Goal: Task Accomplishment & Management: Use online tool/utility

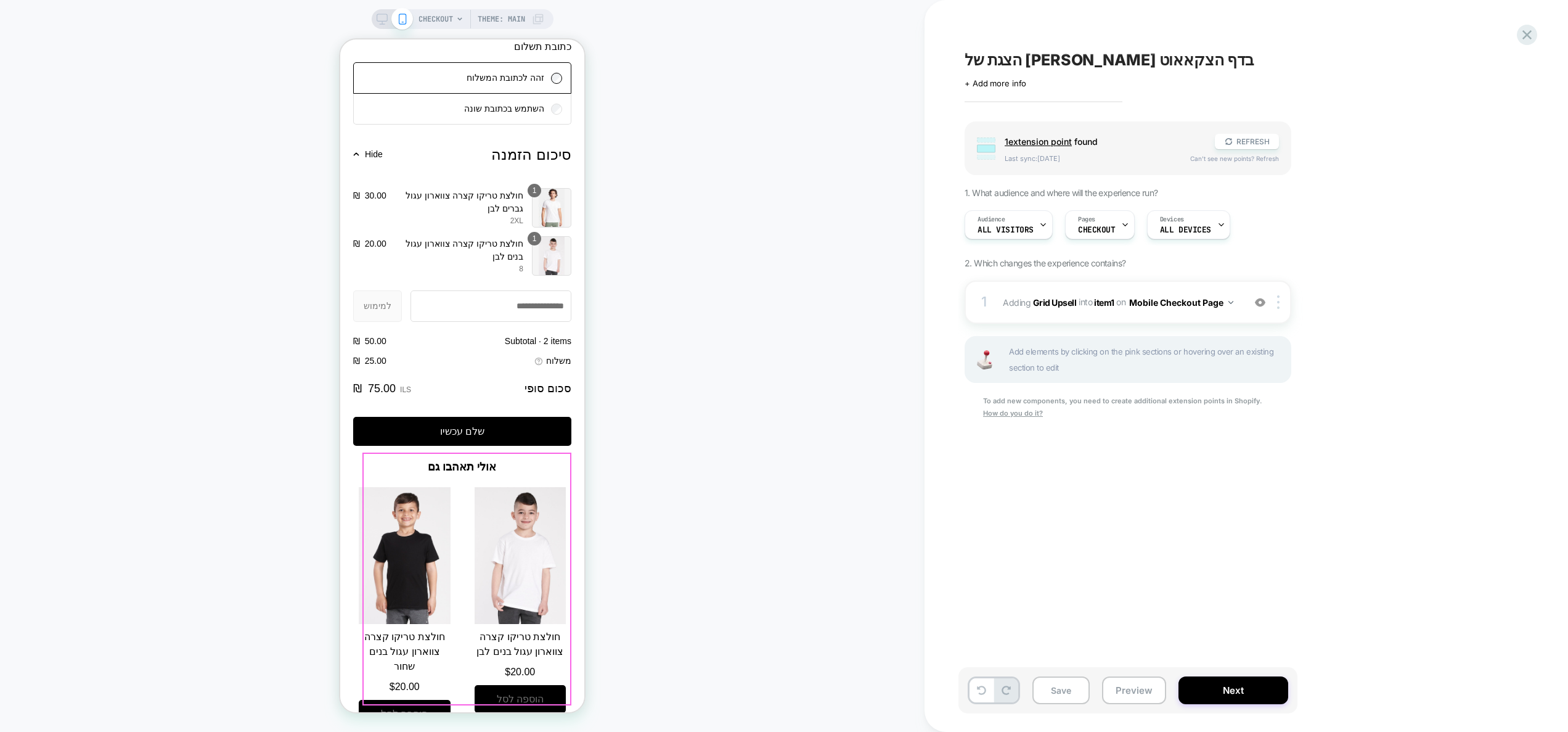
scroll to position [1204, 0]
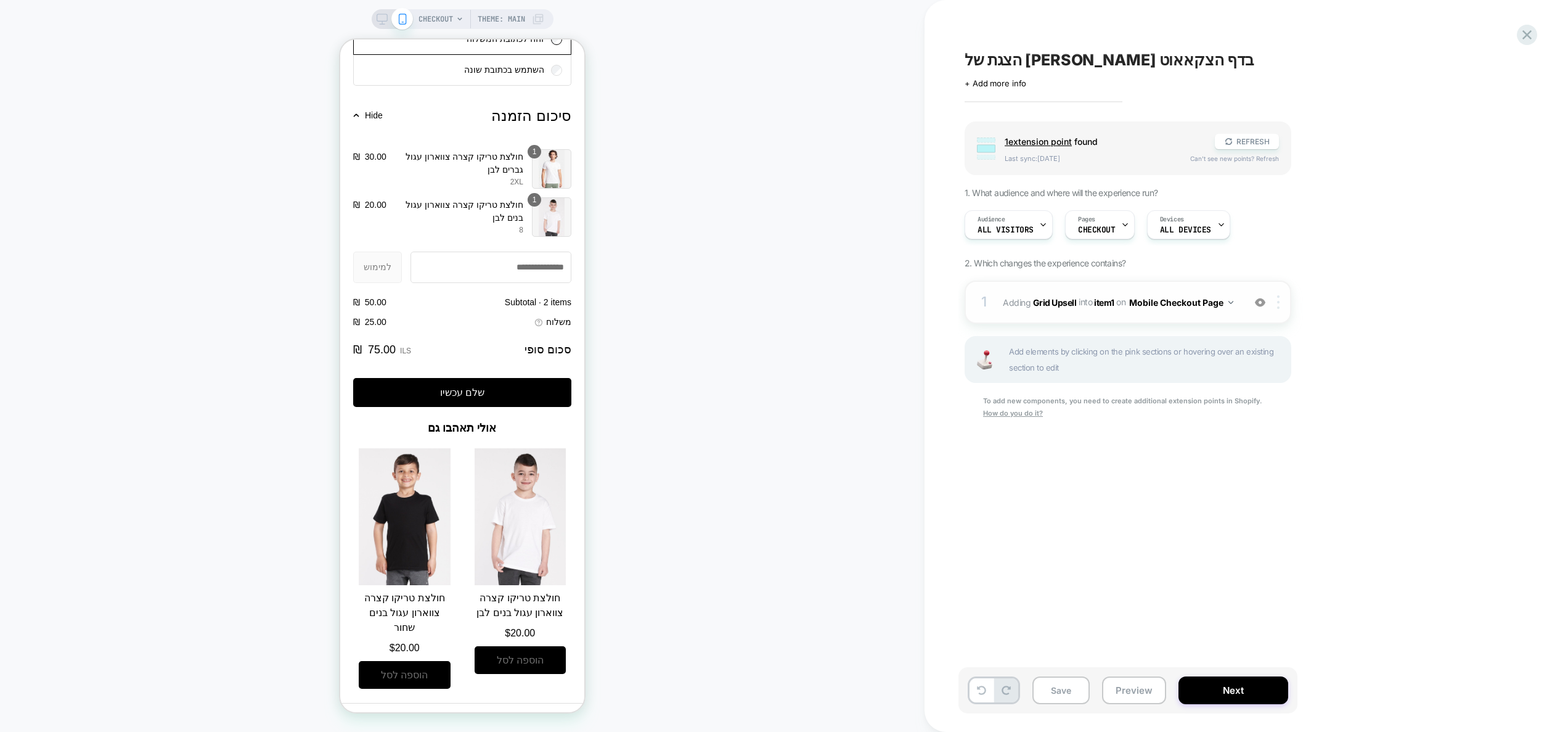
click at [1284, 305] on div at bounding box center [1281, 302] width 20 height 14
click at [1255, 441] on div "Delete" at bounding box center [1280, 434] width 109 height 33
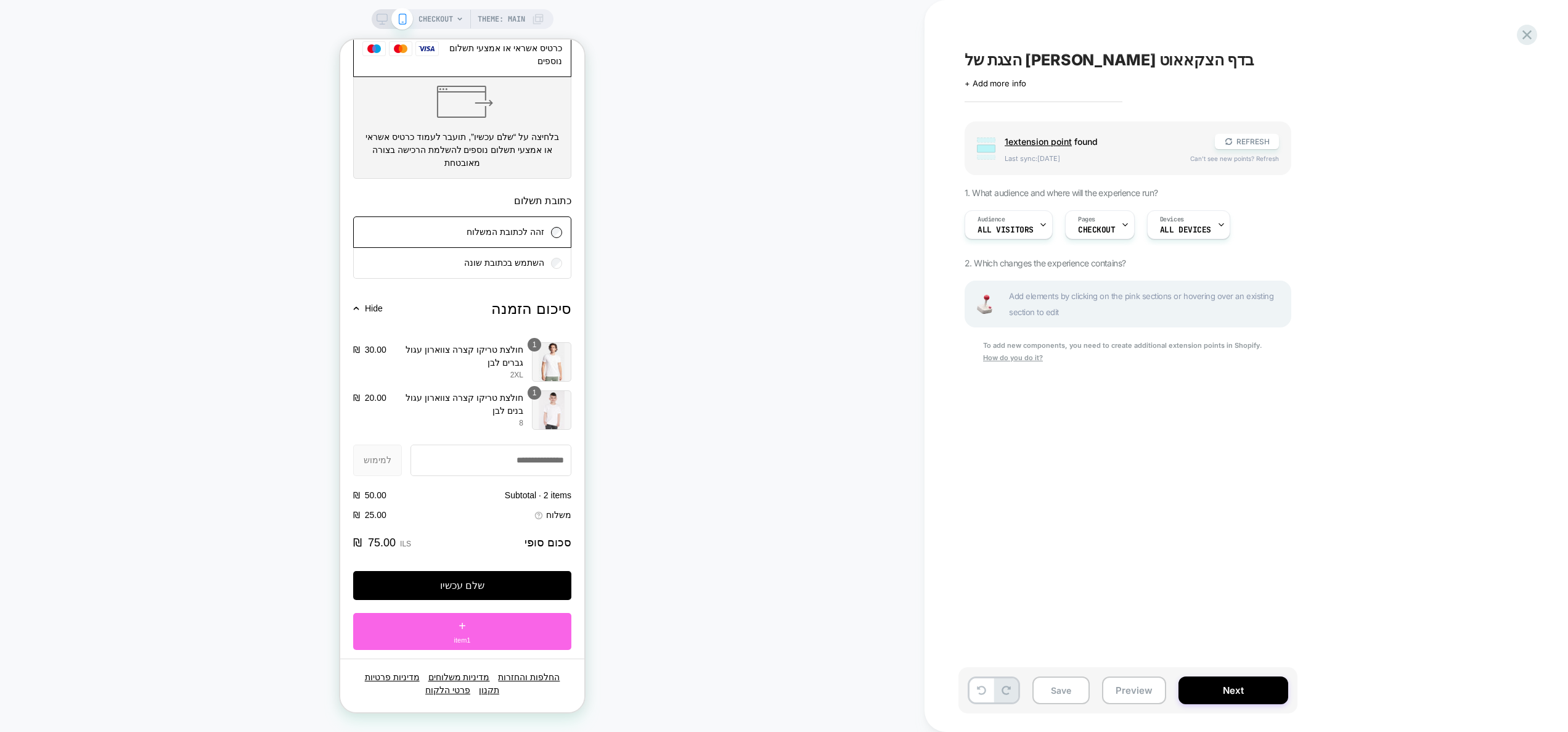
scroll to position [989, 0]
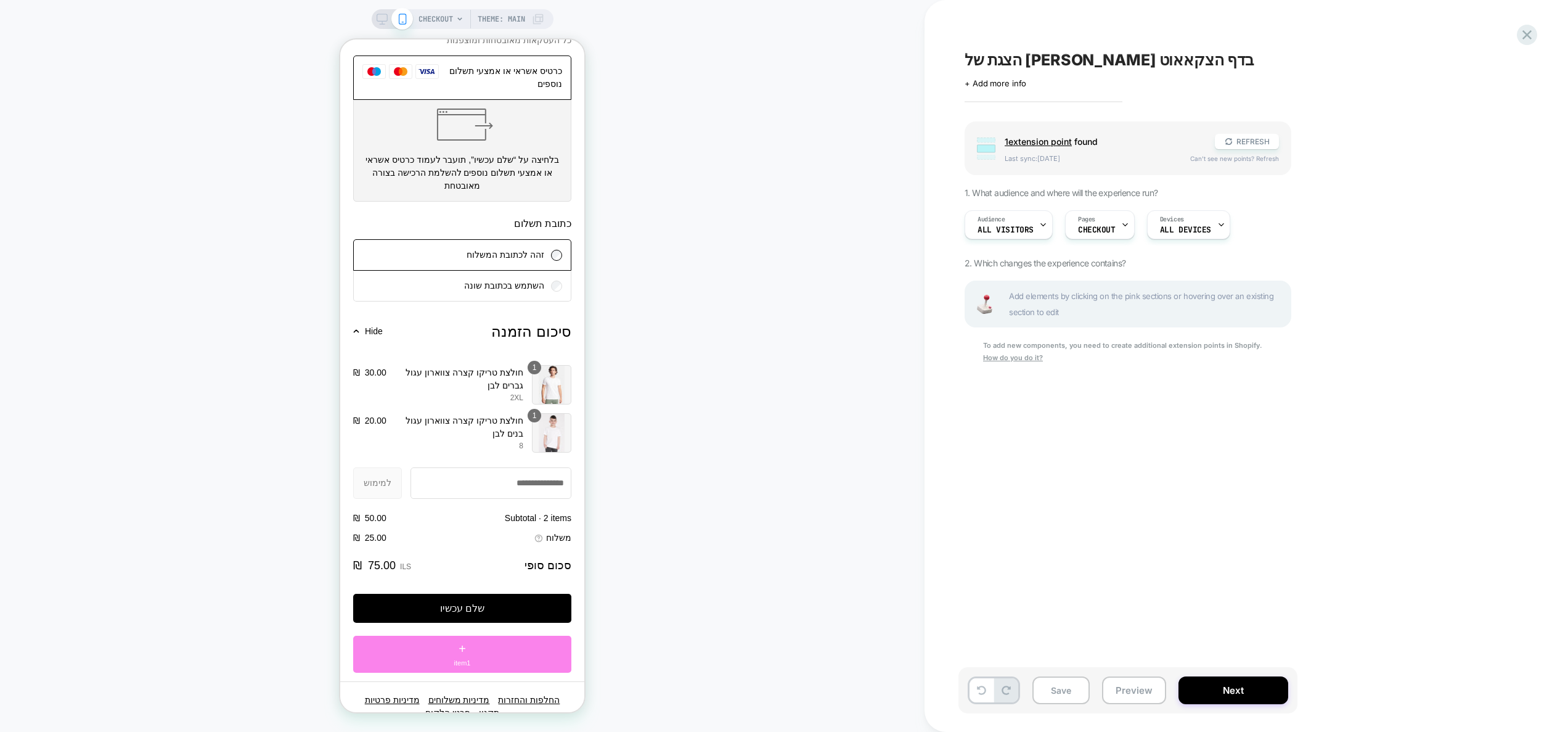
click at [457, 636] on div "+ item1" at bounding box center [461, 653] width 218 height 37
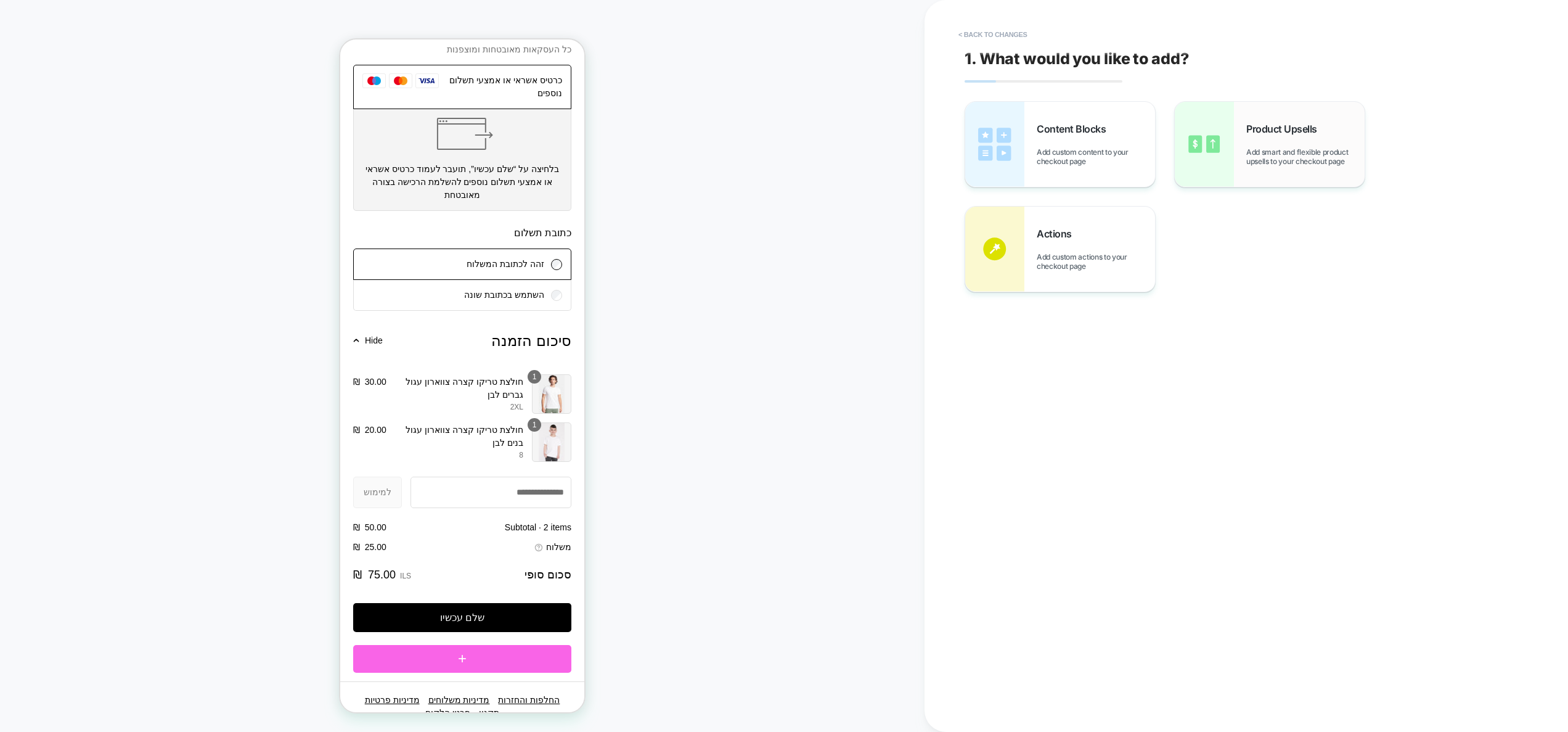
click at [1253, 157] on span "Add smart and flexible product upsells to your checkout page" at bounding box center [1306, 156] width 118 height 19
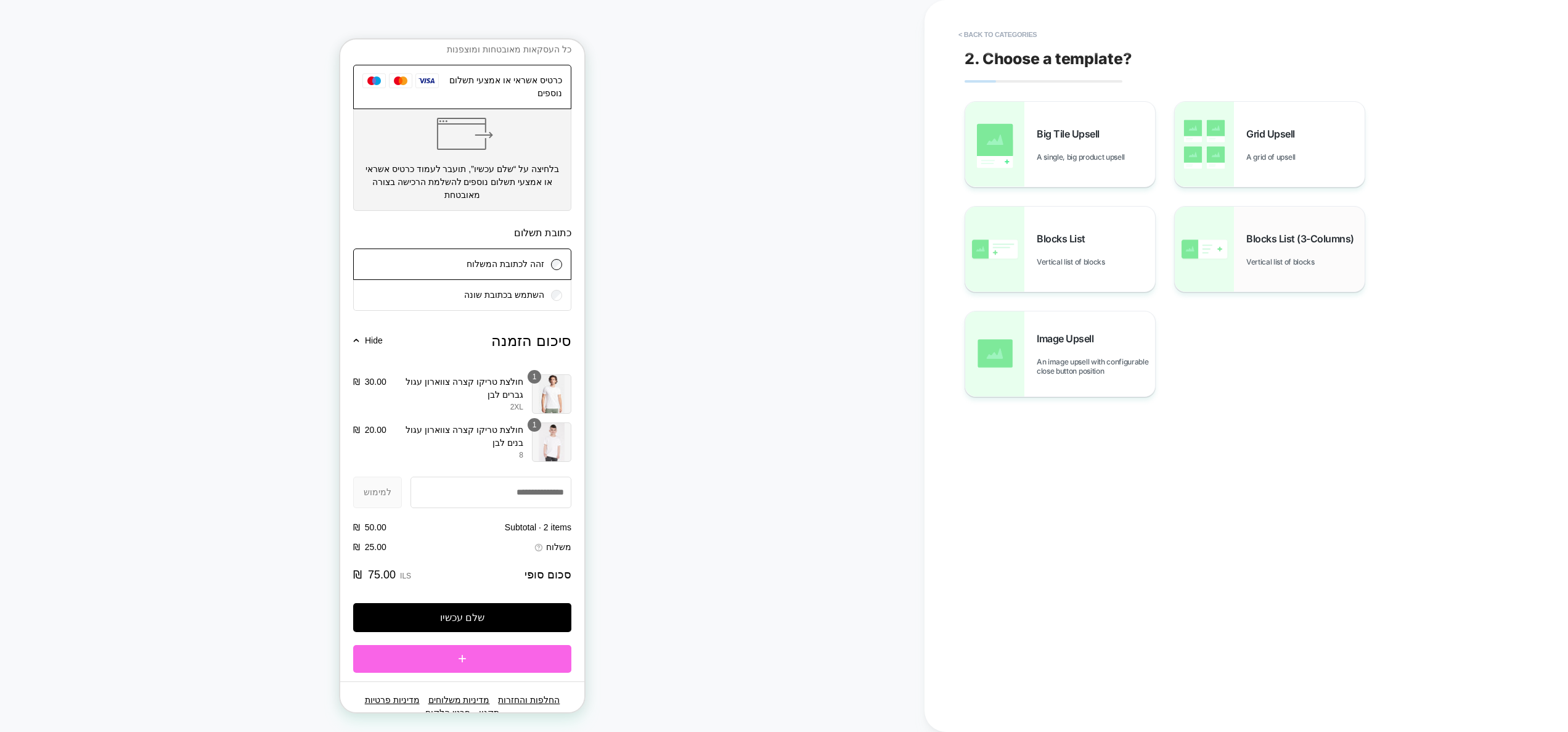
scroll to position [1094, 0]
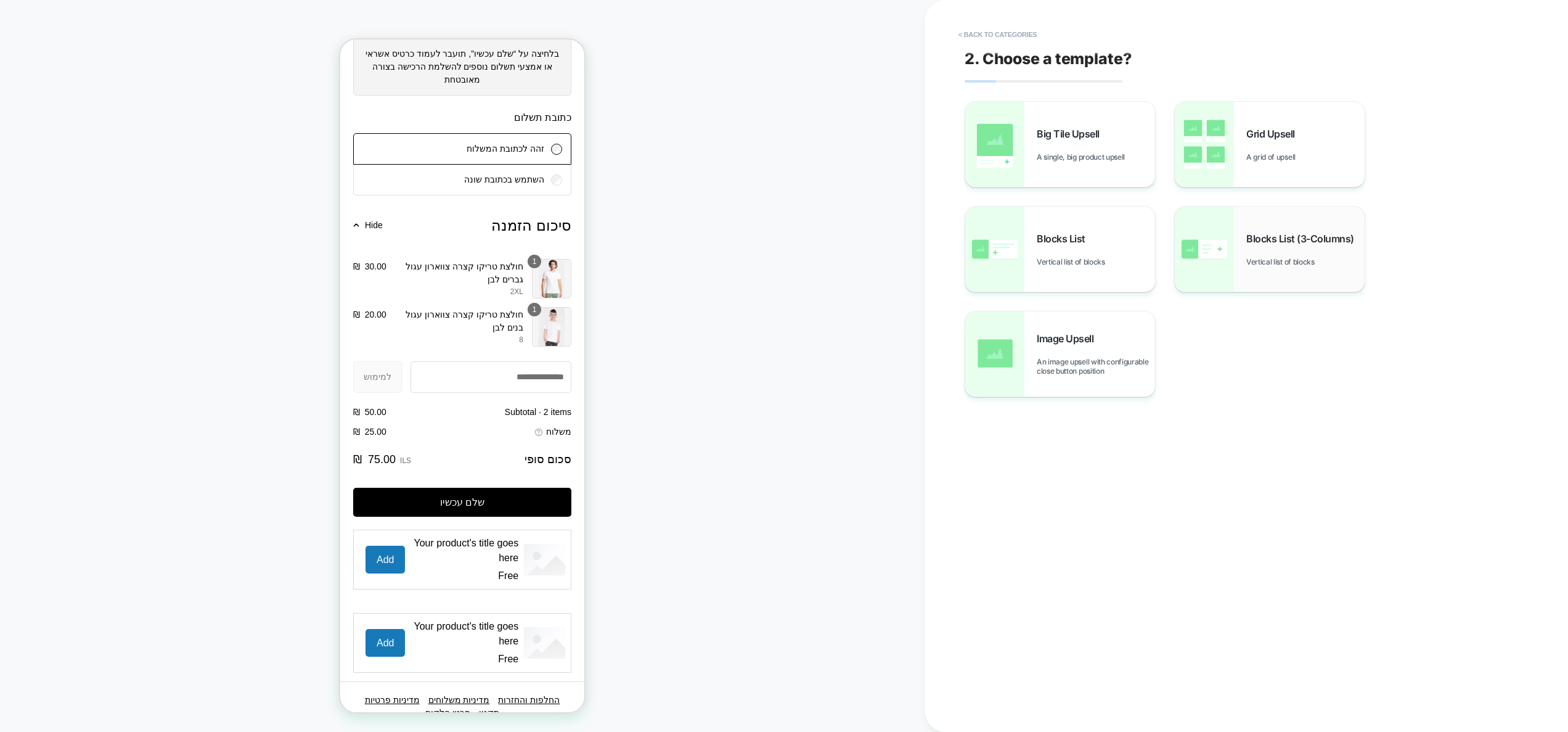
click at [1265, 236] on span "Blocks List (3-Columns)" at bounding box center [1304, 239] width 114 height 12
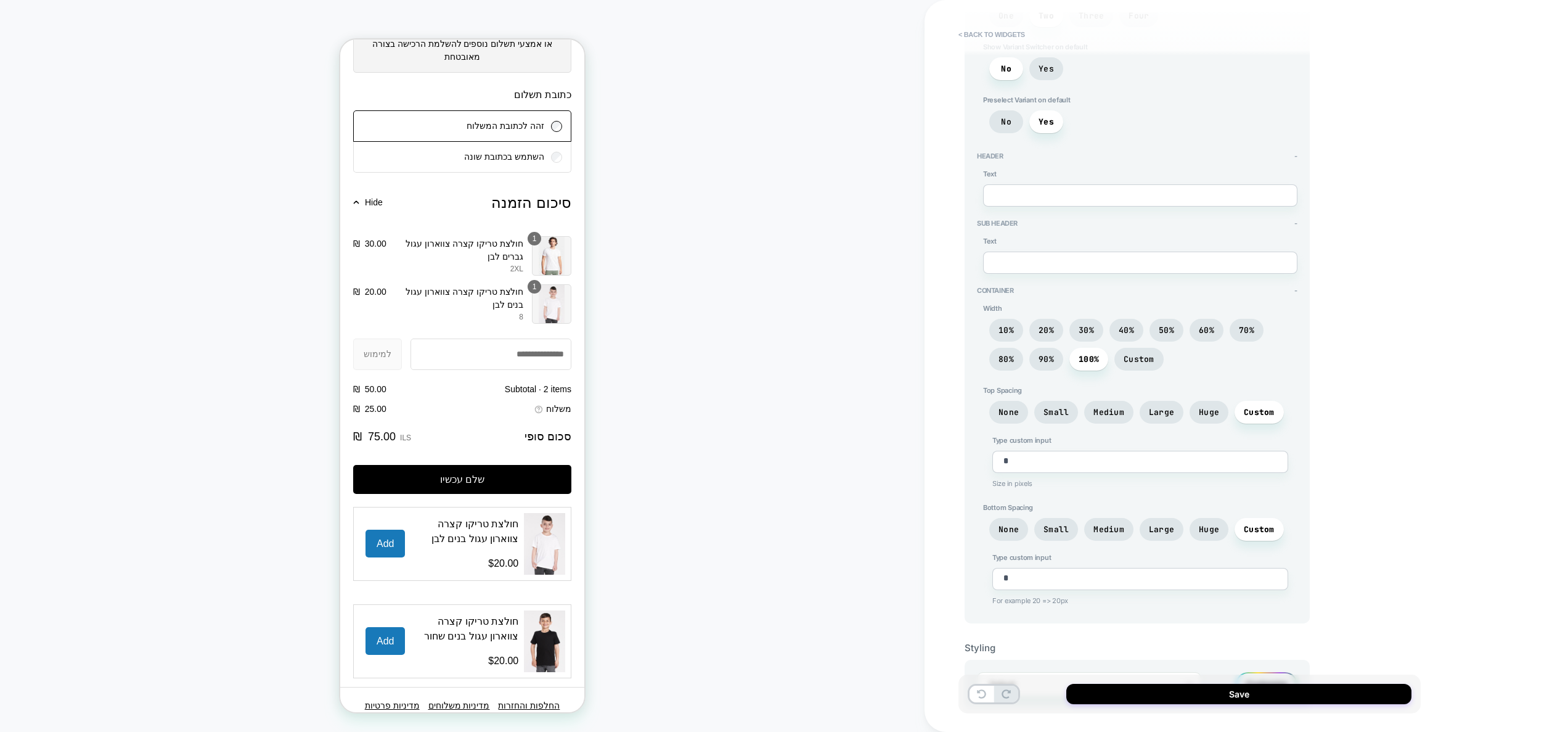
scroll to position [0, 0]
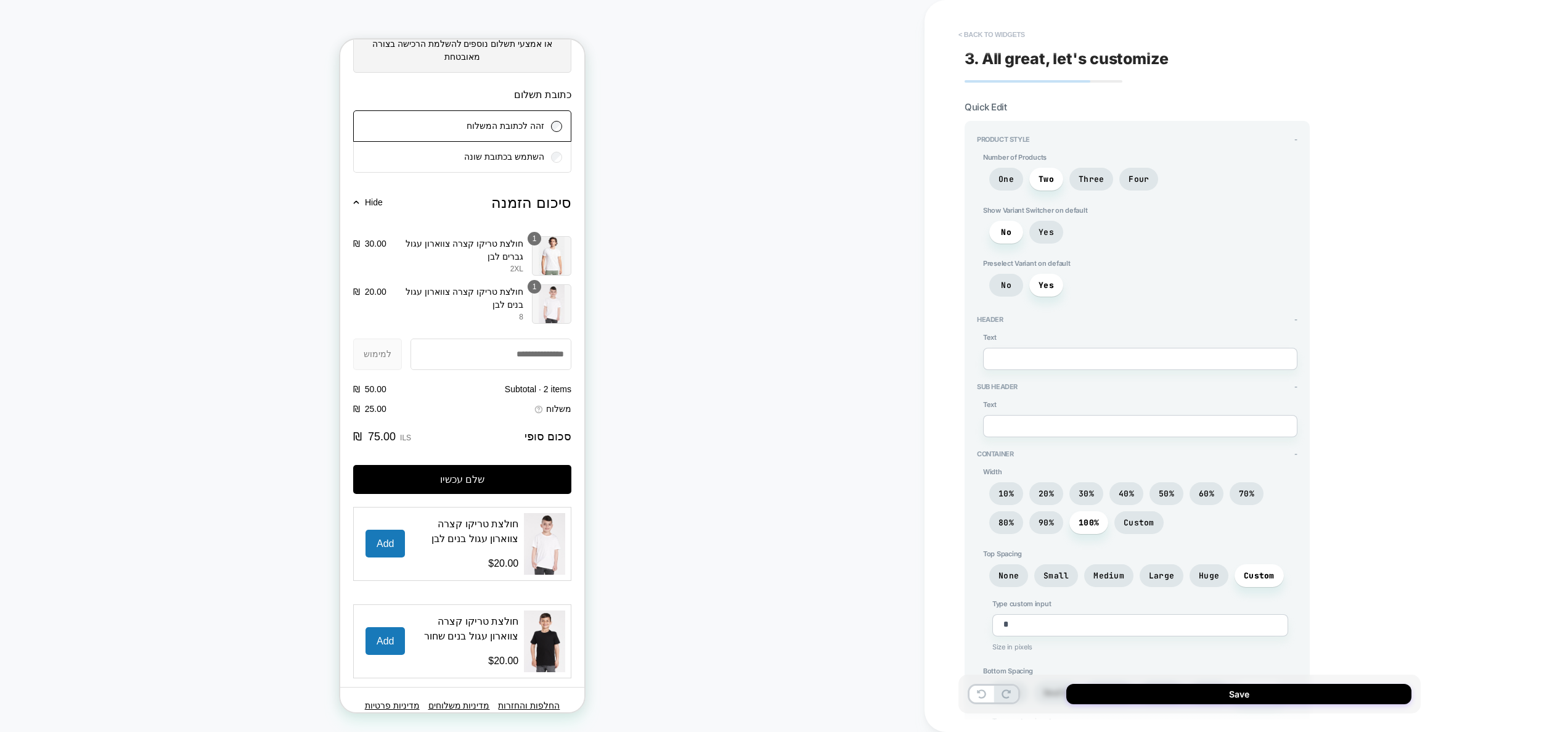
click at [992, 30] on button "< Back to widgets" at bounding box center [991, 35] width 79 height 20
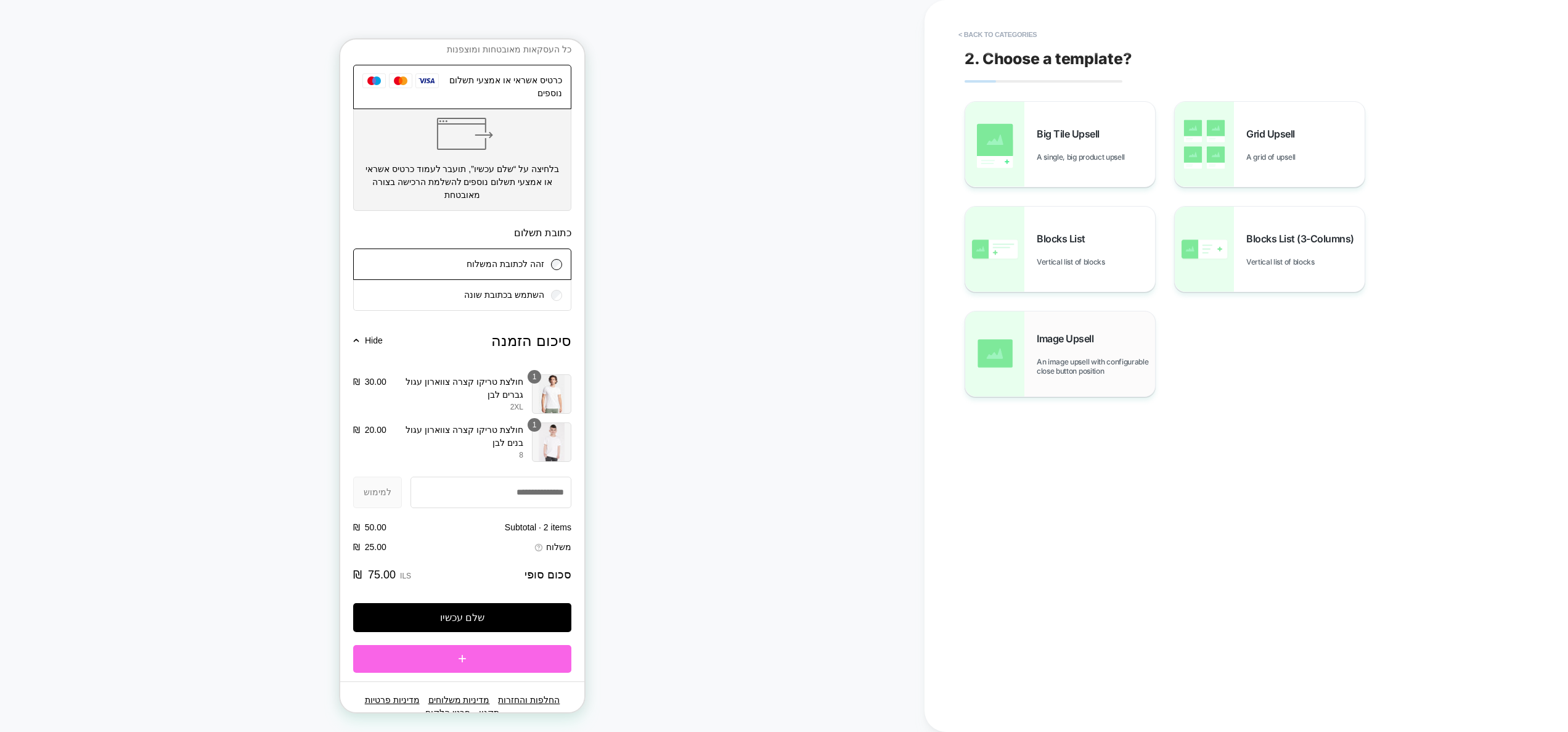
scroll to position [952, 0]
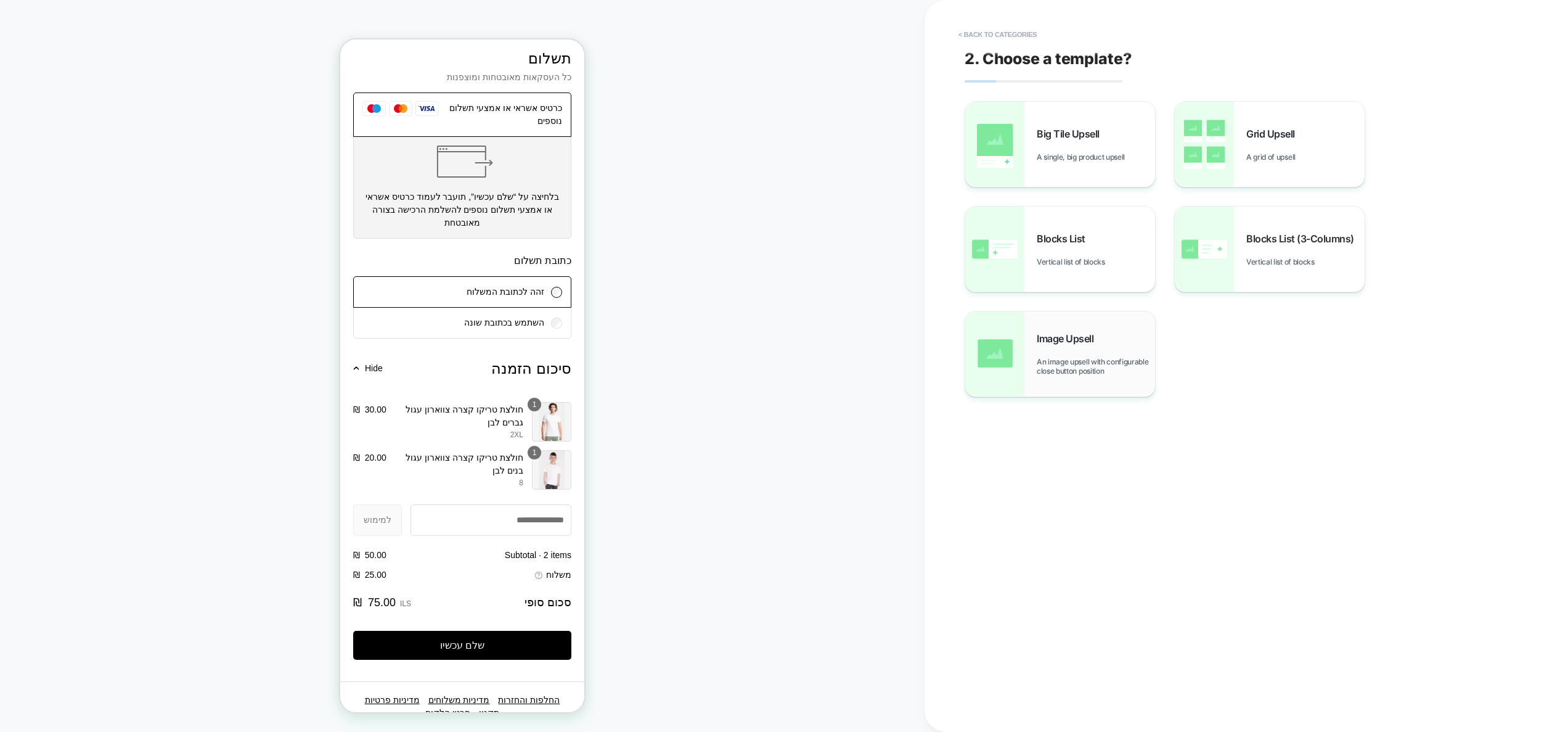
click at [1097, 345] on div "Image Upsell An image upsell with configurable close button position" at bounding box center [1096, 353] width 118 height 43
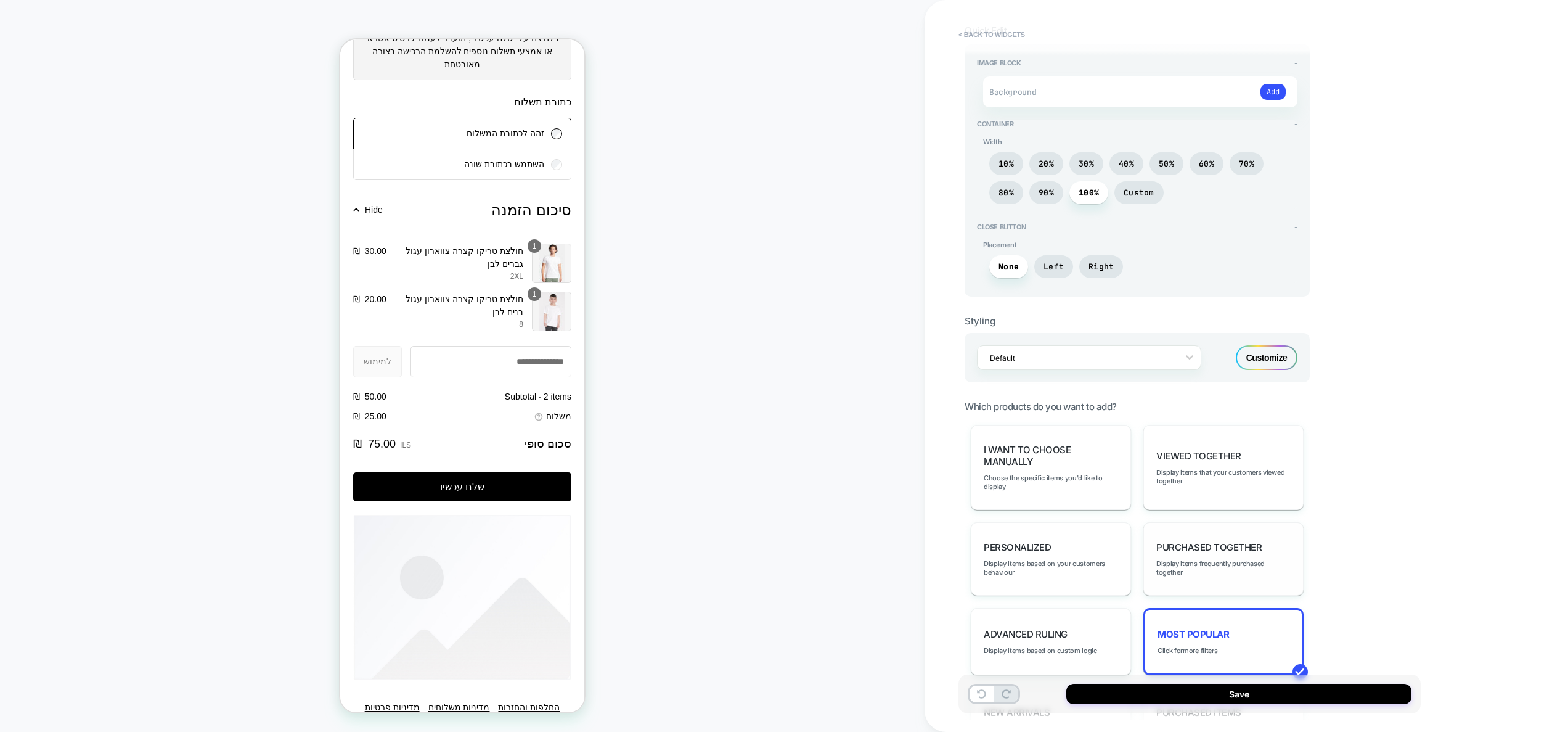
scroll to position [107, 0]
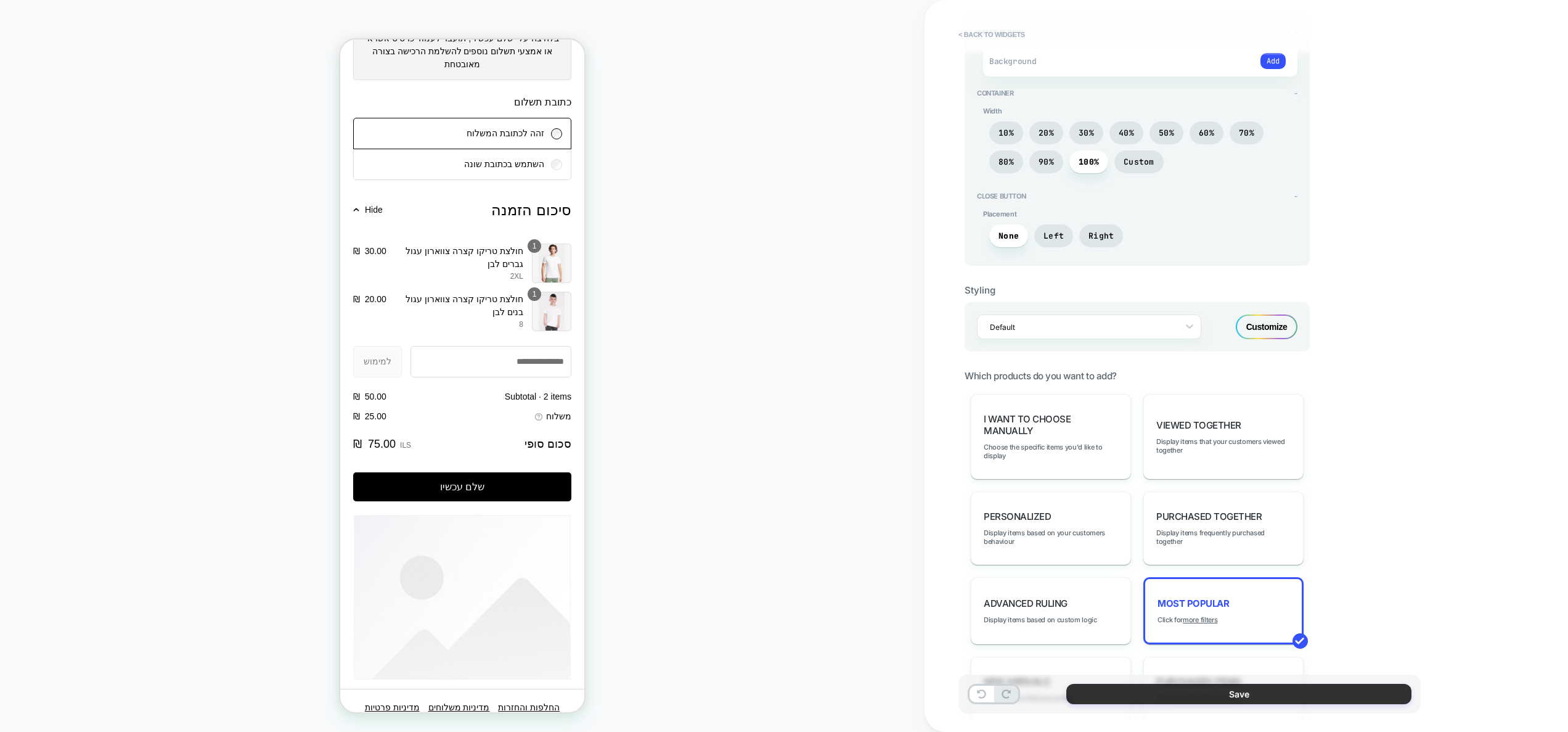
click at [1215, 690] on button "Save" at bounding box center [1239, 694] width 345 height 20
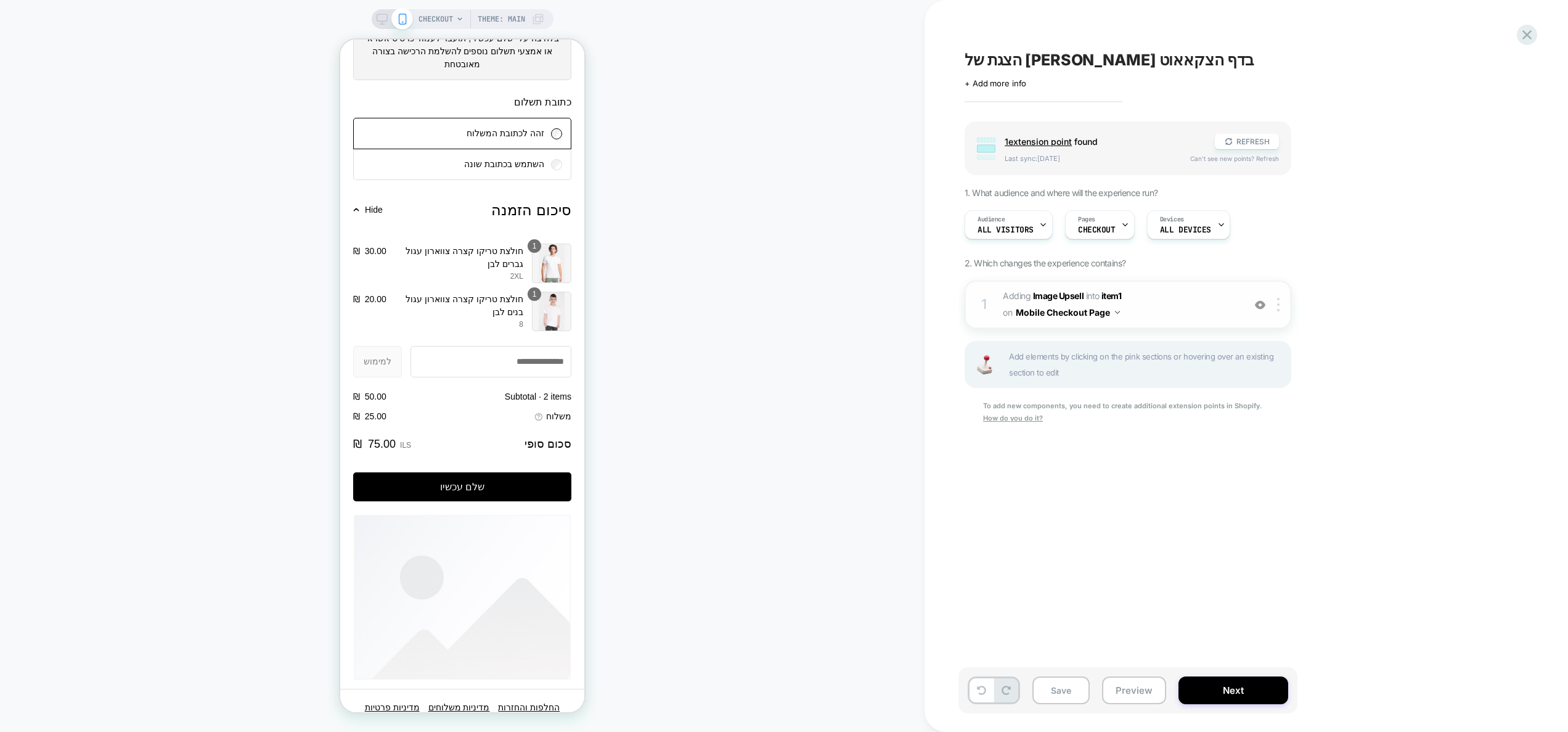
click at [1169, 301] on span "#_loomi_addon_1755768101993 Adding Image Upsell INTO item1 item1 on Mobile Chec…" at bounding box center [1121, 304] width 235 height 33
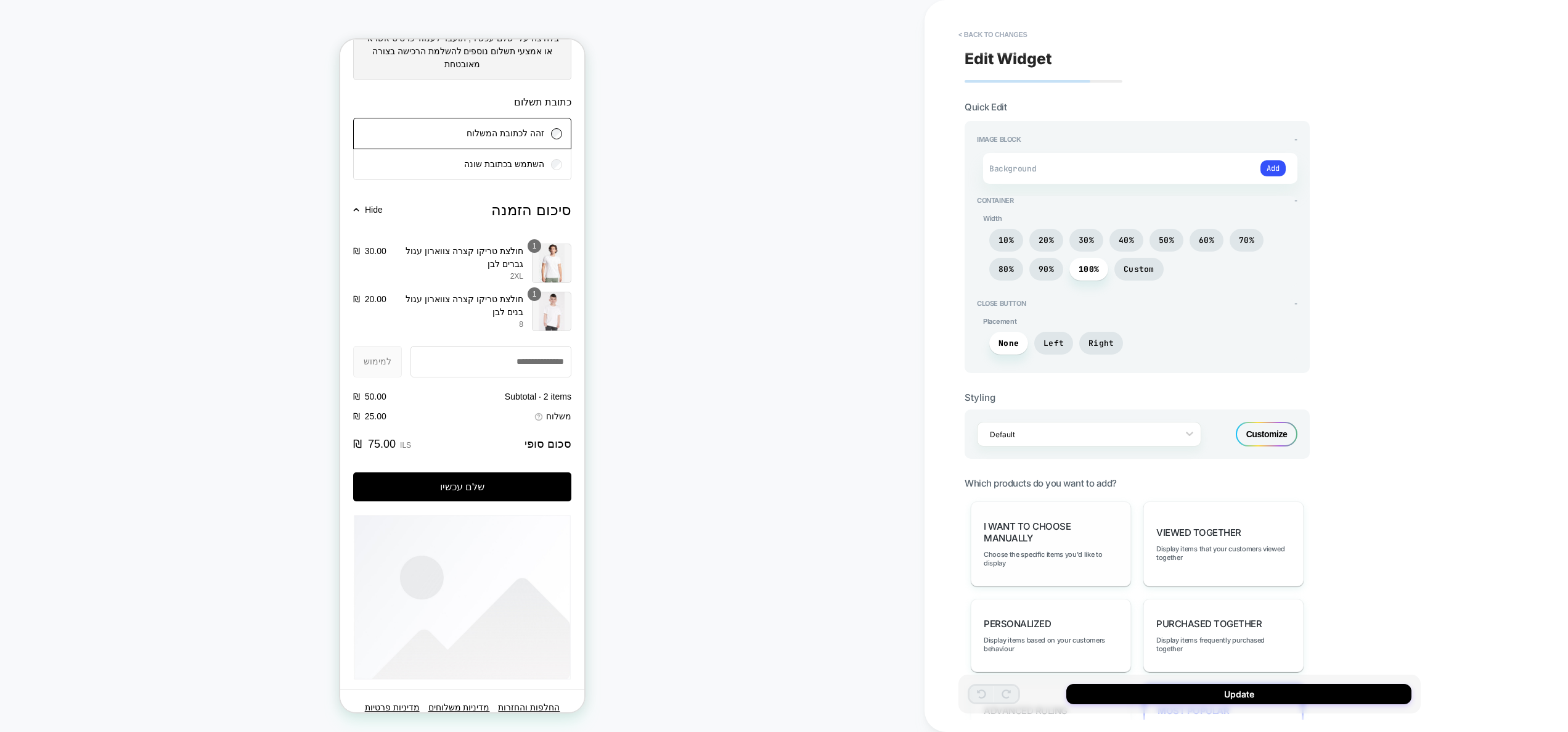
click at [1051, 540] on span "I want to choose manually" at bounding box center [1050, 532] width 134 height 24
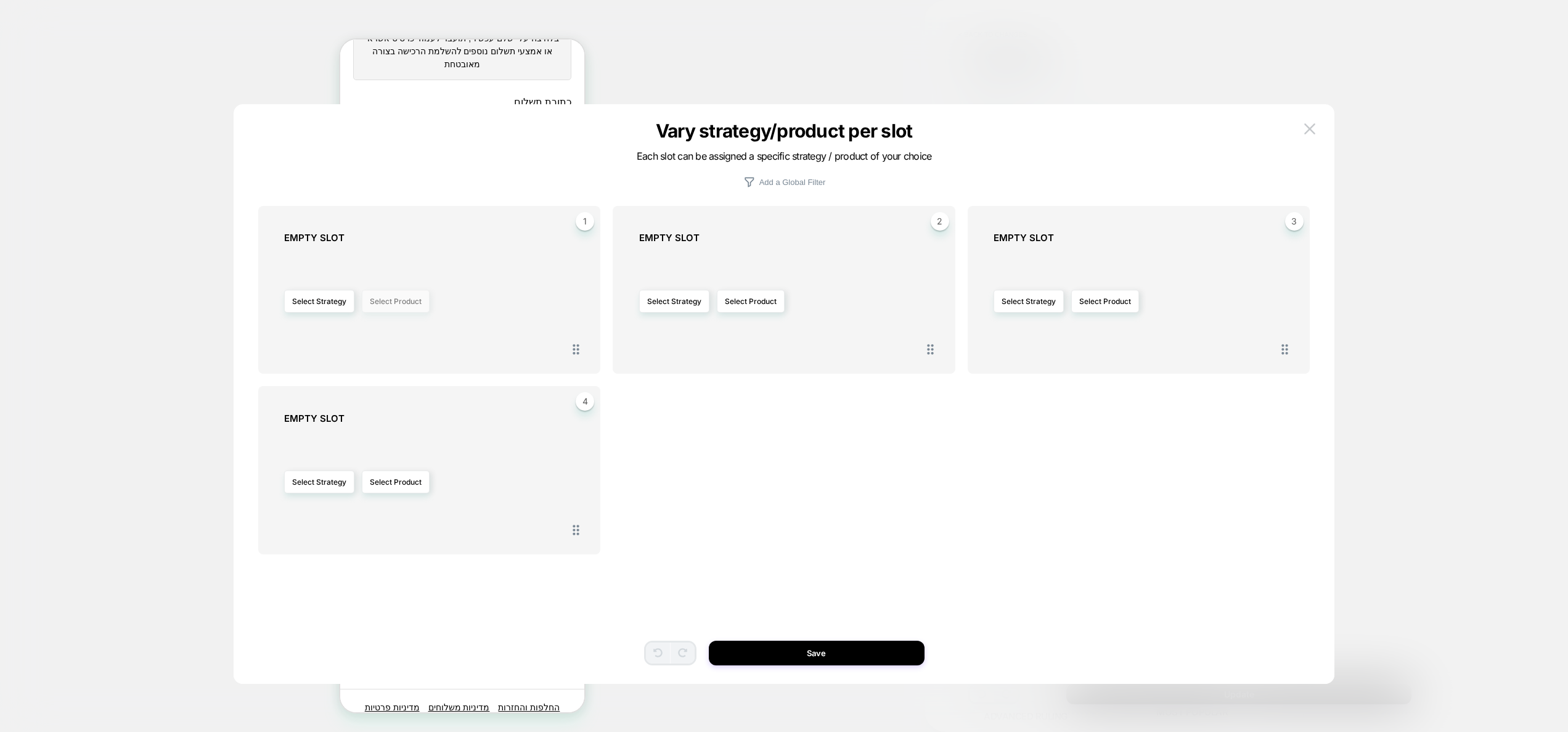
click at [409, 301] on button "Select Product" at bounding box center [396, 300] width 68 height 23
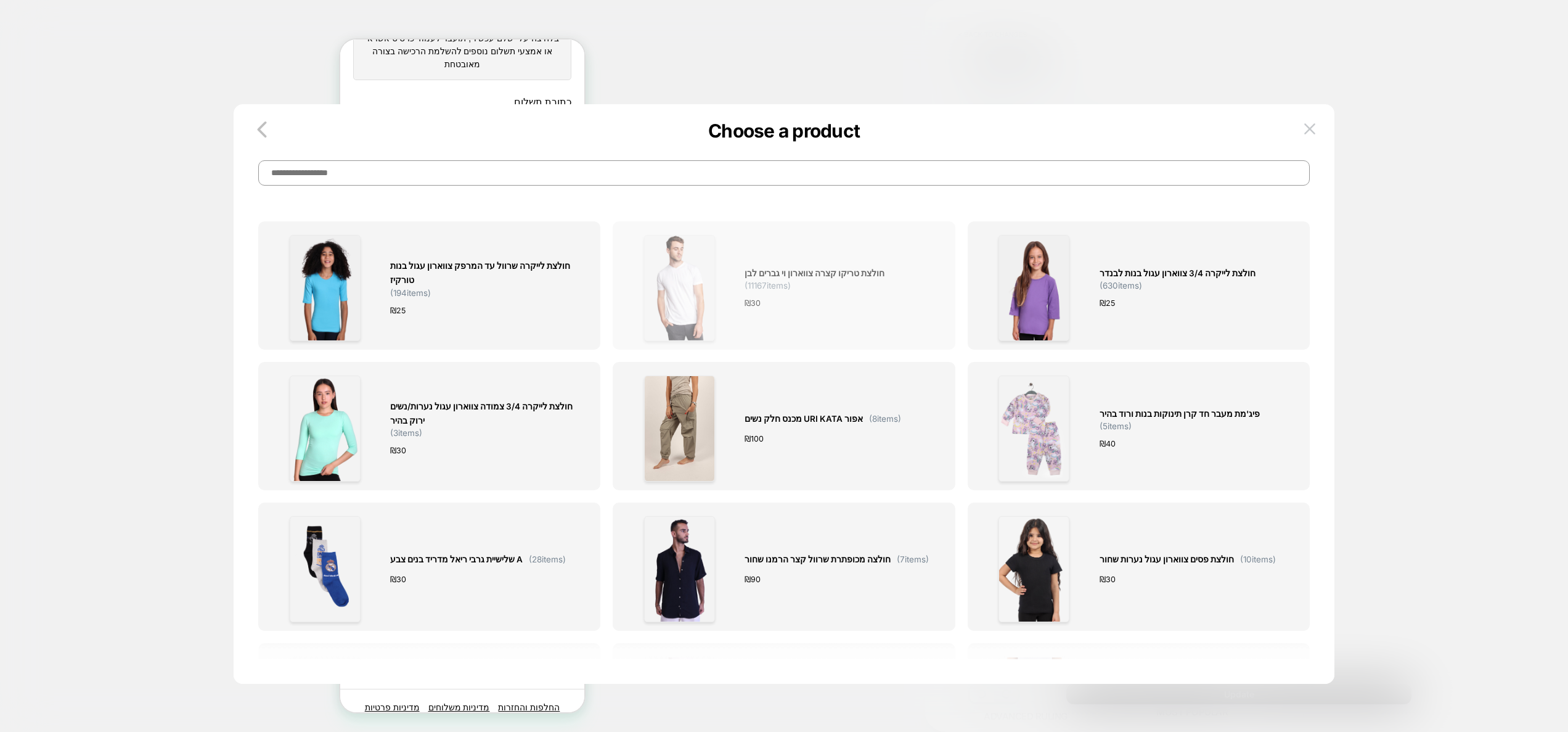
click at [740, 314] on div "חולצת טריקו קצרה צווארון וי גברים לבן ( 11167 items) ₪ 30" at bounding box center [784, 287] width 315 height 106
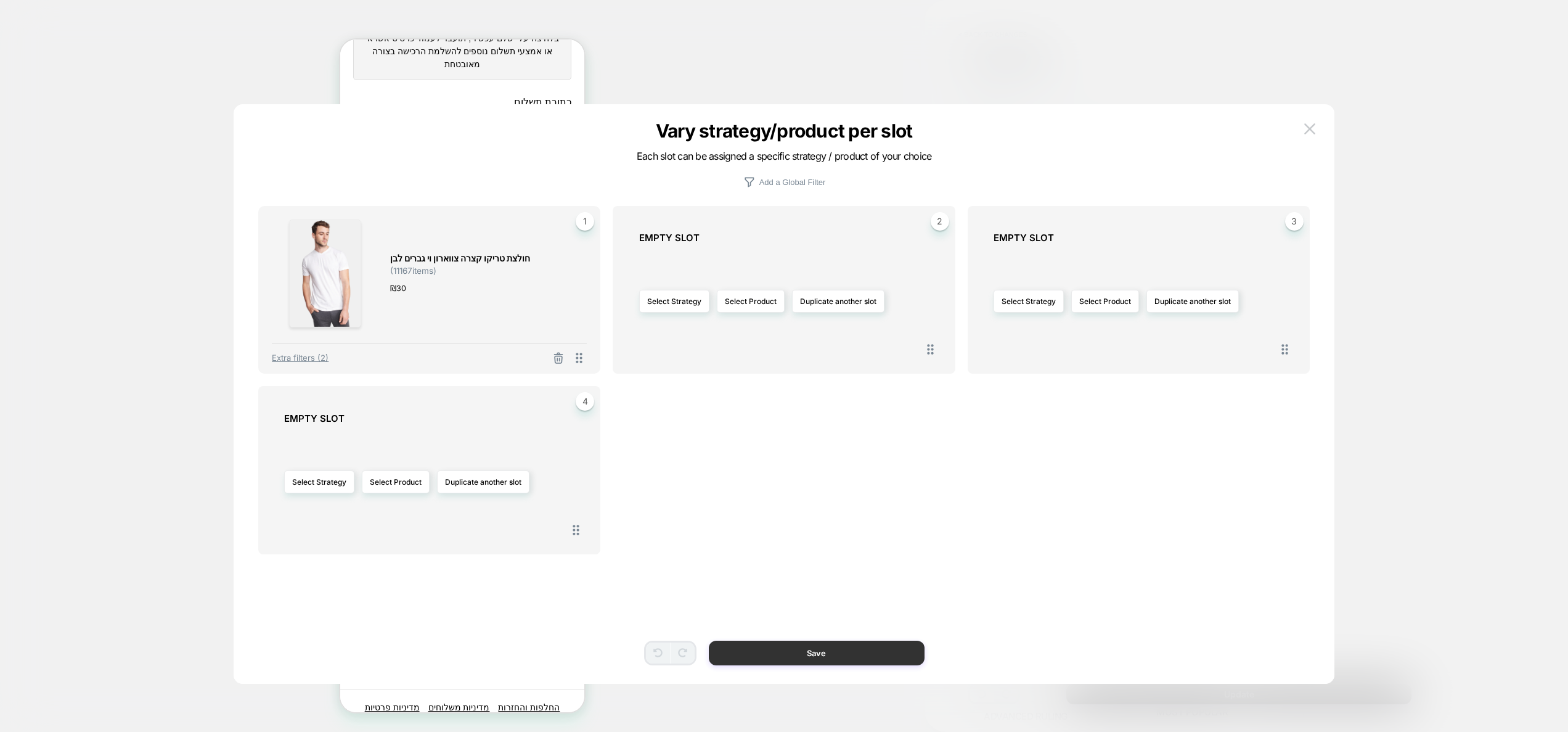
click at [838, 654] on button "Save" at bounding box center [816, 652] width 216 height 25
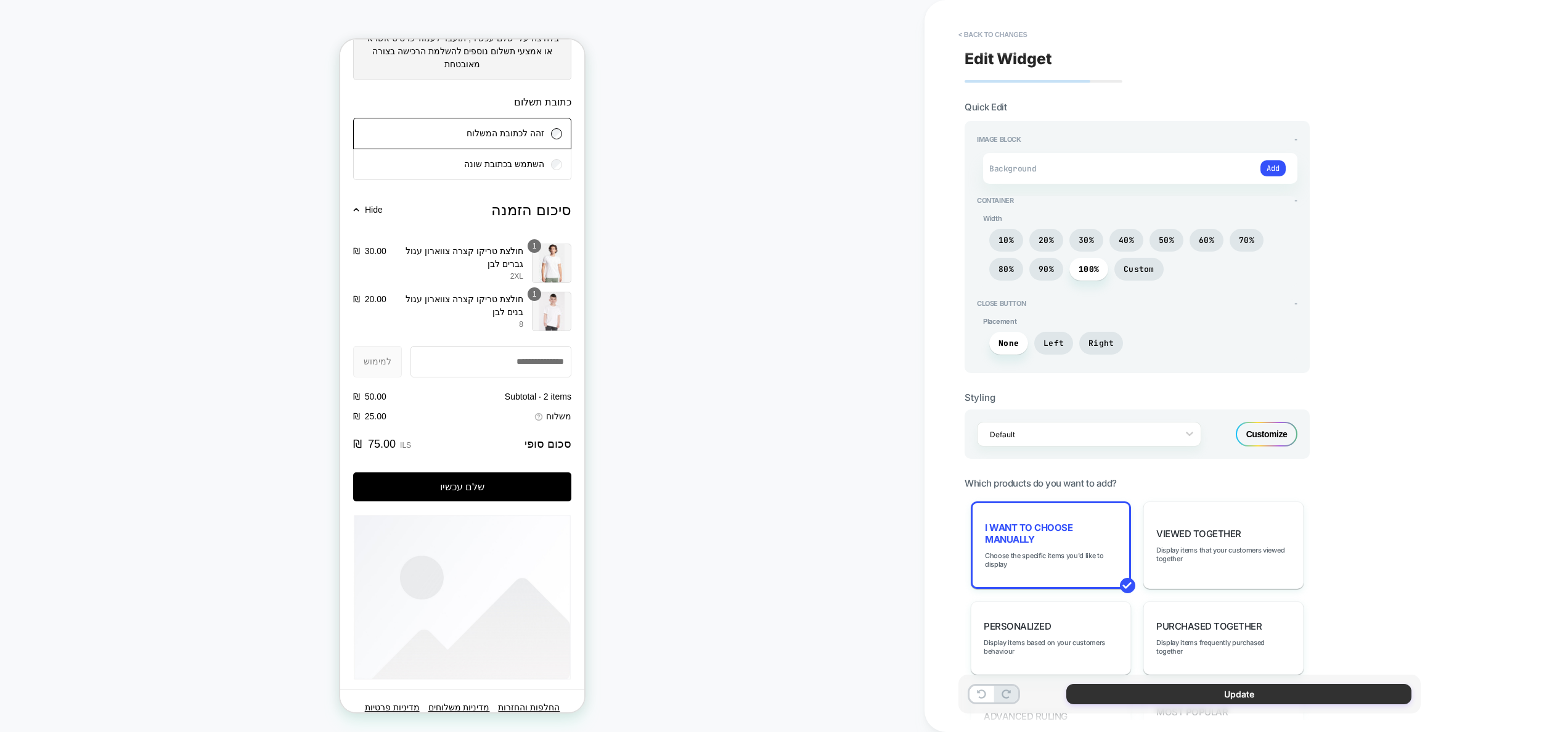
click at [1192, 687] on button "Update" at bounding box center [1239, 694] width 345 height 20
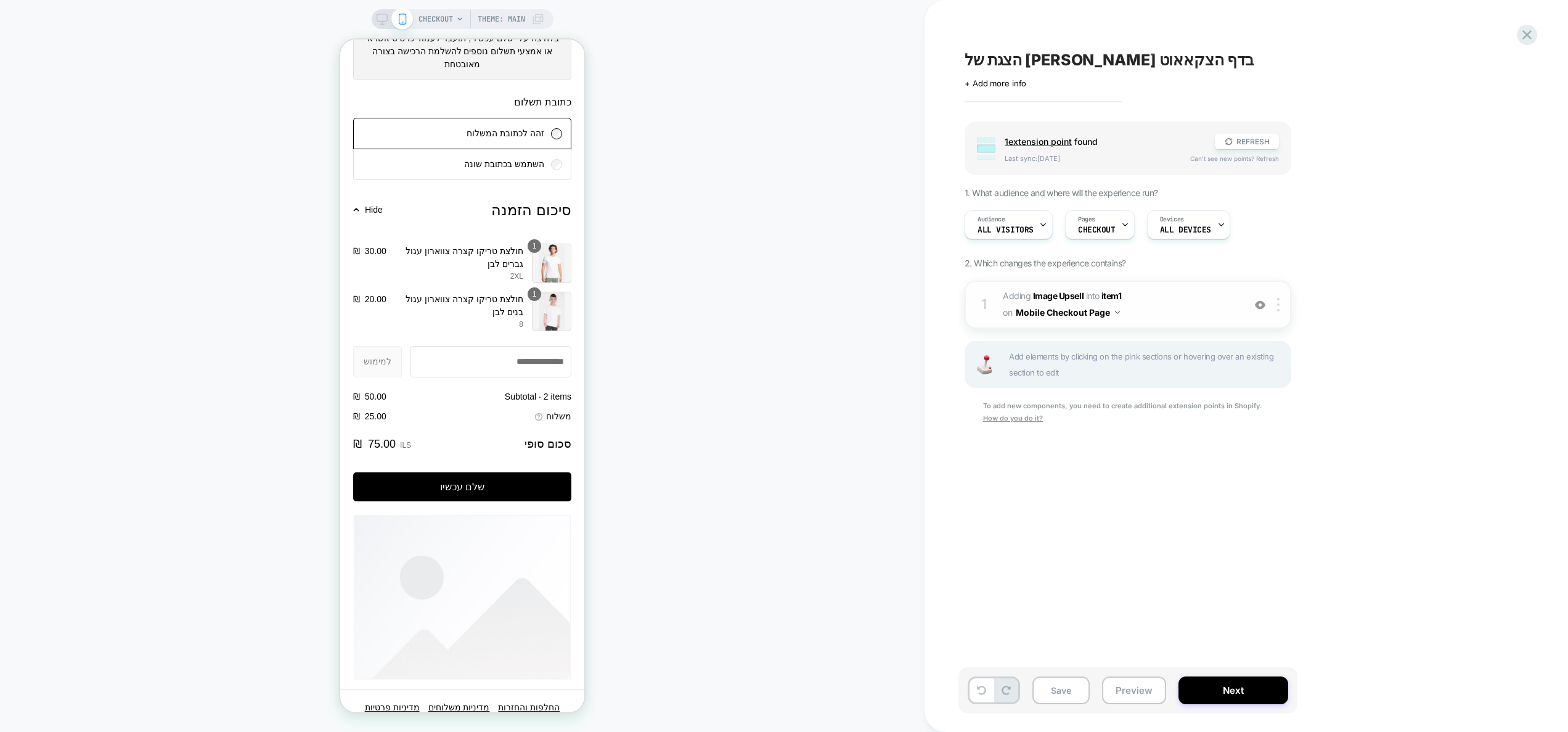
click at [1138, 296] on span "#_loomi_addon_1755768101993 Adding Image Upsell INTO item1 item1 on Mobile Chec…" at bounding box center [1121, 304] width 235 height 33
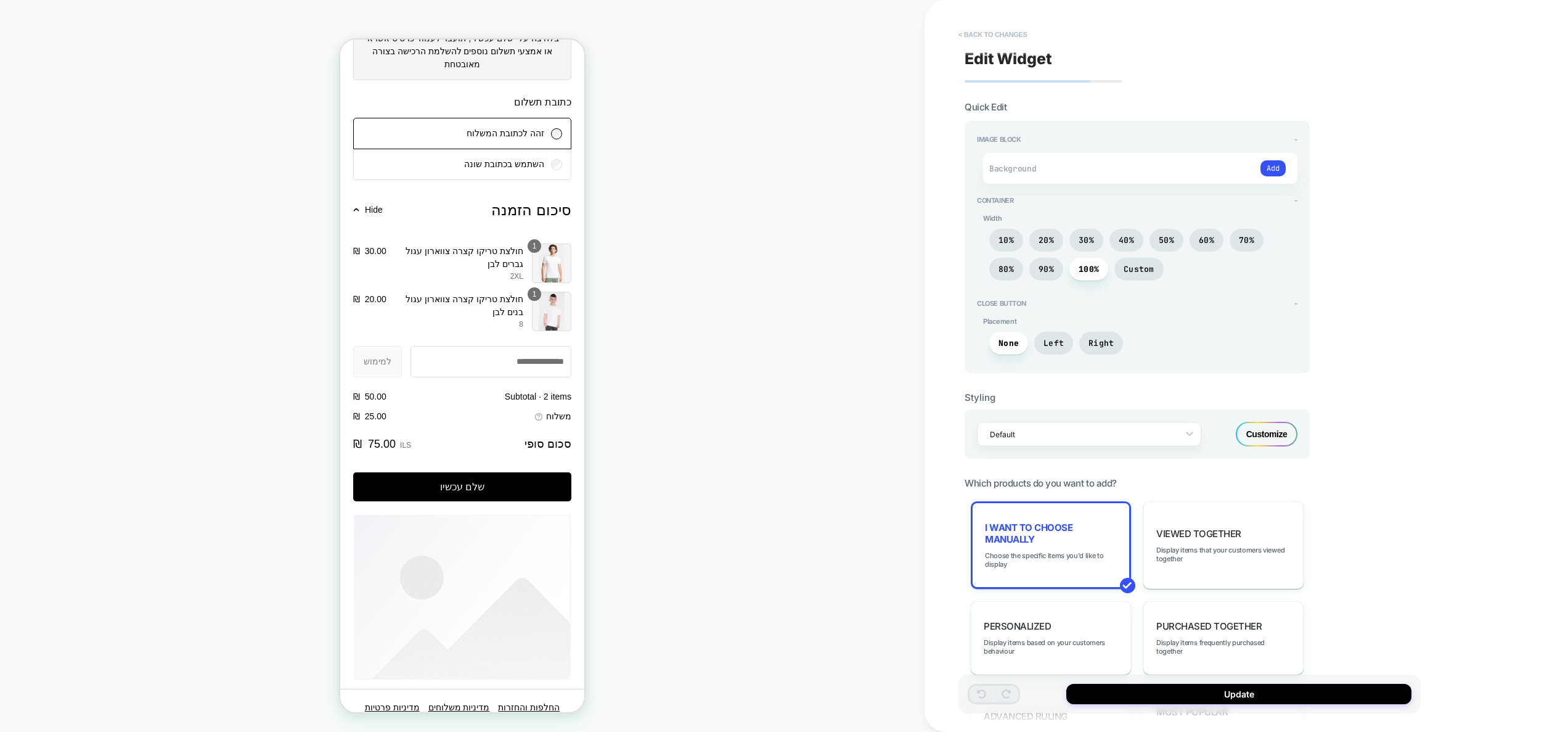
click at [999, 34] on button "< Back to changes" at bounding box center [993, 35] width 82 height 20
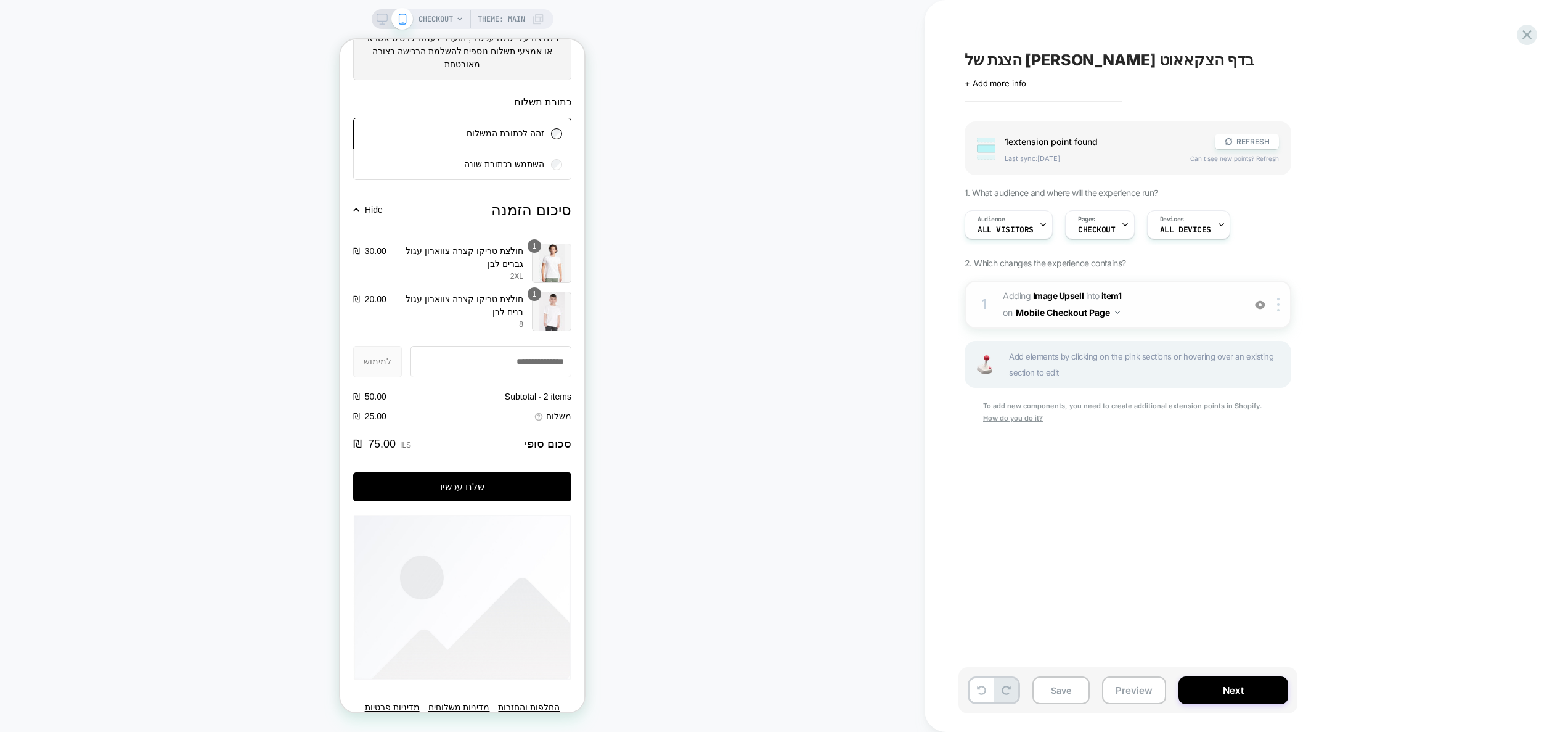
click at [1172, 306] on span "#_loomi_addon_1755768101993 Adding Image Upsell INTO item1 item1 on Mobile Chec…" at bounding box center [1121, 304] width 235 height 33
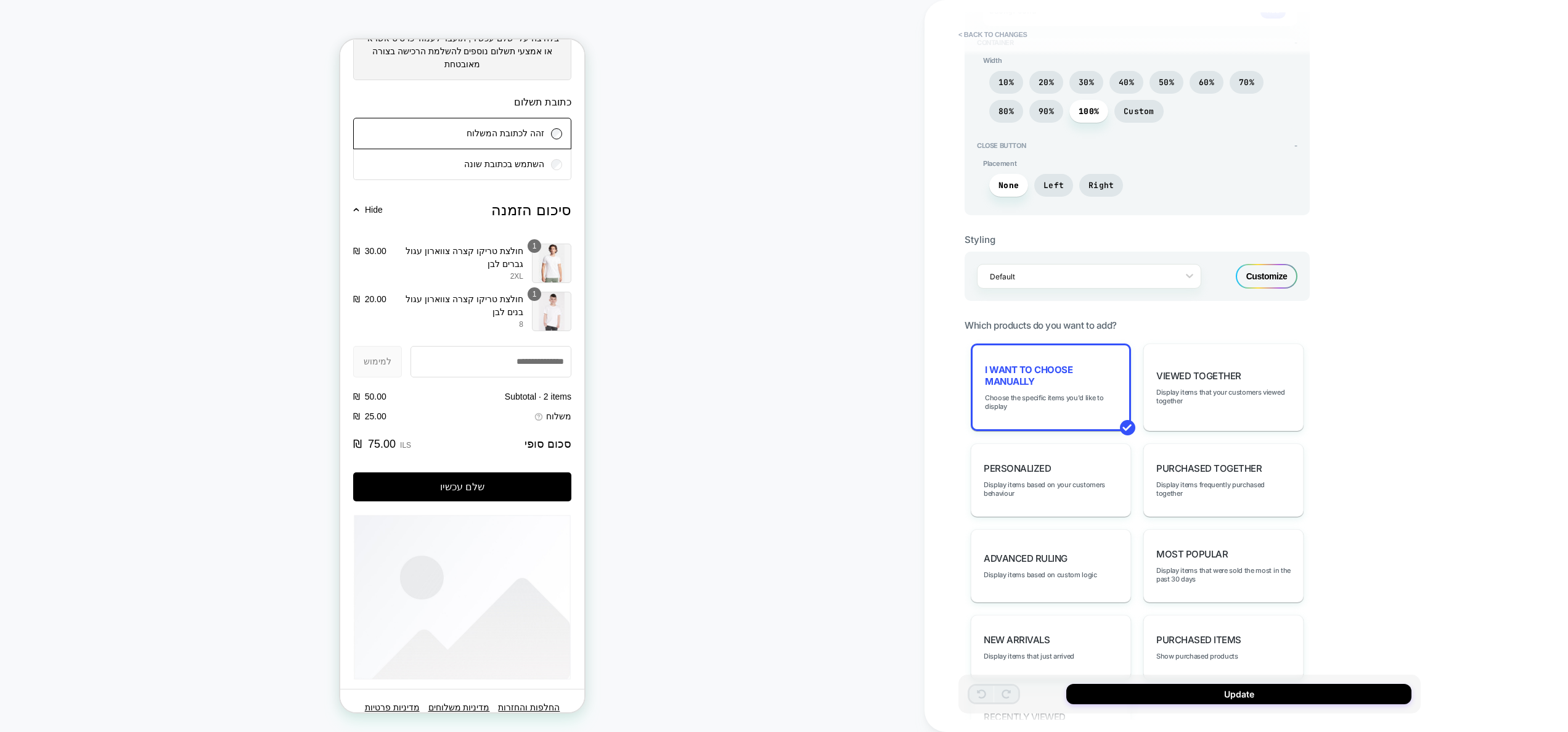
scroll to position [0, 0]
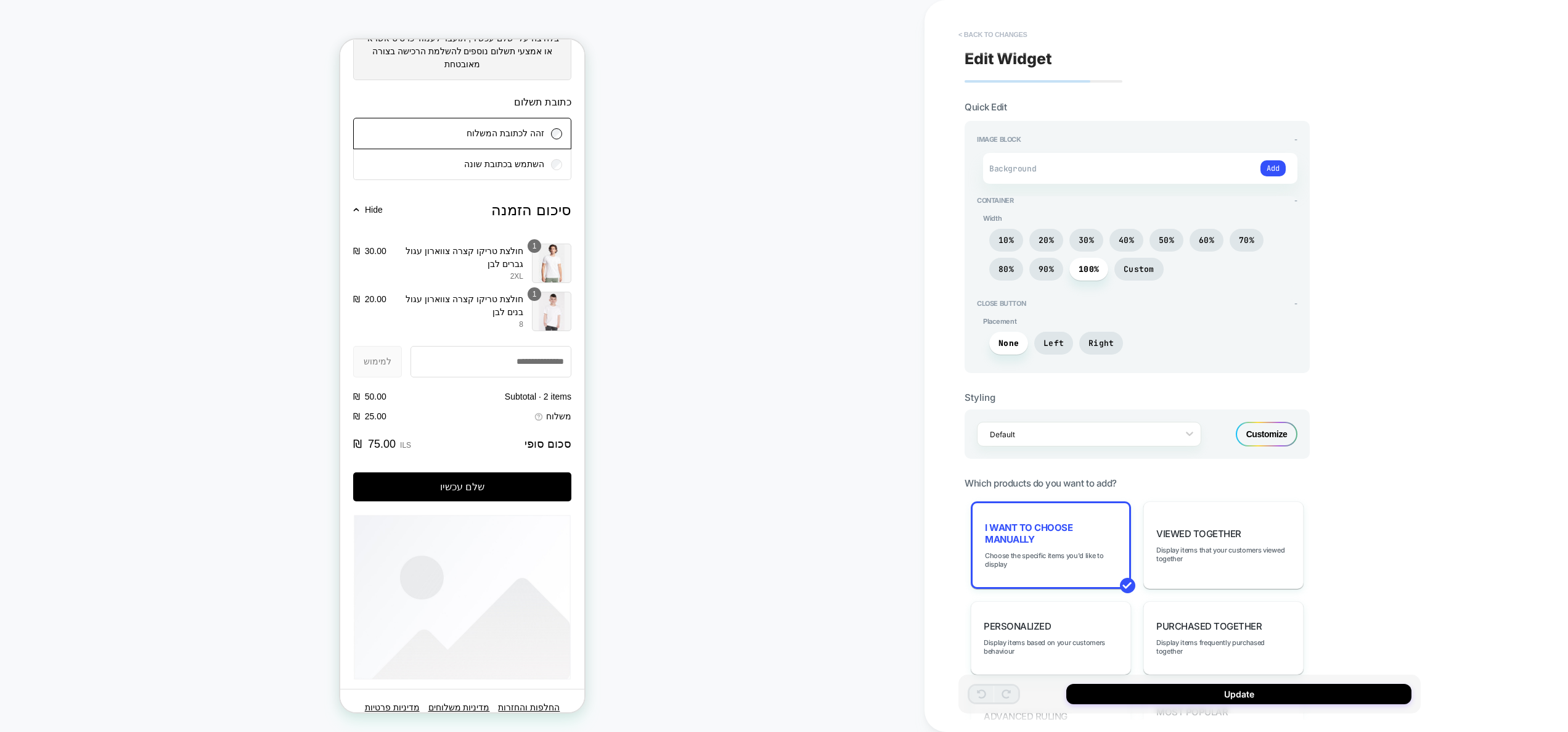
click at [994, 32] on button "< Back to changes" at bounding box center [993, 35] width 82 height 20
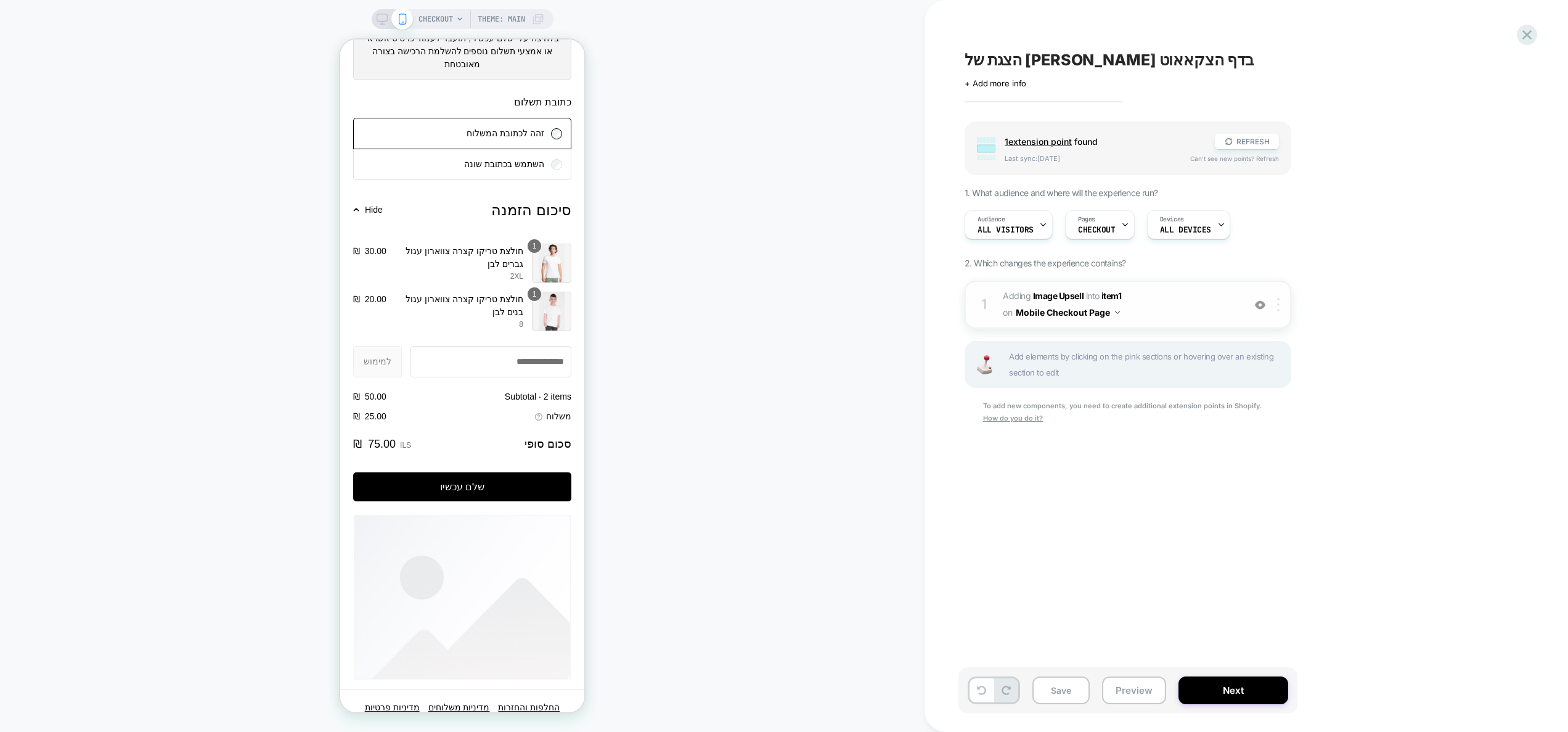
click at [1278, 302] on img at bounding box center [1279, 304] width 2 height 14
click at [1261, 433] on div "Delete" at bounding box center [1280, 437] width 109 height 33
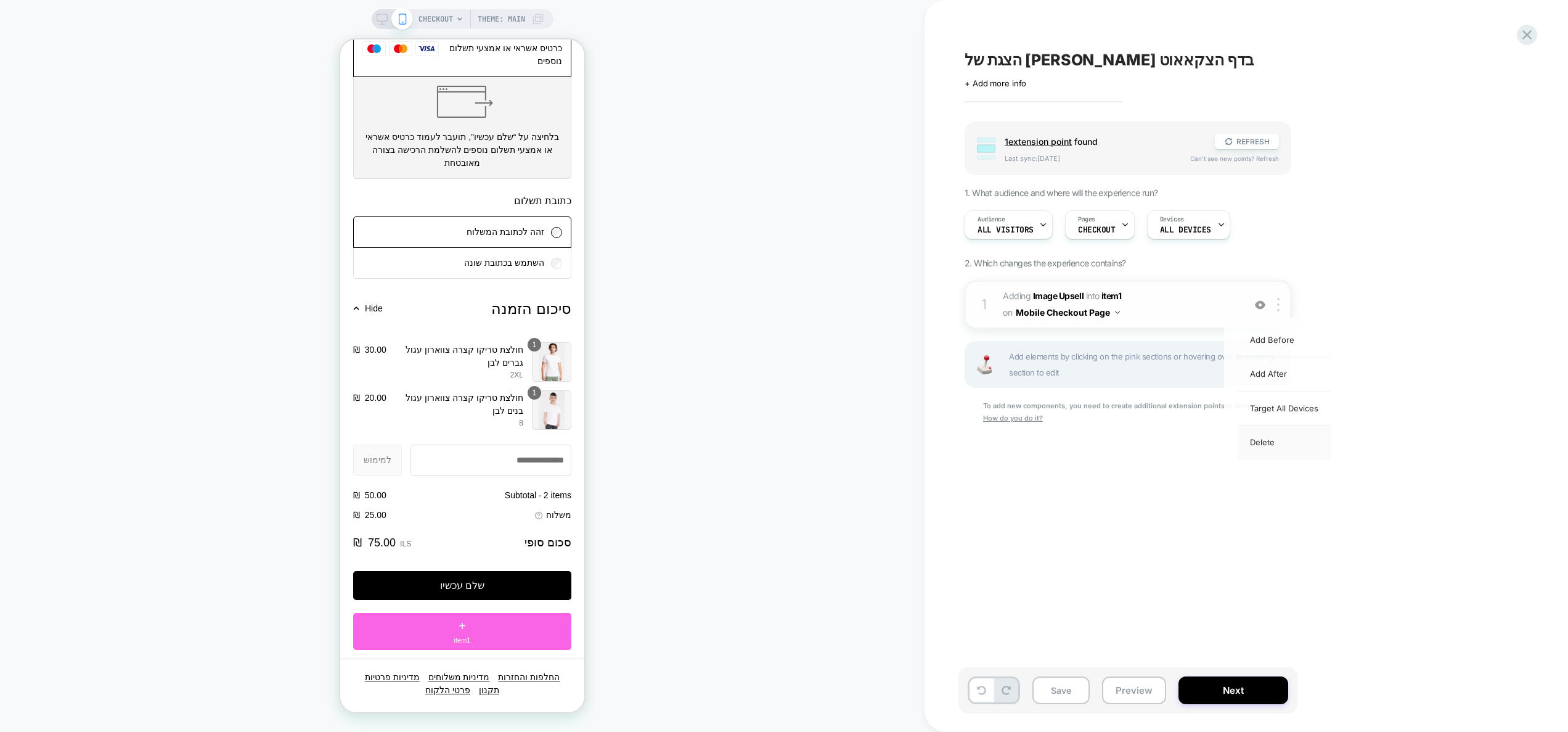
scroll to position [989, 0]
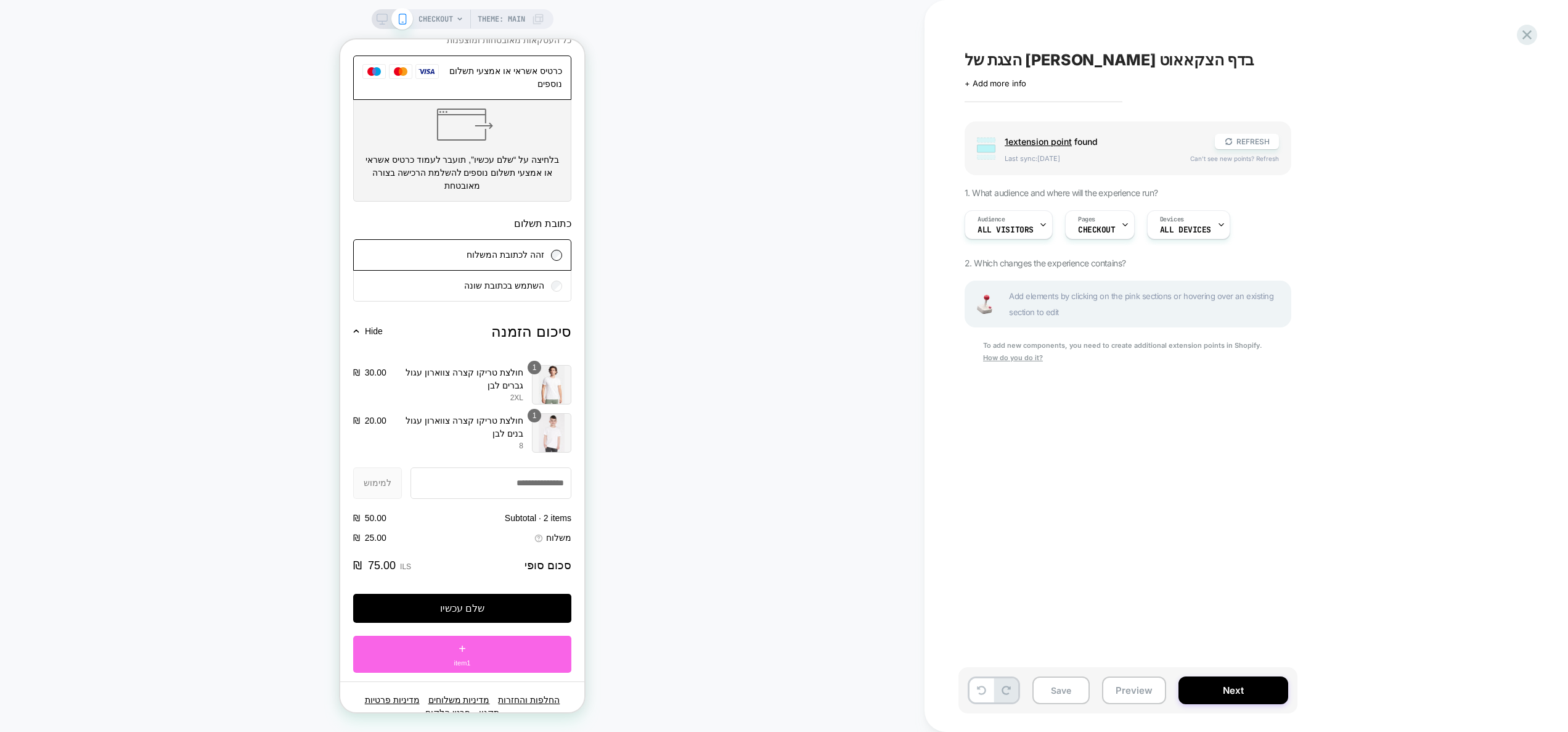
click at [488, 608] on div "שלם עכשיו + item1" at bounding box center [461, 633] width 218 height 79
click at [487, 636] on div "+ item1" at bounding box center [461, 653] width 218 height 37
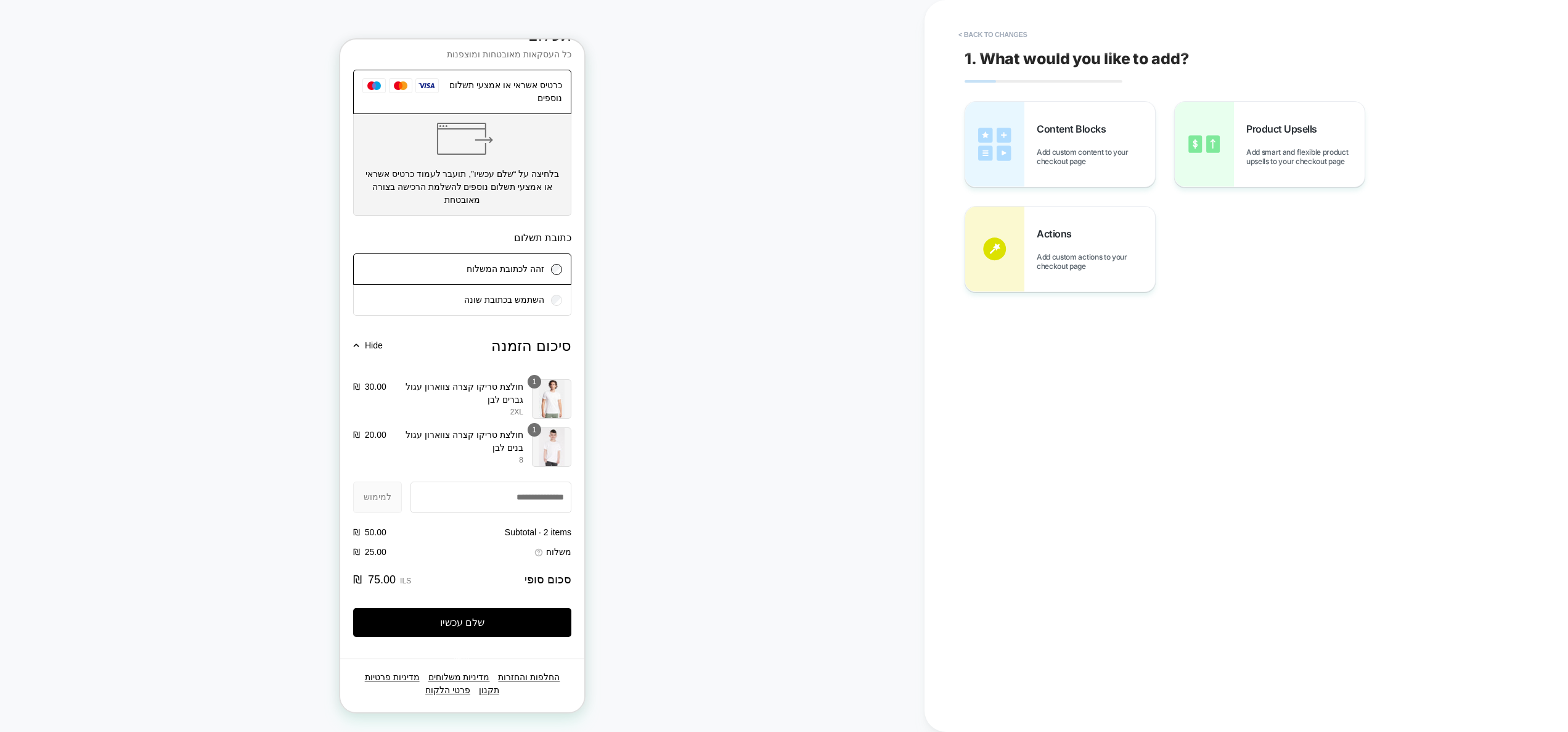
scroll to position [979, 0]
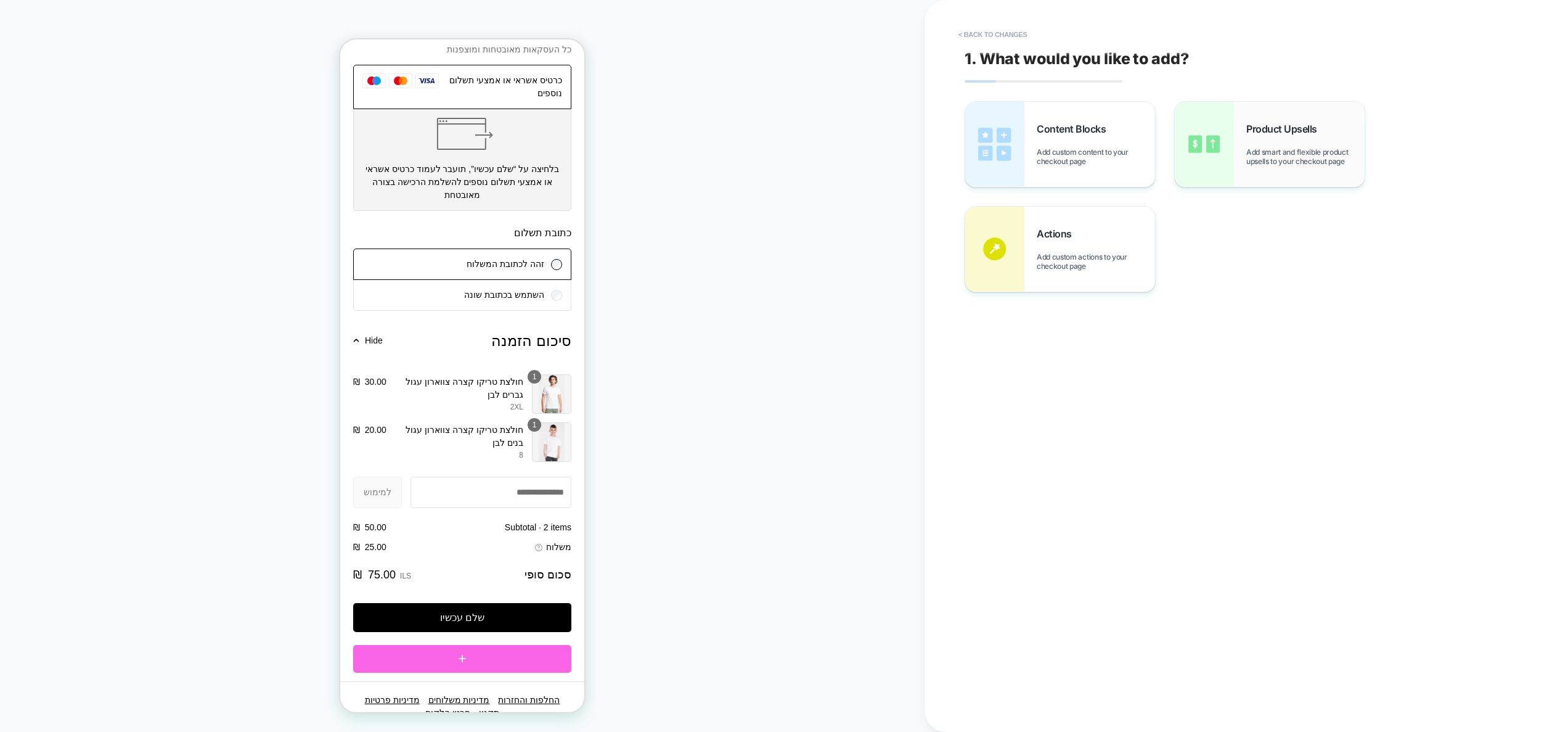
click at [1224, 150] on img at bounding box center [1205, 144] width 60 height 86
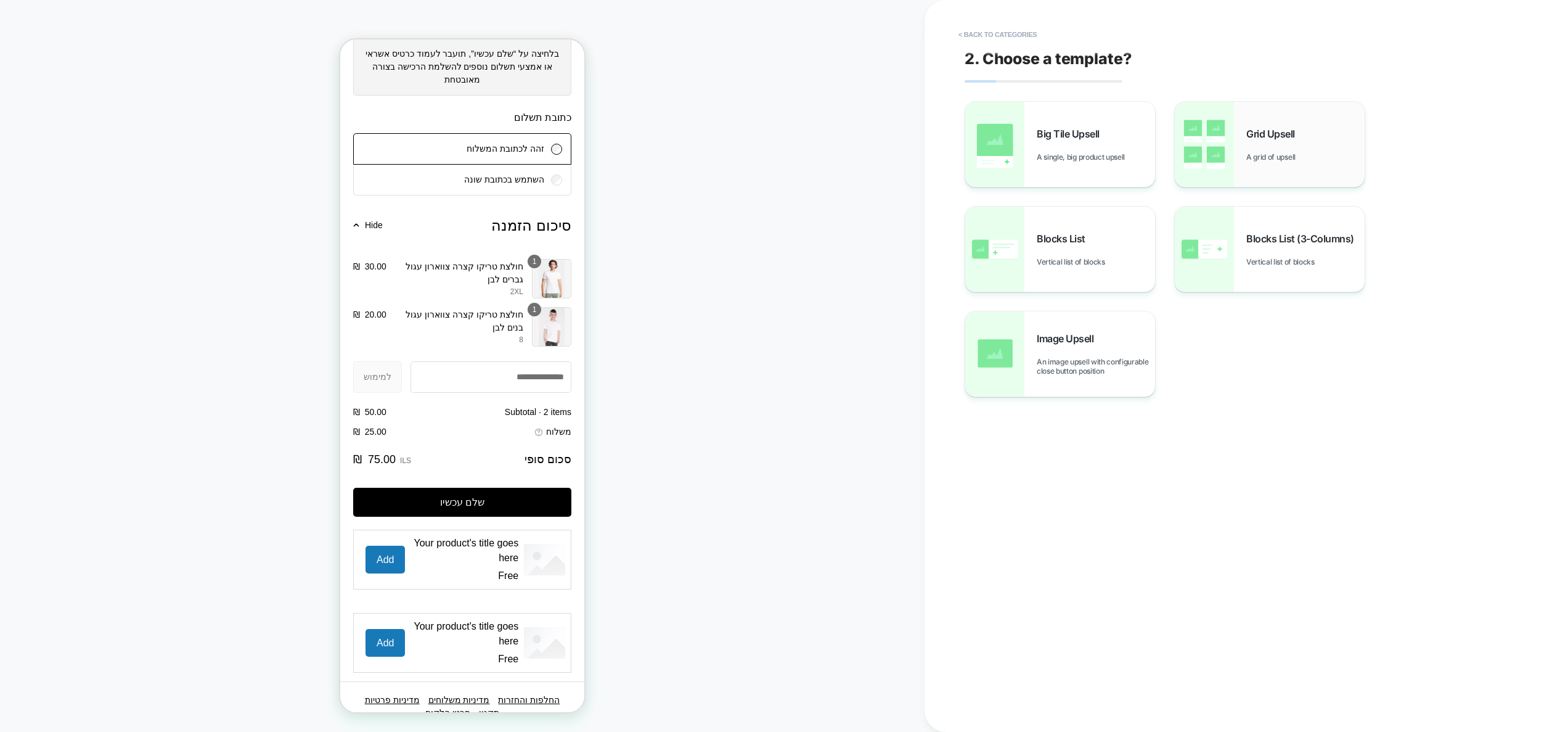
scroll to position [1204, 0]
click at [1284, 243] on span "Blocks List (3-Columns)" at bounding box center [1304, 239] width 114 height 12
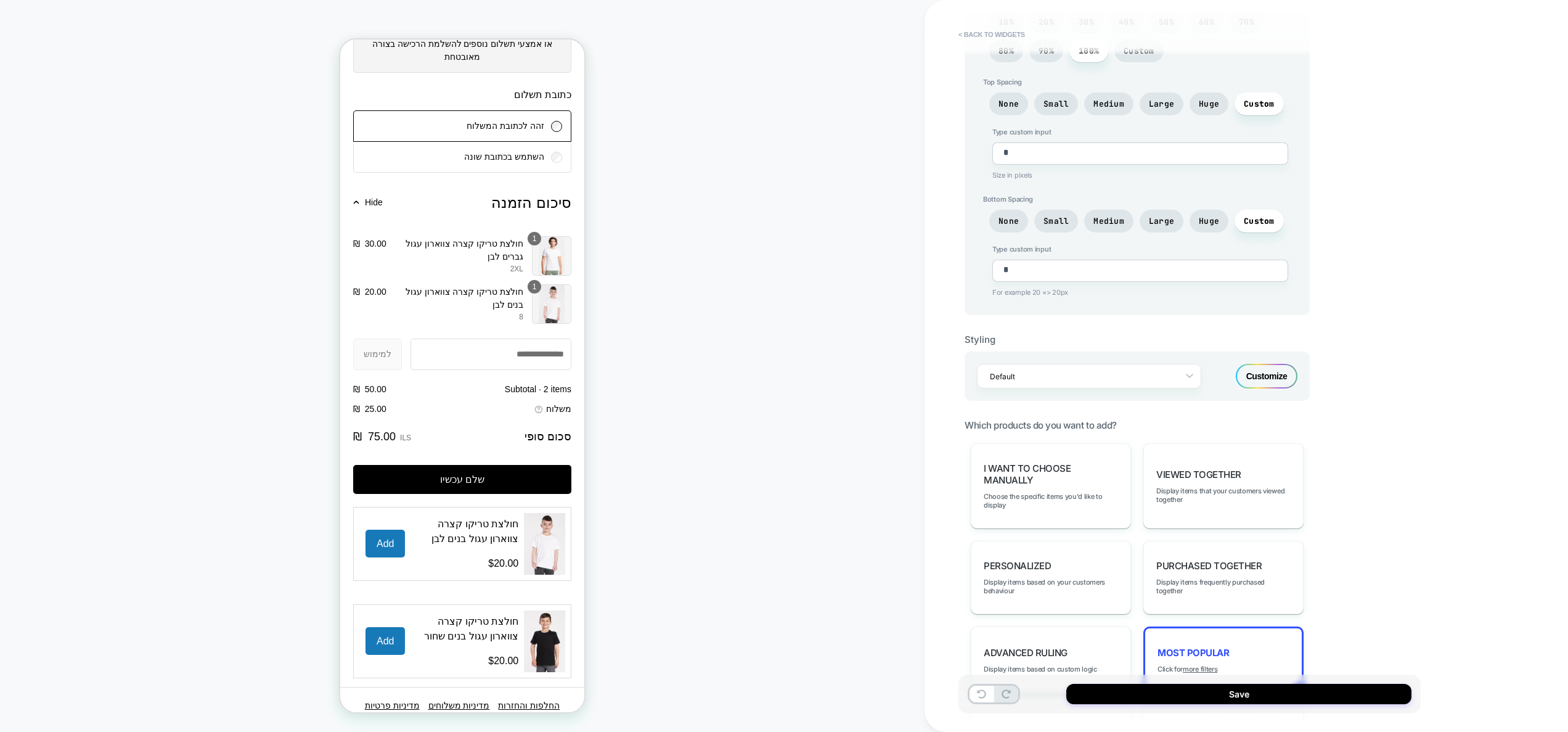
scroll to position [682, 0]
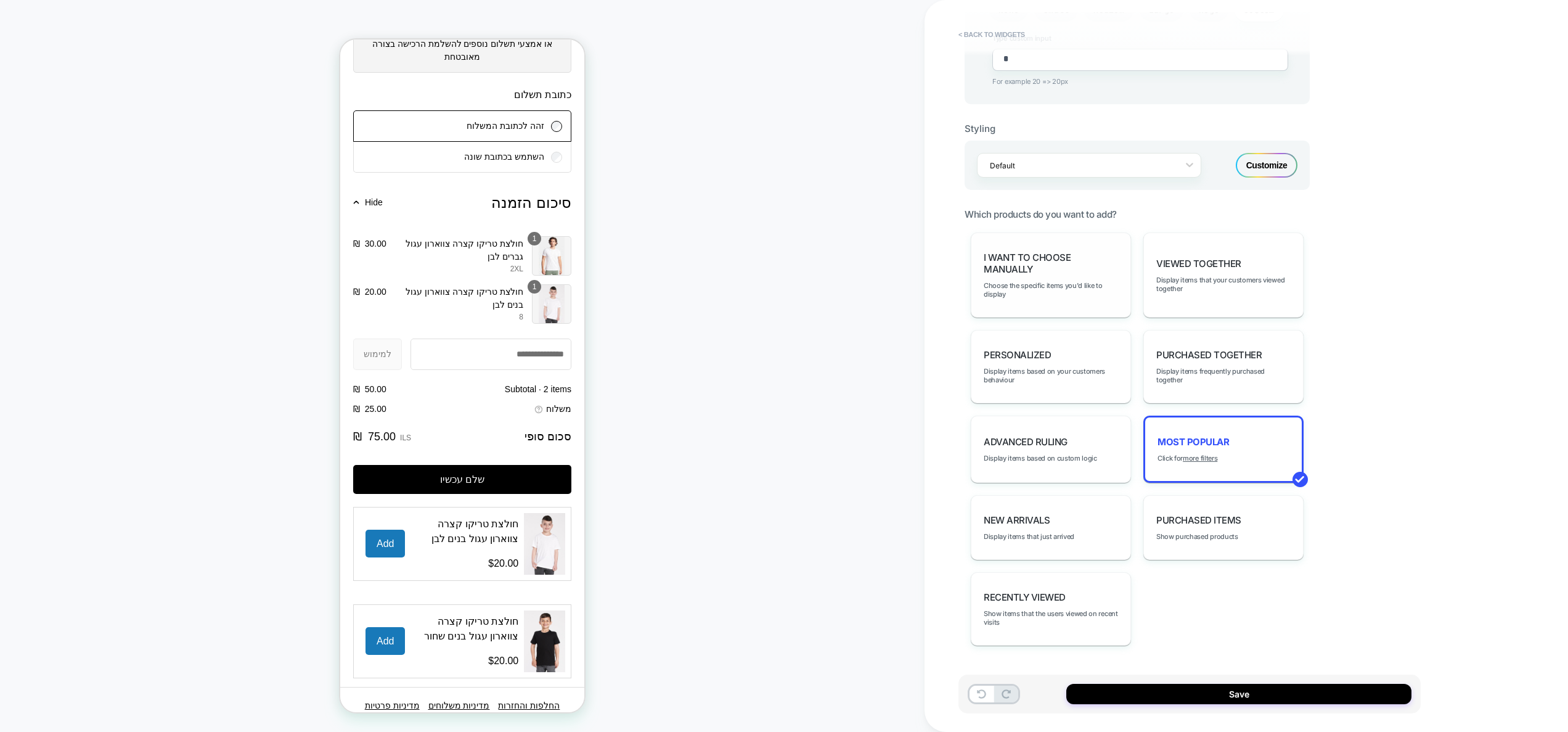
click at [1055, 275] on div "I want to choose manually Choose the specific items you'd like to display" at bounding box center [1050, 275] width 160 height 86
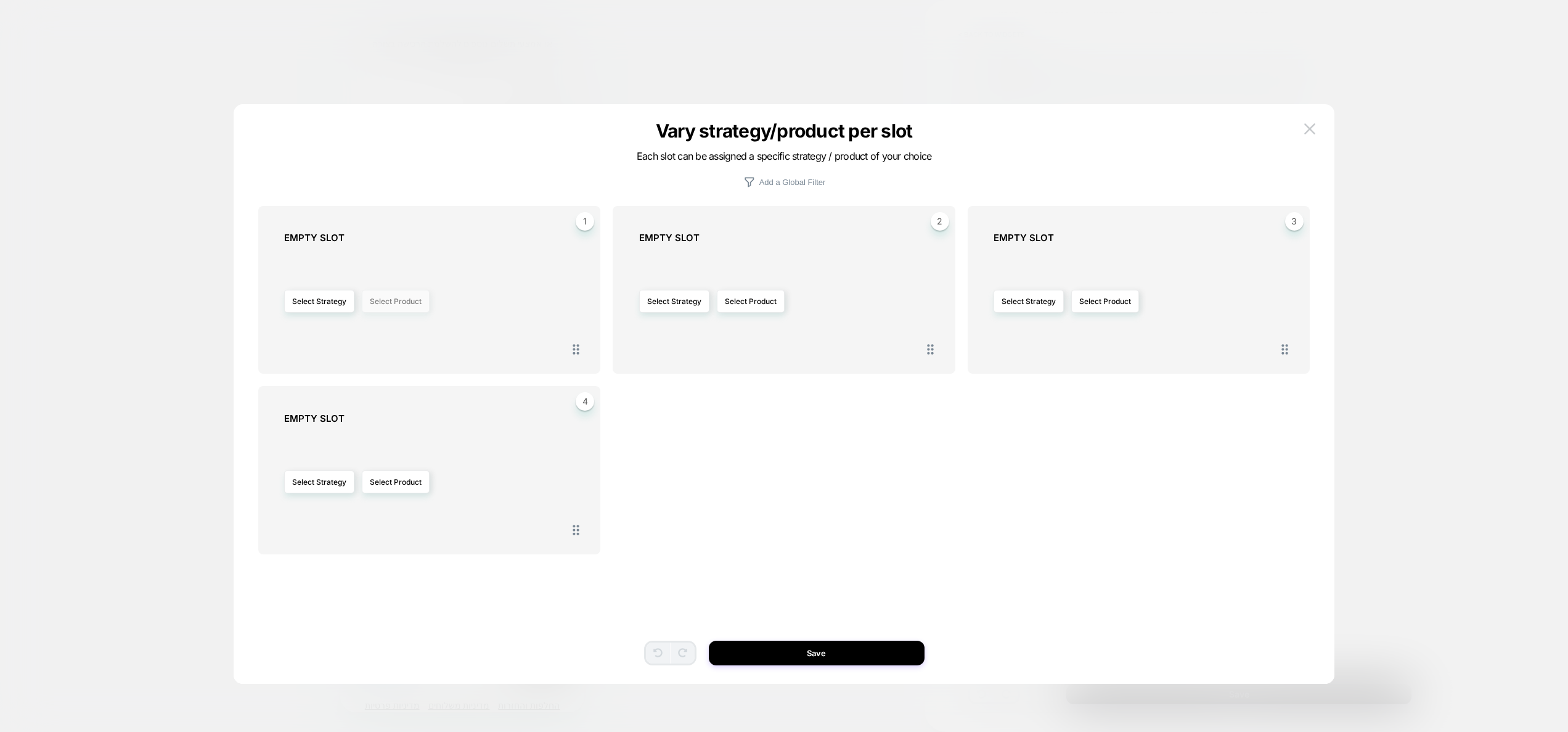
click at [394, 301] on button "Select Product" at bounding box center [396, 300] width 68 height 23
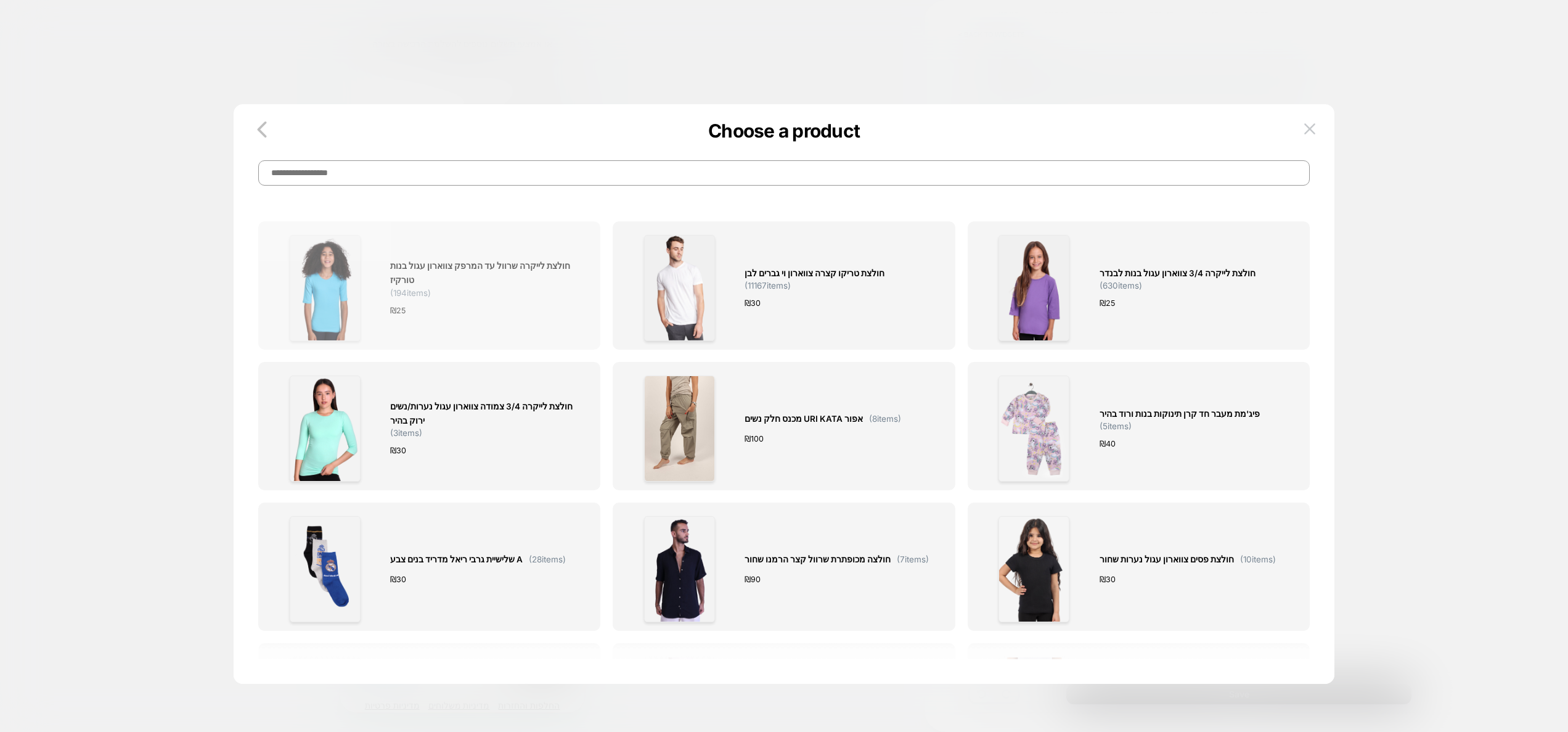
click at [417, 301] on div "חולצת לייקרה שרוול עד המרפק צווארון עגול בנות טורקיז ( 194 items) ₪ 25" at bounding box center [481, 287] width 184 height 106
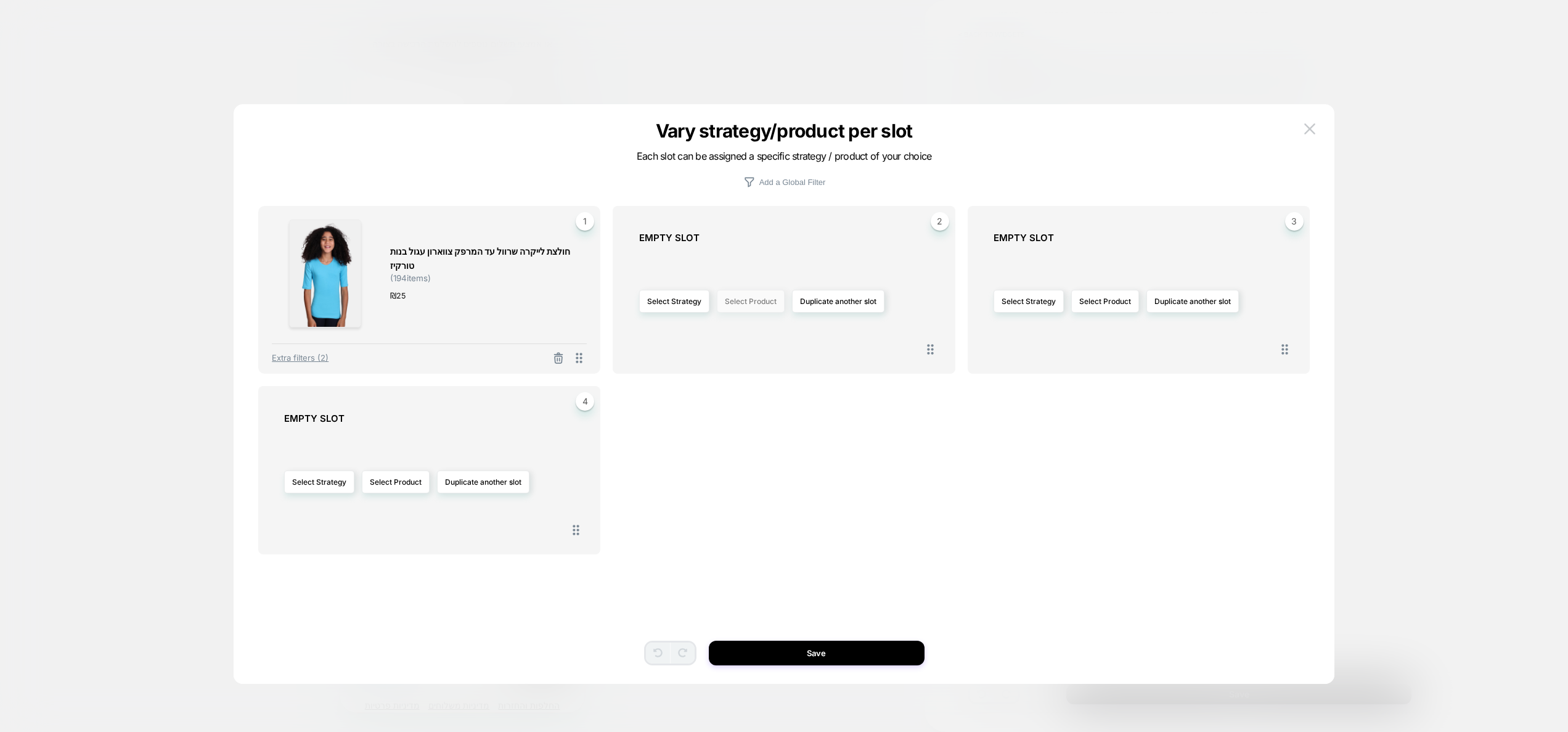
click at [762, 305] on button "Select Product" at bounding box center [751, 300] width 68 height 23
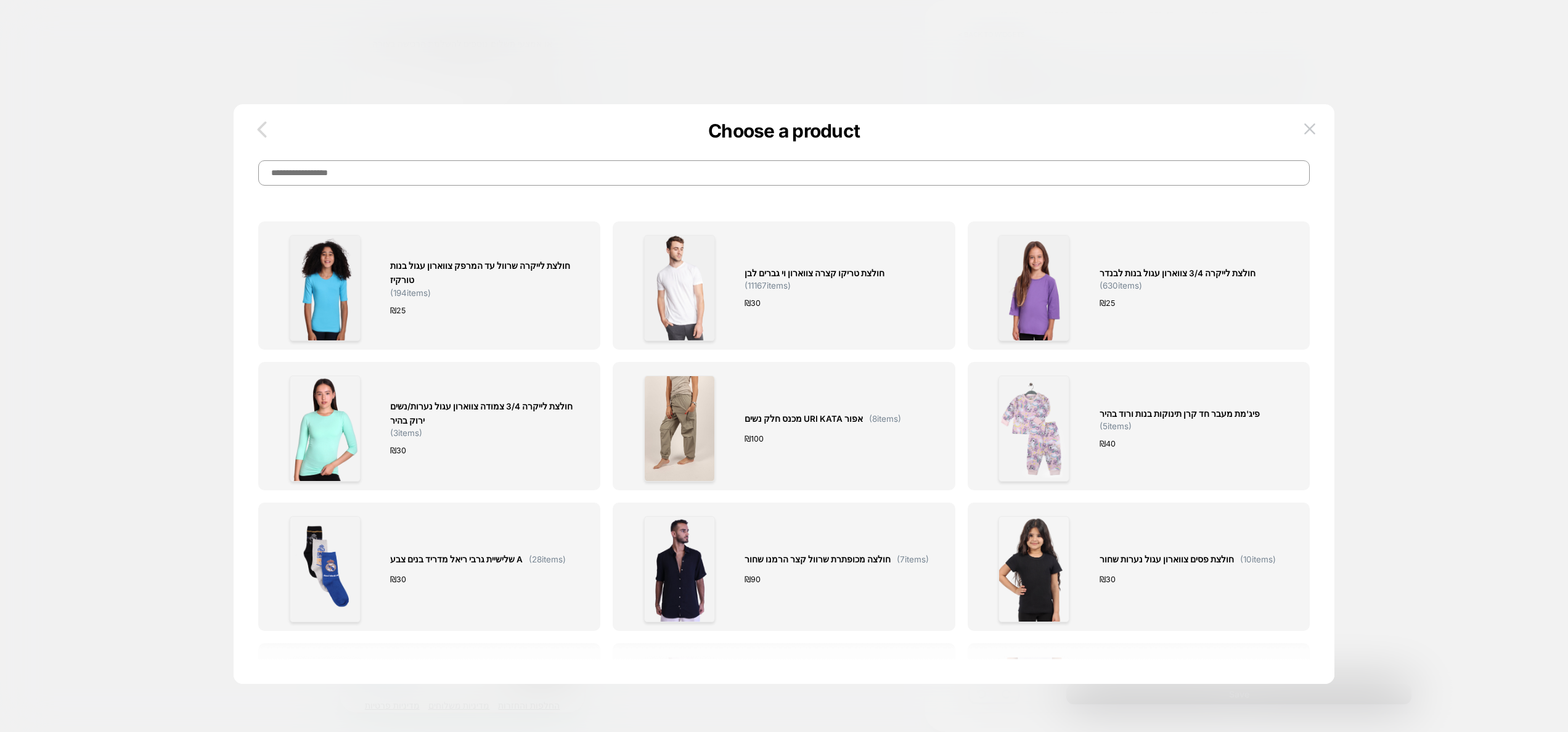
click at [261, 128] on icon "button" at bounding box center [261, 129] width 9 height 16
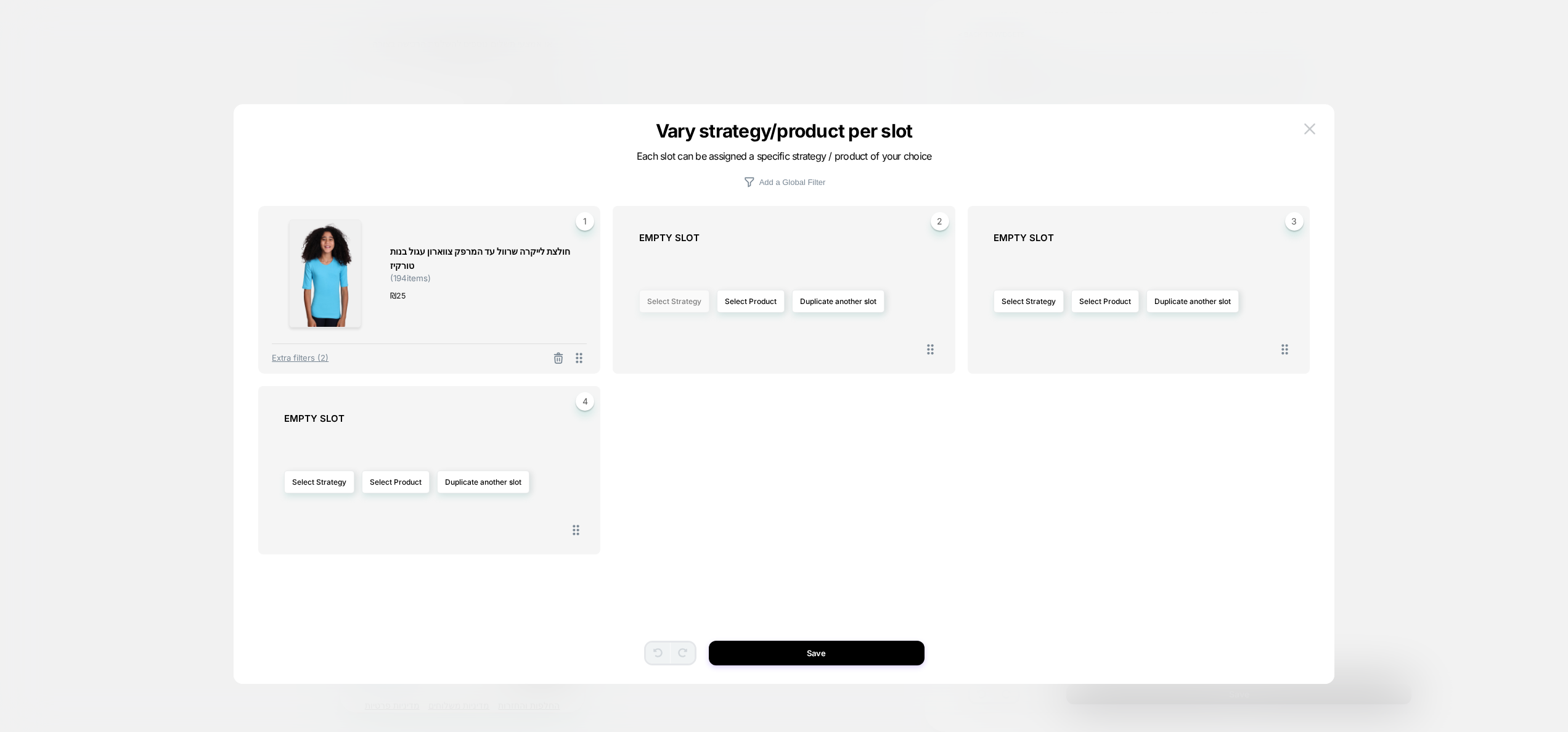
click at [669, 304] on button "Select Strategy" at bounding box center [674, 300] width 71 height 23
click at [690, 335] on span "Viewed Together" at bounding box center [668, 337] width 60 height 9
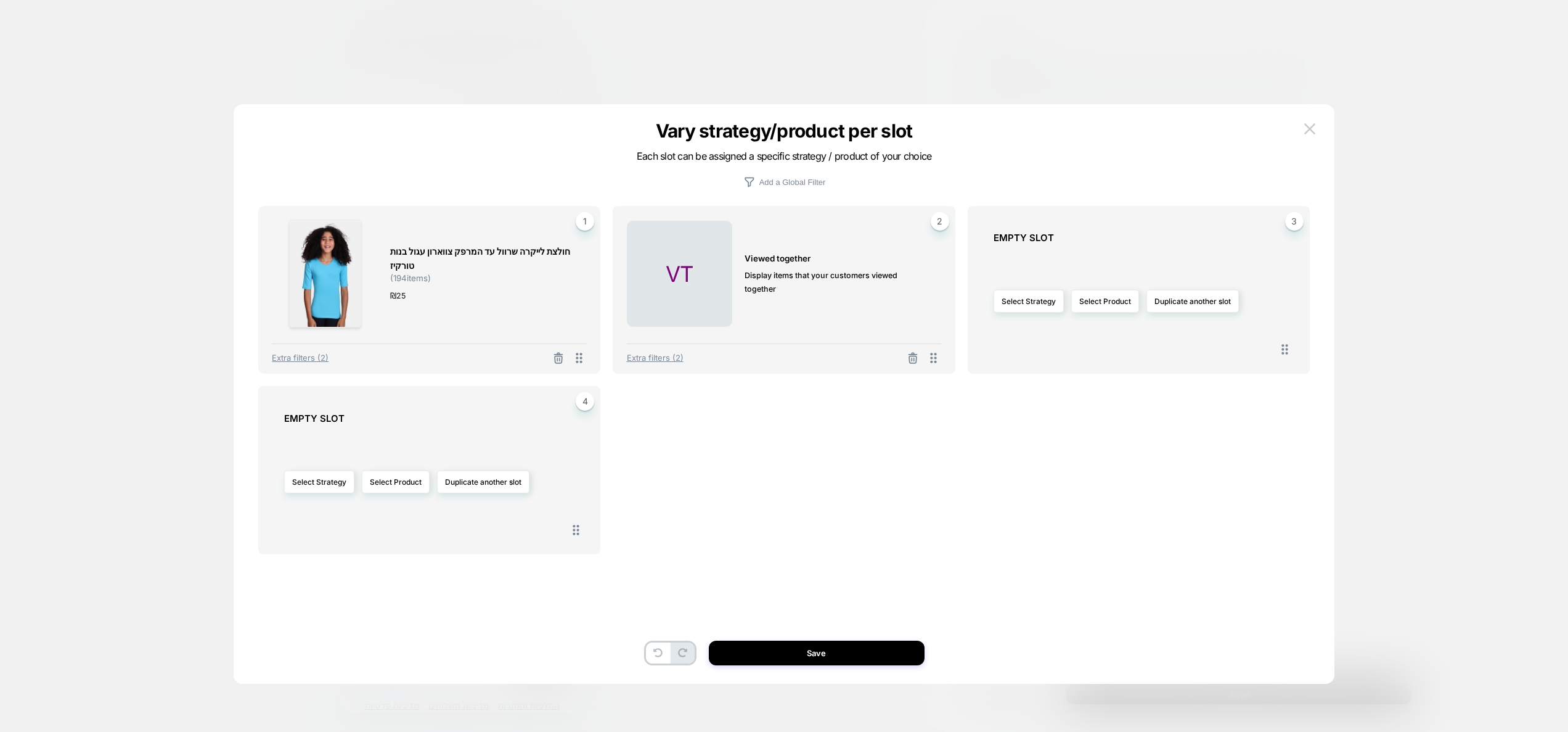
click at [805, 637] on div "חולצת לייקרה שרוול עד המרפק צווארון עגול בנות טורקיז ( 194 items) ₪ 25 1 Extra …" at bounding box center [784, 412] width 1052 height 518
click at [811, 652] on button "Save" at bounding box center [816, 652] width 216 height 25
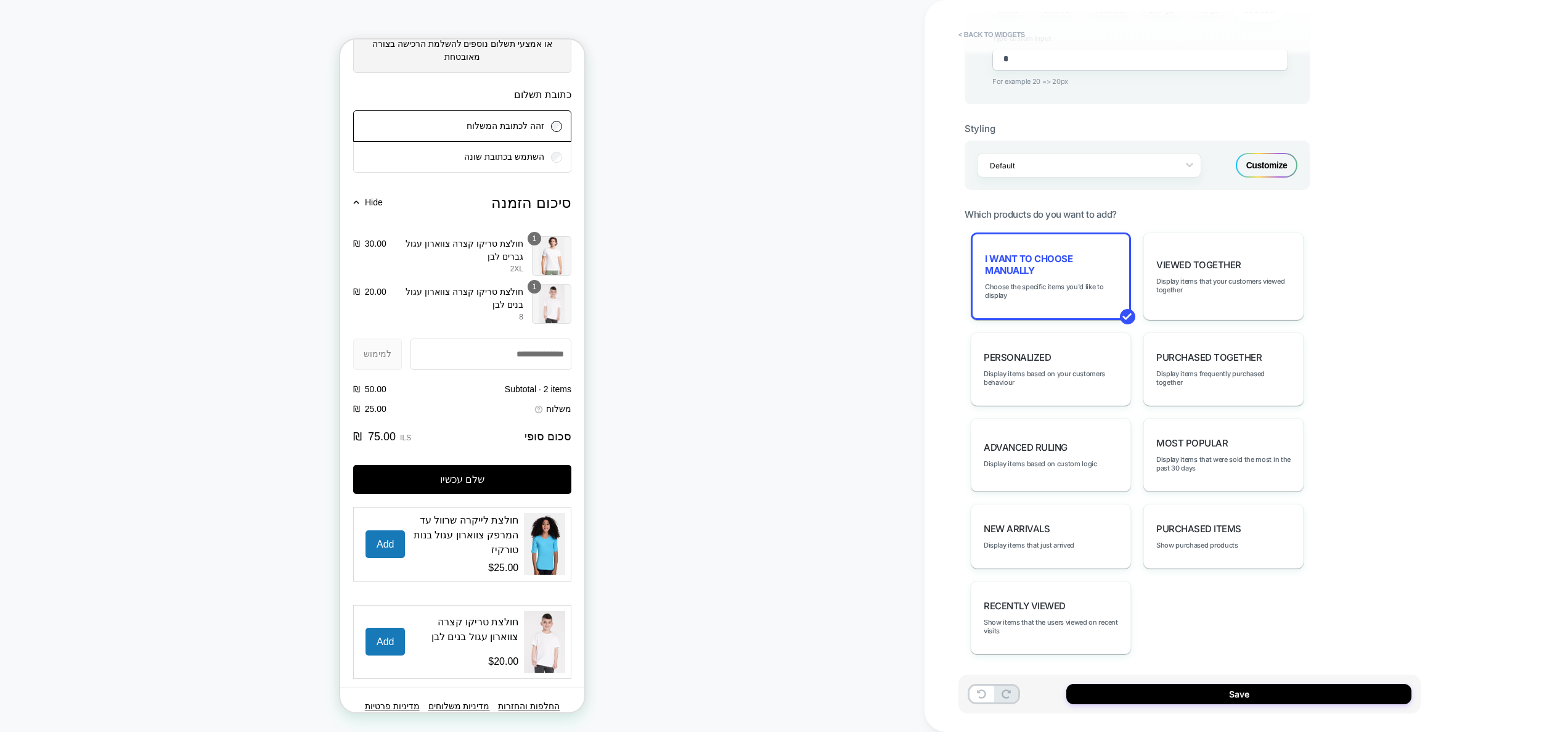
scroll to position [1120, 0]
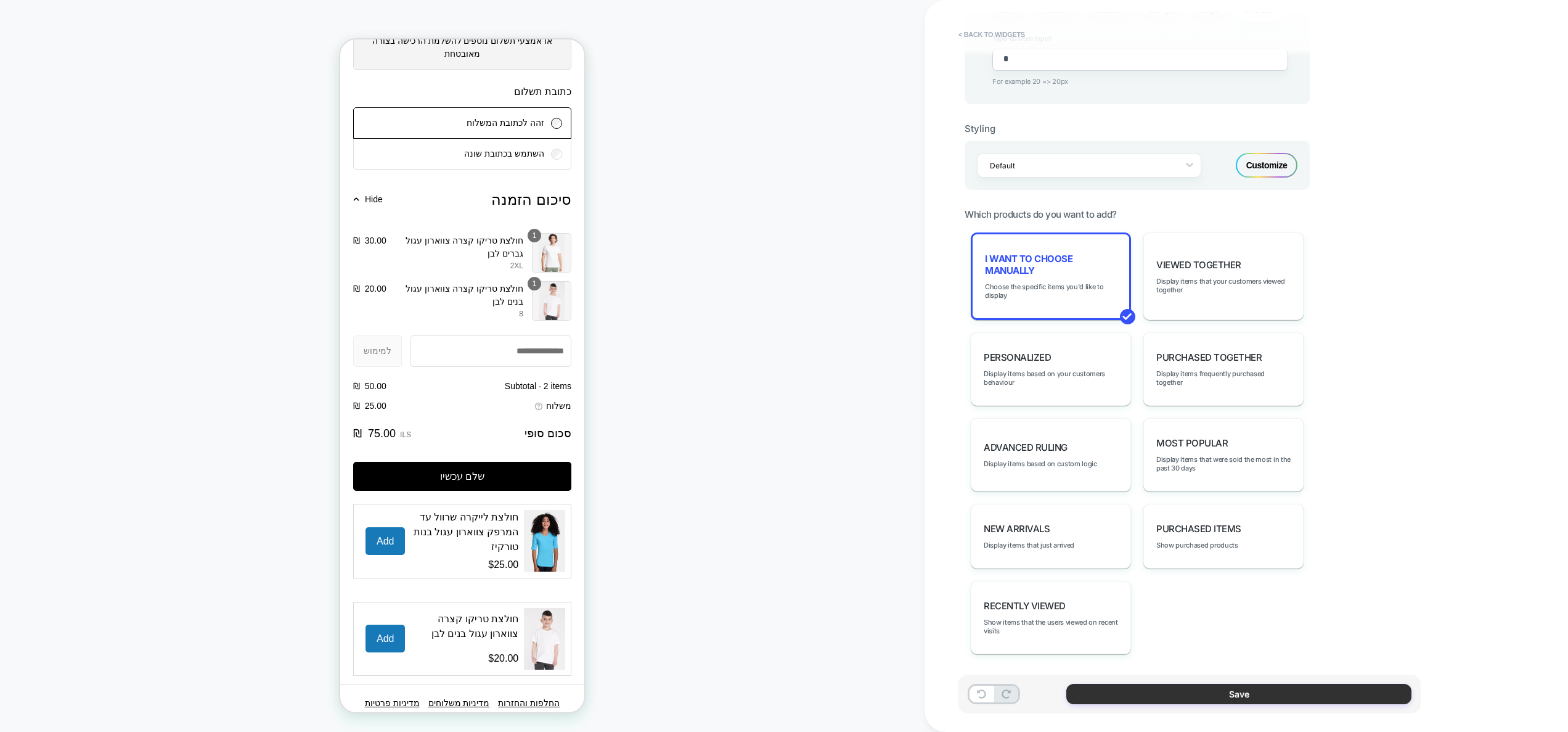
click at [1267, 701] on button "Save" at bounding box center [1239, 694] width 345 height 20
type textarea "*"
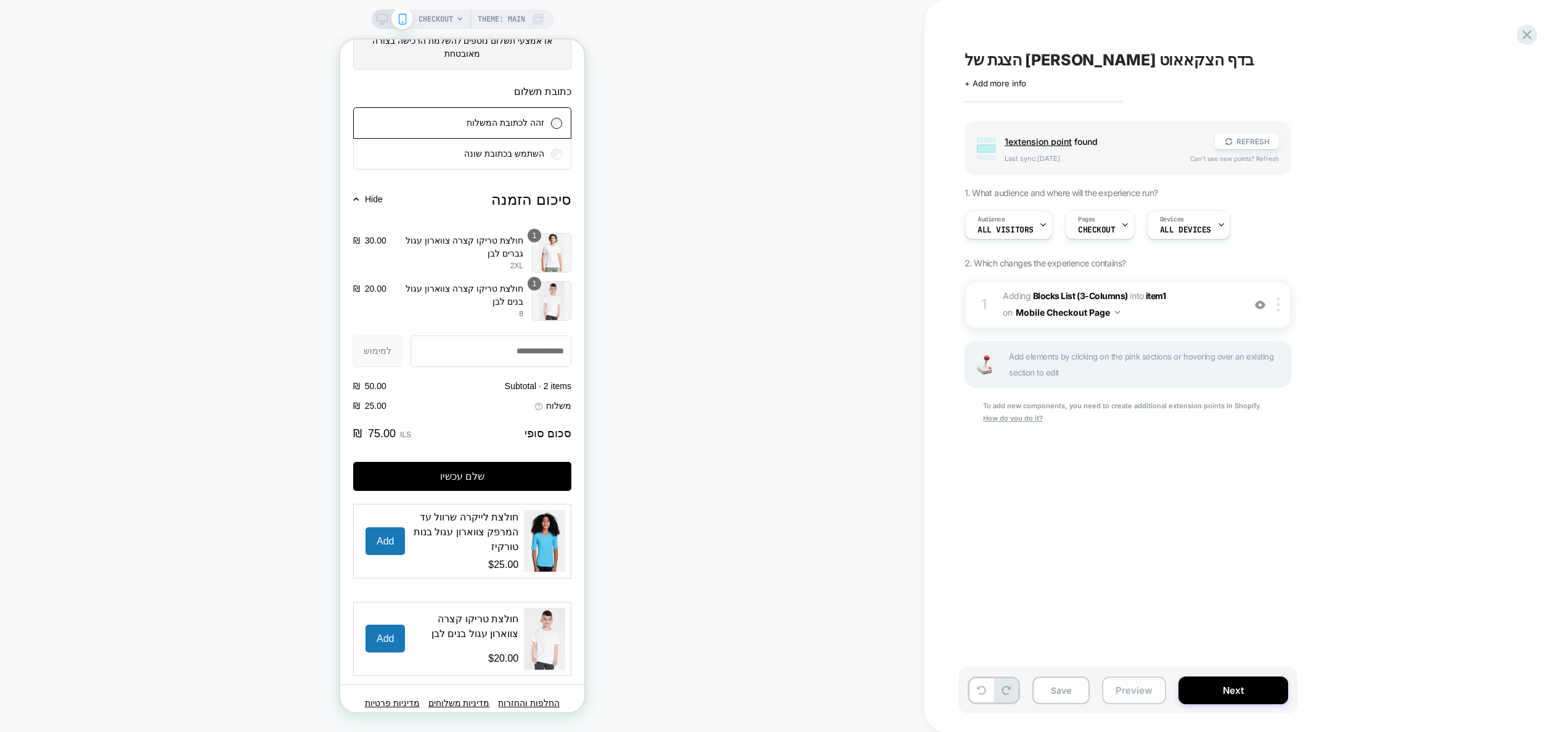
click at [1114, 693] on button "Preview" at bounding box center [1133, 690] width 64 height 28
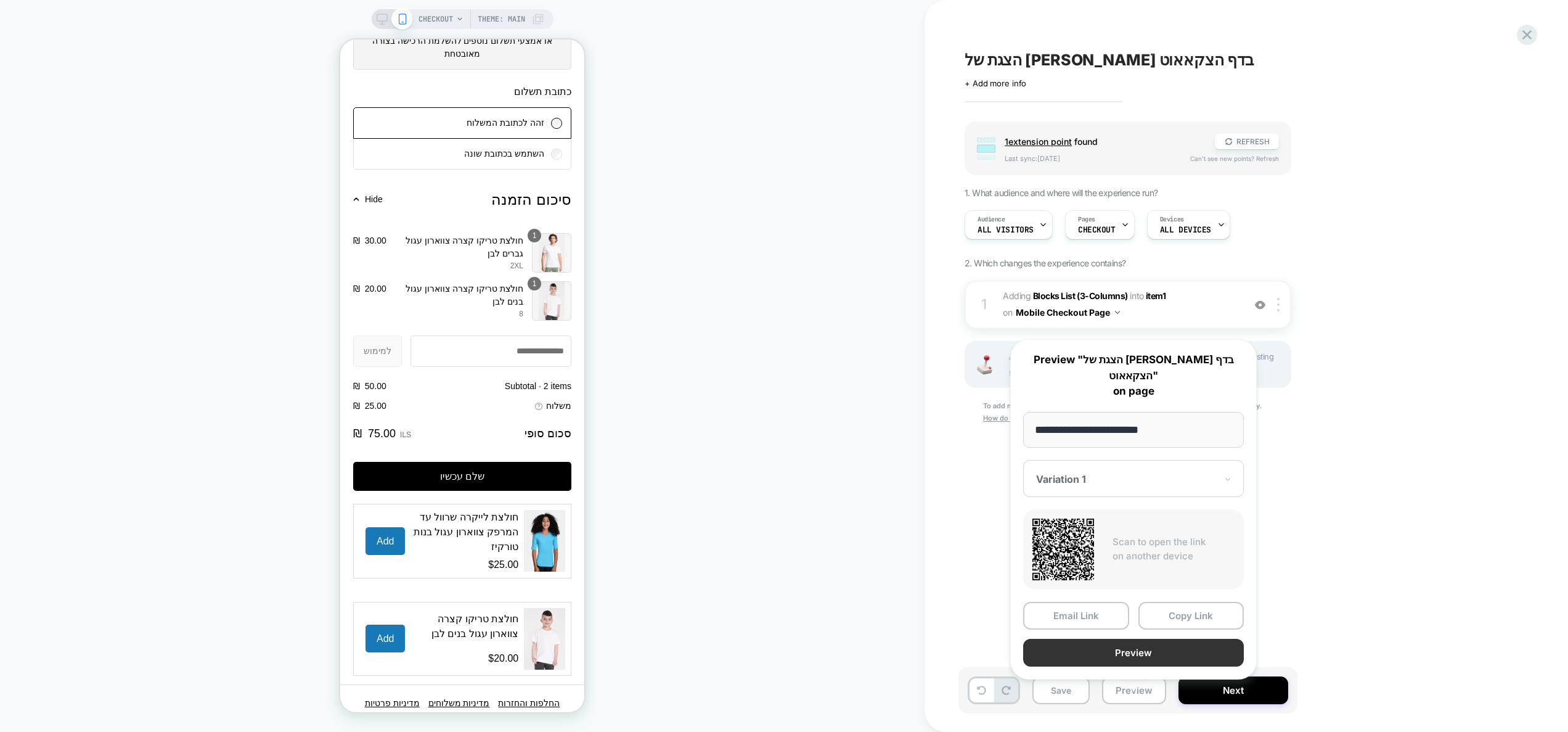
click at [1123, 641] on button "Preview" at bounding box center [1133, 652] width 221 height 28
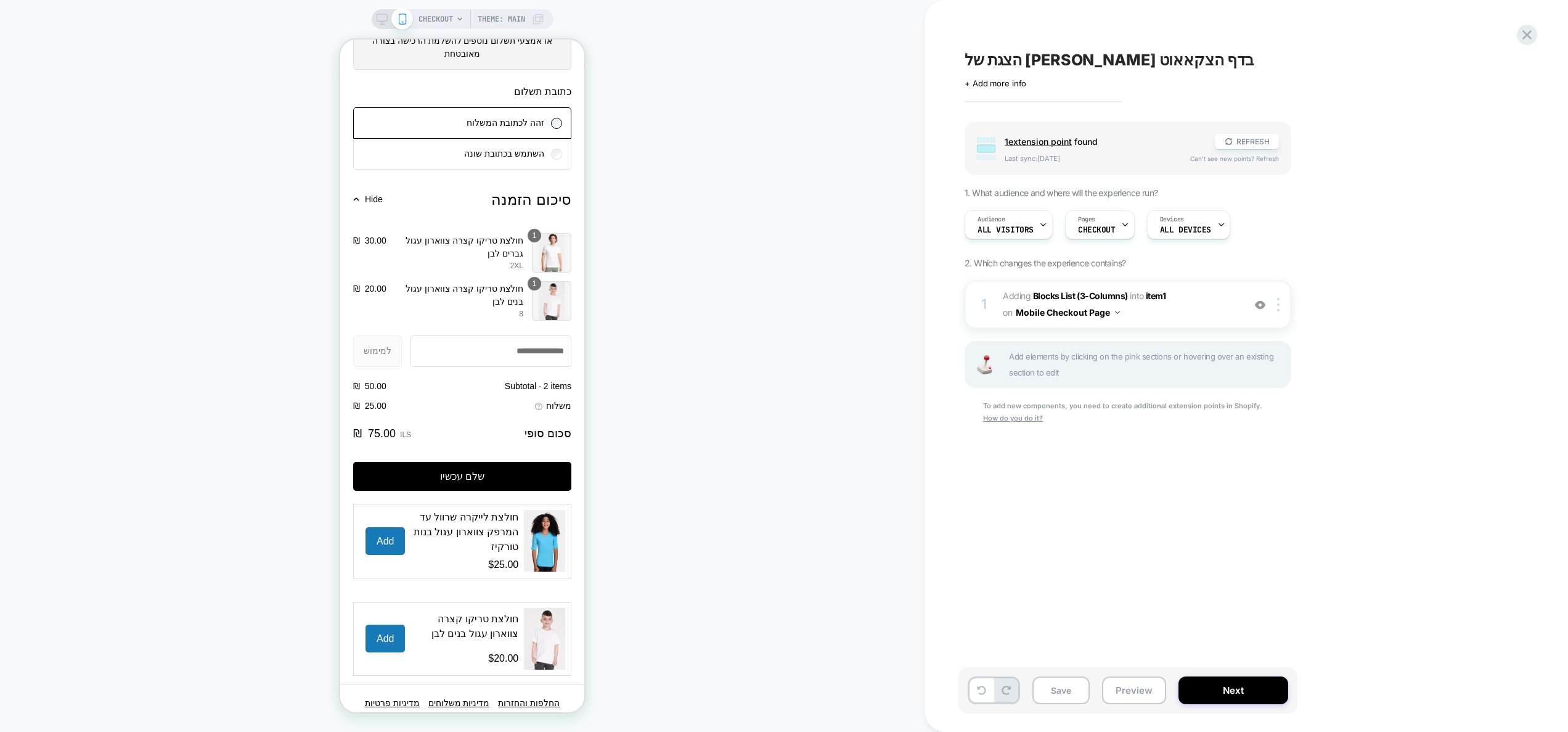
click at [1531, 24] on div "הצגת של אפסייל בדף הצקאאוט Click to edit experience details + Add more info Gro…" at bounding box center [1246, 366] width 643 height 732
click at [1528, 37] on icon at bounding box center [1526, 34] width 9 height 9
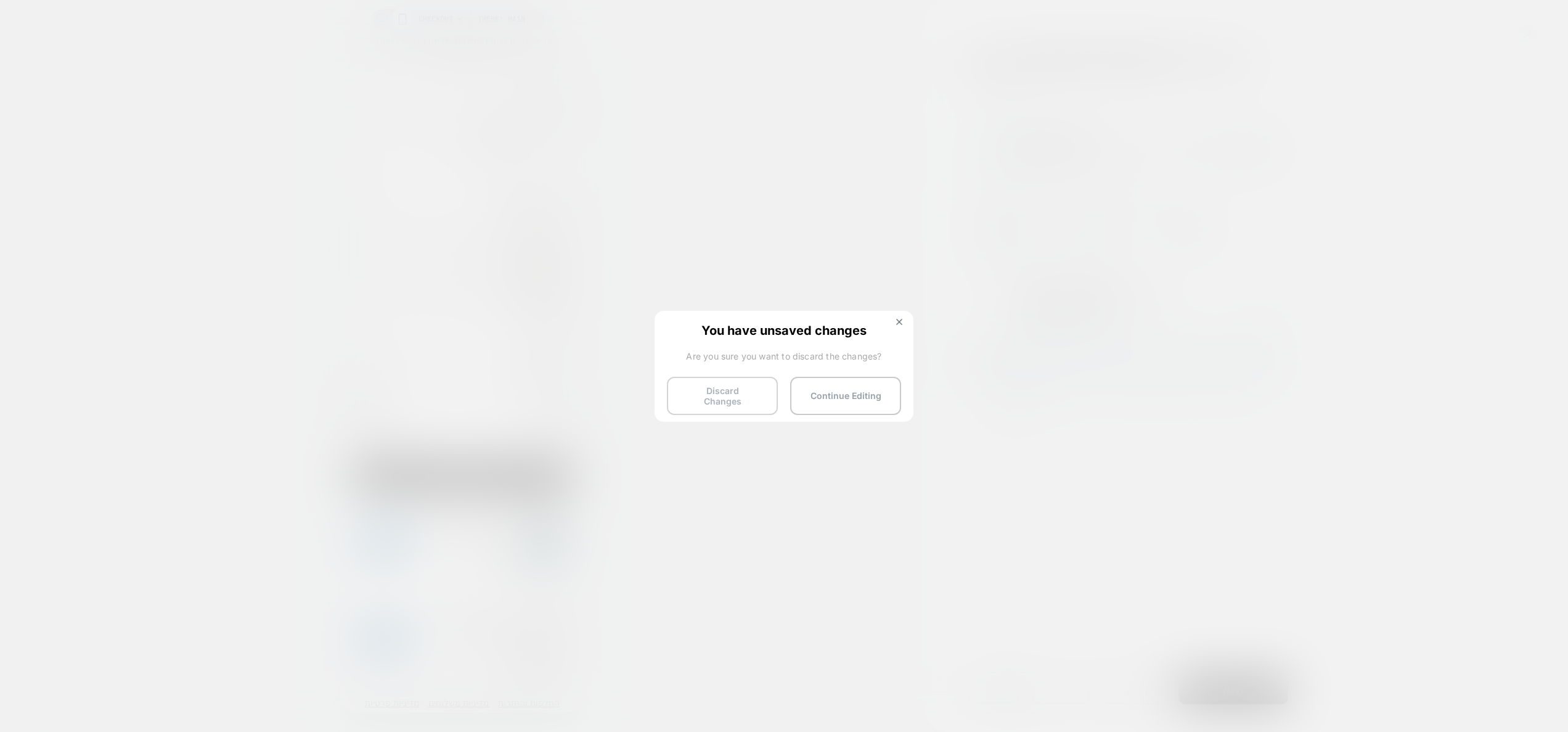
click at [716, 401] on button "Discard Changes" at bounding box center [723, 396] width 111 height 38
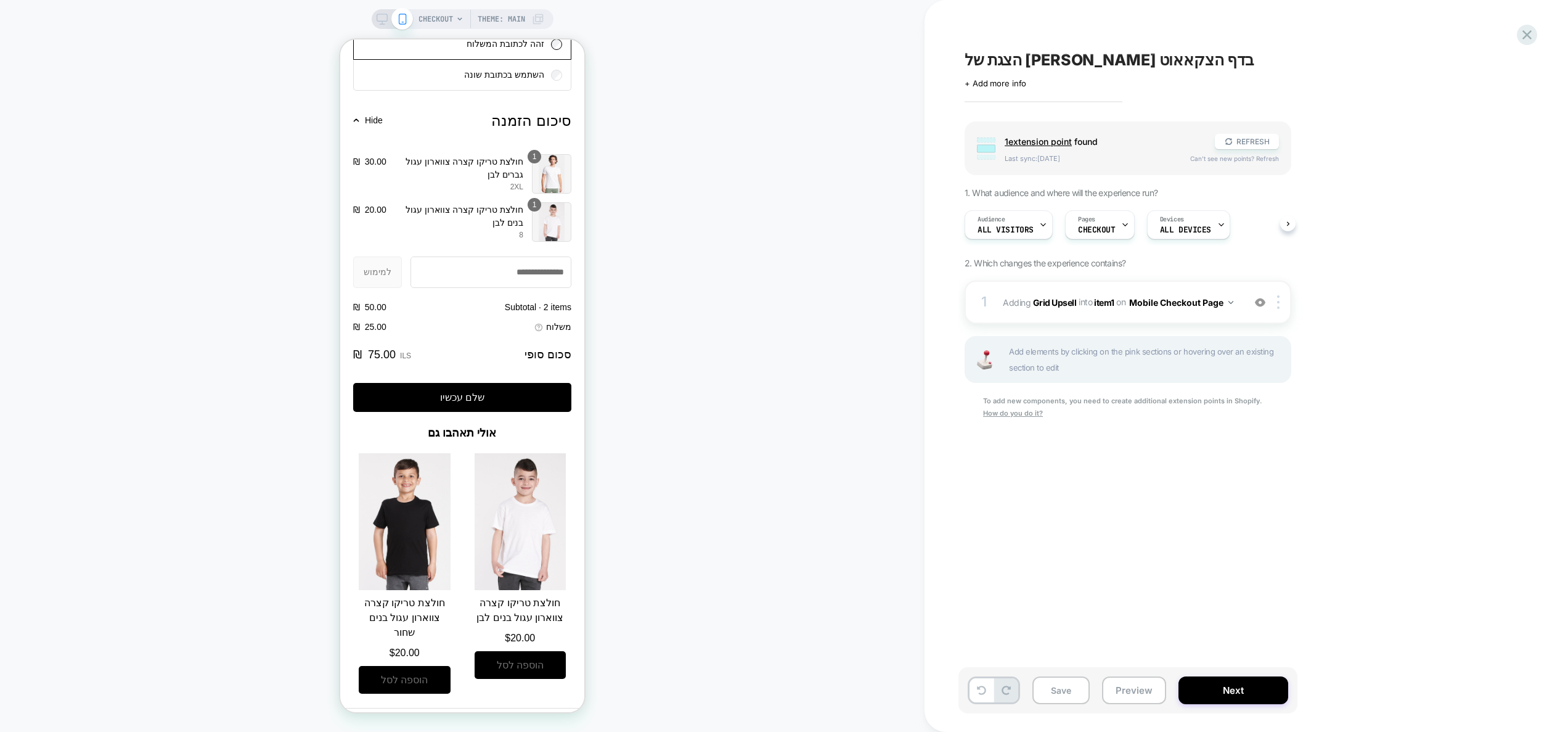
scroll to position [1204, 0]
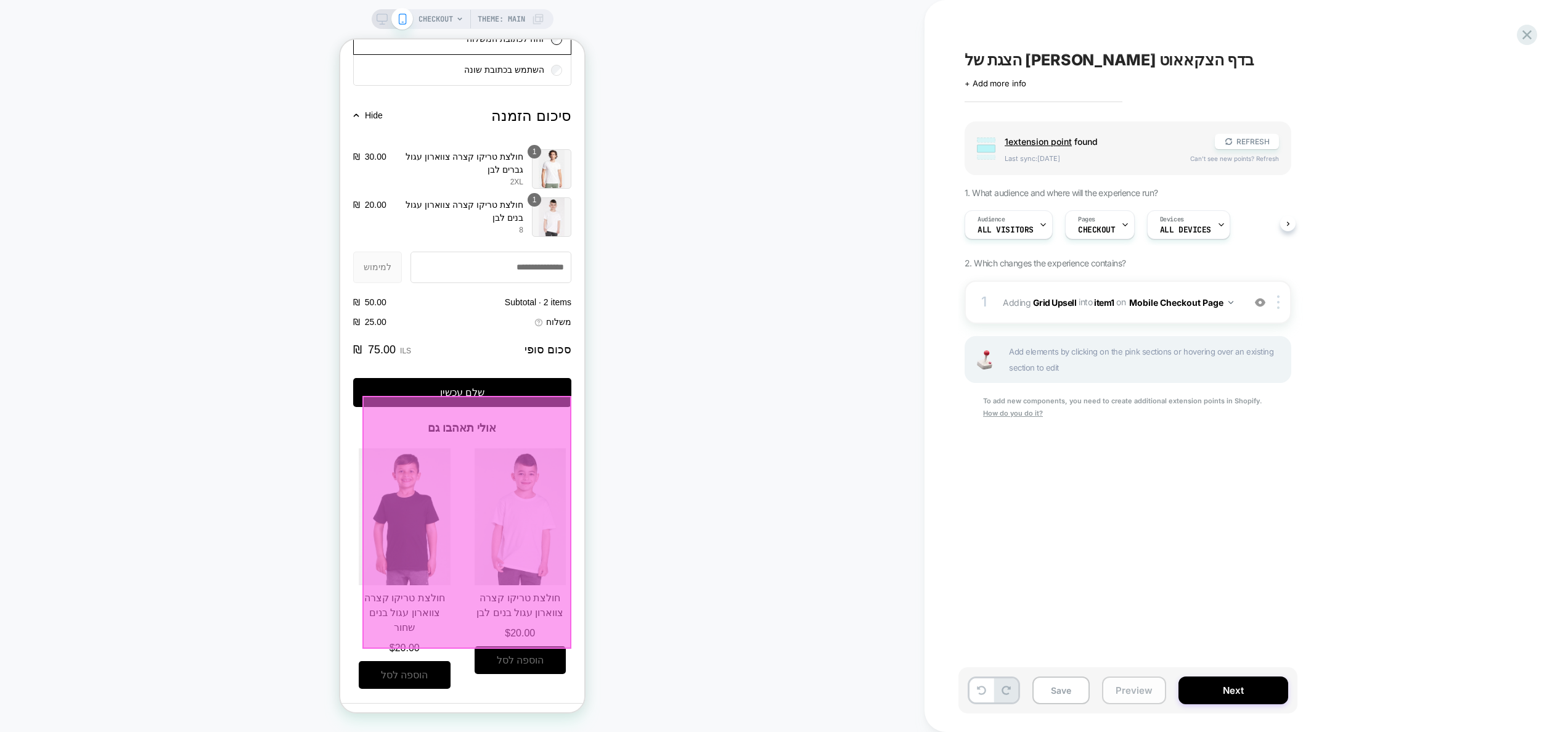
click at [1137, 688] on button "Preview" at bounding box center [1133, 690] width 64 height 28
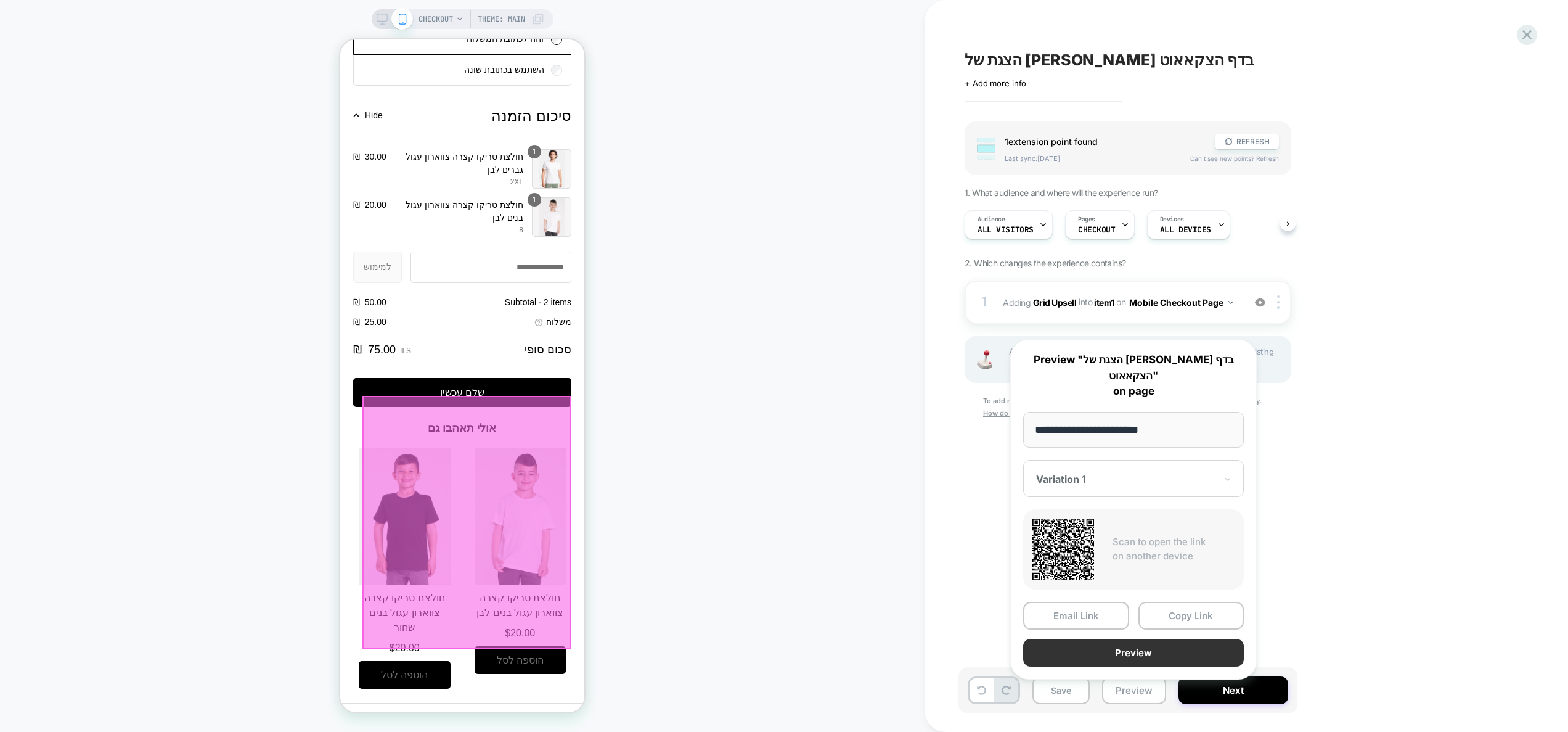
click at [1141, 639] on button "Preview" at bounding box center [1133, 652] width 221 height 28
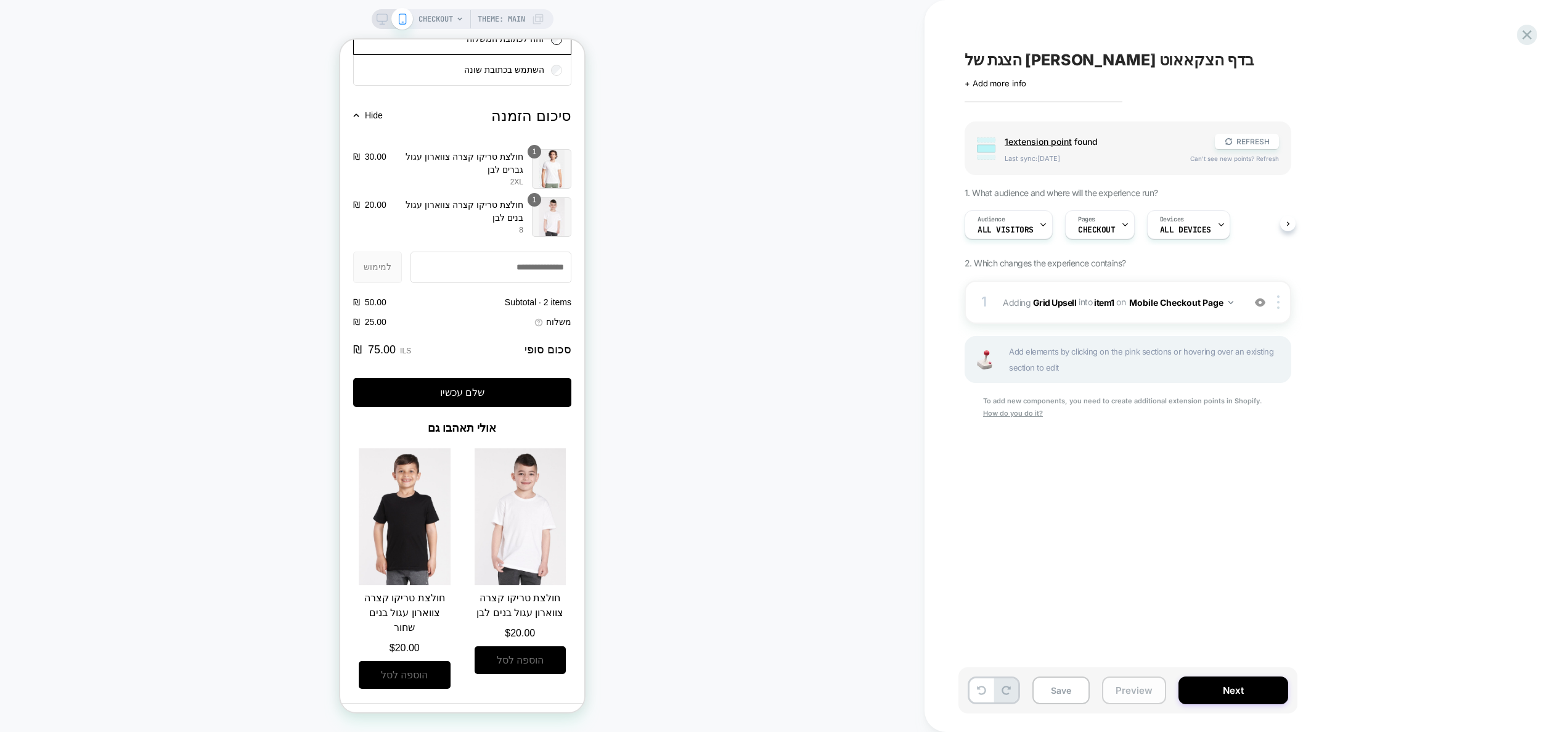
click at [1133, 693] on button "Preview" at bounding box center [1133, 690] width 64 height 28
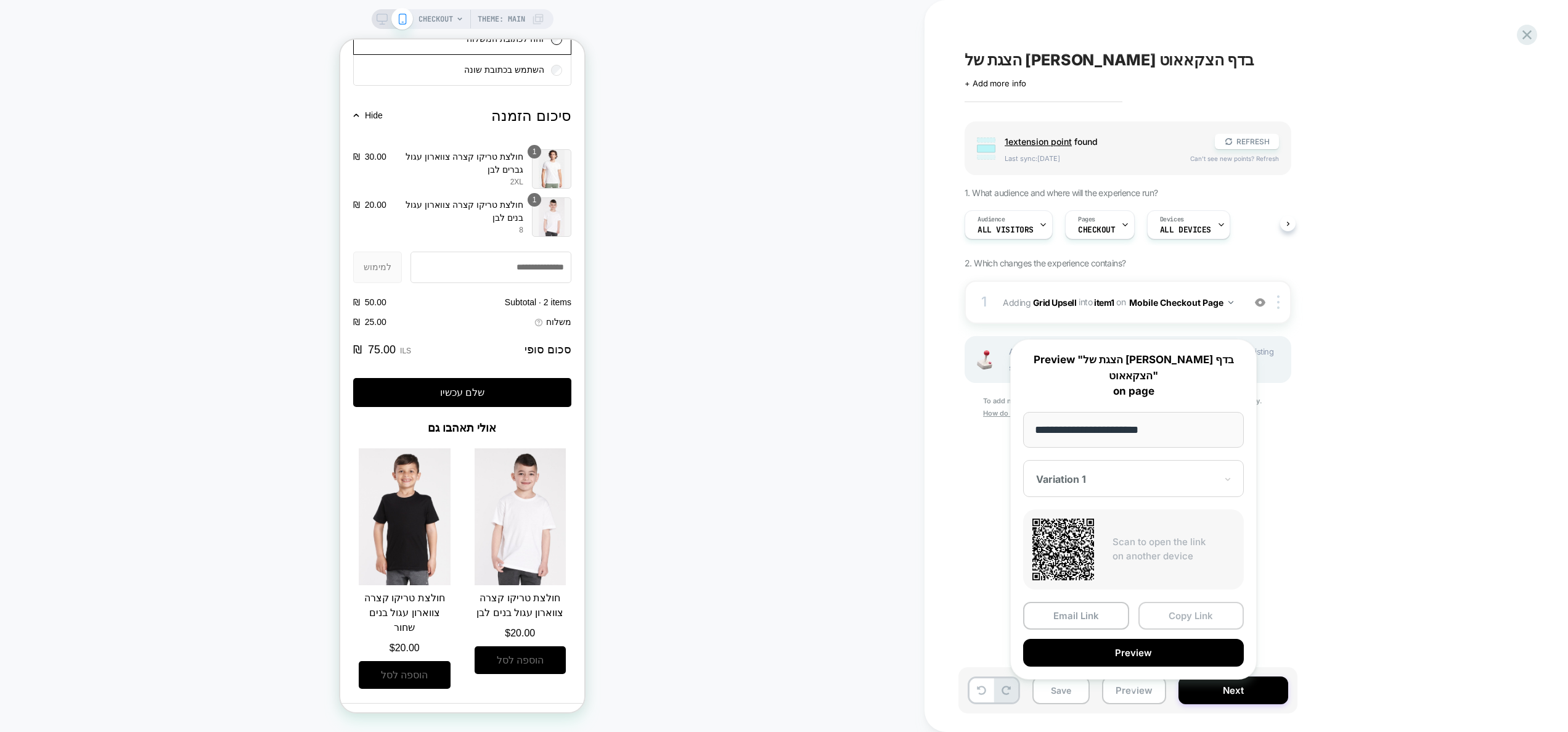
click at [1161, 602] on button "Copy Link" at bounding box center [1191, 616] width 106 height 28
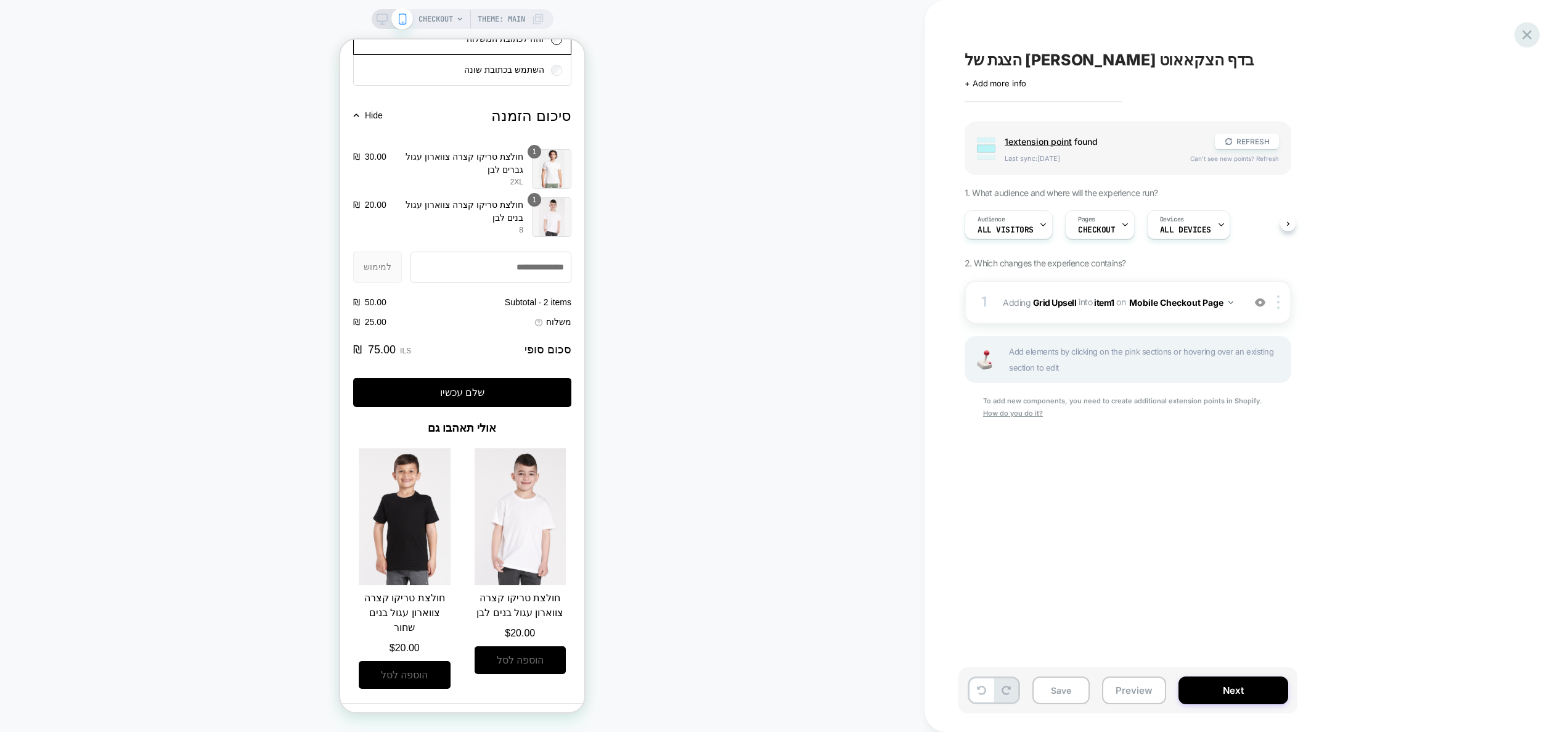
click at [1530, 23] on div "הצגת של אפסייל בדף הצקאאוט Click to edit experience details + Add more info Gro…" at bounding box center [1246, 366] width 643 height 732
click at [1524, 37] on icon at bounding box center [1526, 34] width 9 height 9
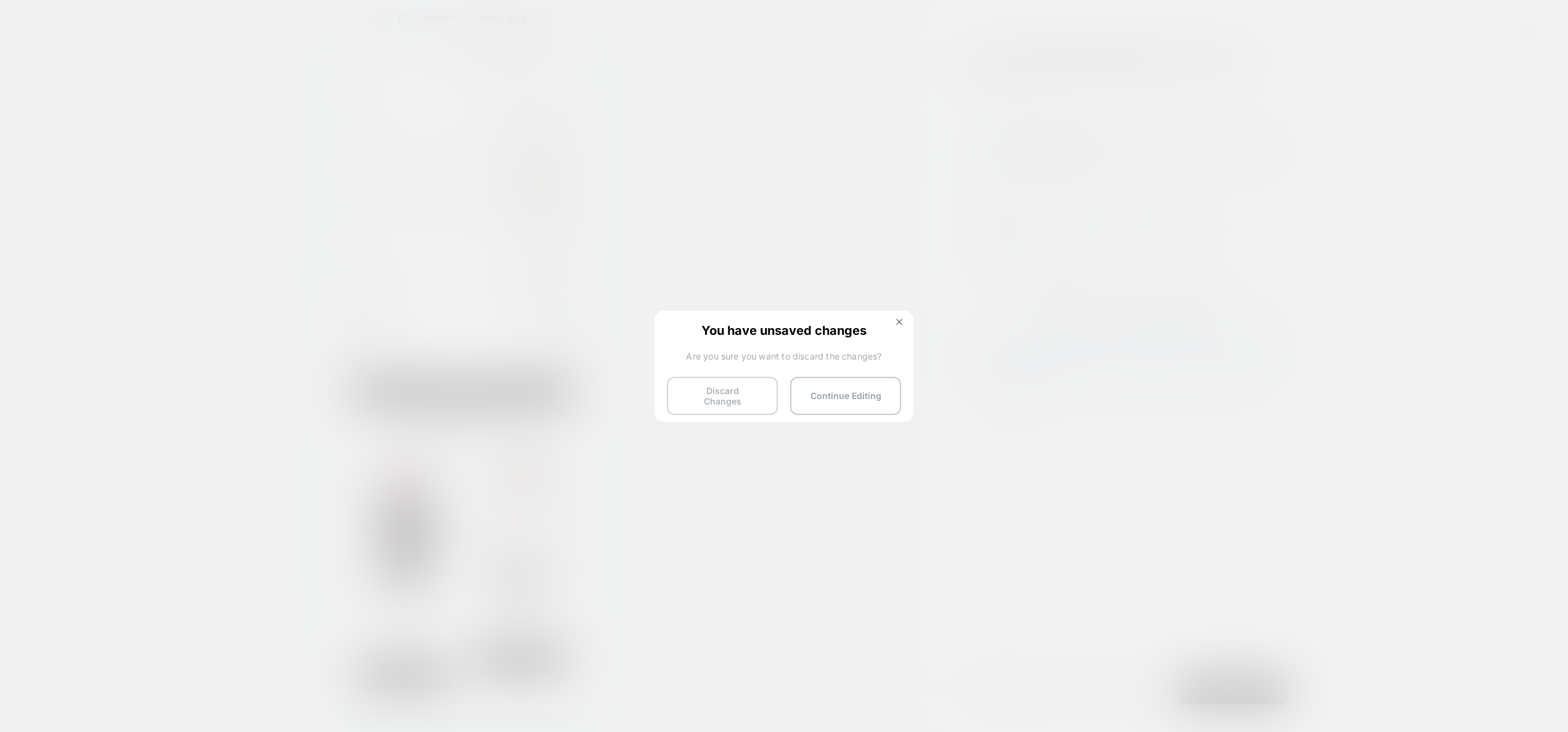
click at [705, 398] on button "Discard Changes" at bounding box center [723, 396] width 111 height 38
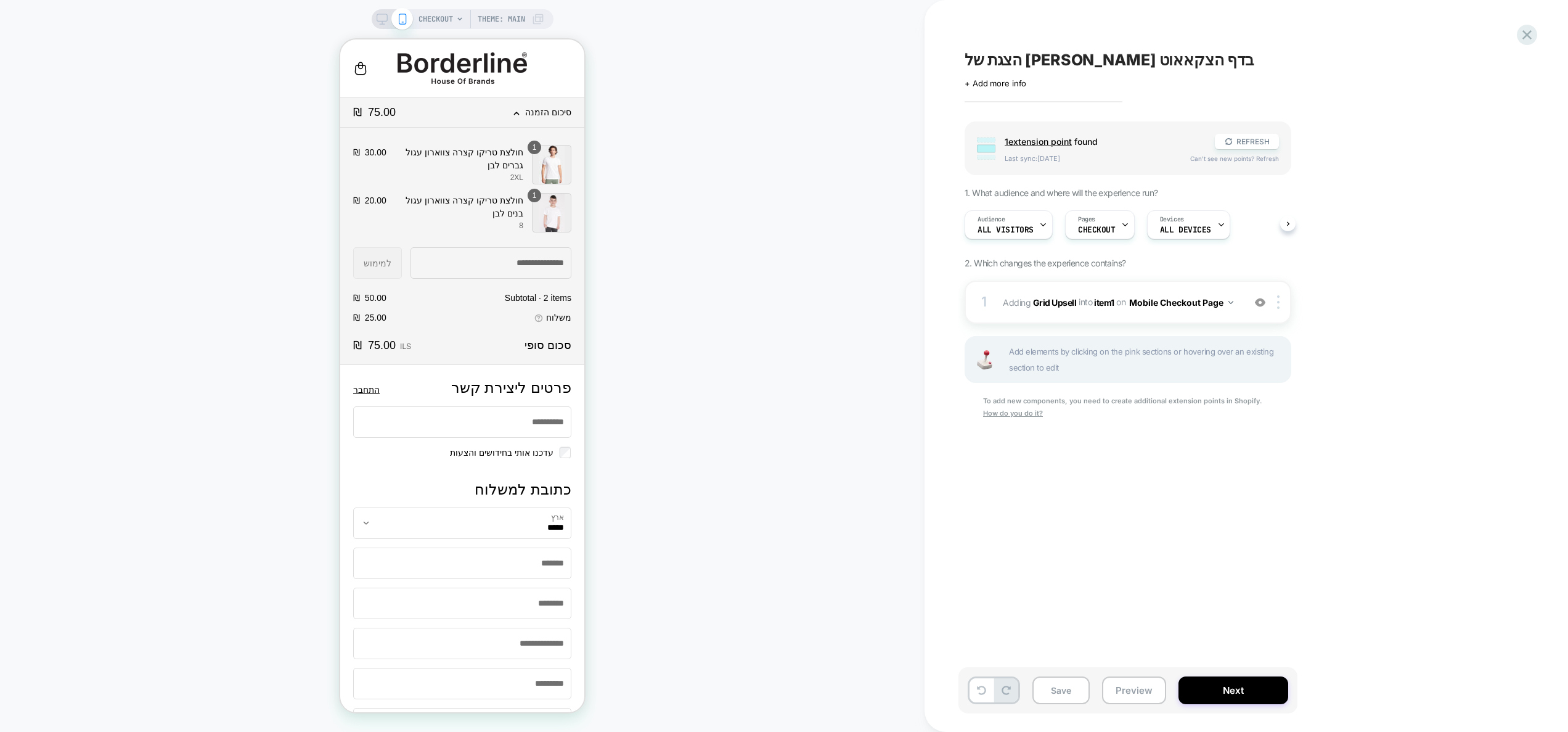
scroll to position [1026, 0]
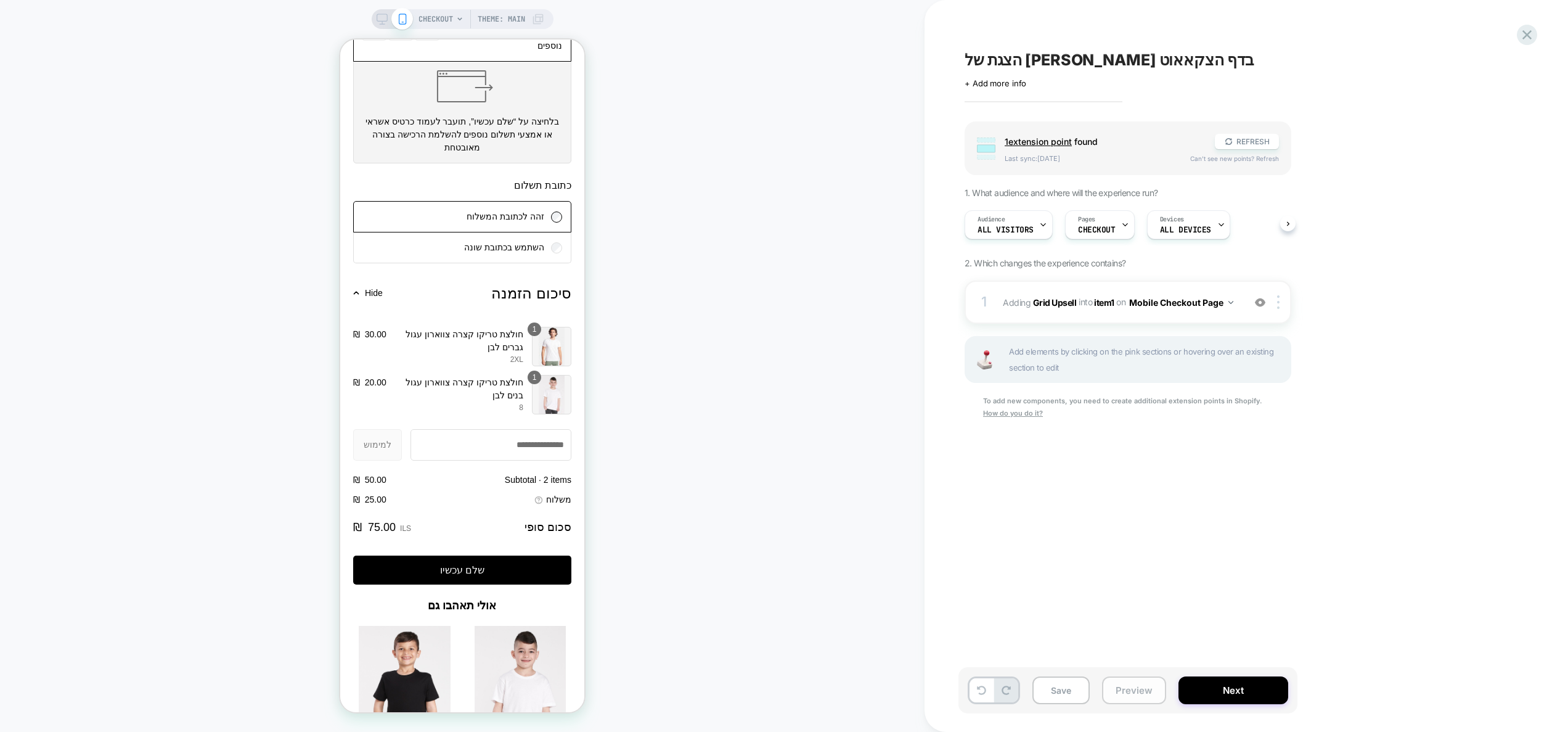
click at [1137, 689] on button "Preview" at bounding box center [1133, 690] width 64 height 28
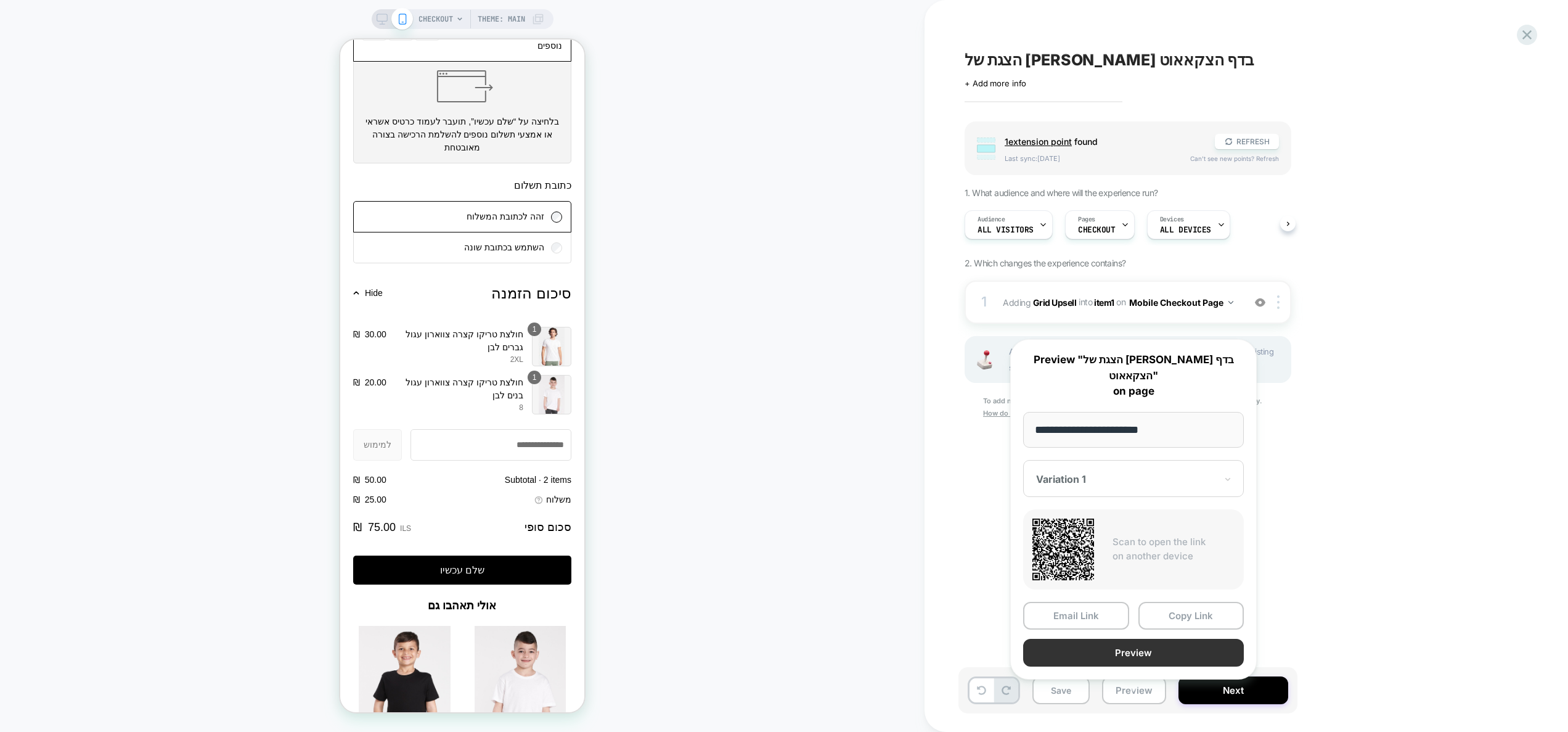
click at [1144, 639] on button "Preview" at bounding box center [1133, 652] width 221 height 28
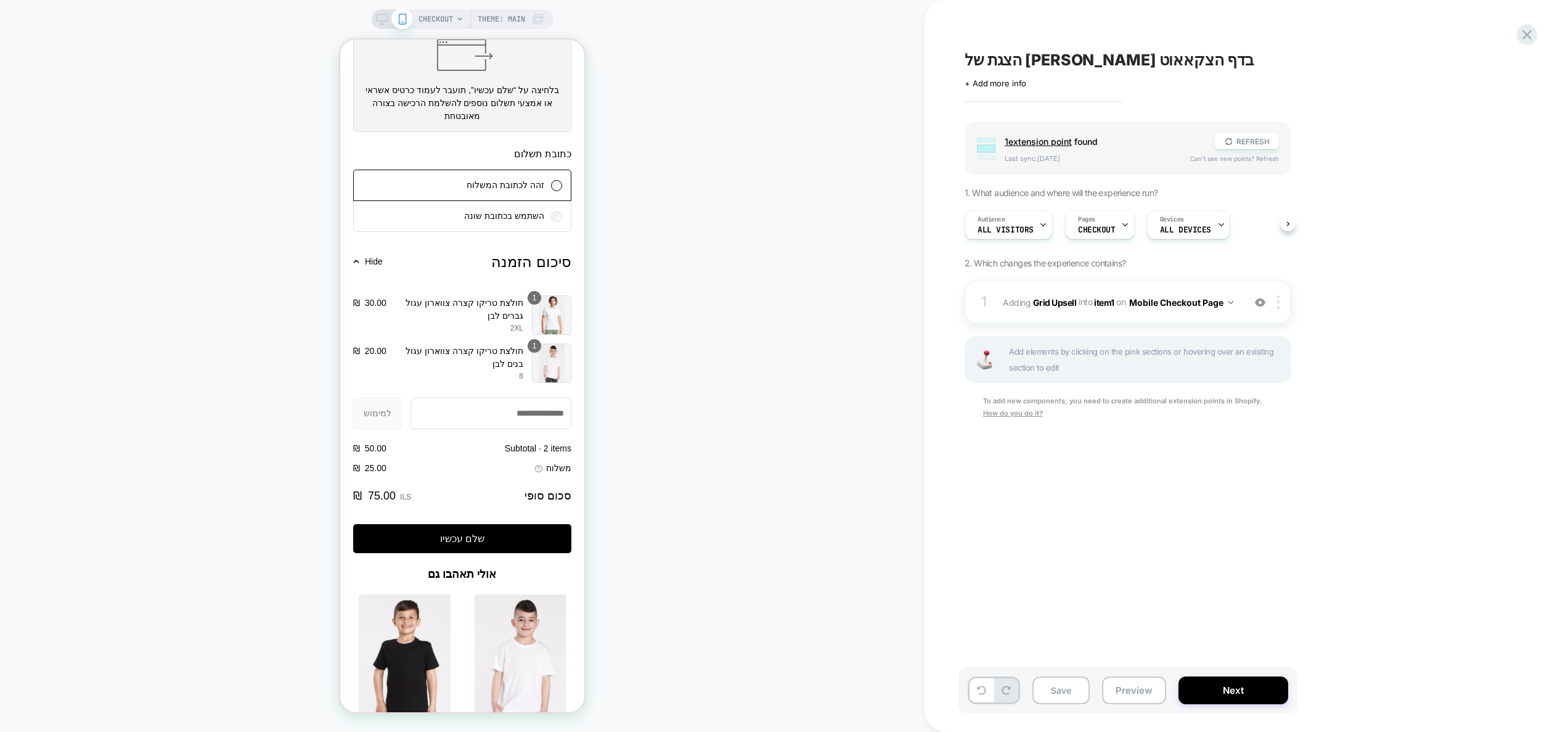
scroll to position [1204, 0]
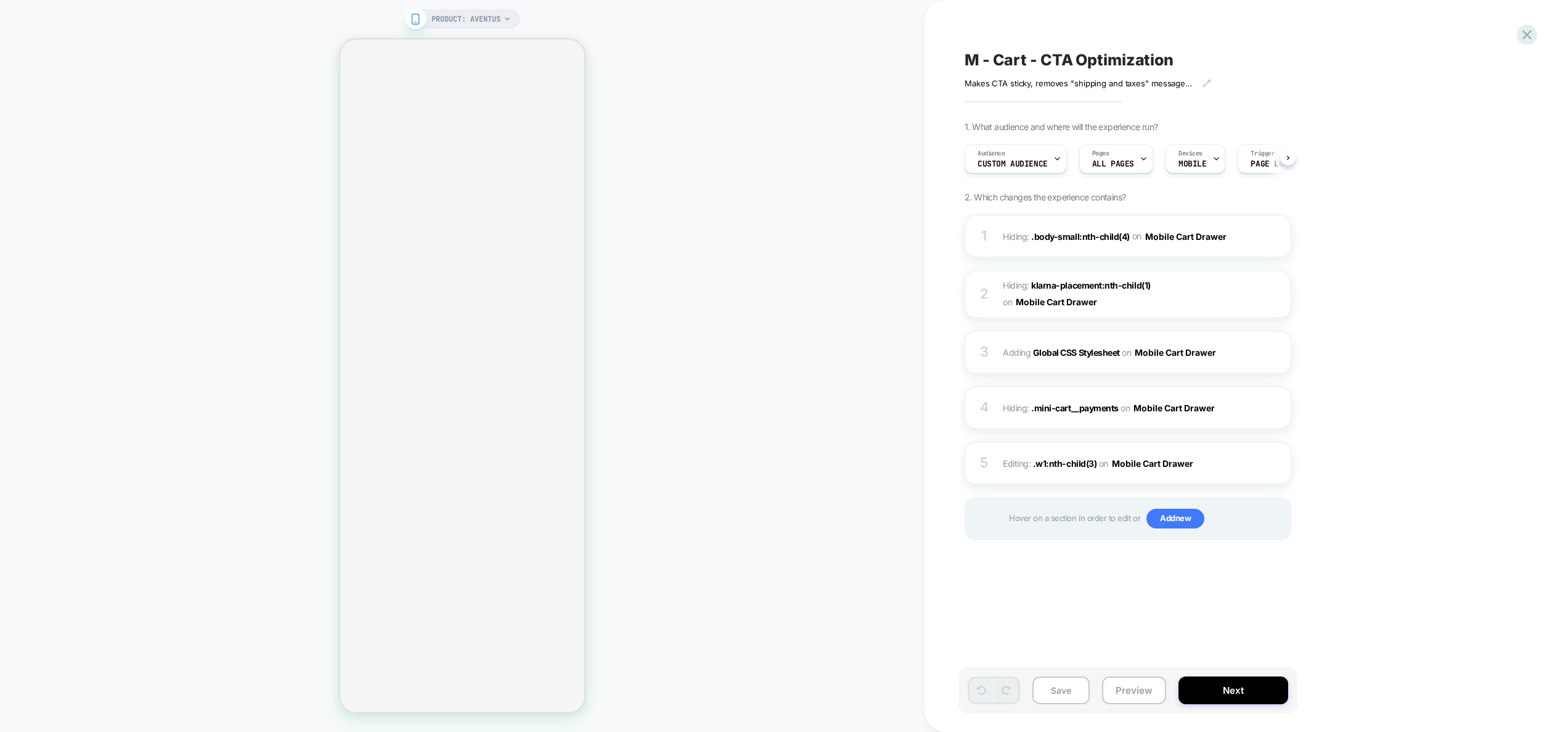
scroll to position [0, 1]
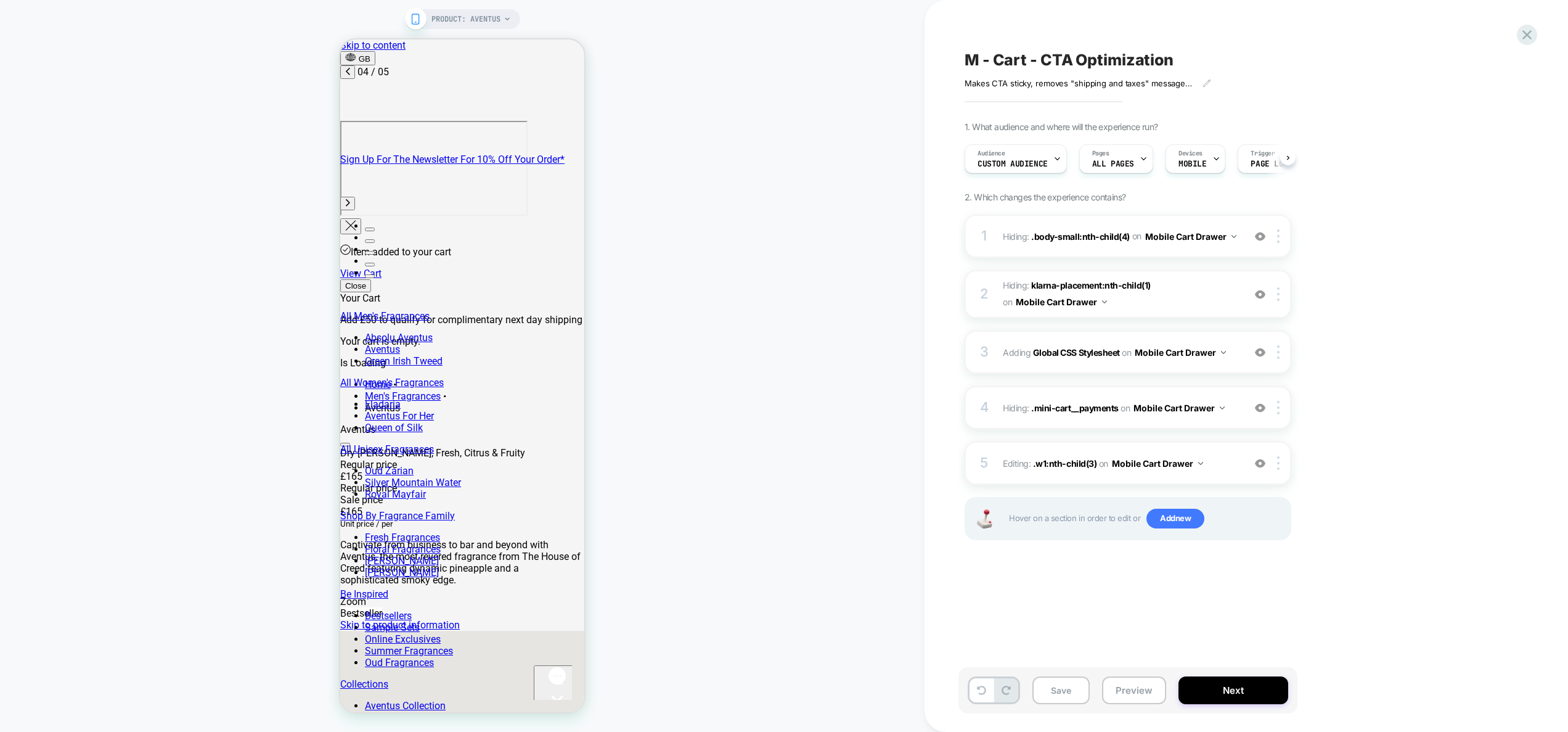
scroll to position [0, 1]
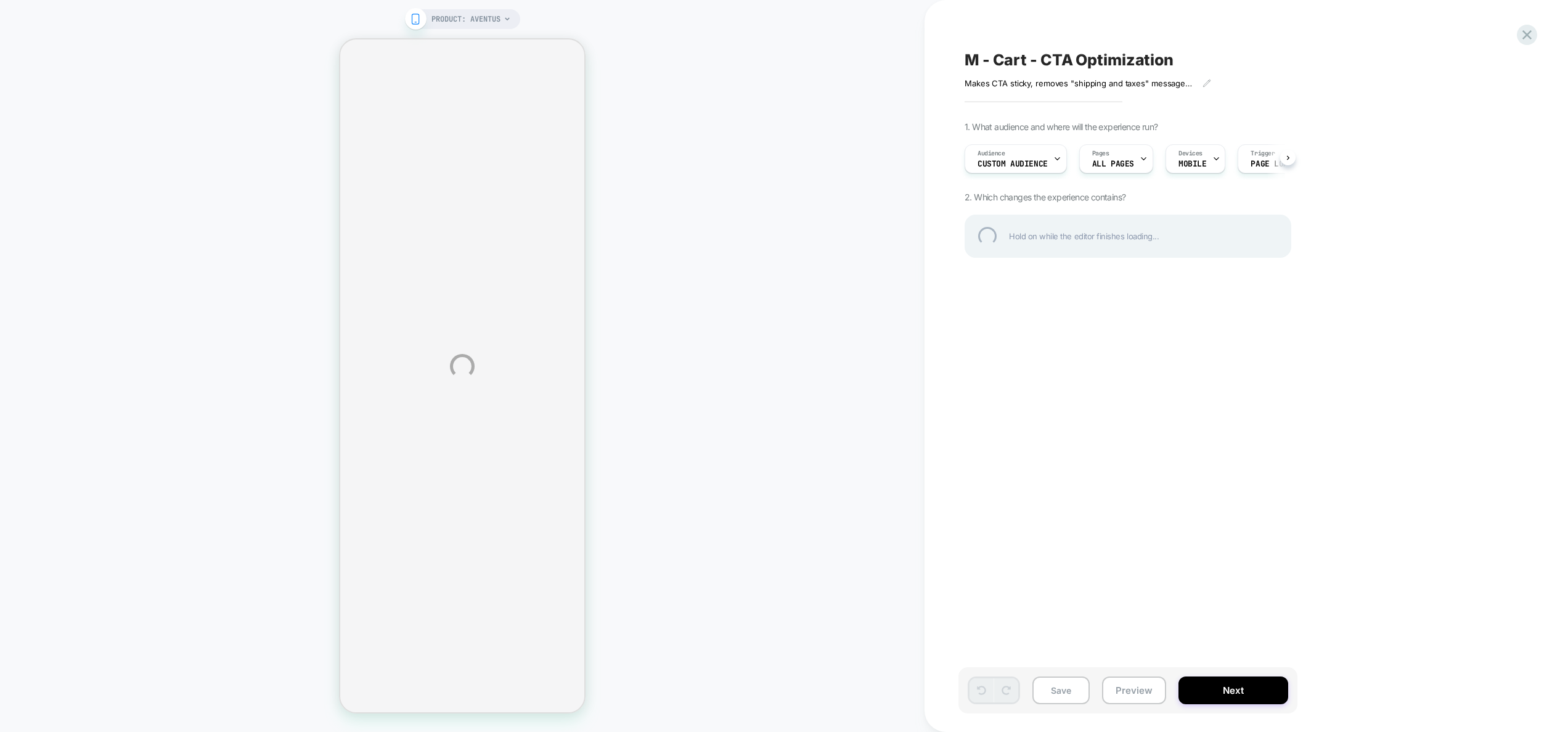
drag, startPoint x: 1141, startPoint y: 704, endPoint x: 1140, endPoint y: 694, distance: 10.0
click at [1141, 704] on div "PRODUCT: Aventus M - Cart - CTA Optimization Makes CTA sticky, removes "shippin…" at bounding box center [784, 366] width 1568 height 732
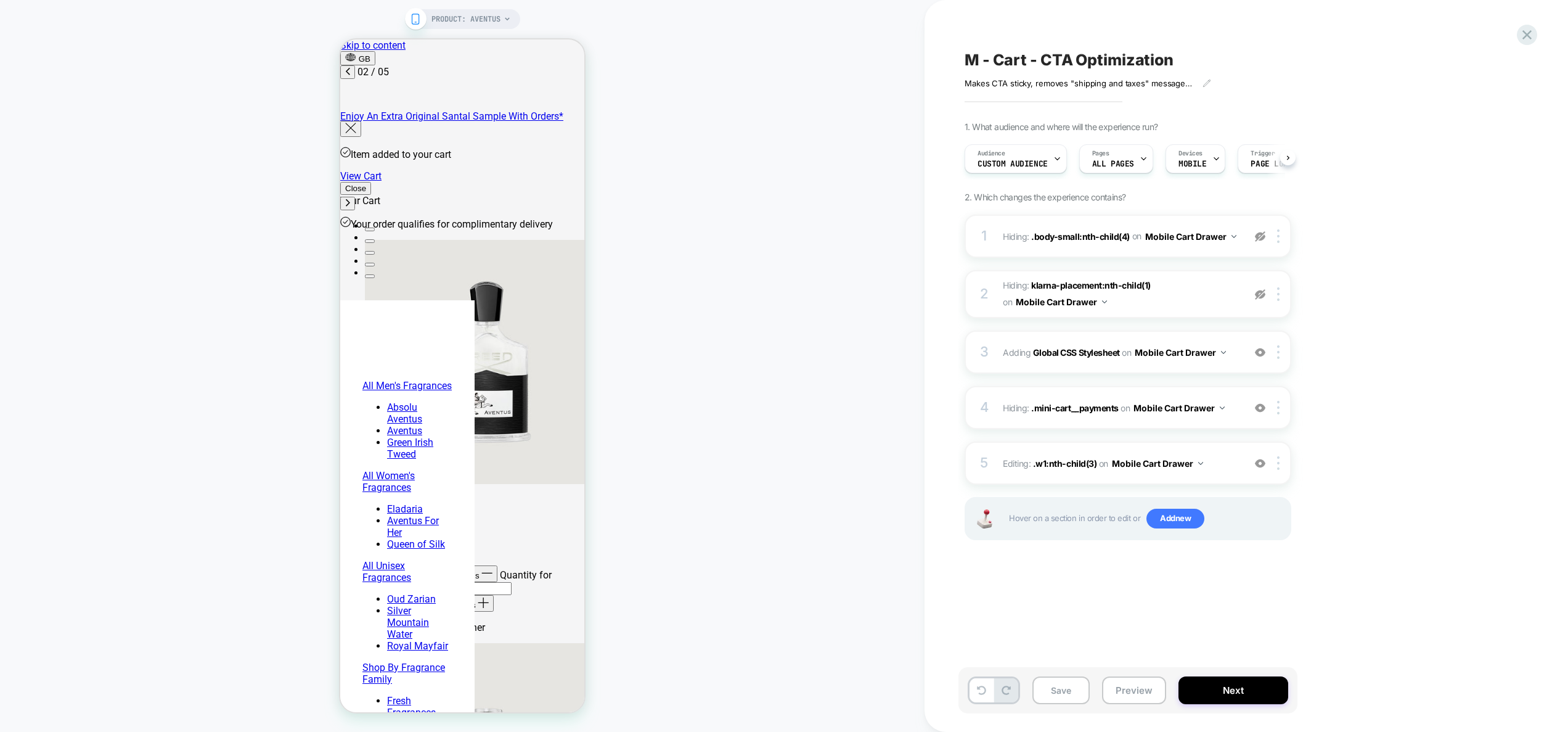
scroll to position [0, 1]
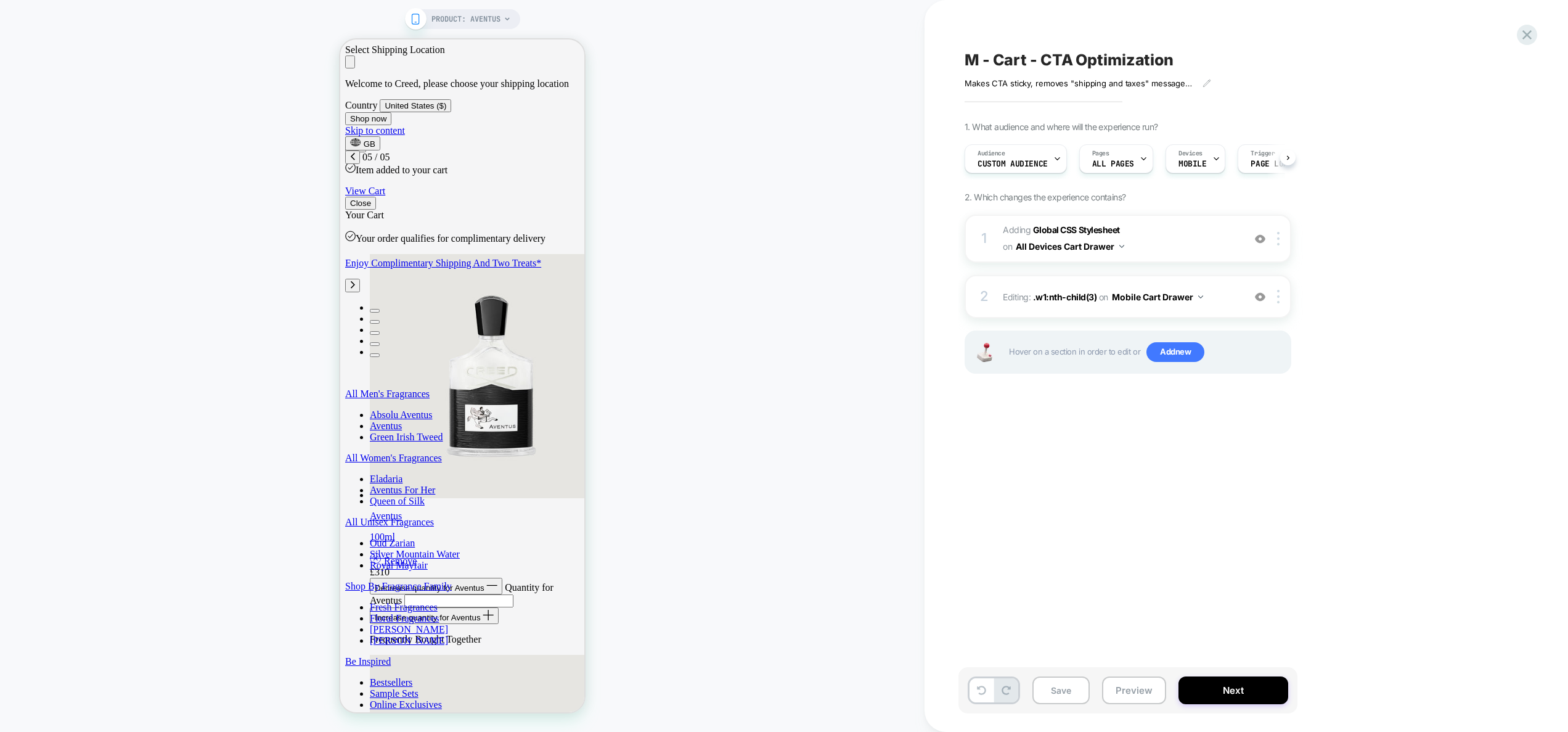
scroll to position [0, 1]
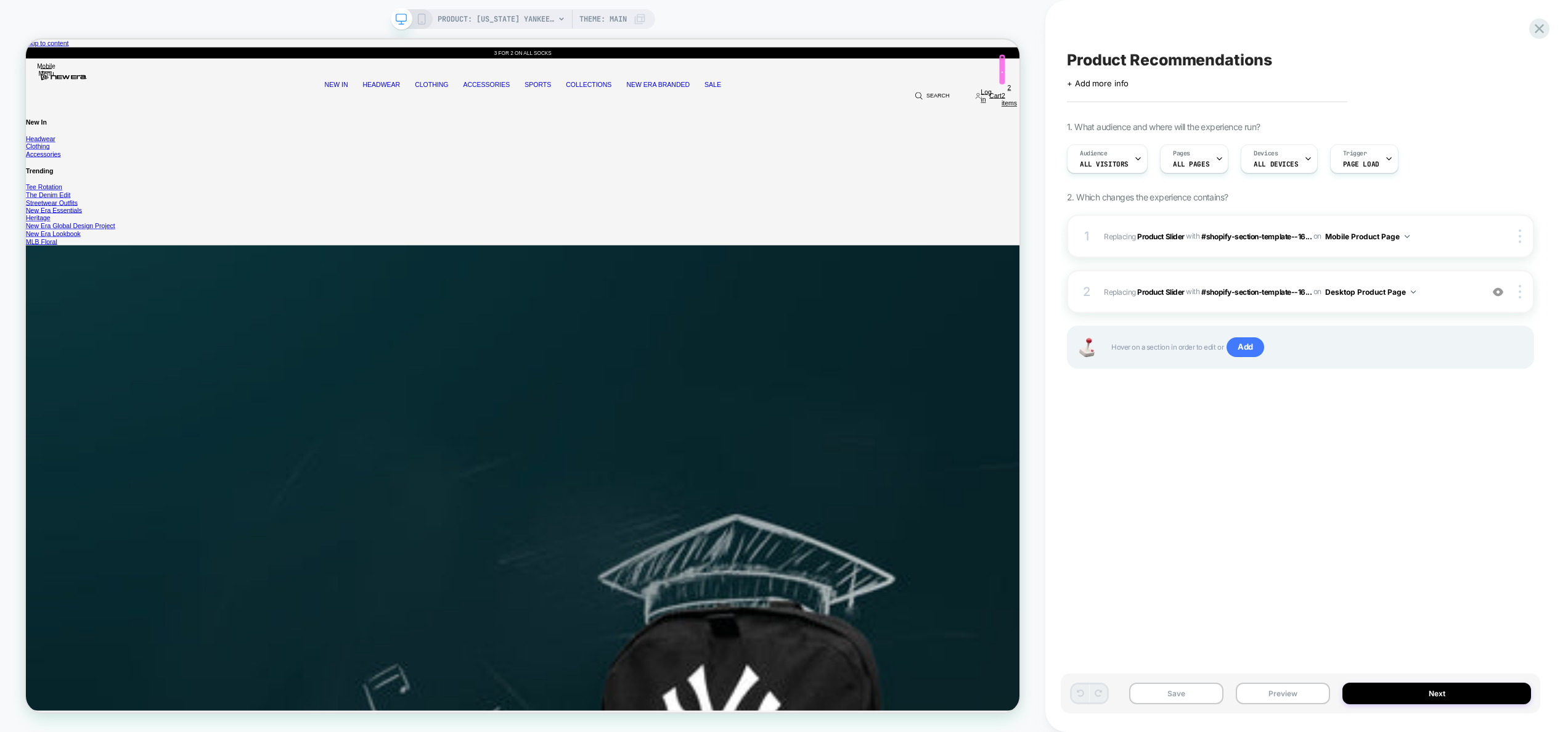
click at [1328, 68] on div at bounding box center [1327, 84] width 7 height 32
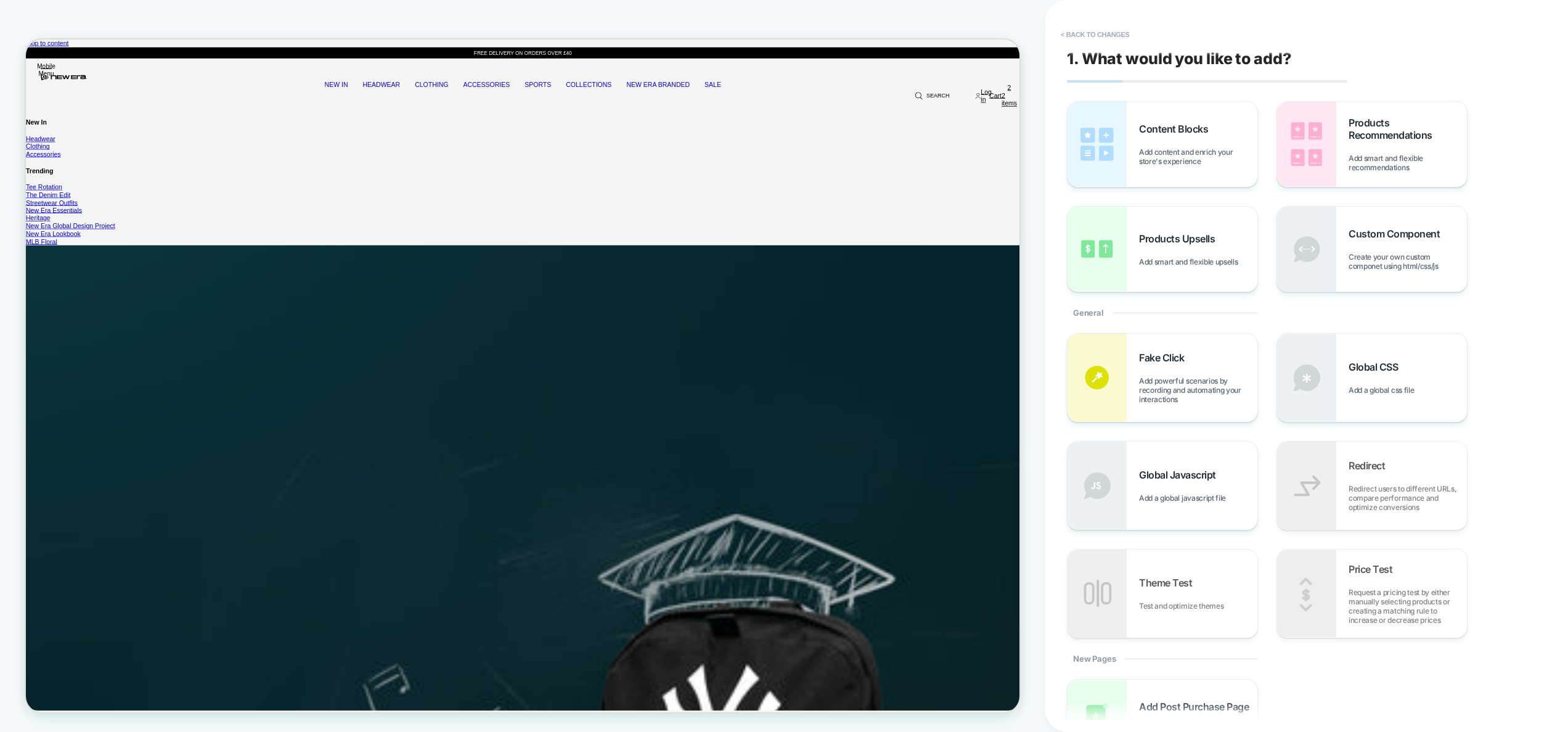
click at [1096, 35] on button "< Back to changes" at bounding box center [1096, 35] width 82 height 20
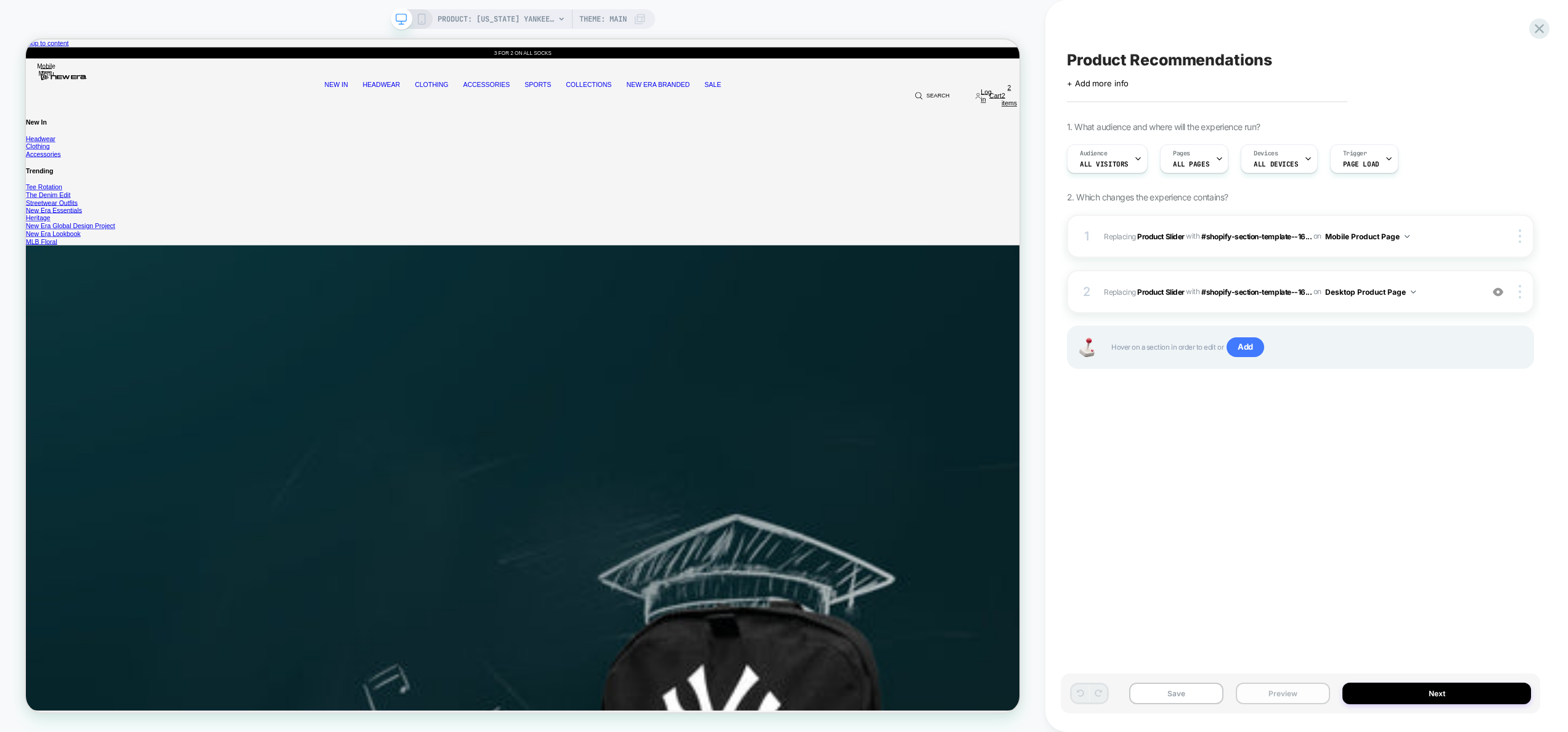
drag, startPoint x: 1288, startPoint y: 696, endPoint x: 1285, endPoint y: 687, distance: 9.5
click at [1288, 696] on button "Preview" at bounding box center [1283, 693] width 94 height 22
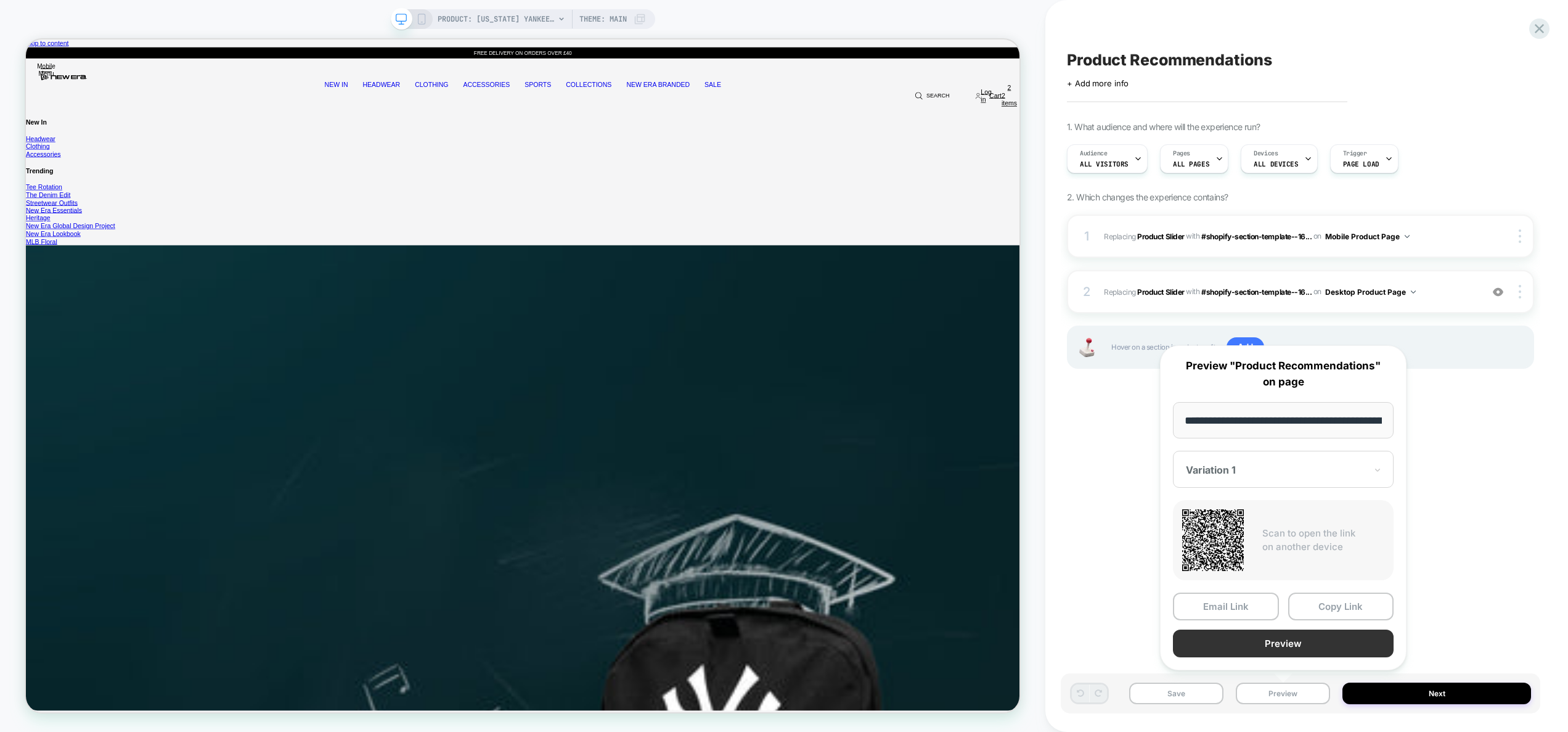
click at [1281, 648] on button "Preview" at bounding box center [1284, 643] width 221 height 28
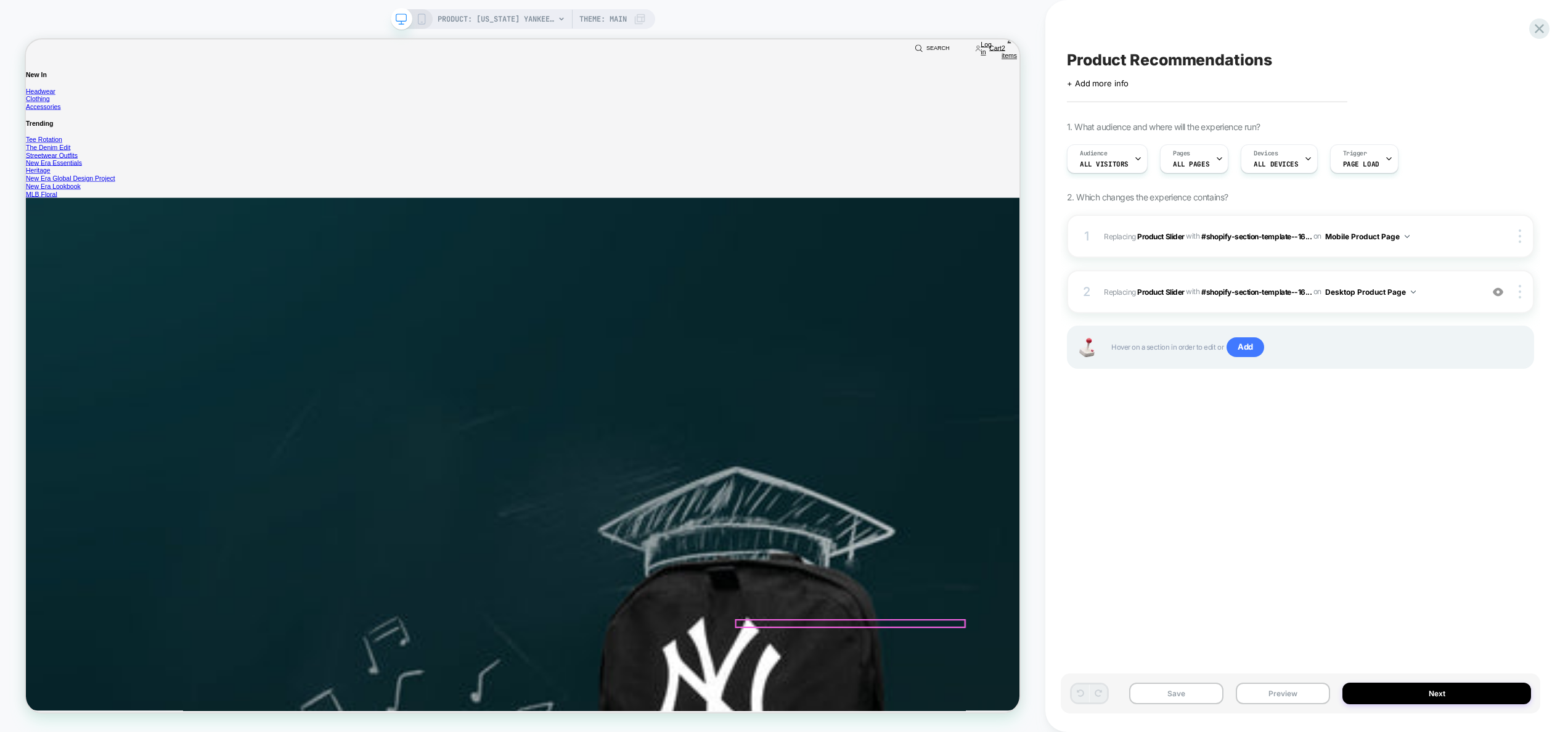
scroll to position [544, 0]
click at [1502, 294] on img at bounding box center [1498, 291] width 11 height 11
click at [1524, 291] on div at bounding box center [1522, 291] width 24 height 14
click at [1444, 218] on div "Copy Widget Id" at bounding box center [1447, 224] width 109 height 34
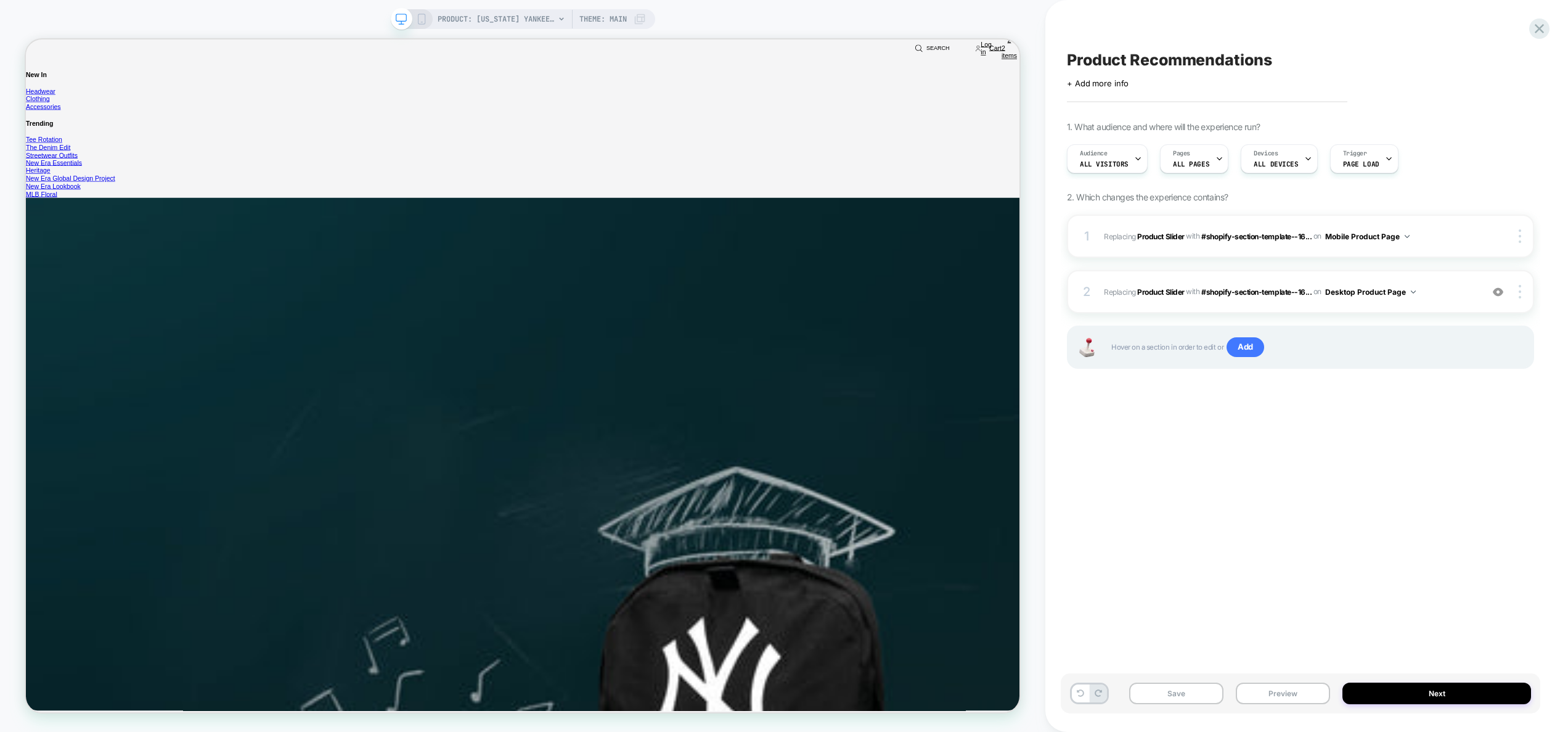
click at [1497, 291] on img at bounding box center [1498, 291] width 11 height 11
click at [1523, 294] on div at bounding box center [1522, 291] width 24 height 14
click at [1450, 187] on div "Copy CSS Selector" at bounding box center [1447, 190] width 109 height 34
click at [1312, 693] on button "Preview" at bounding box center [1283, 693] width 94 height 22
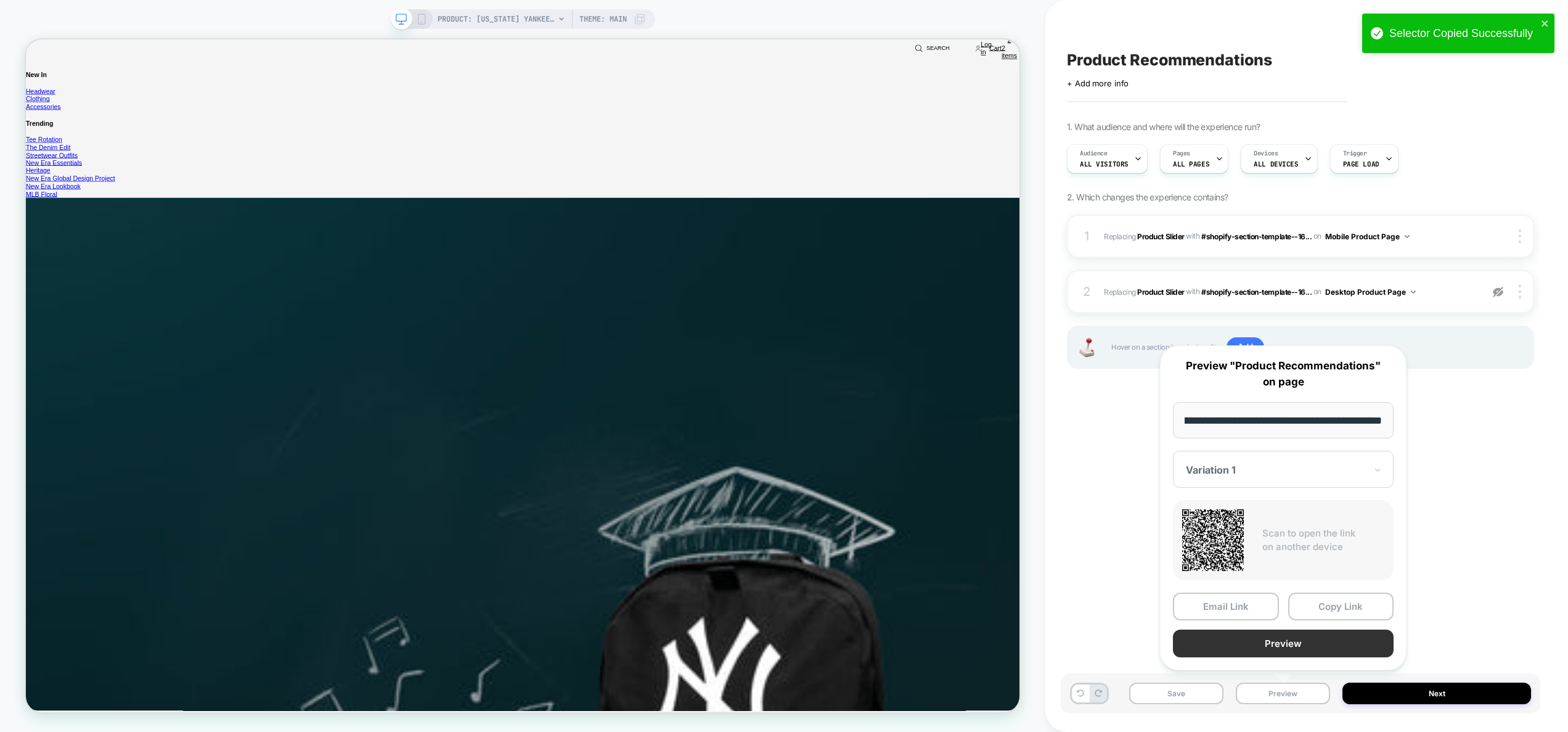
scroll to position [0, 0]
click at [1308, 644] on button "Preview" at bounding box center [1284, 643] width 221 height 28
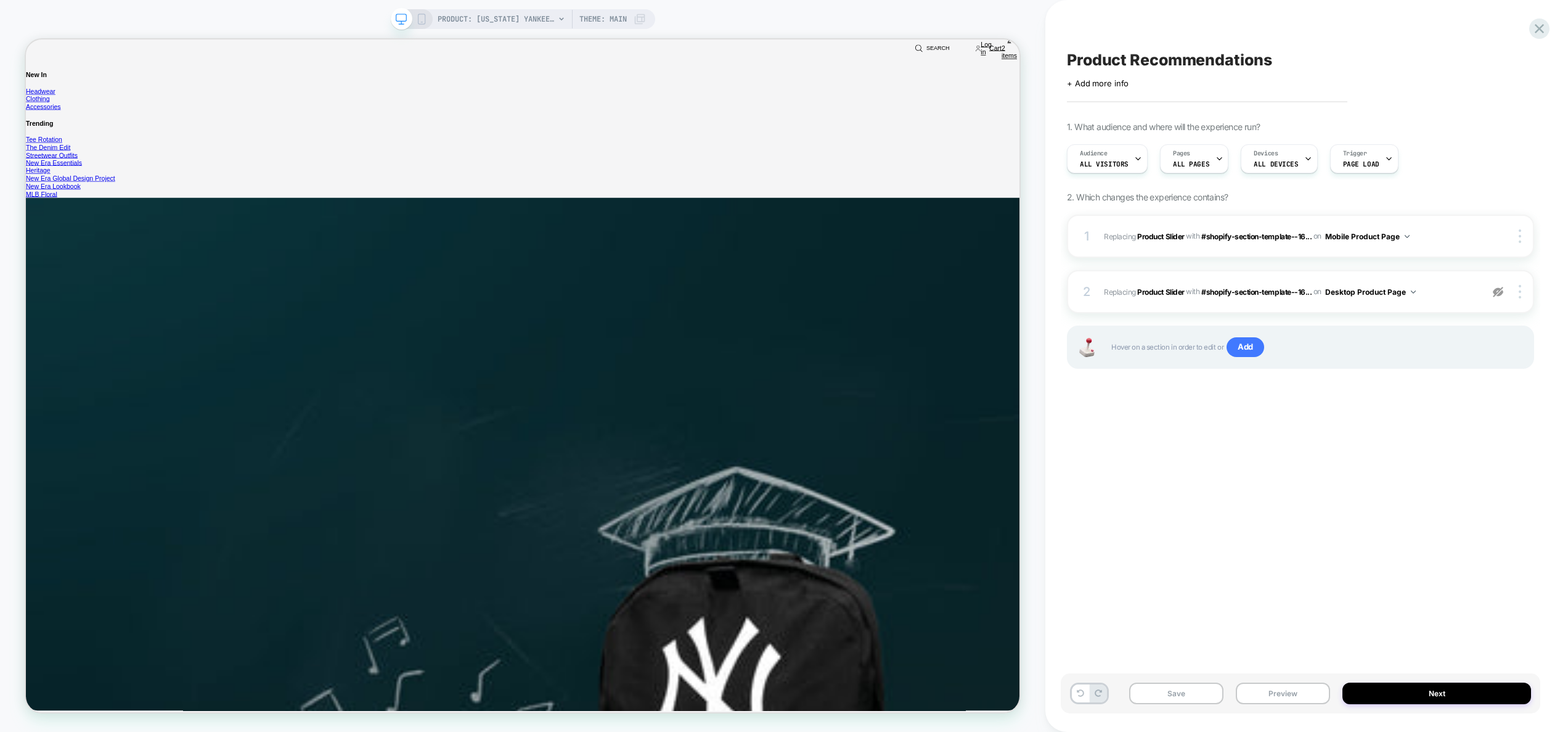
click at [1501, 291] on img at bounding box center [1498, 291] width 11 height 11
click at [1287, 693] on button "Preview" at bounding box center [1283, 693] width 94 height 22
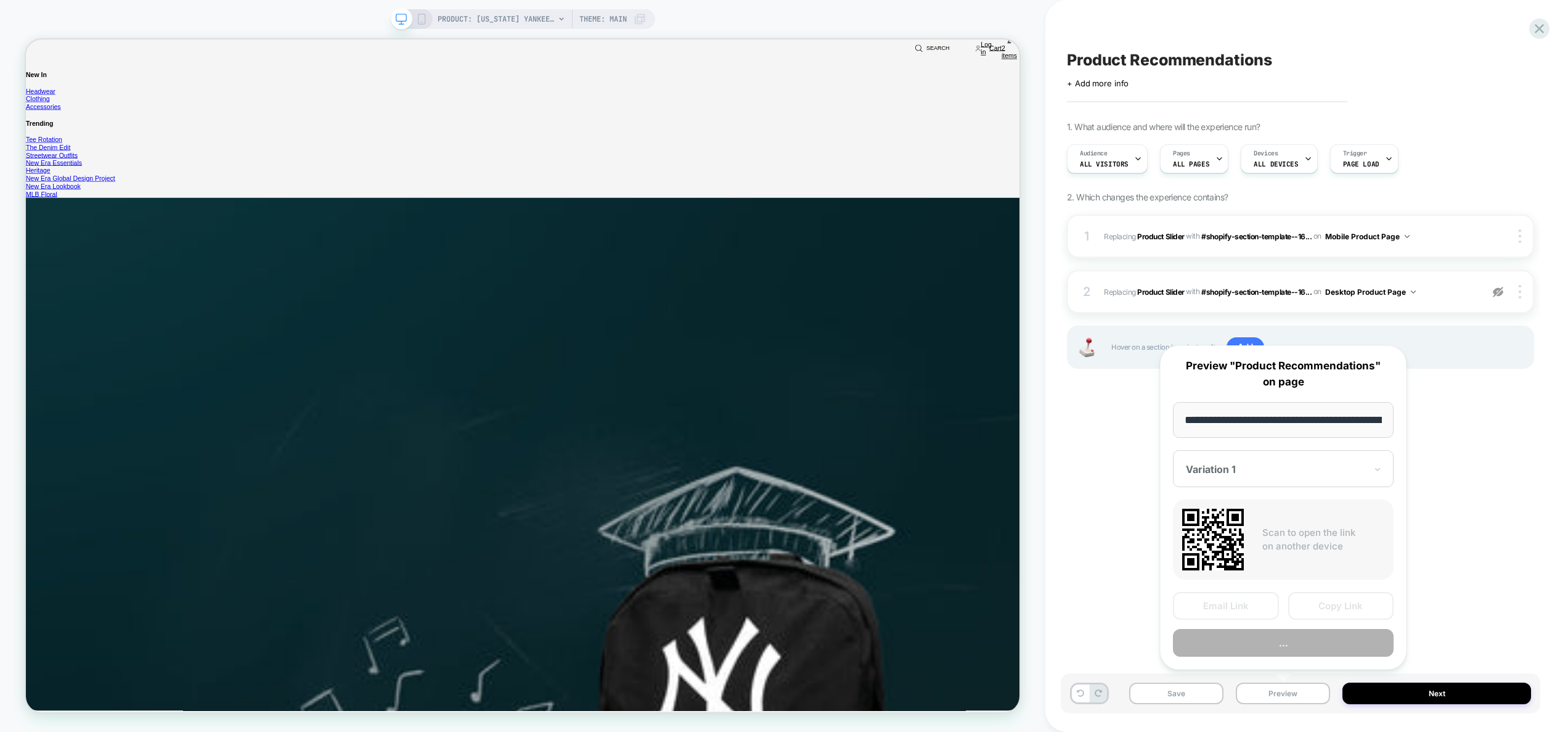
scroll to position [0, 373]
click at [1280, 640] on button "Preview" at bounding box center [1284, 643] width 221 height 28
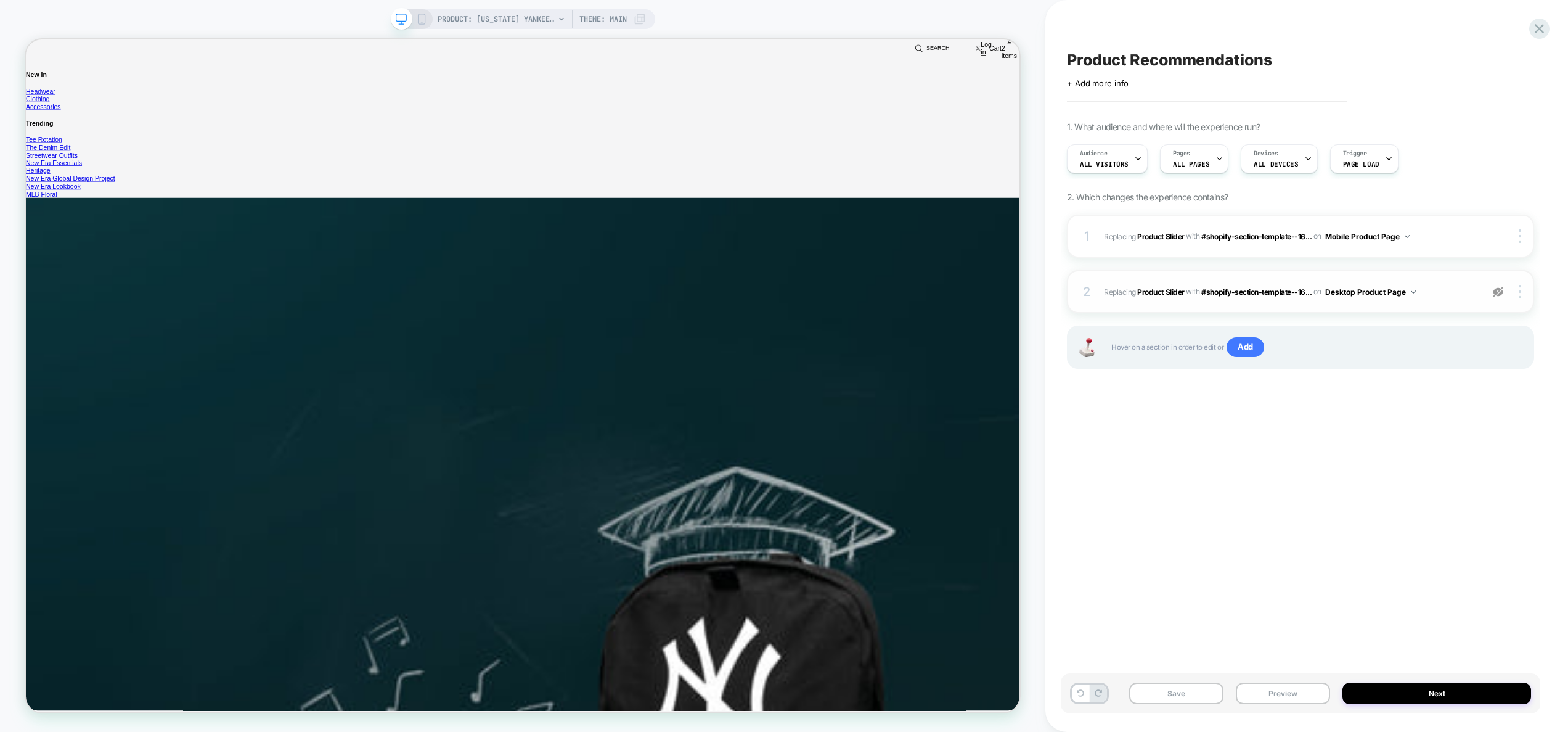
click at [1431, 289] on span "#_loomi_addon_1755764178796 Replacing Product Slider WITH #shopify-section-temp…" at bounding box center [1290, 291] width 372 height 15
click at [1493, 295] on img at bounding box center [1498, 291] width 11 height 11
click at [1455, 292] on span "#_loomi_addon_1755764178796 Replacing Product Slider WITH #shopify-section-temp…" at bounding box center [1290, 291] width 372 height 15
click at [1435, 297] on span "#_loomi_addon_1755764178796 Replacing Product Slider WITH #shopify-section-temp…" at bounding box center [1290, 291] width 372 height 15
click at [1372, 291] on button "Desktop Product Page" at bounding box center [1370, 291] width 90 height 15
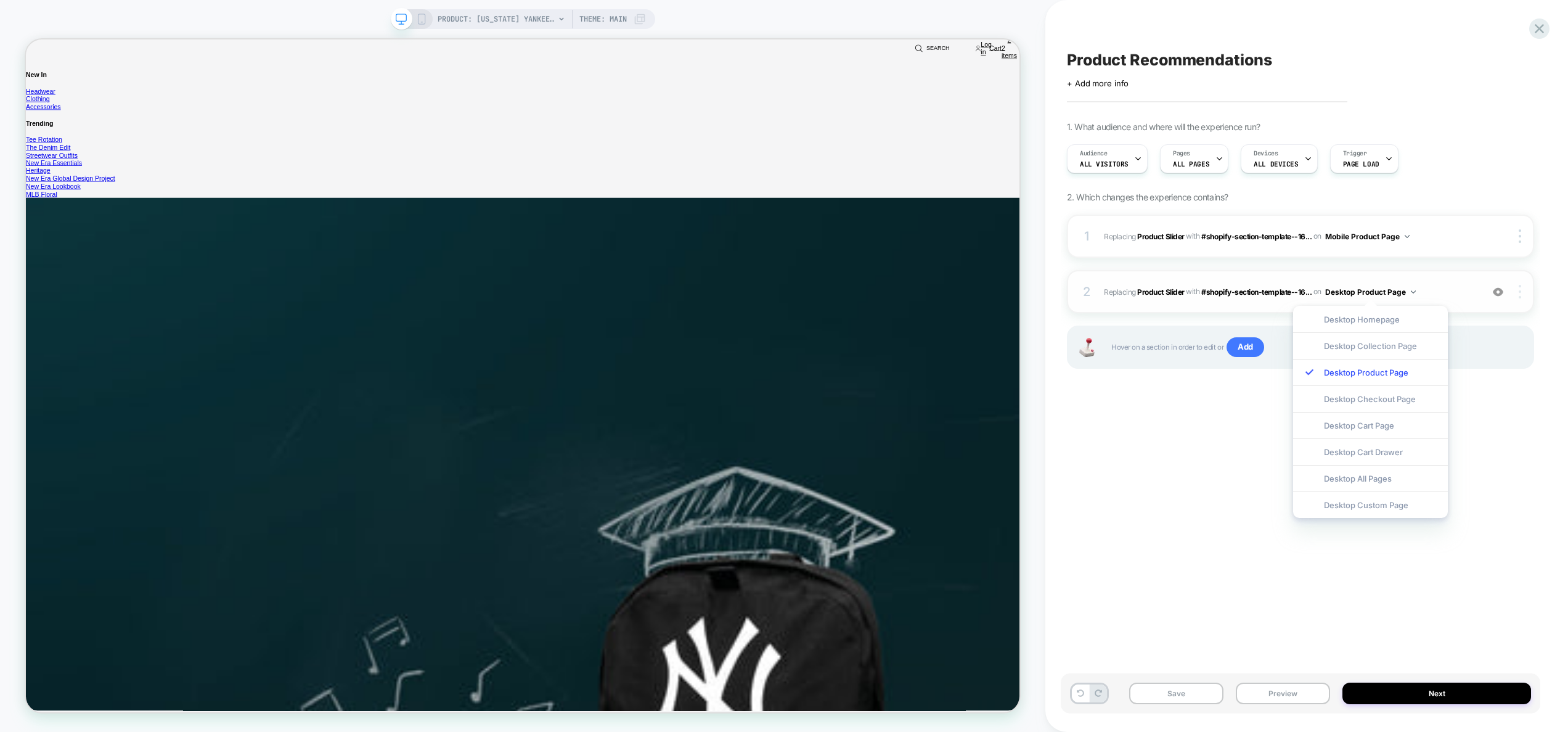
click at [1522, 294] on div at bounding box center [1522, 291] width 24 height 14
drag, startPoint x: 1525, startPoint y: 434, endPoint x: 1543, endPoint y: 334, distance: 101.6
click at [1525, 430] on div "Product Recommendations Click to edit experience details + Add more info 1. Wha…" at bounding box center [1301, 365] width 479 height 707
click at [1521, 293] on div at bounding box center [1522, 291] width 24 height 14
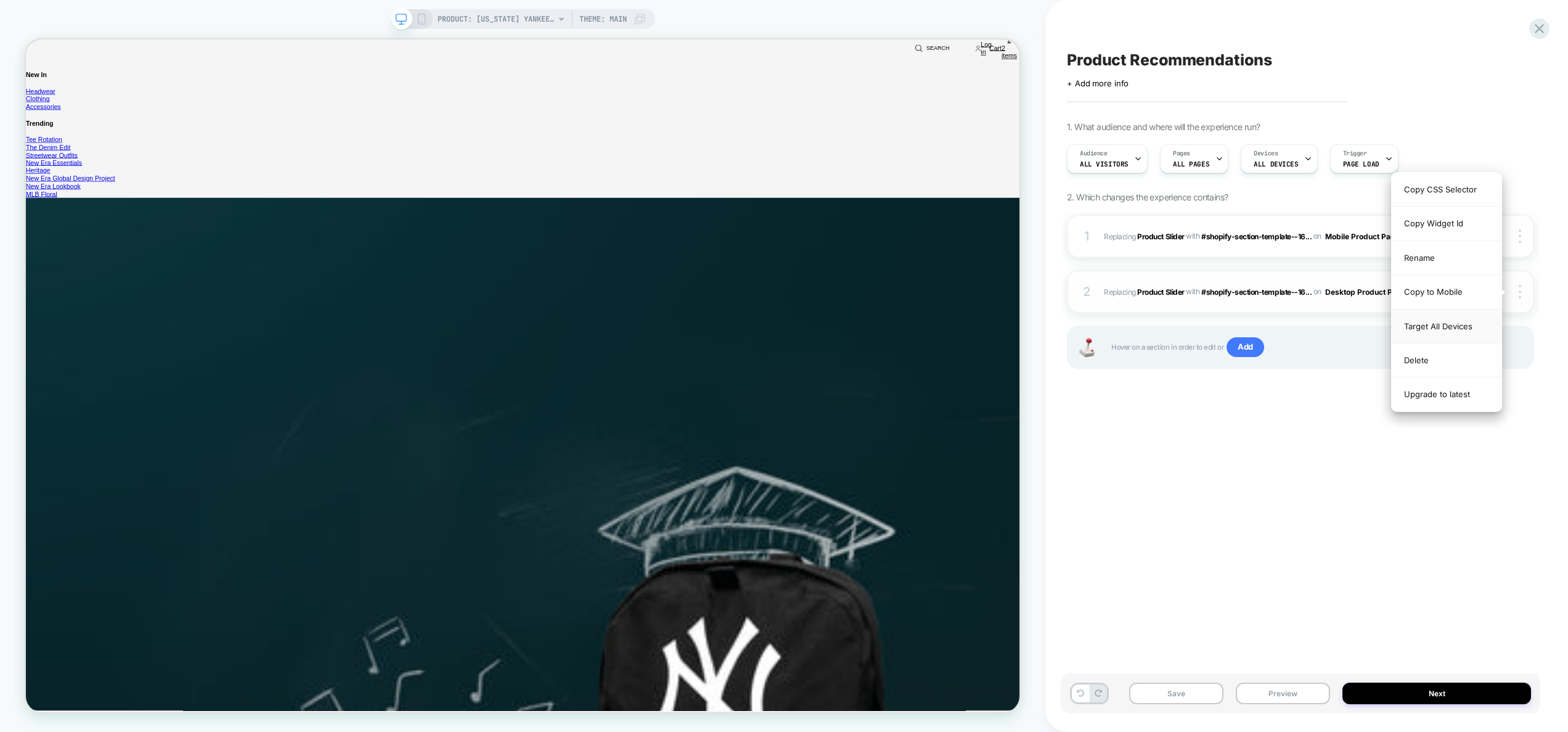
click at [1472, 323] on div "Target All Devices" at bounding box center [1447, 326] width 109 height 34
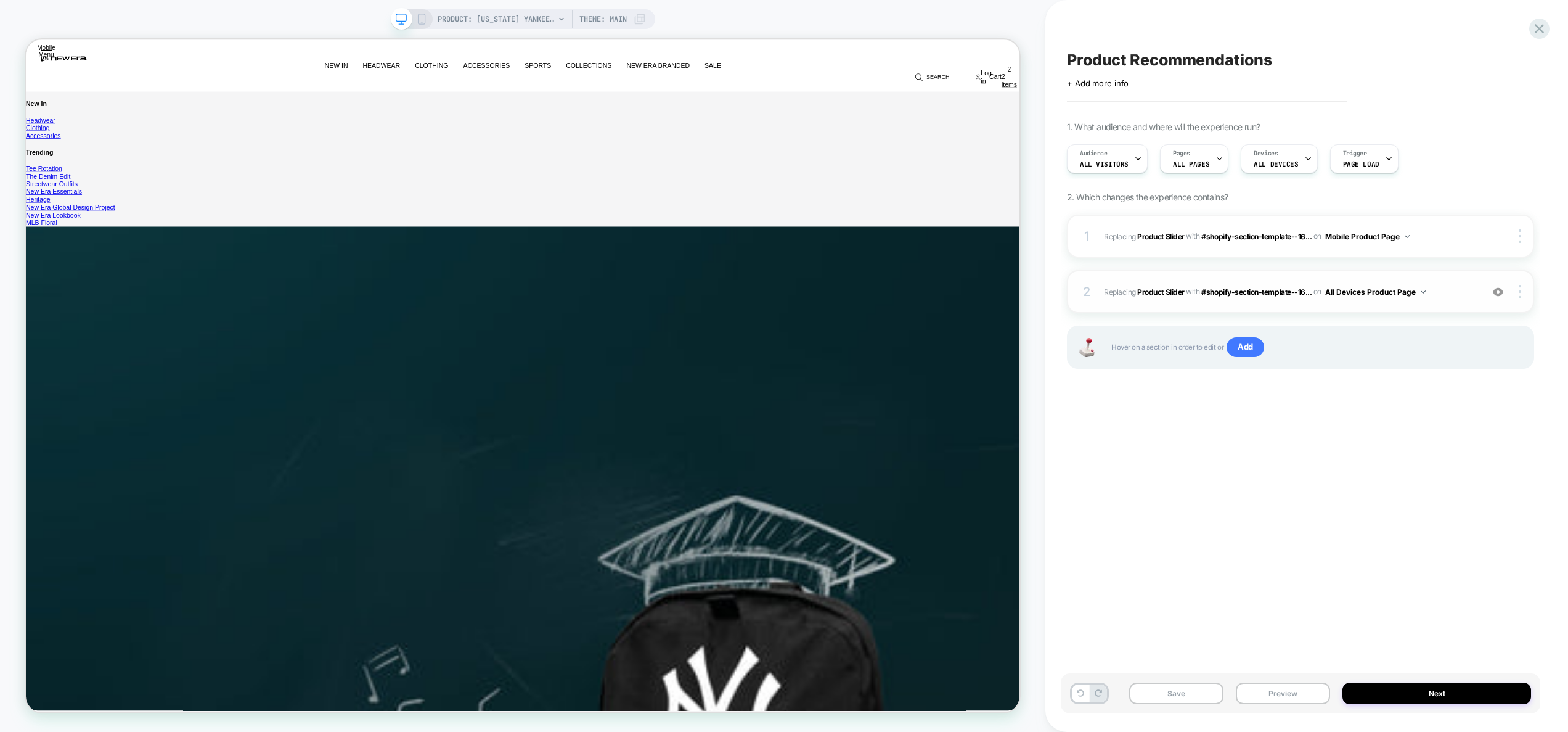
scroll to position [544, 0]
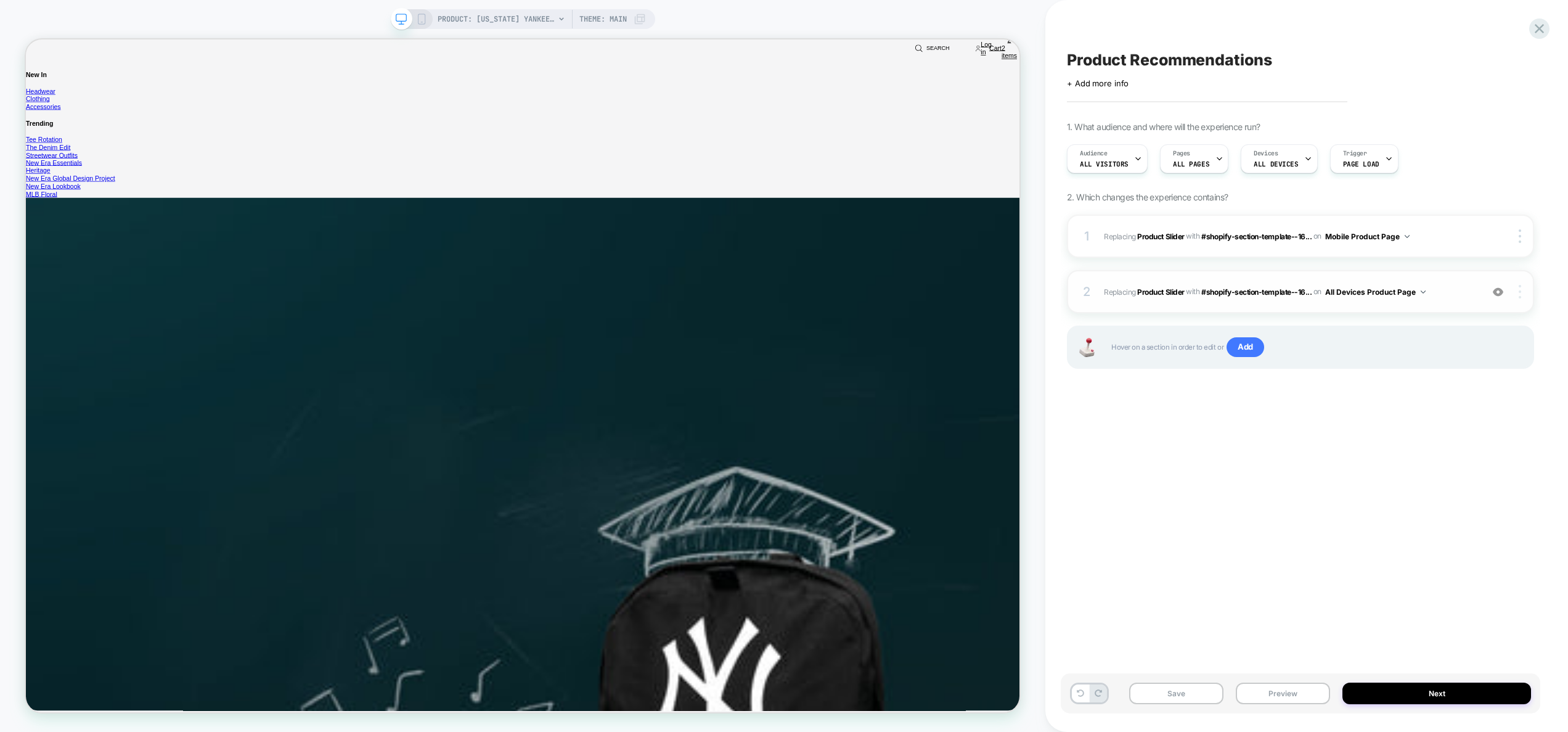
click at [1520, 295] on img at bounding box center [1520, 291] width 2 height 14
click at [1460, 375] on div "Target Desktop" at bounding box center [1447, 378] width 109 height 34
click at [1281, 692] on button "Preview" at bounding box center [1283, 693] width 94 height 22
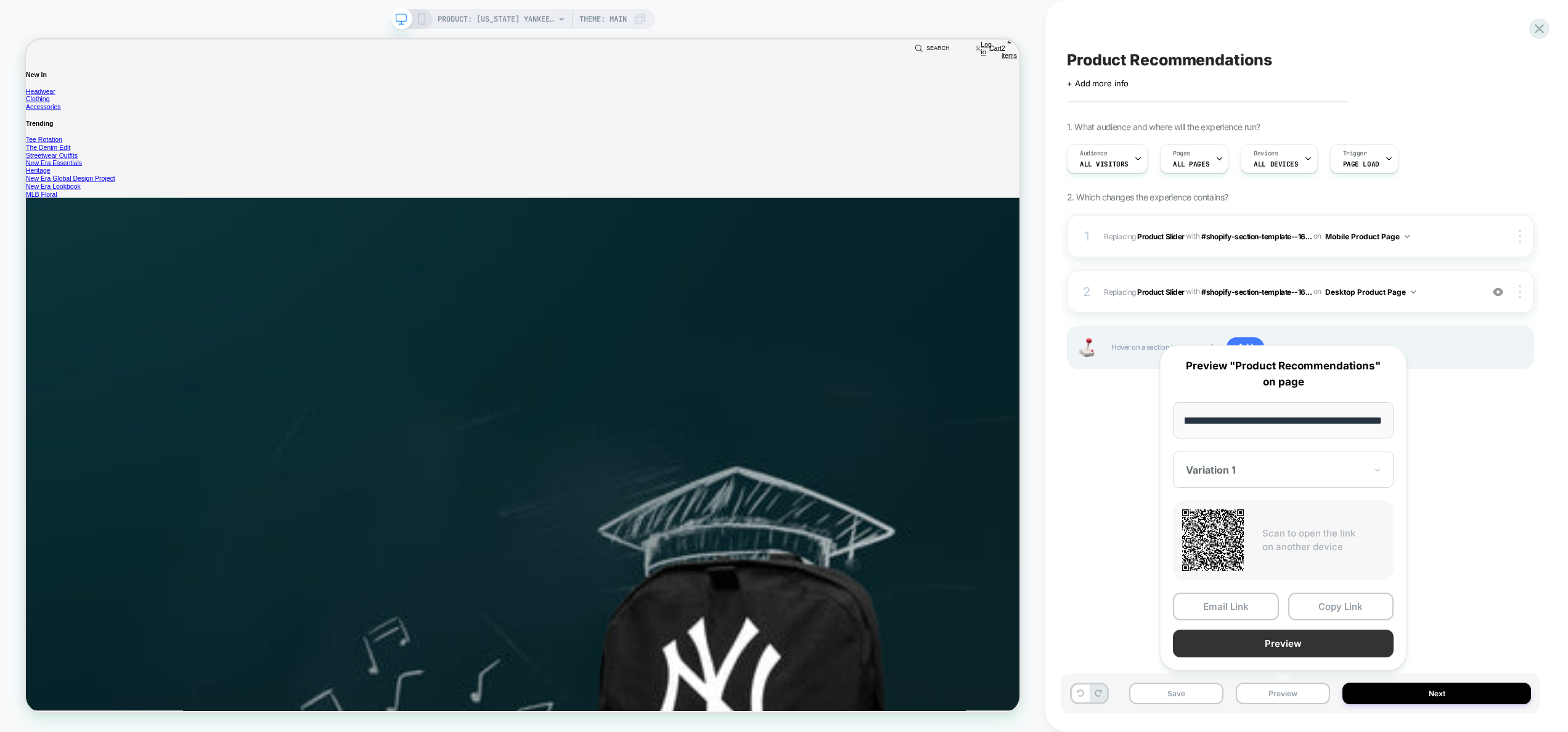
scroll to position [0, 0]
click at [1287, 645] on button "Preview" at bounding box center [1284, 643] width 221 height 28
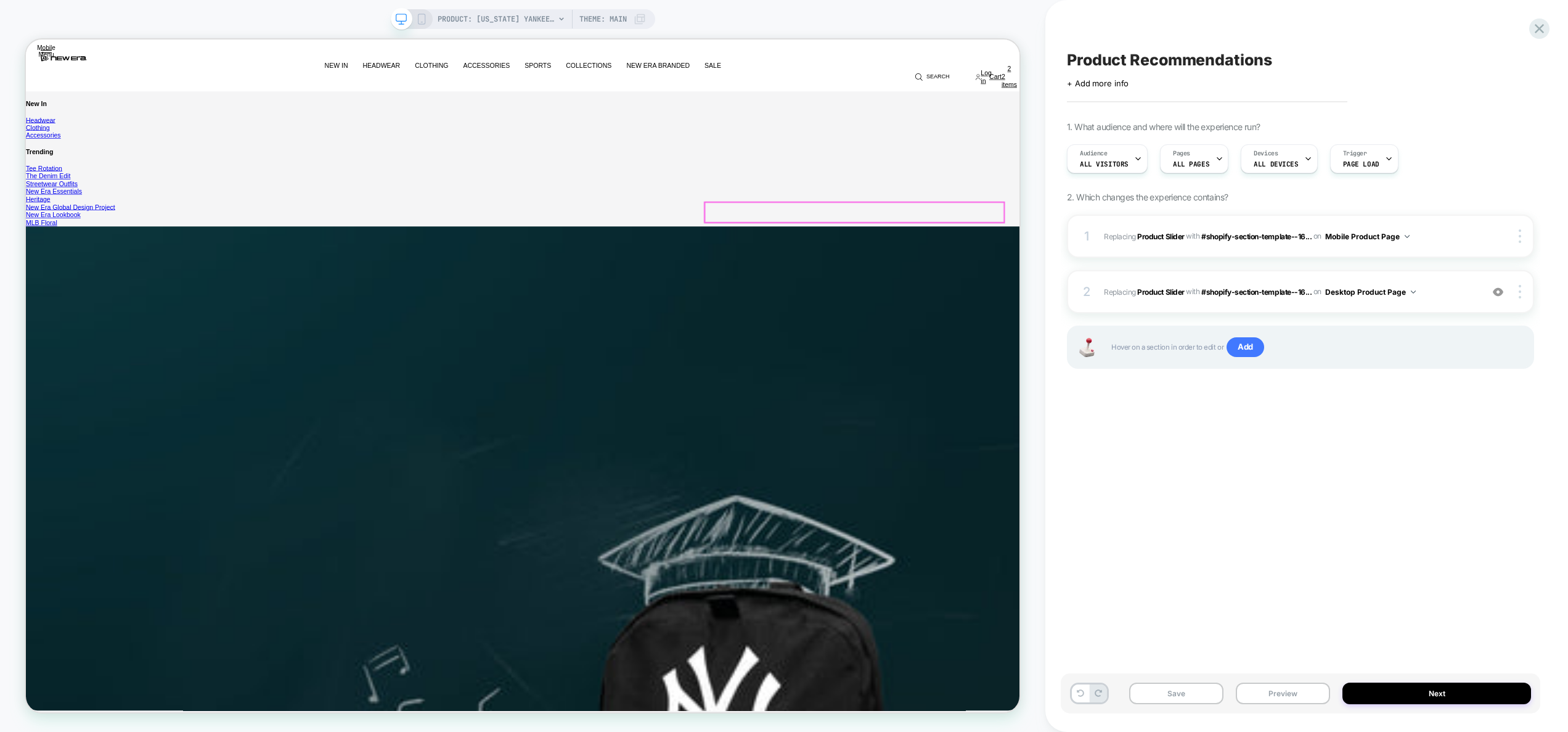
scroll to position [25, 0]
select select "*"
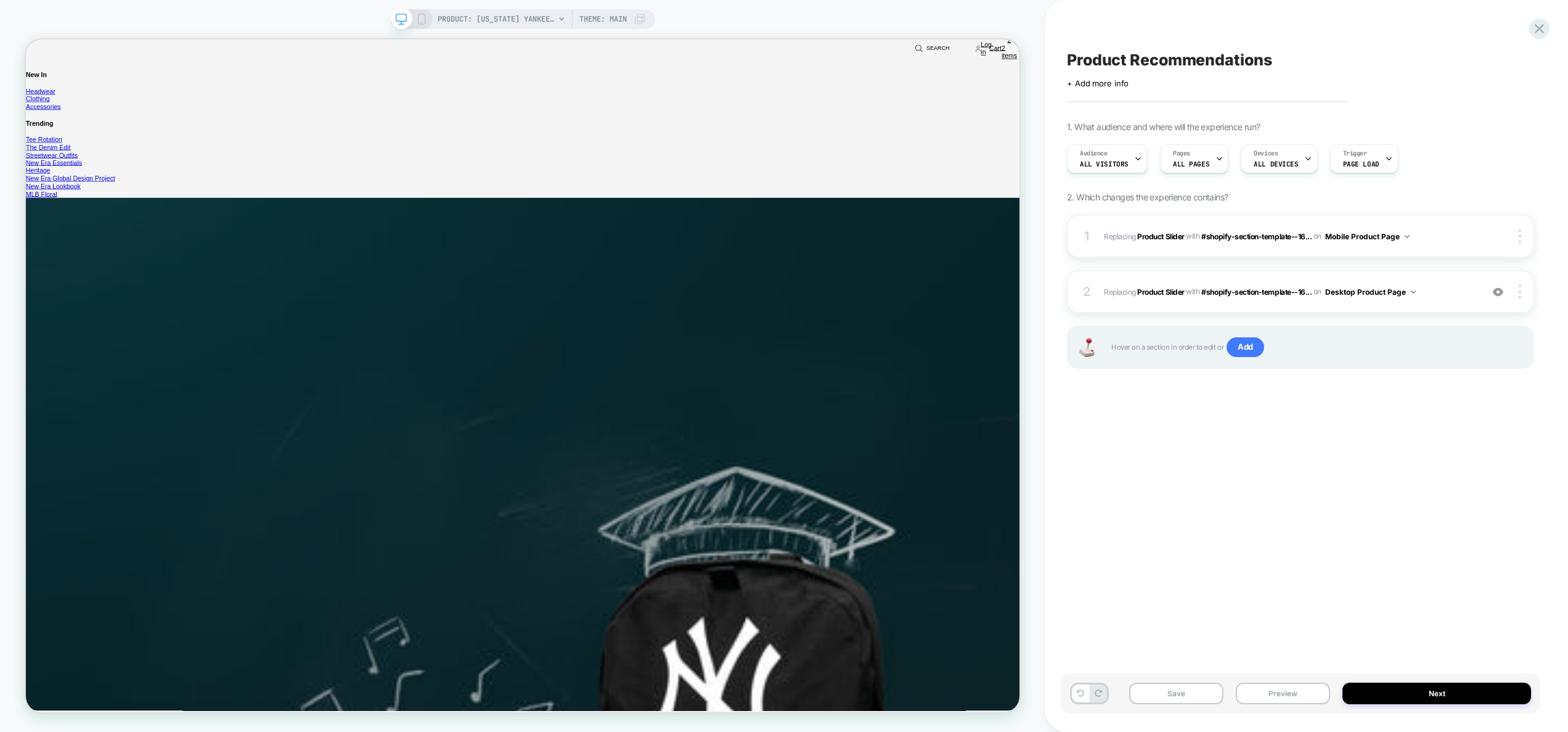
click at [1499, 294] on img at bounding box center [1498, 291] width 11 height 11
click at [1241, 345] on span "Add" at bounding box center [1246, 347] width 38 height 20
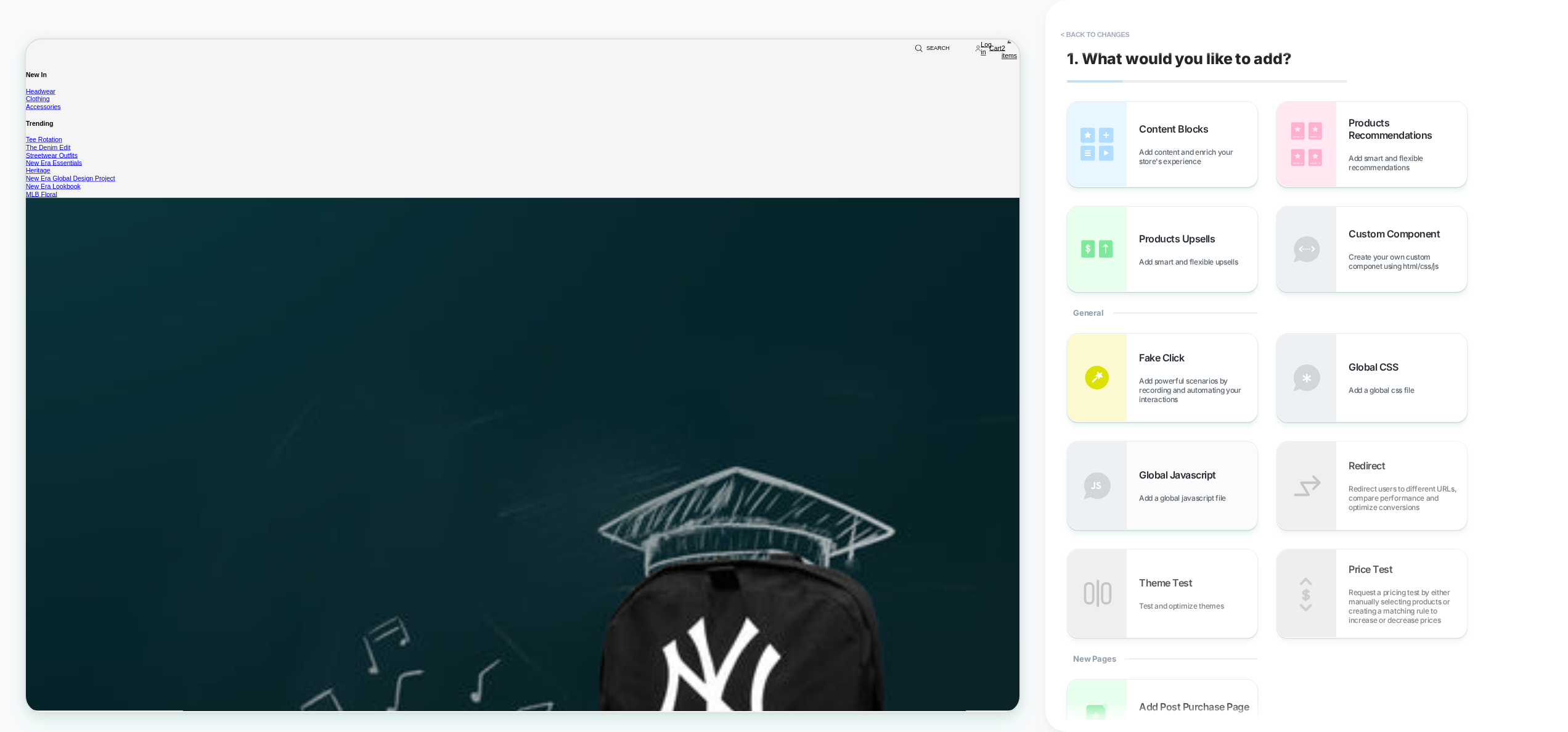
click at [1156, 481] on div "Global Javascript Add a global javascript file" at bounding box center [1198, 485] width 118 height 34
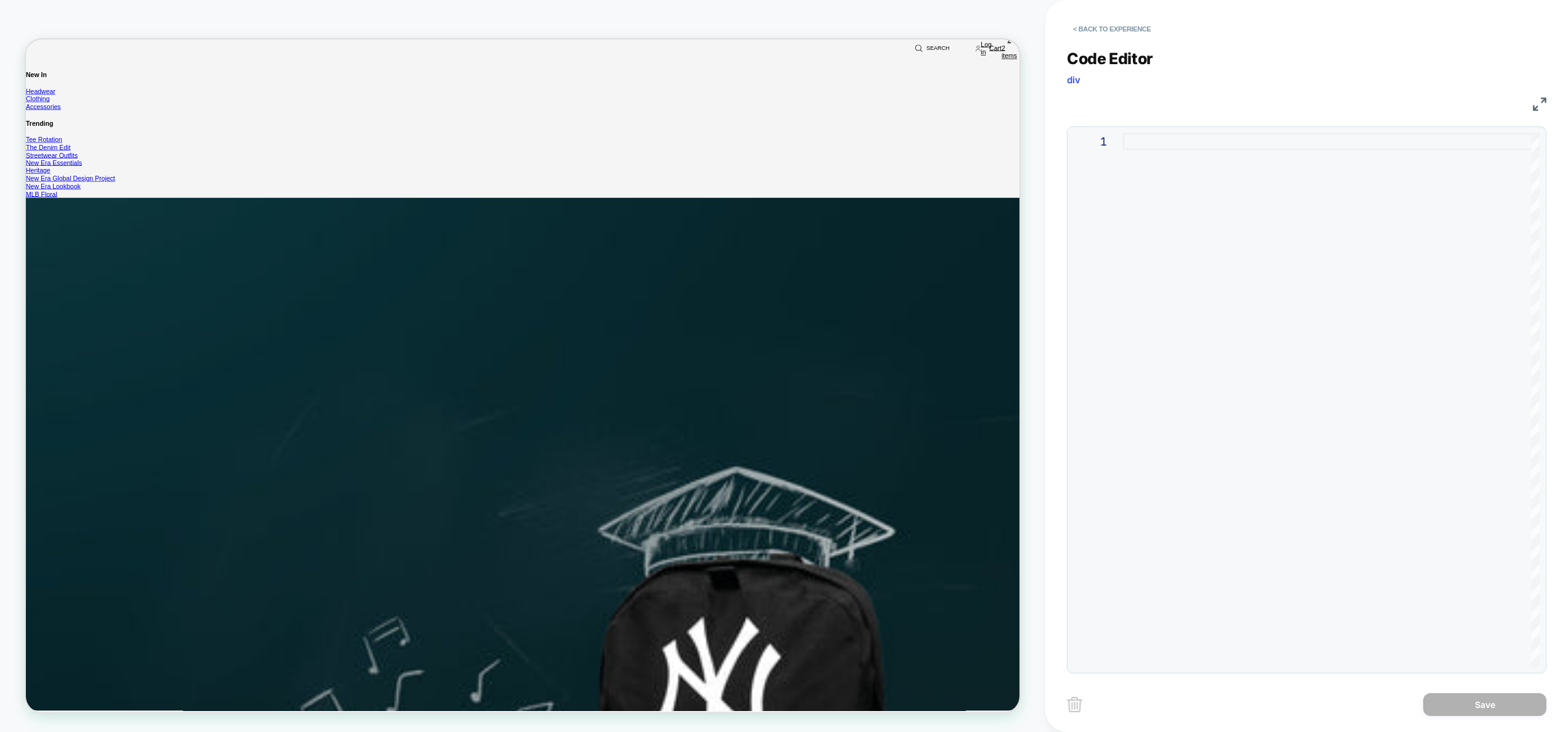
click at [1185, 225] on div at bounding box center [1331, 400] width 417 height 533
click at [1347, 283] on div at bounding box center [1331, 400] width 417 height 533
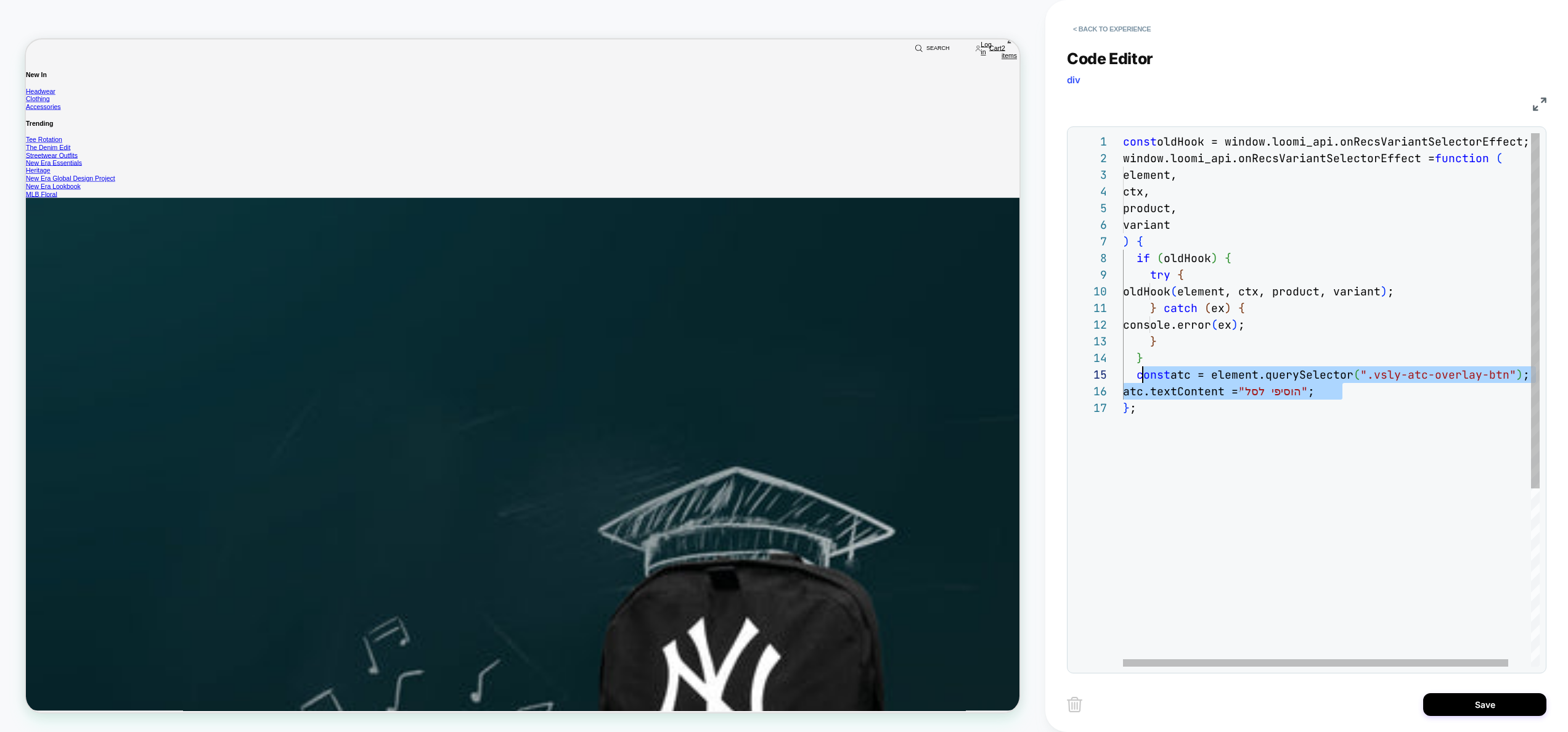
scroll to position [67, 14]
drag, startPoint x: 1355, startPoint y: 388, endPoint x: 1137, endPoint y: 374, distance: 218.4
click at [1136, 374] on div "const oldHook = window.loomi_api.onRecsVariantSelectorE ffect; window.loomi_api…" at bounding box center [1344, 533] width 441 height 800
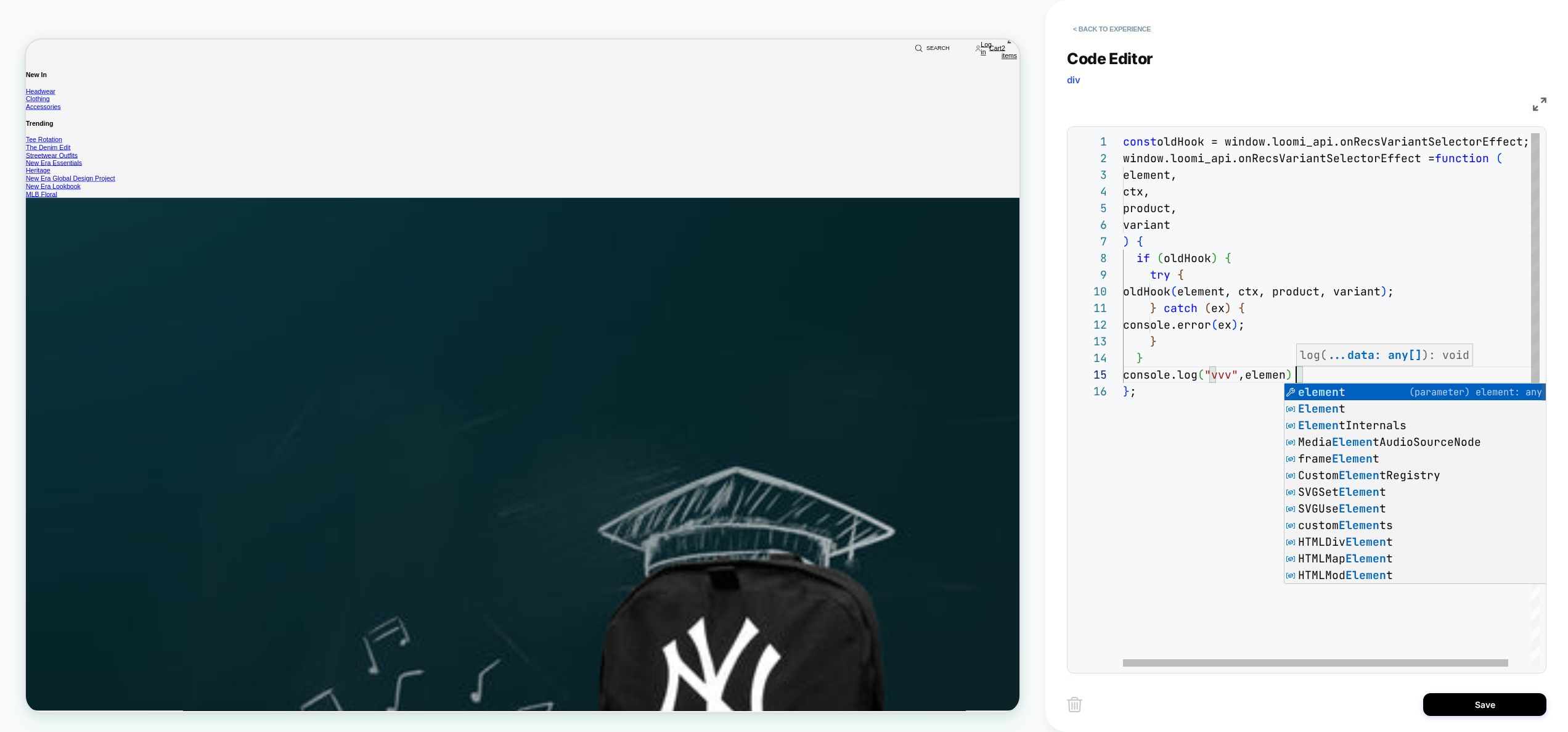
scroll to position [67, 180]
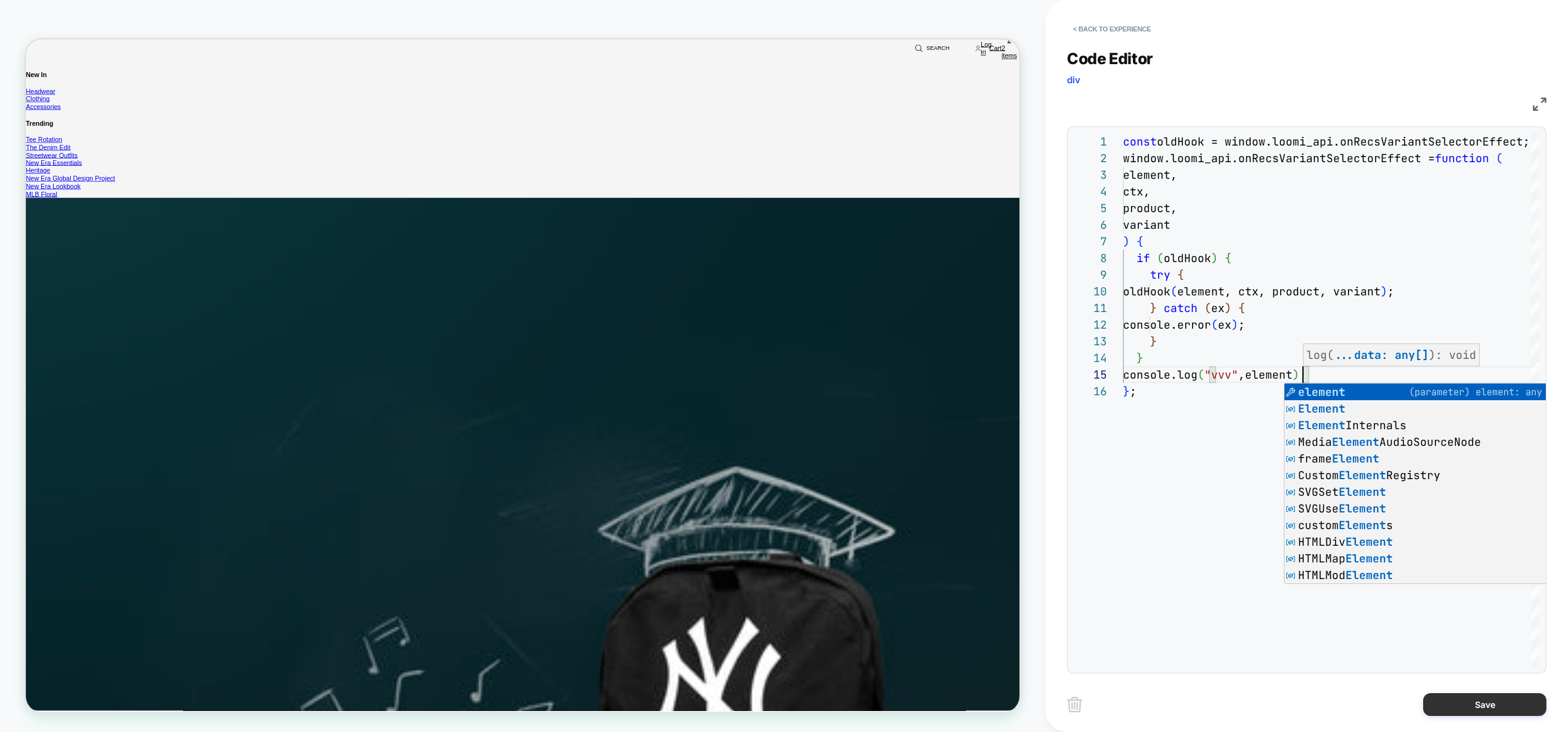
type textarea "**********"
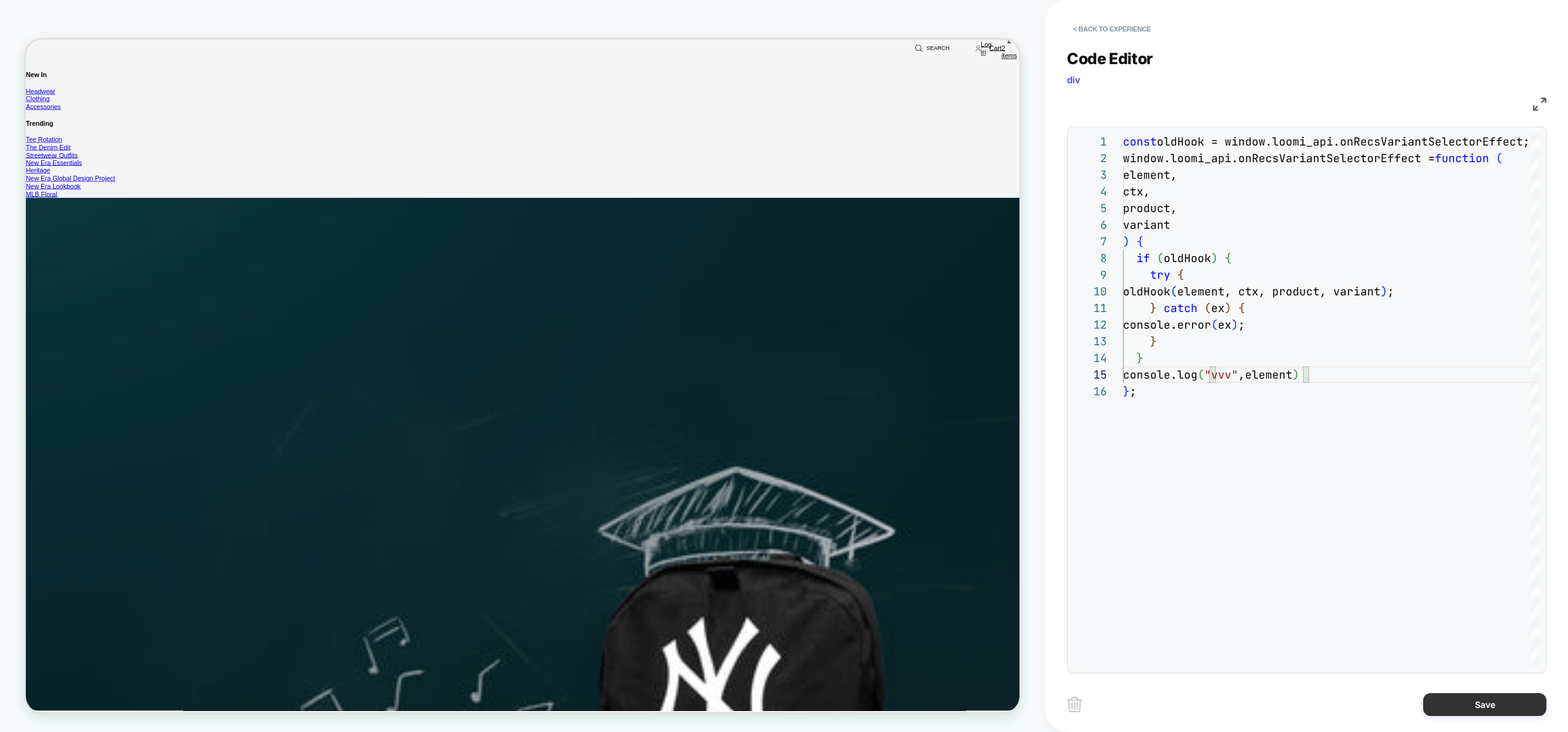
click at [1476, 698] on button "Save" at bounding box center [1484, 704] width 123 height 23
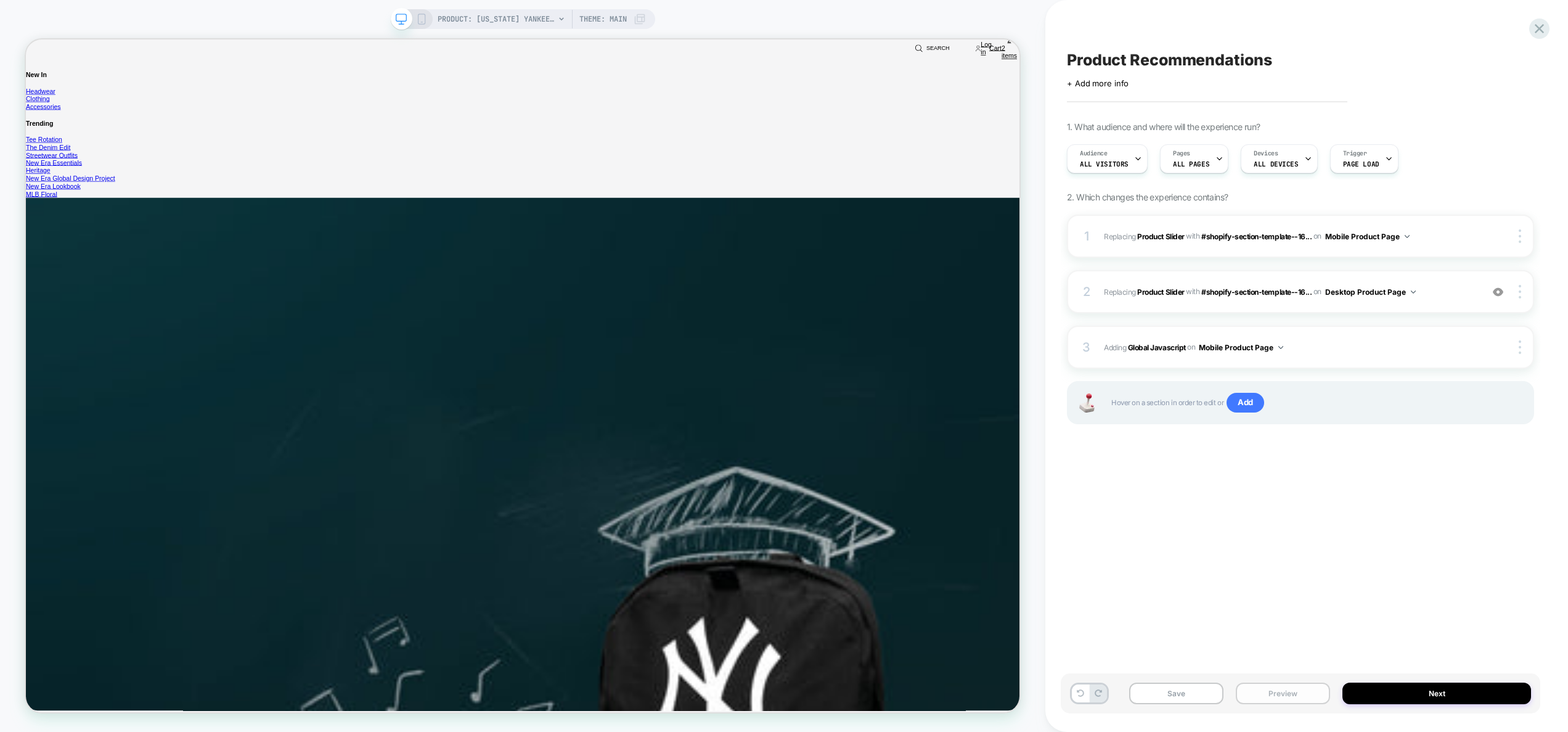
click at [1300, 696] on button "Preview" at bounding box center [1283, 693] width 94 height 22
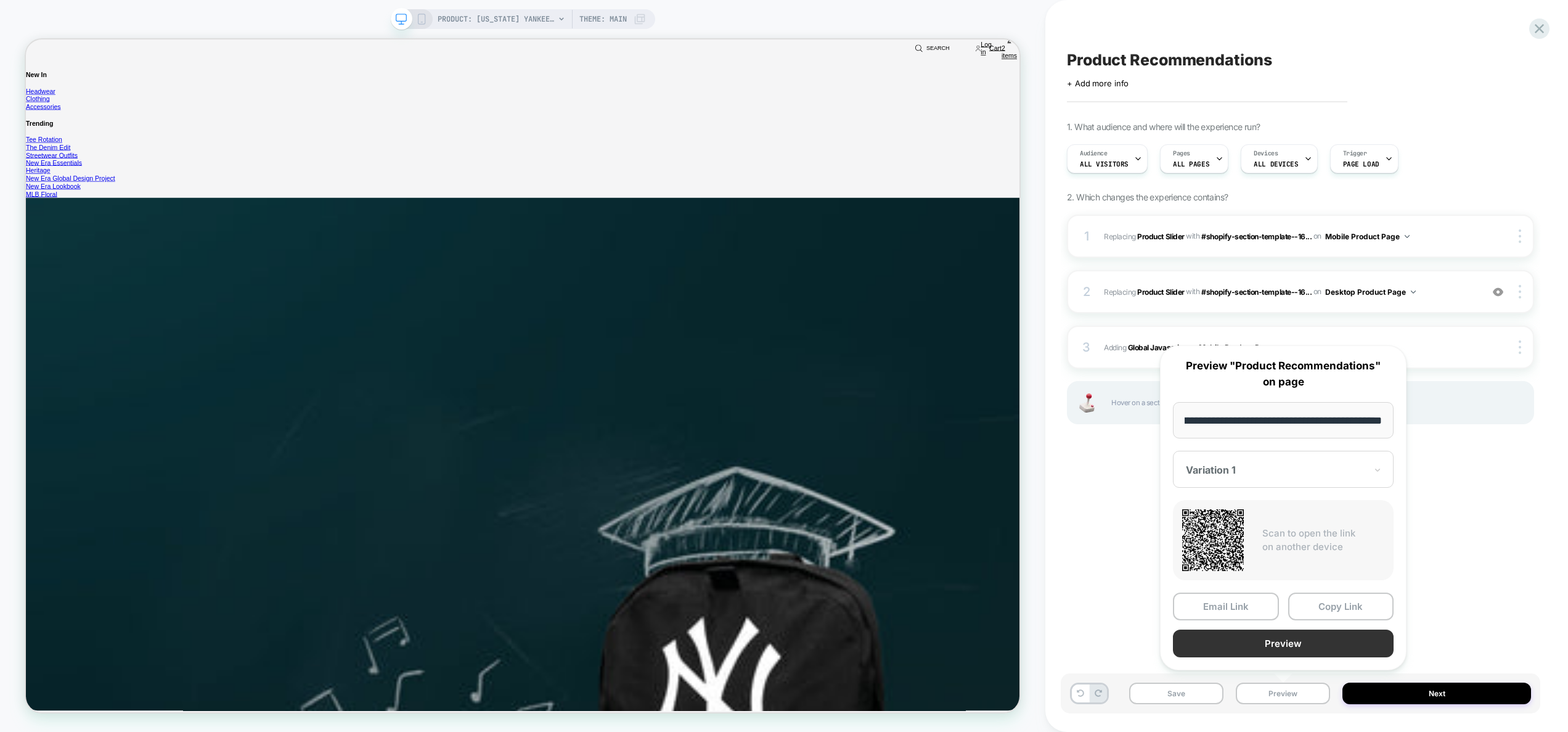
scroll to position [0, 0]
click at [1314, 647] on button "Preview" at bounding box center [1284, 643] width 221 height 28
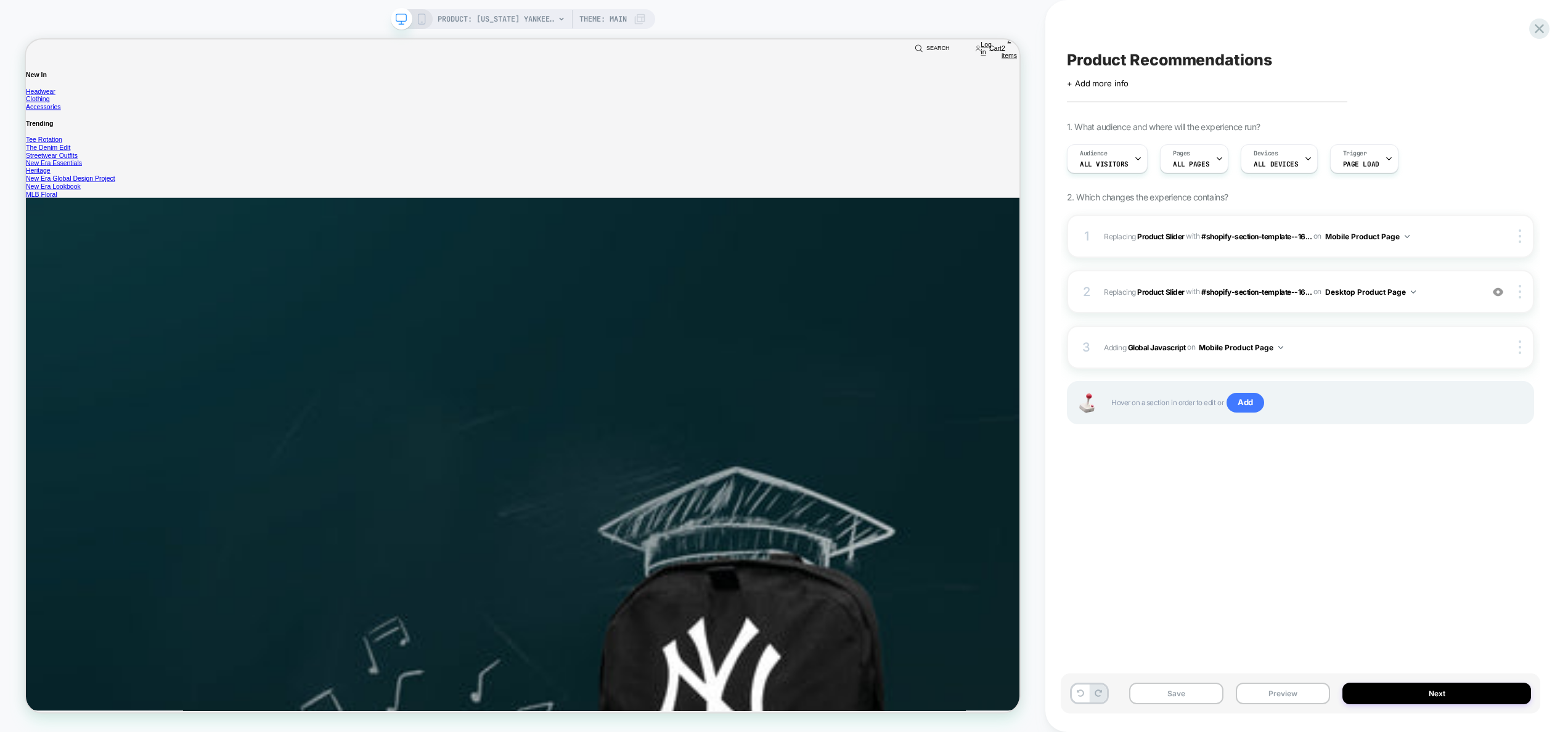
click at [428, 22] on div "PRODUCT: New York Yankees Essential Black 59FIFTY Cap [10003436] Theme: MAIN" at bounding box center [523, 19] width 264 height 20
click at [420, 19] on icon at bounding box center [421, 19] width 11 height 11
click at [398, 15] on icon at bounding box center [401, 19] width 11 height 11
click at [400, 22] on icon at bounding box center [401, 19] width 11 height 11
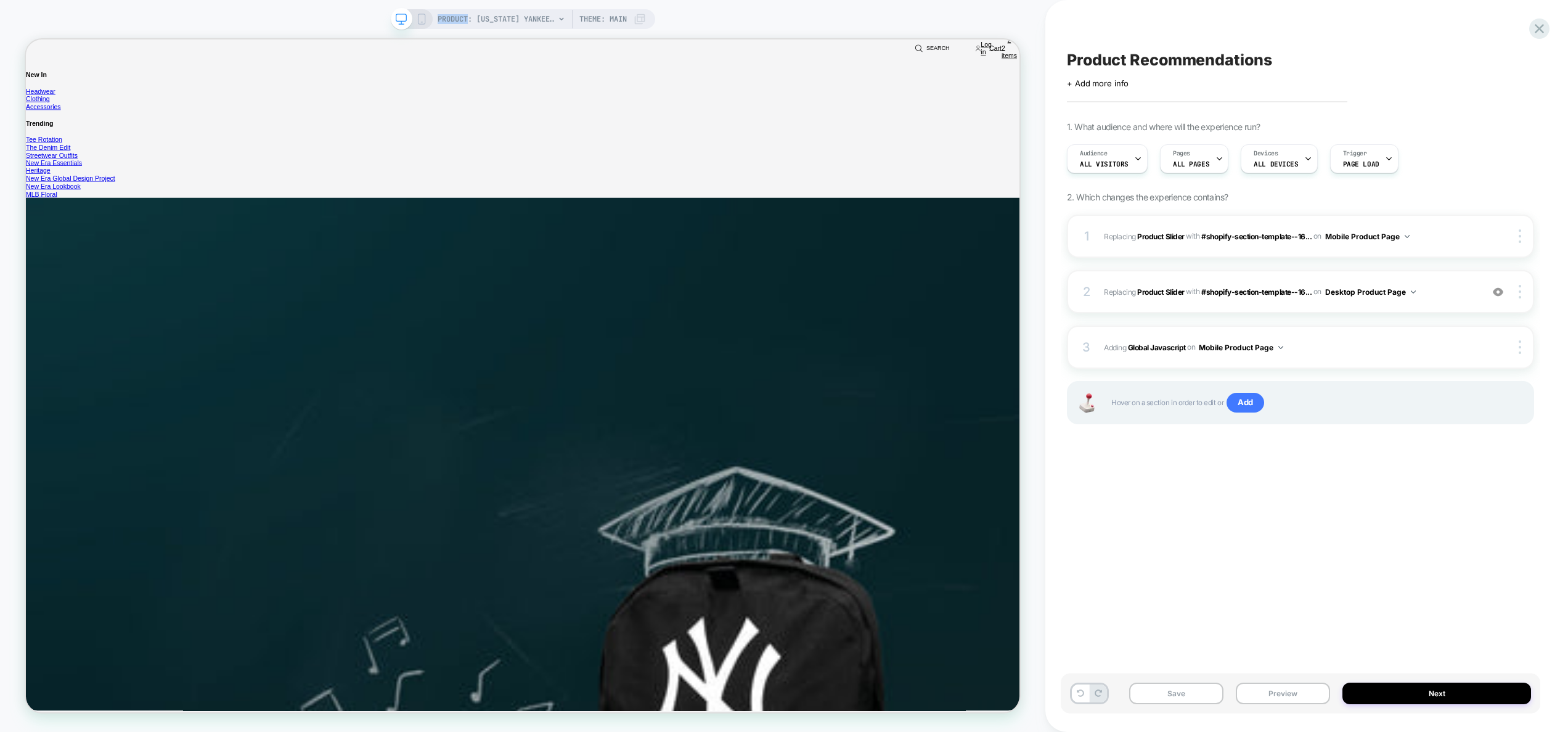
click at [401, 22] on icon at bounding box center [401, 22] width 1 height 3
click at [412, 22] on div at bounding box center [412, 19] width 32 height 11
click at [419, 24] on rect at bounding box center [421, 19] width 7 height 10
click at [417, 24] on icon at bounding box center [421, 19] width 11 height 11
click at [1521, 348] on div at bounding box center [1522, 347] width 24 height 14
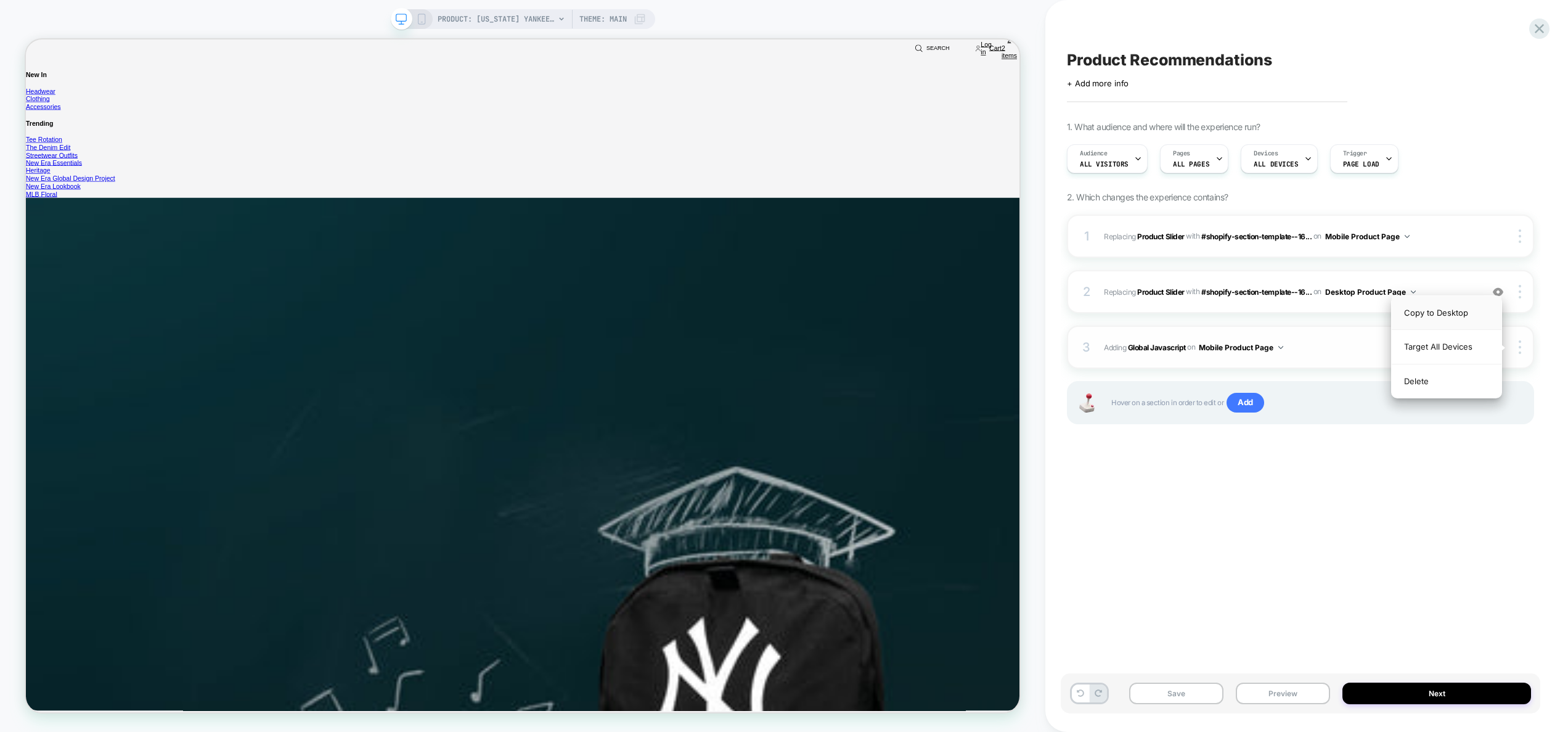
click at [1459, 309] on div "Copy to Desktop" at bounding box center [1447, 313] width 109 height 34
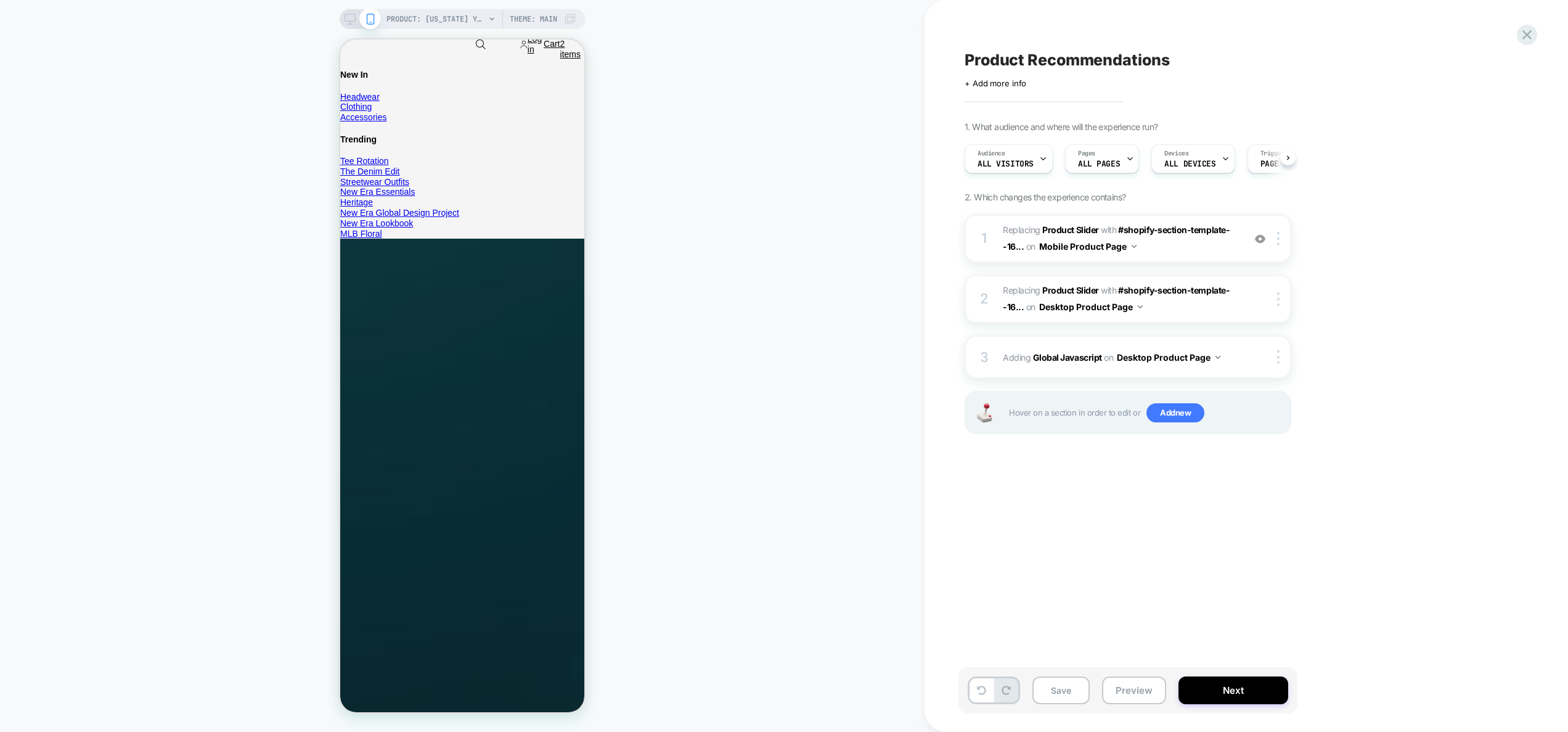
scroll to position [0, 1]
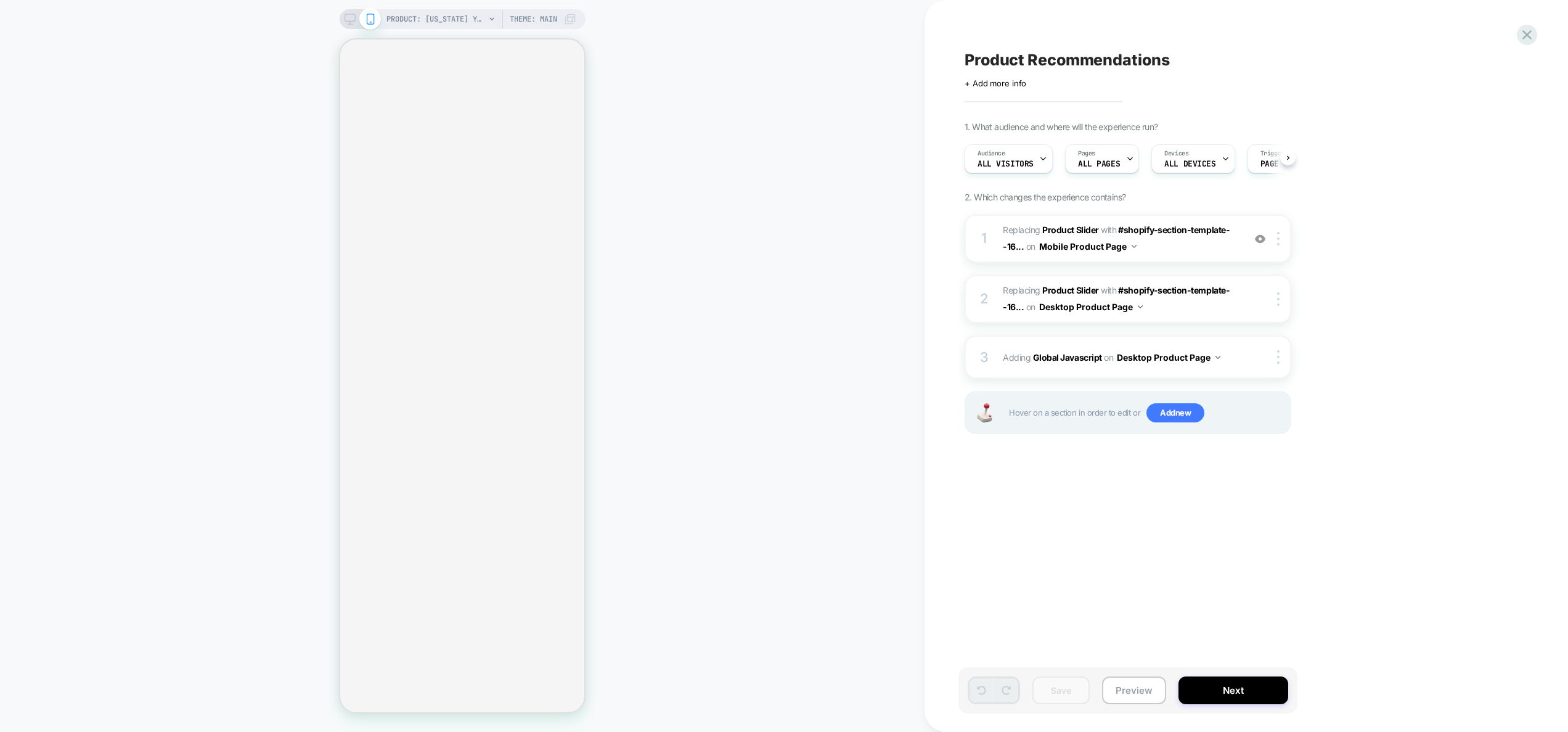
scroll to position [0, 1]
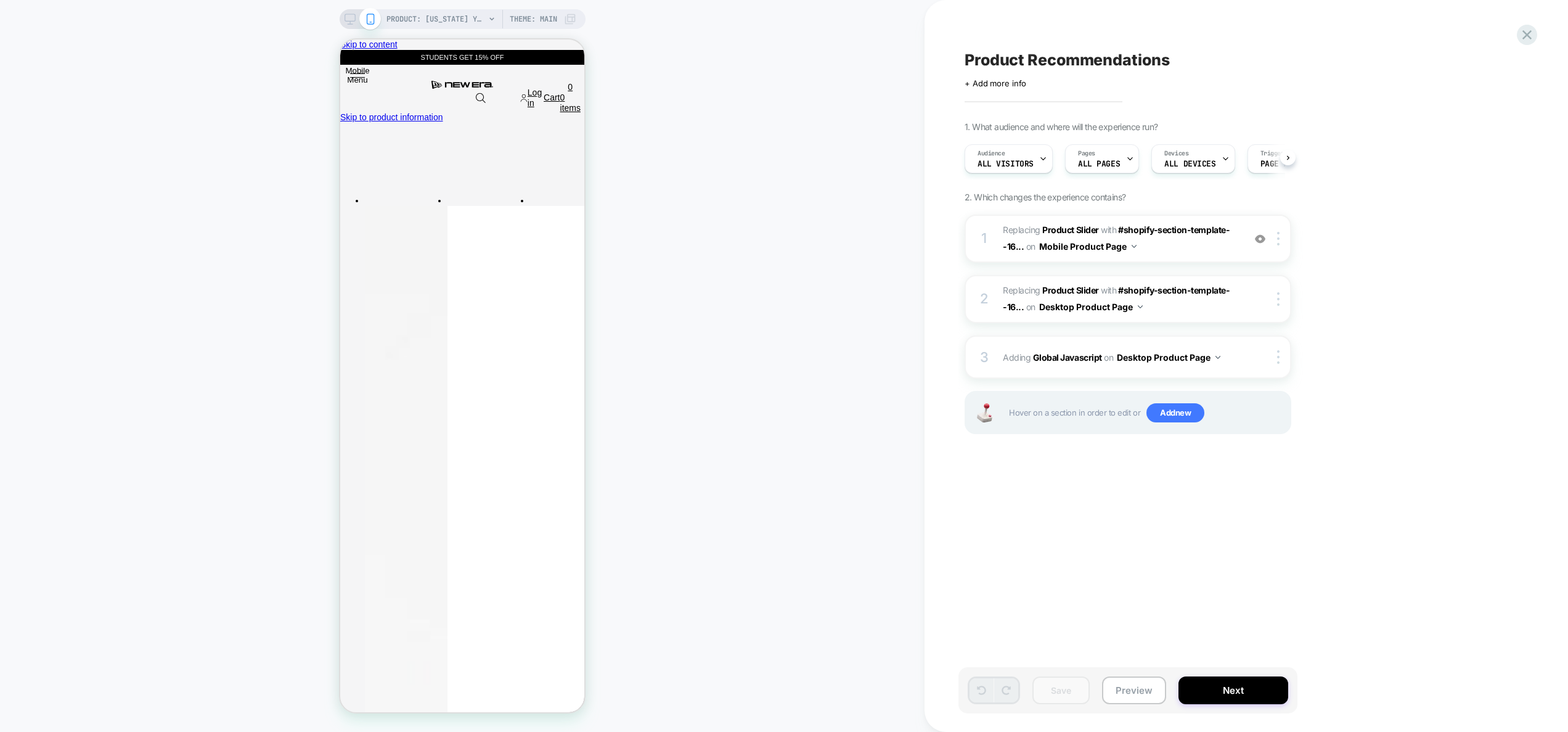
scroll to position [0, 1]
click at [1282, 365] on div "3 Adding Global Javascript on Desktop Product Page Copy to Mobile Target All De…" at bounding box center [1128, 356] width 327 height 43
click at [1279, 364] on div "3 Adding Global Javascript on Desktop Product Page Copy to Mobile Target All De…" at bounding box center [1128, 356] width 327 height 43
click at [1282, 299] on div at bounding box center [1281, 299] width 20 height 14
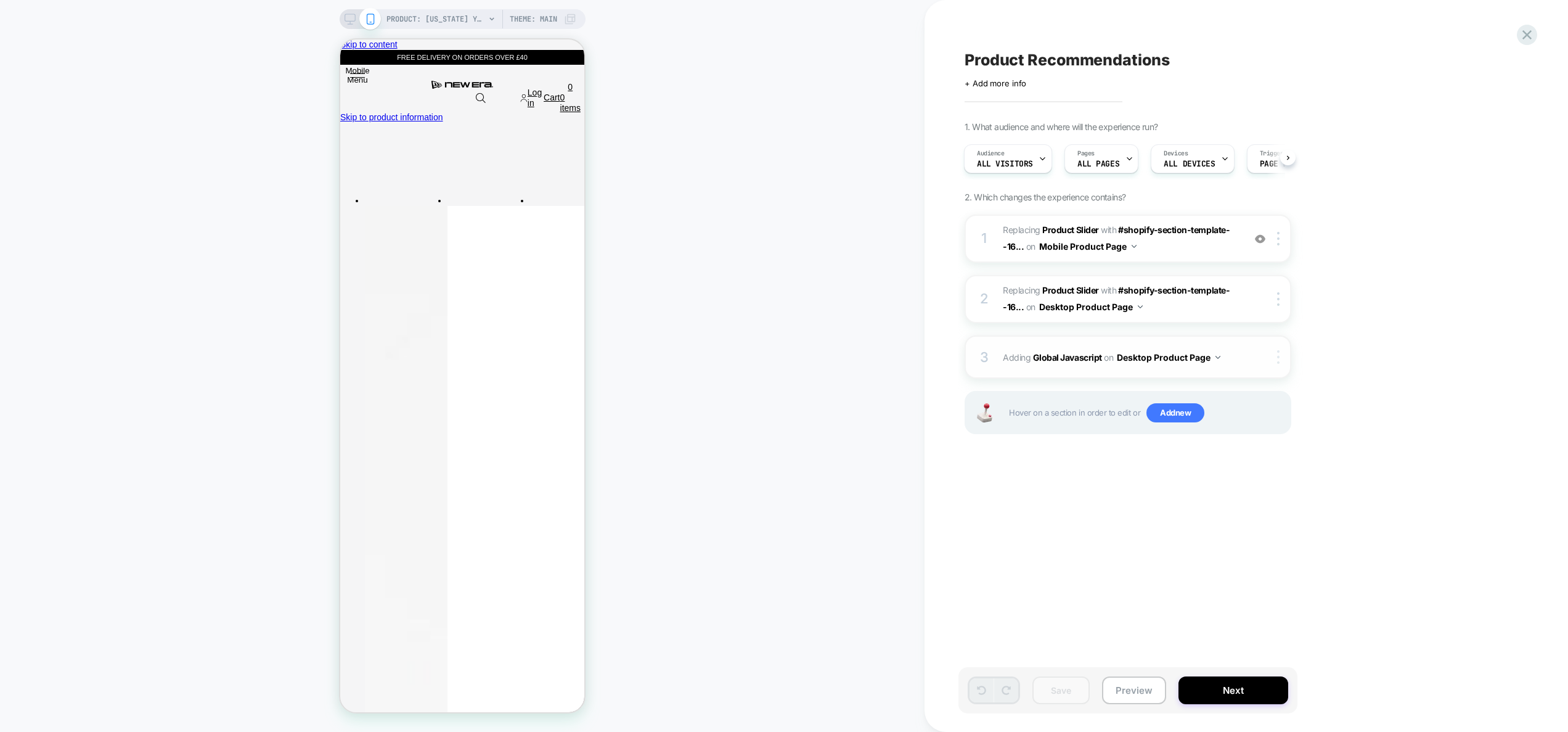
click at [1279, 360] on img at bounding box center [1279, 357] width 2 height 14
drag, startPoint x: 1278, startPoint y: 359, endPoint x: 1202, endPoint y: 350, distance: 76.5
click at [1278, 359] on img at bounding box center [1279, 357] width 2 height 14
click at [1277, 356] on div at bounding box center [1281, 357] width 20 height 14
click at [1276, 422] on div "Target All Devices" at bounding box center [1280, 422] width 109 height 34
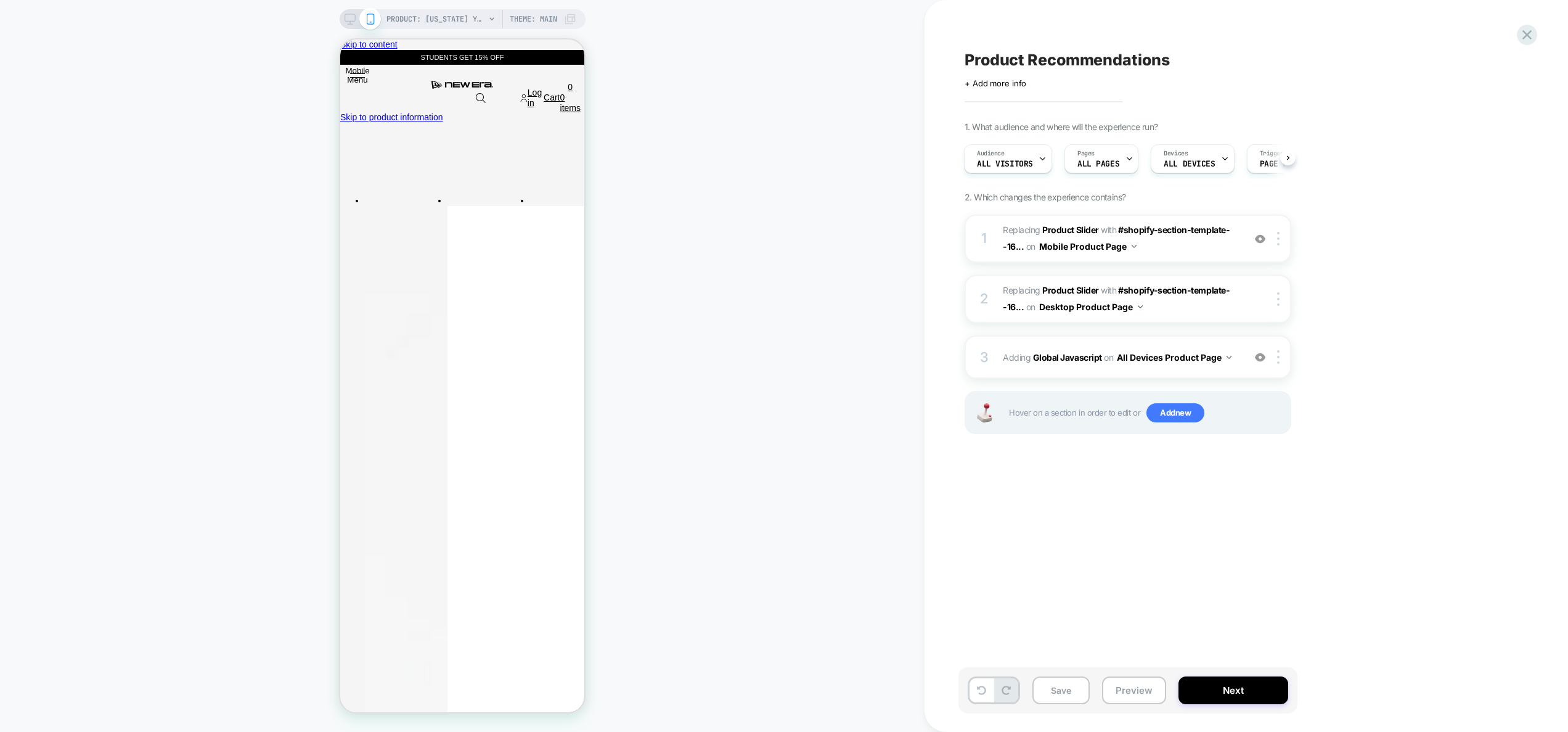
click at [345, 11] on div "PRODUCT: New York Yankees Essential Black 59FIFTY Cap [10003436] Theme: MAIN" at bounding box center [462, 19] width 246 height 20
click at [375, 18] on span at bounding box center [370, 19] width 22 height 22
click at [372, 18] on rect at bounding box center [370, 19] width 7 height 10
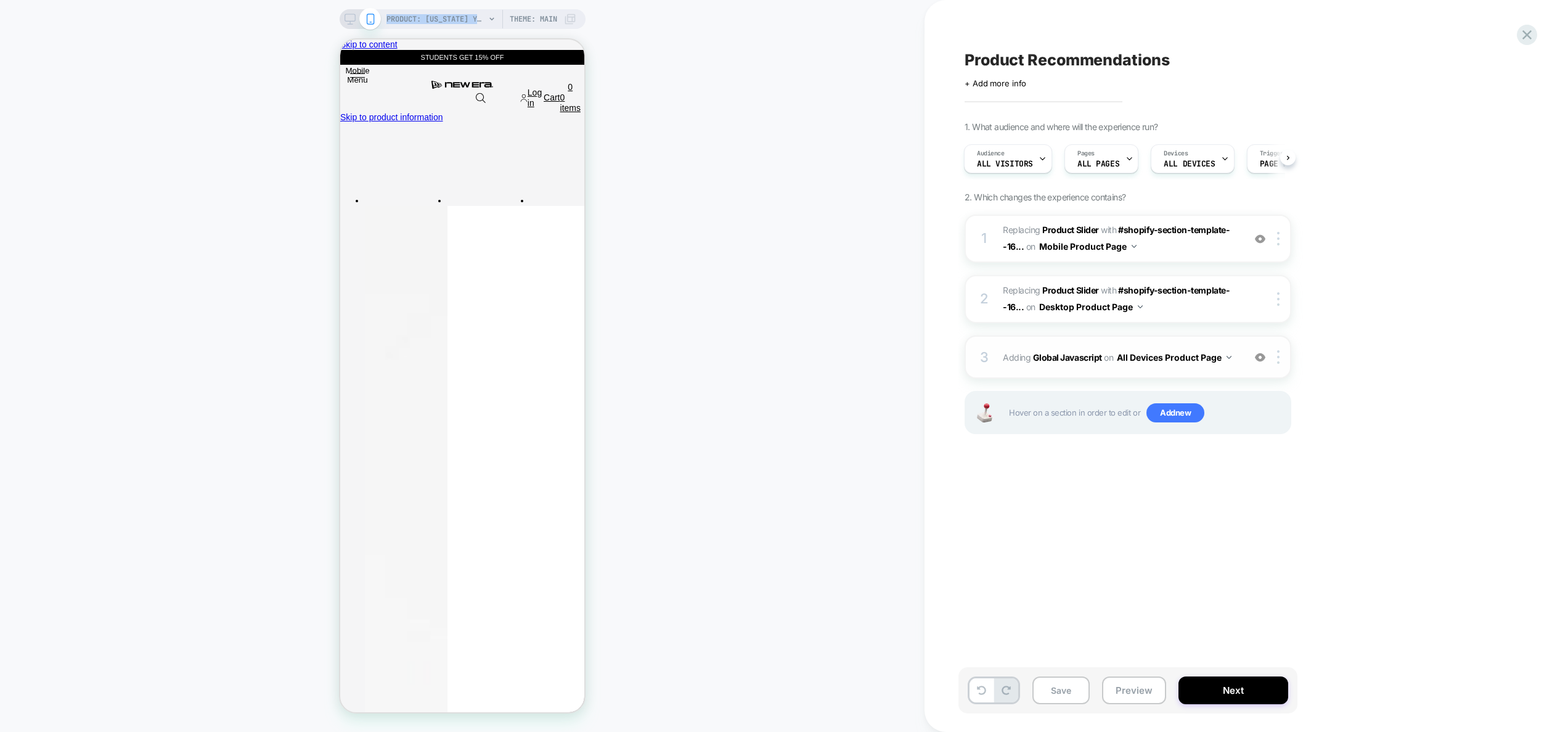
click at [1228, 367] on div "3 Adding Global Javascript on All Devices Product Page Add Before Add After Tar…" at bounding box center [1128, 356] width 327 height 43
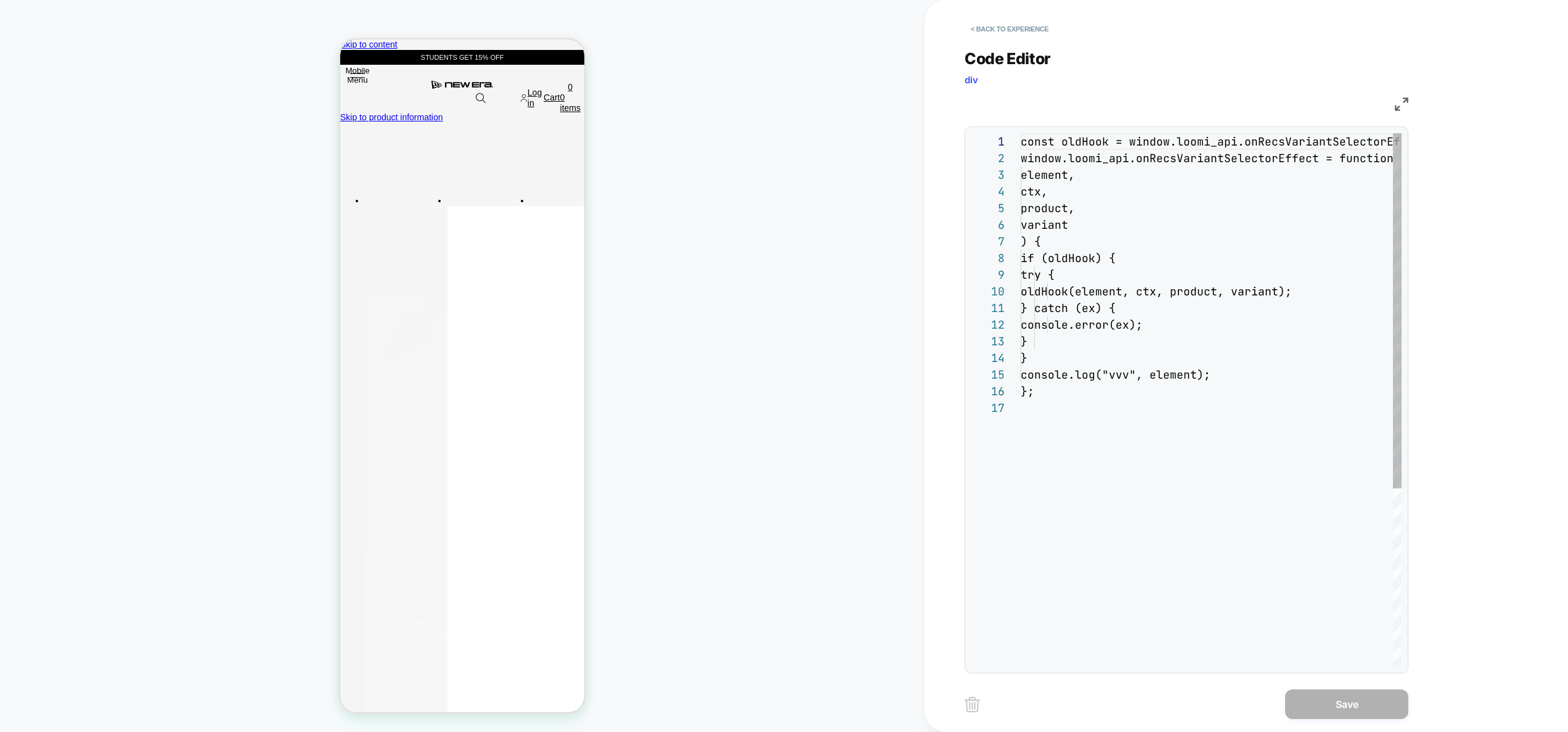
scroll to position [166, 0]
click at [1009, 19] on button "< Back to experience" at bounding box center [1009, 29] width 90 height 20
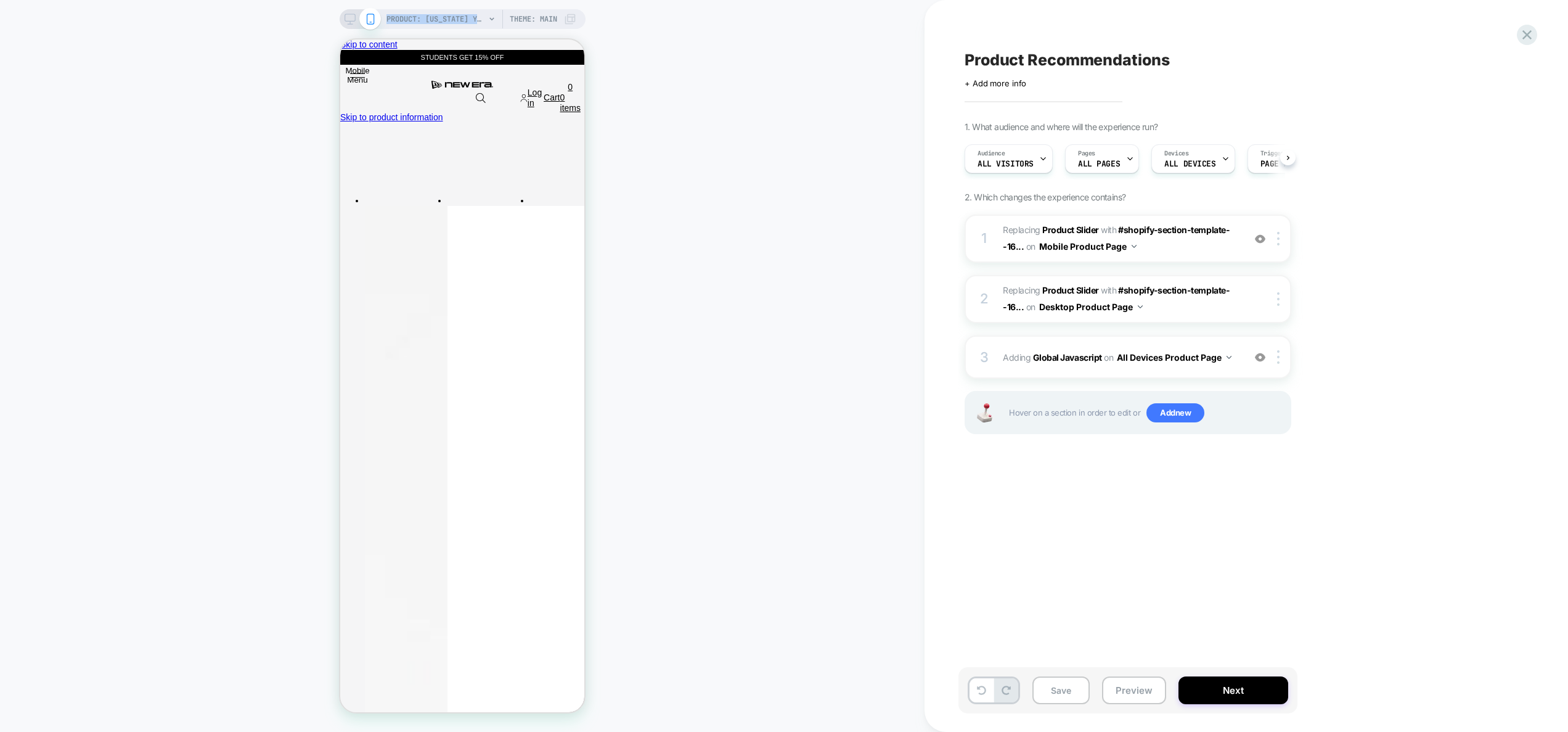
scroll to position [0, 1]
click at [1132, 694] on button "Preview" at bounding box center [1133, 690] width 64 height 28
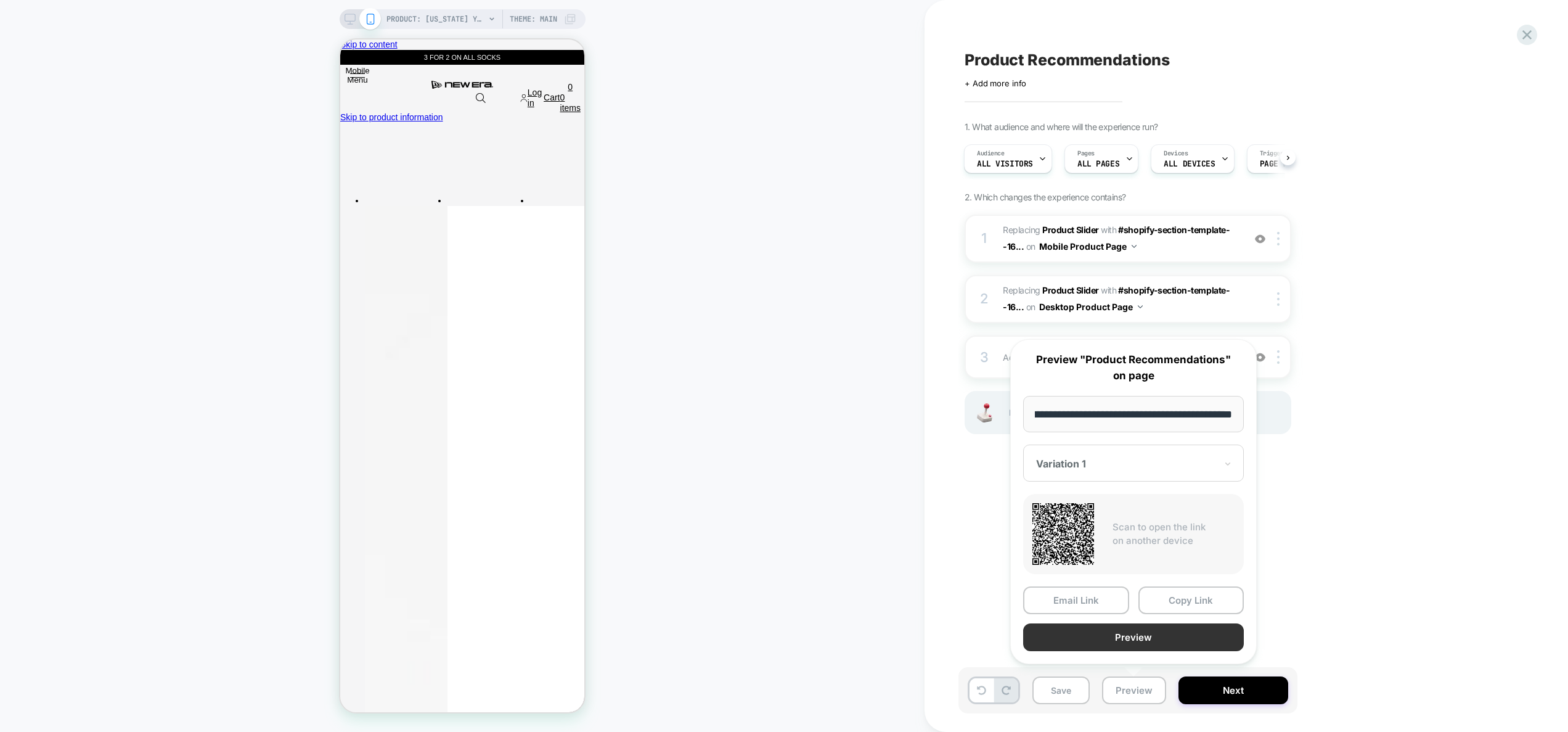
scroll to position [0, 0]
click at [1133, 636] on button "Preview" at bounding box center [1133, 638] width 221 height 28
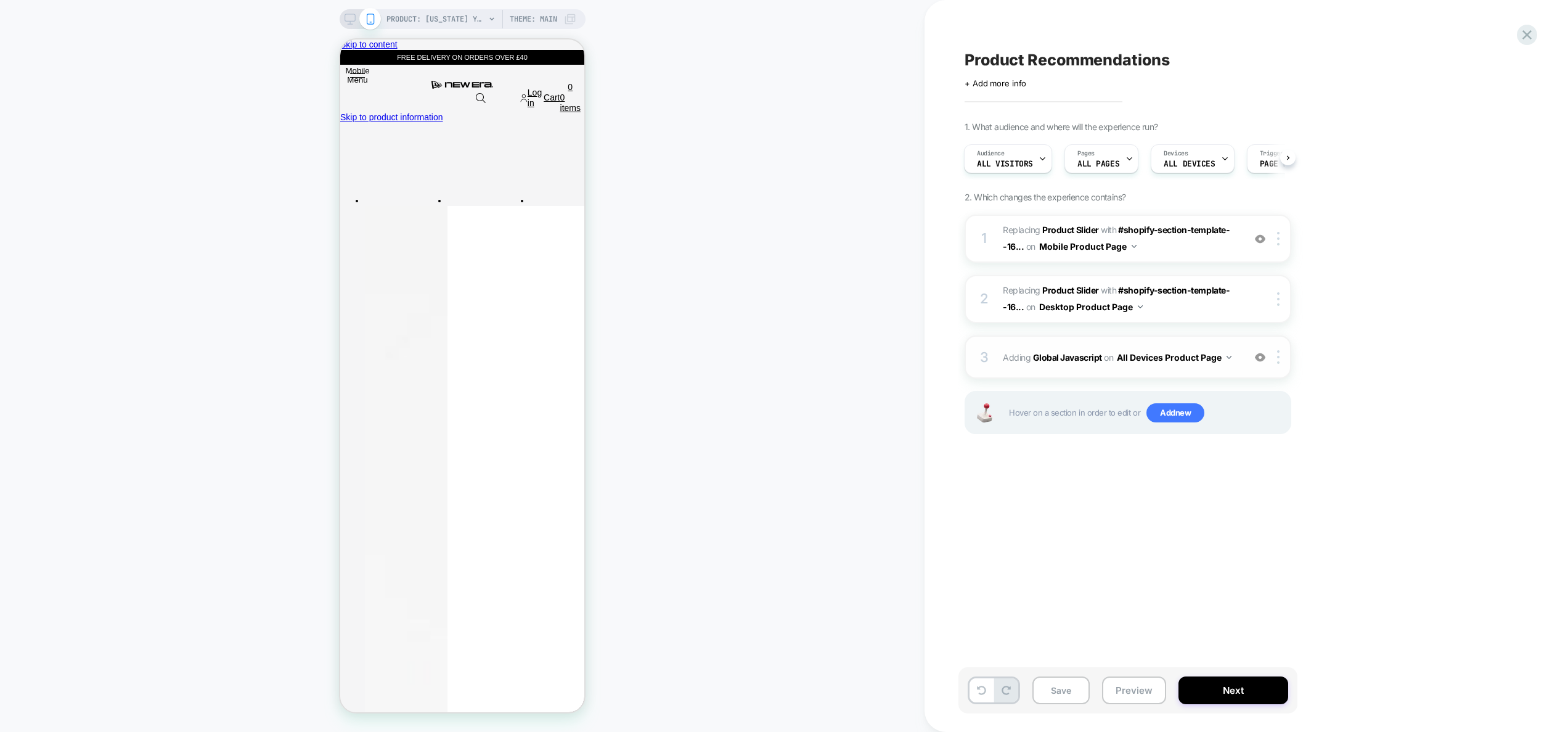
click at [1245, 366] on div "3 Adding Global Javascript on All Devices Product Page Add Before Add After Tar…" at bounding box center [1128, 356] width 327 height 43
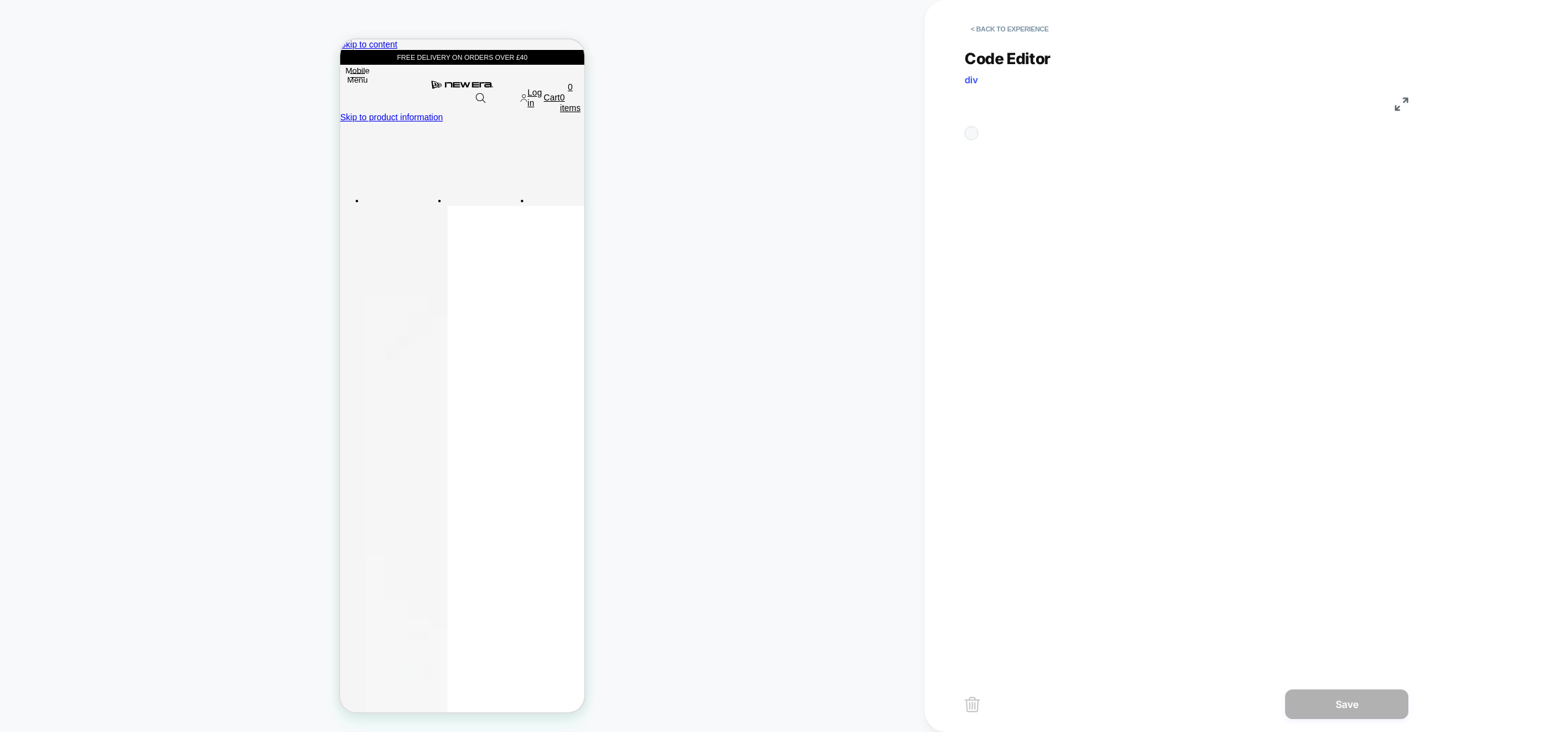
scroll to position [166, 0]
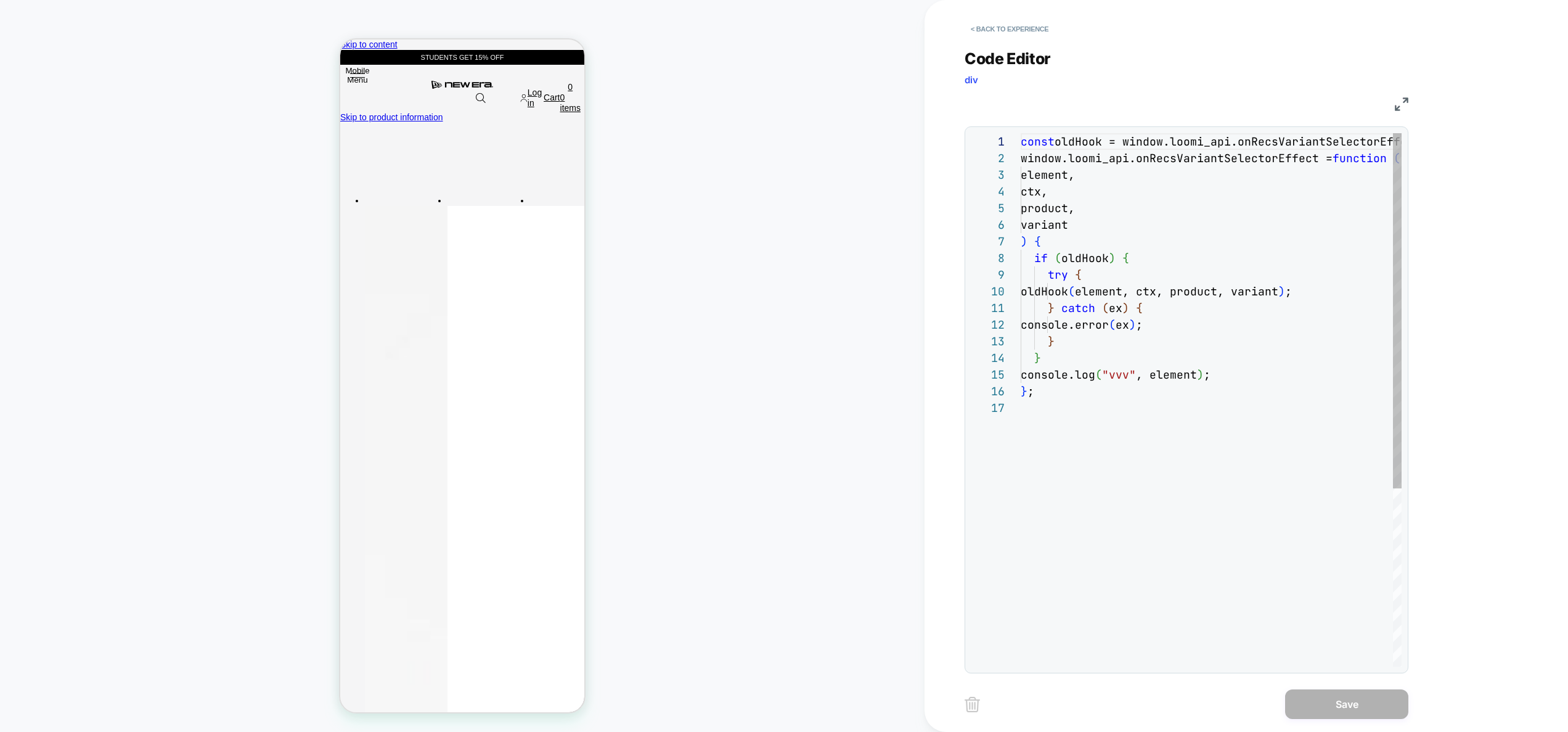
click at [1244, 362] on div "const oldHook = window.loomi_api.onRecsVariantSelectorE ffect; window.loomi_api…" at bounding box center [1211, 533] width 381 height 800
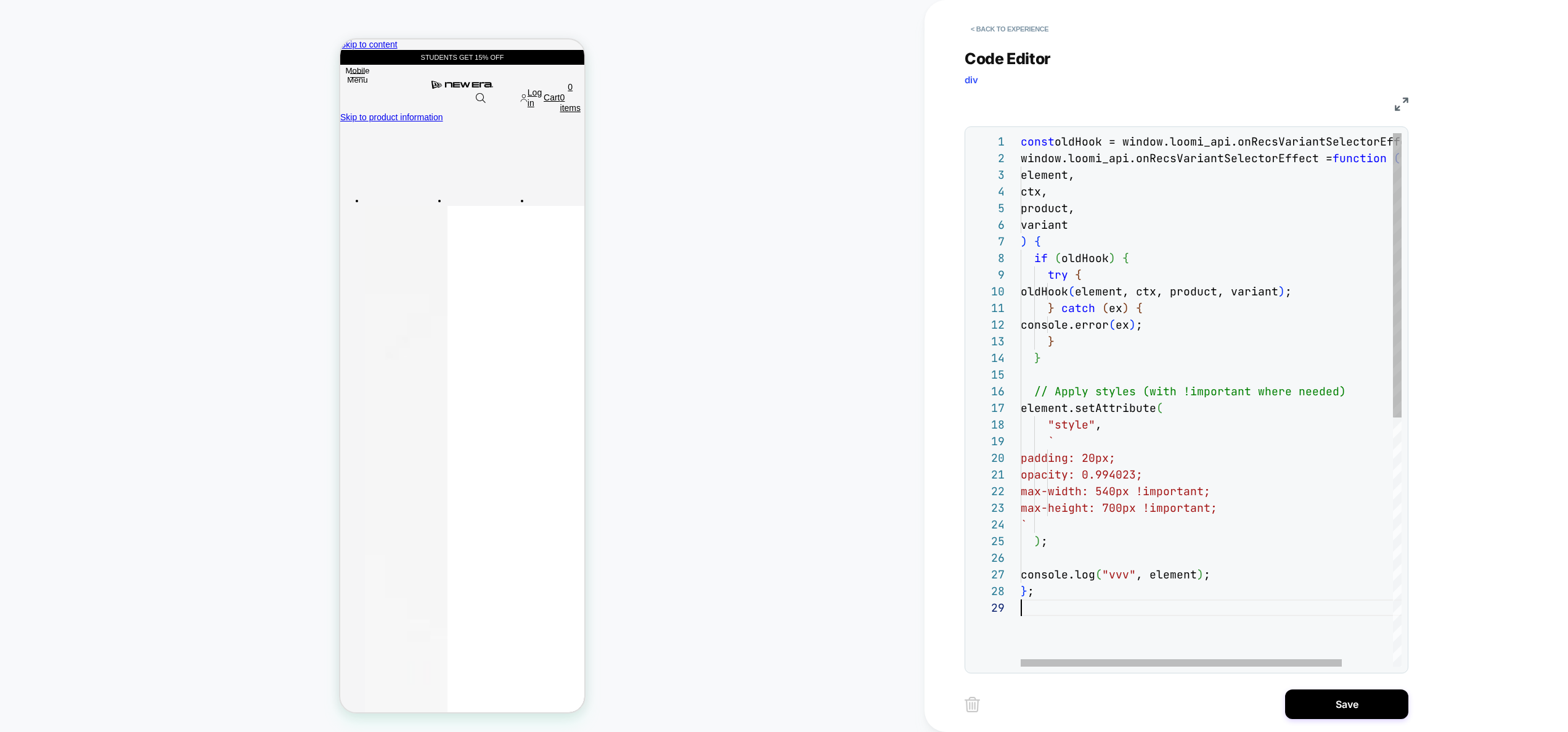
scroll to position [84, 319]
click at [1341, 390] on div "const oldHook = window.loomi_api.onRecsVariantSelectorE ffect; window.loomi_api…" at bounding box center [1242, 633] width 441 height 1000
type textarea "**********"
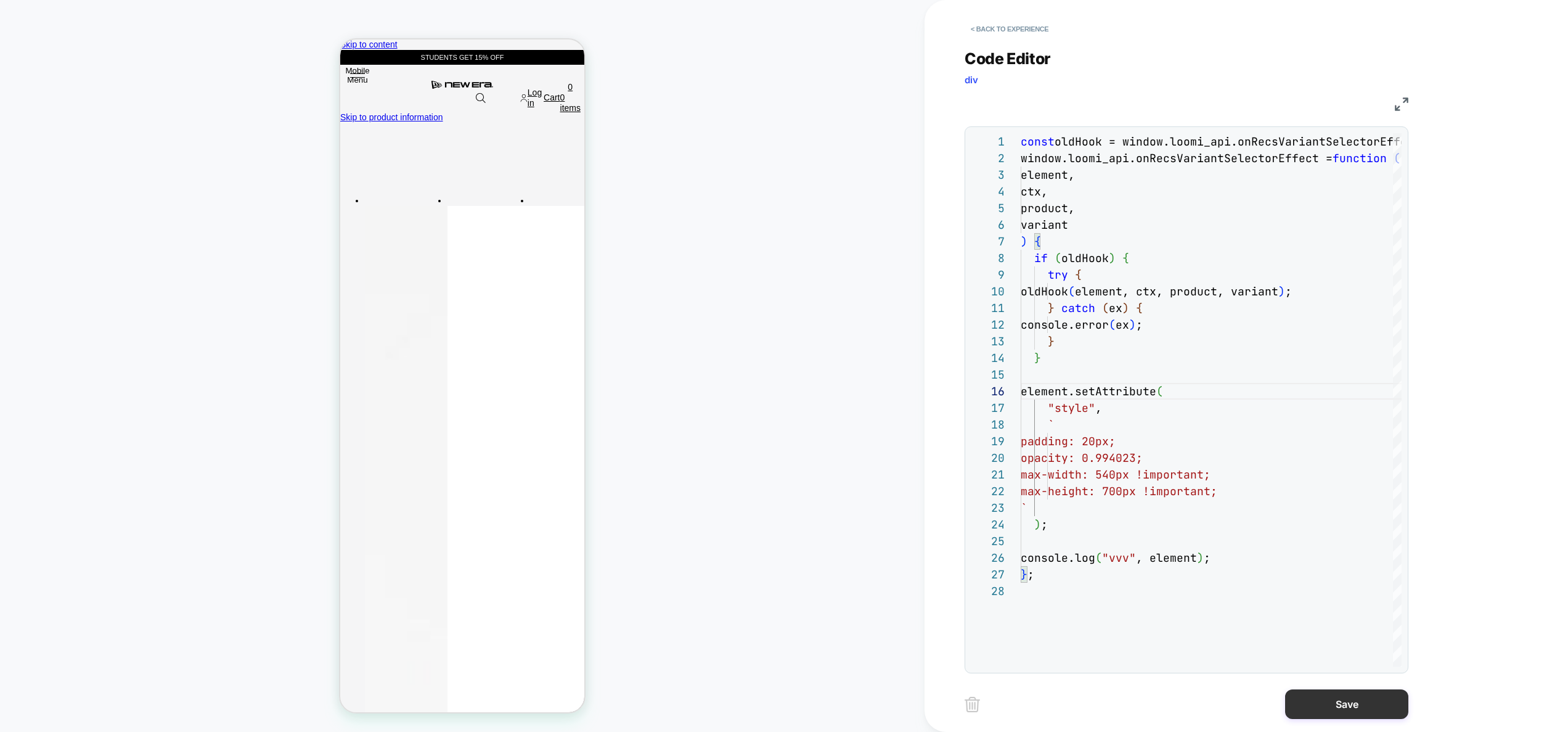
click at [1331, 690] on button "Save" at bounding box center [1347, 704] width 123 height 30
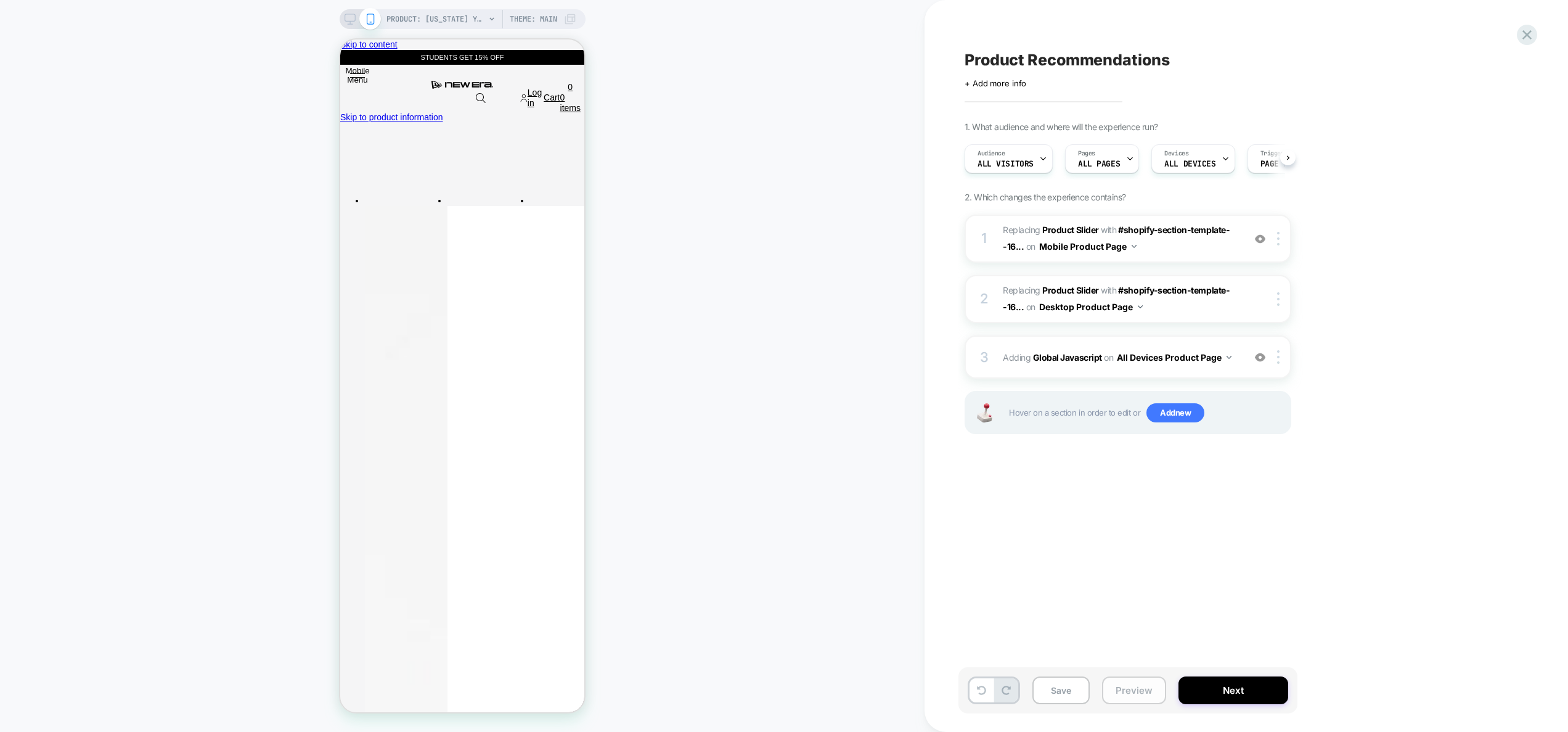
click at [1133, 694] on button "Preview" at bounding box center [1133, 690] width 64 height 28
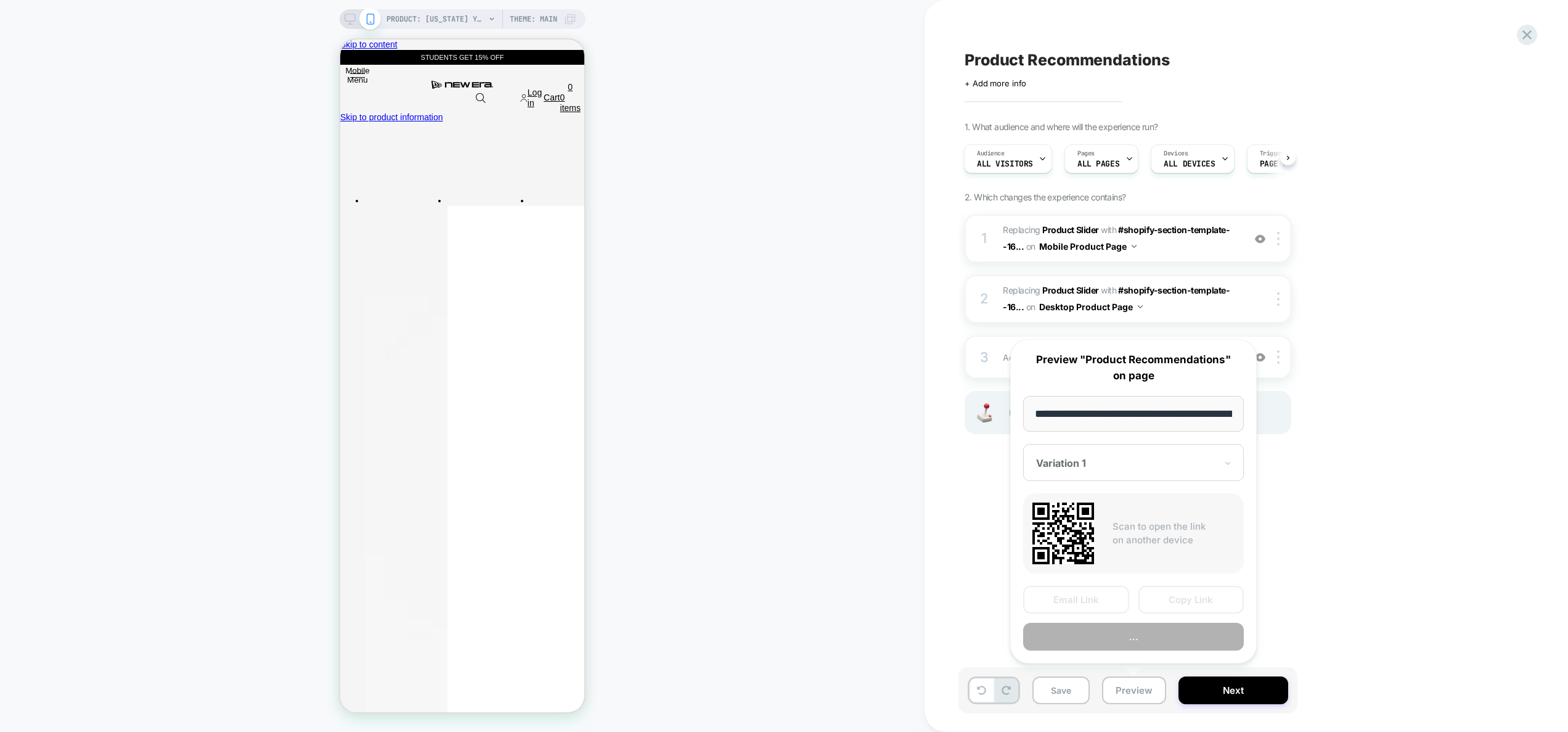
scroll to position [0, 373]
click at [1136, 640] on button "Preview" at bounding box center [1133, 638] width 221 height 28
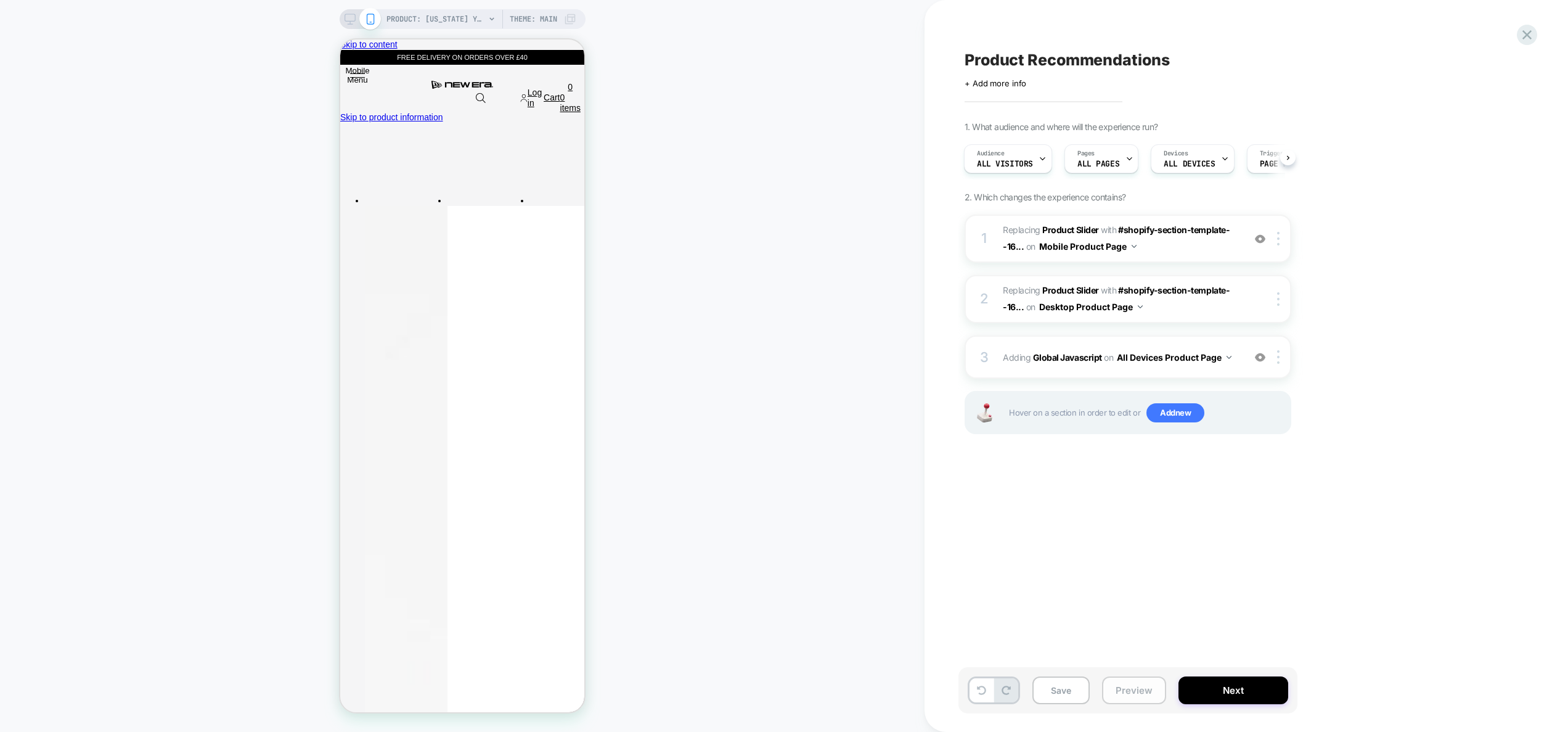
click at [1132, 688] on button "Preview" at bounding box center [1133, 690] width 64 height 28
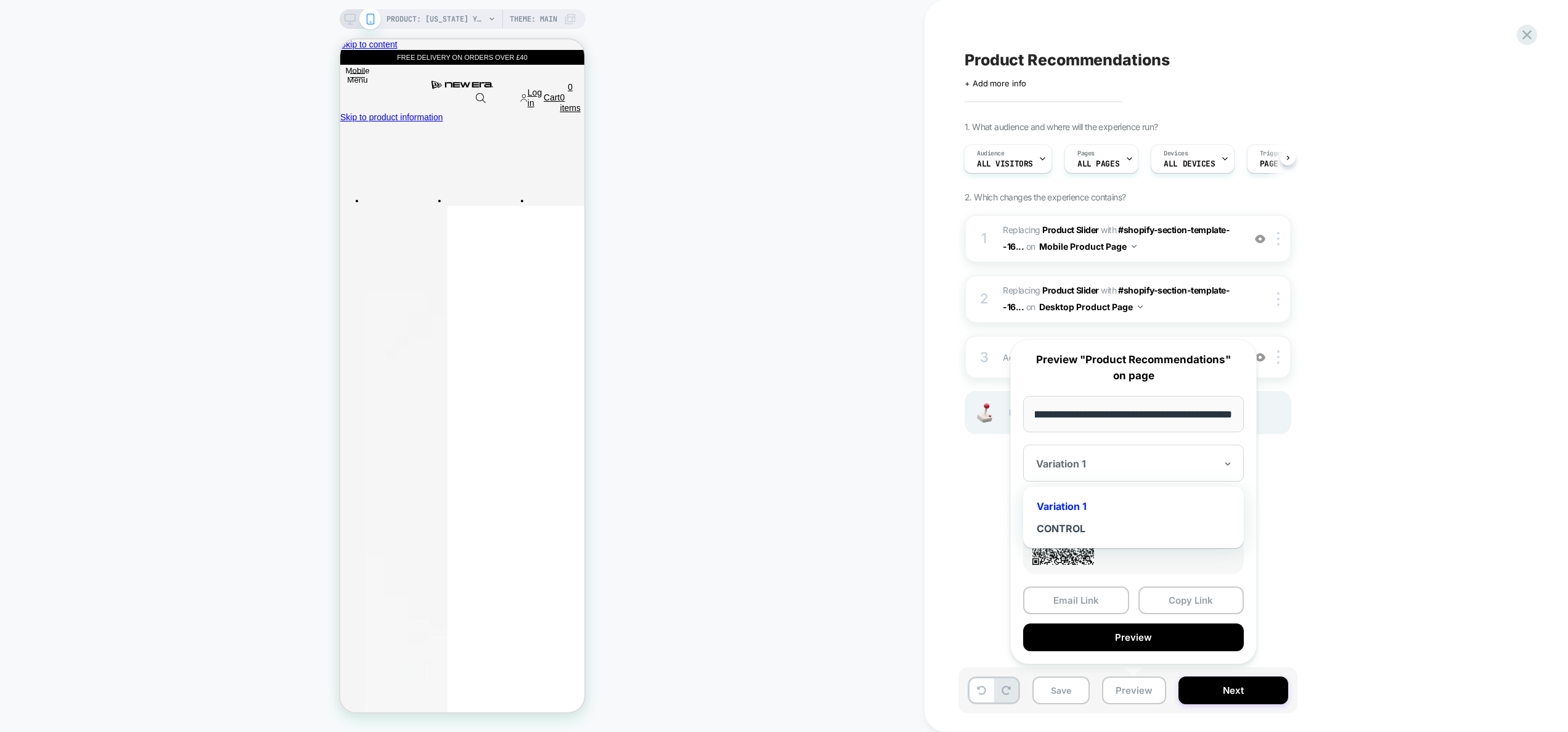
scroll to position [0, 0]
click at [1176, 461] on div at bounding box center [1126, 463] width 180 height 12
click at [1095, 530] on div "CONTROL" at bounding box center [1133, 528] width 209 height 22
click at [1201, 603] on button "Copy Link" at bounding box center [1191, 601] width 106 height 28
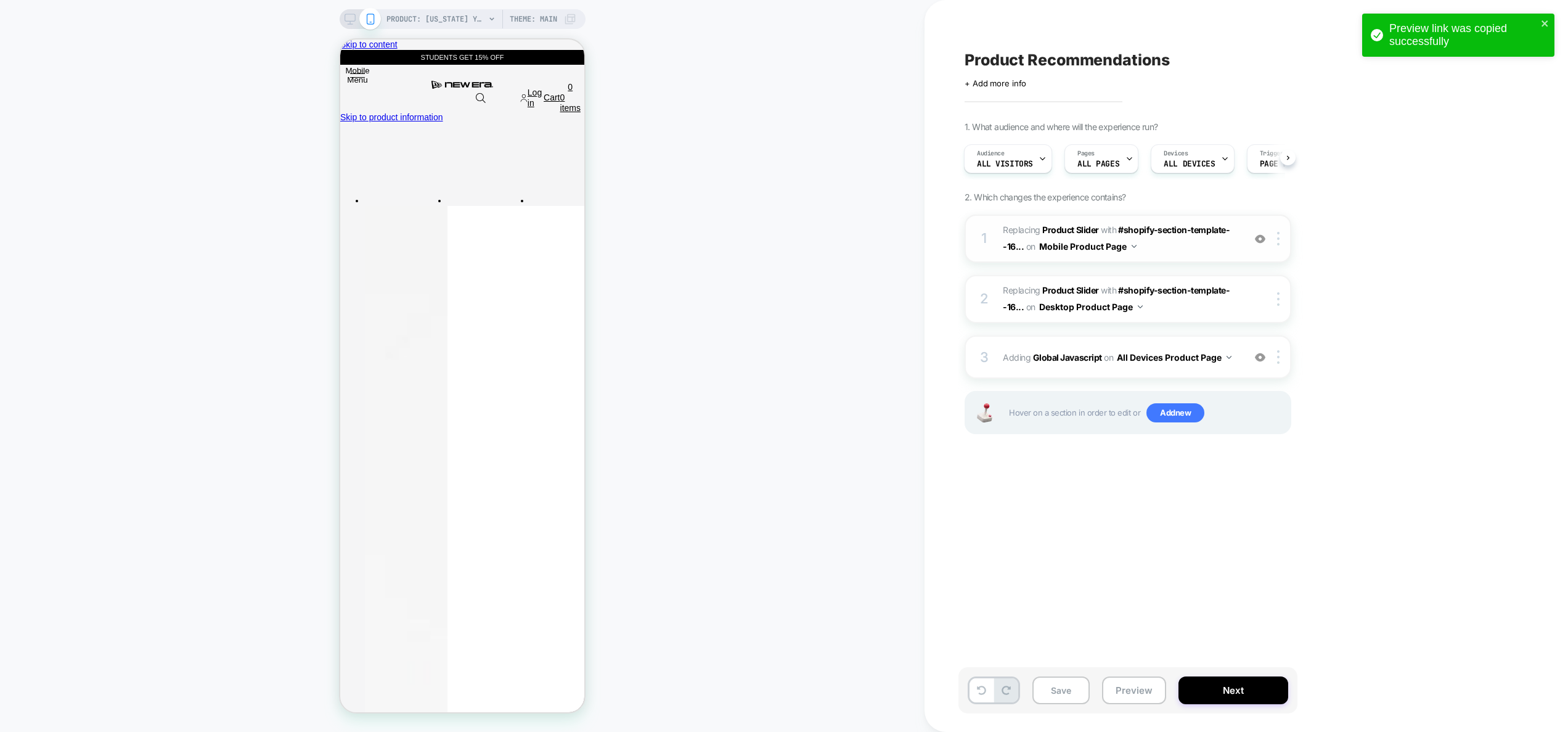
drag, startPoint x: 1406, startPoint y: 469, endPoint x: 1185, endPoint y: 249, distance: 311.8
click at [1406, 469] on div "Product Recommendations Click to edit experience details + Add more info 1. Wha…" at bounding box center [1189, 365] width 462 height 707
click at [1264, 359] on img at bounding box center [1260, 357] width 11 height 11
click at [1135, 688] on button "Preview" at bounding box center [1133, 690] width 64 height 28
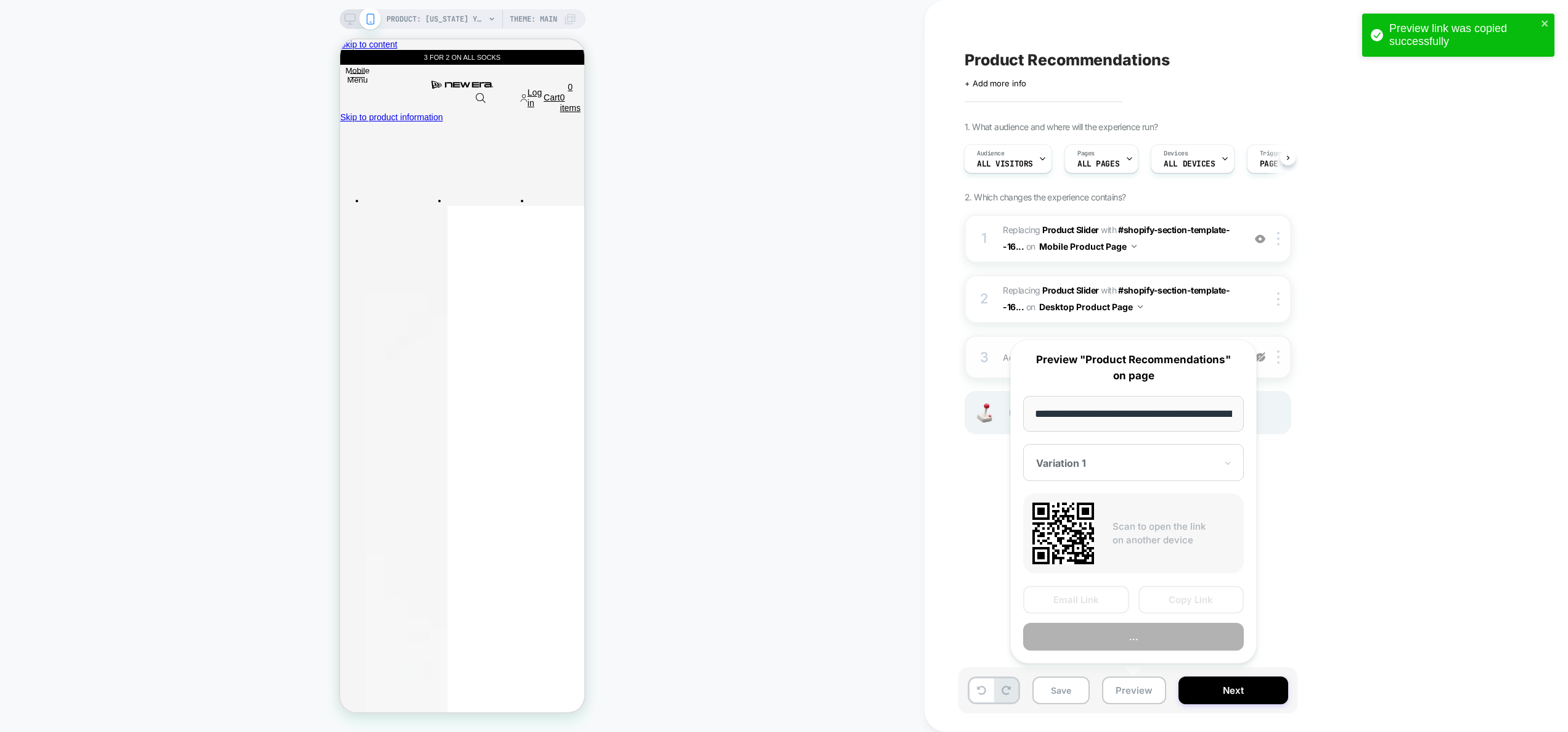
scroll to position [0, 373]
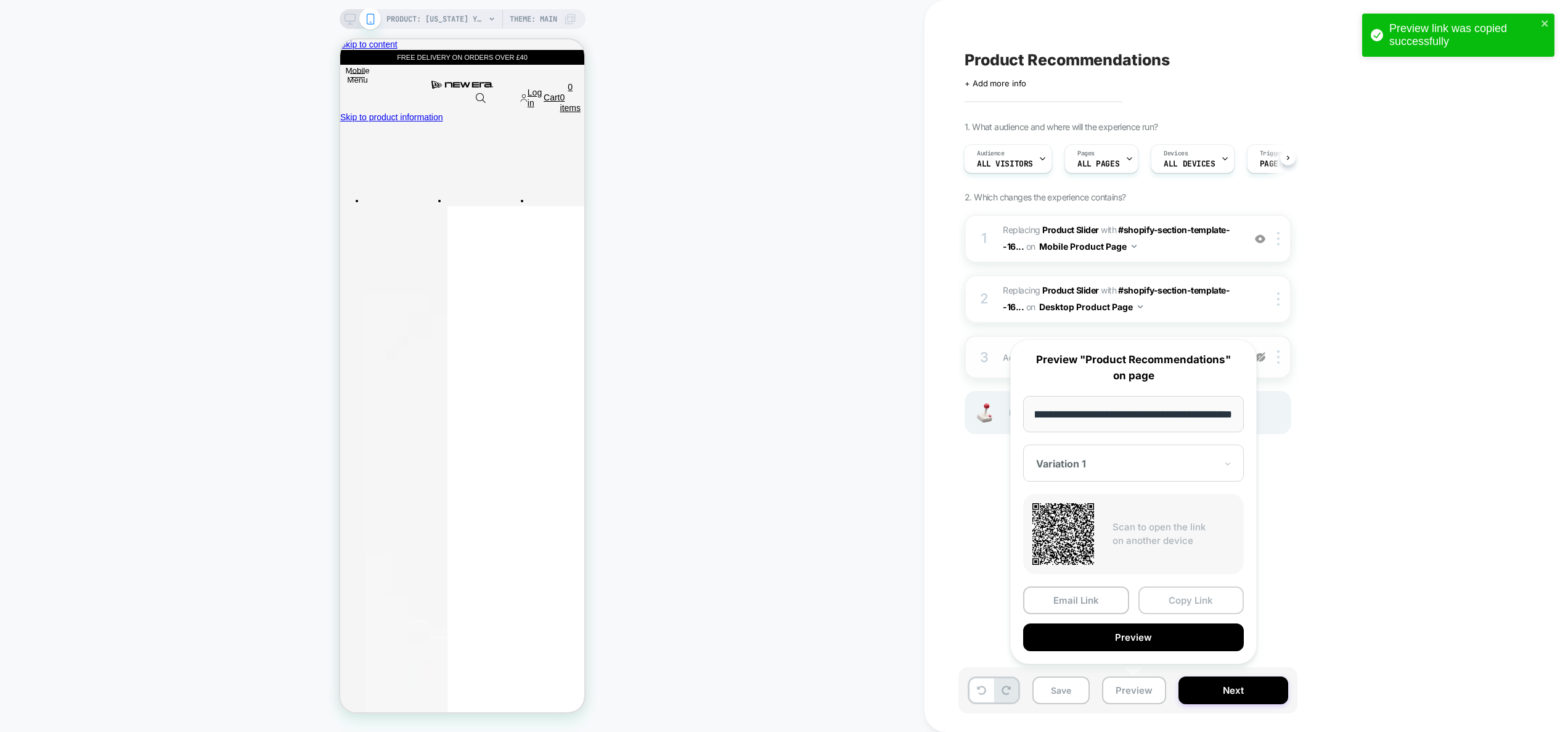
click at [1207, 600] on button "Copy Link" at bounding box center [1191, 601] width 106 height 28
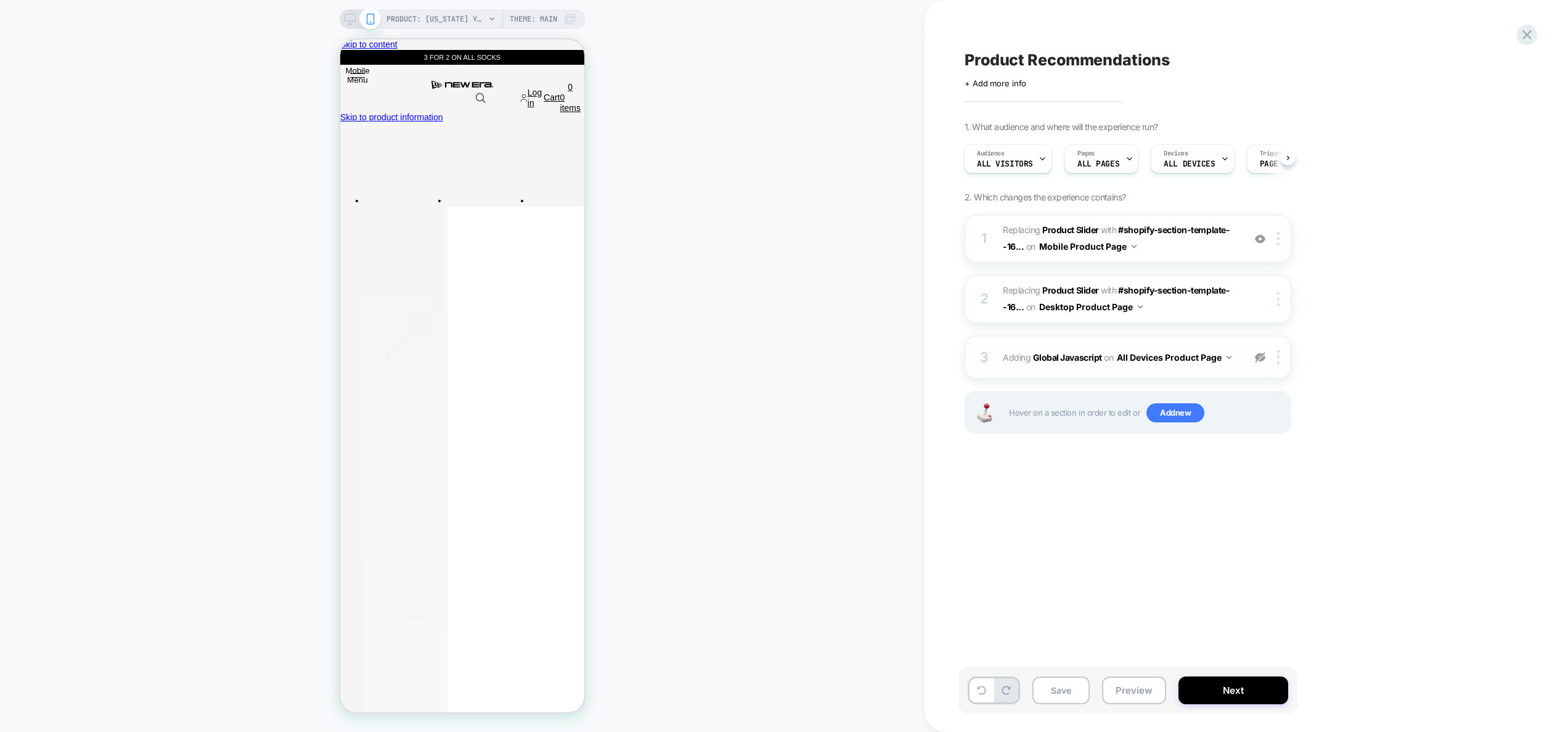
click at [1253, 357] on div at bounding box center [1260, 357] width 20 height 14
click at [1247, 369] on div "3 Adding Global Javascript on All Devices Product Page Add Before Add After Tar…" at bounding box center [1128, 356] width 327 height 43
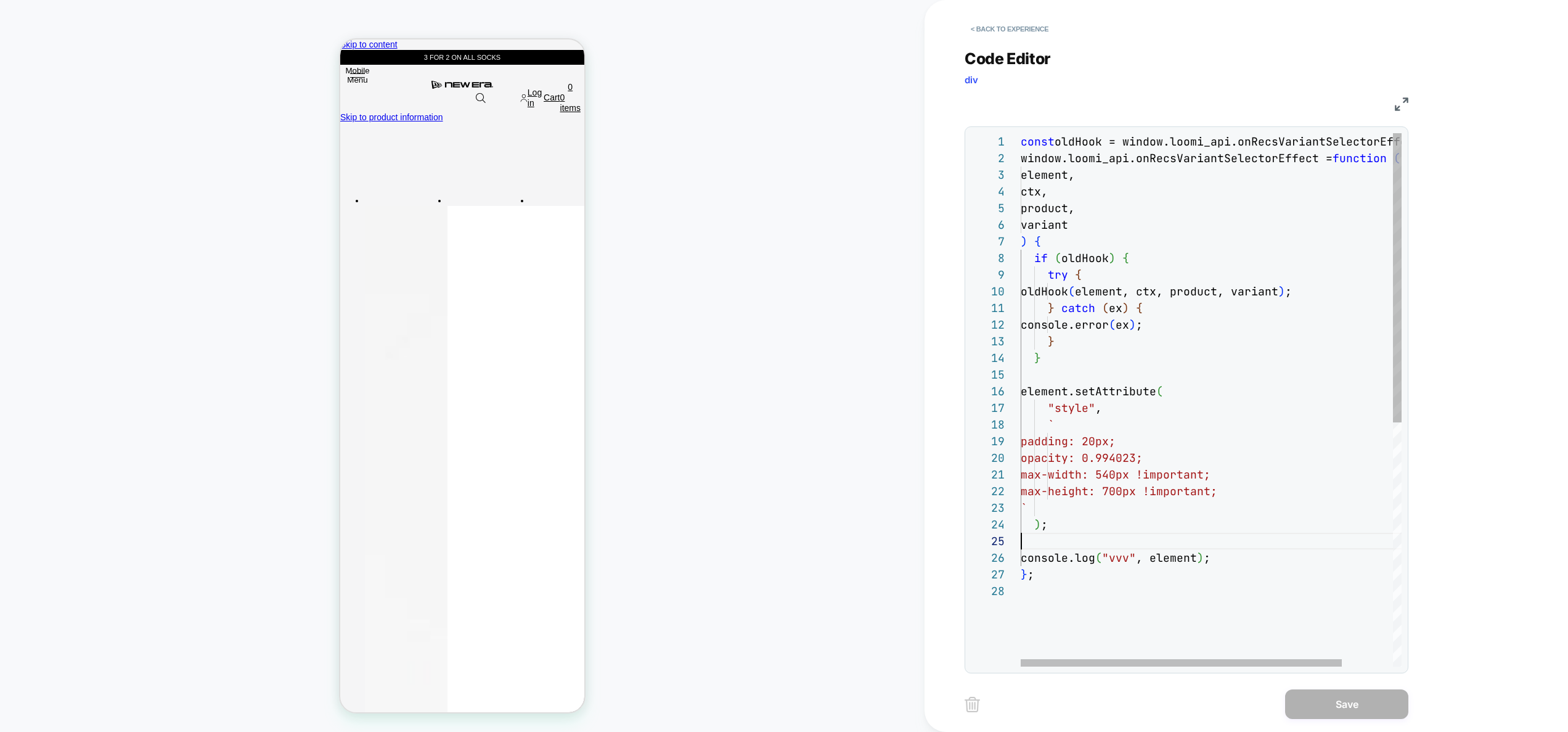
scroll to position [67, 0]
click at [1210, 546] on div "const oldHook = window.loomi_api.onRecsVariantSelectorE ffect; window.loomi_api…" at bounding box center [1242, 625] width 441 height 983
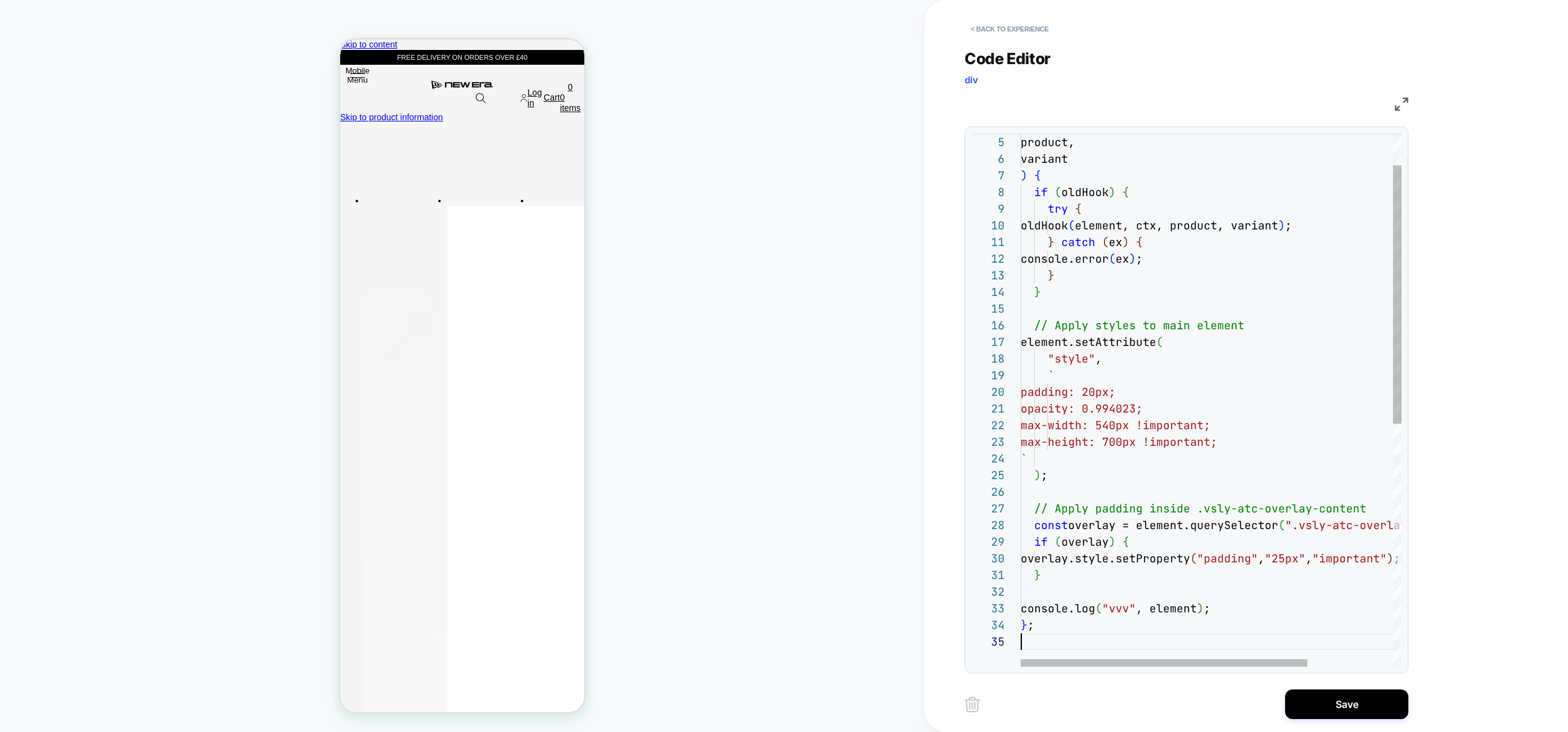
scroll to position [84, 193]
click at [1211, 317] on div "ctx, product, variant ) { if ( oldHook ) { try { oldHook ( element, ctx, produc…" at bounding box center [1268, 617] width 494 height 1099
type textarea "**********"
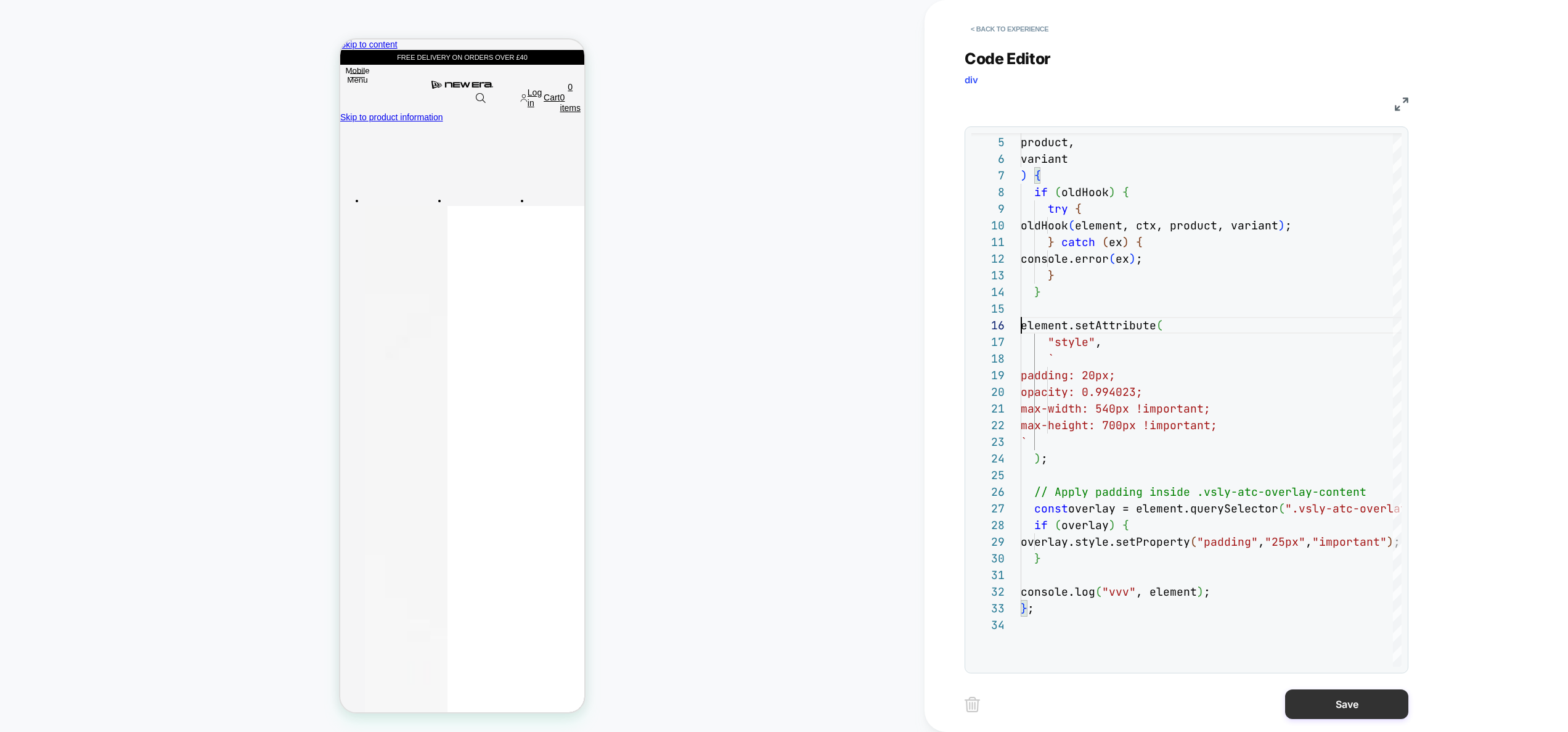
click at [1355, 695] on button "Save" at bounding box center [1347, 704] width 123 height 30
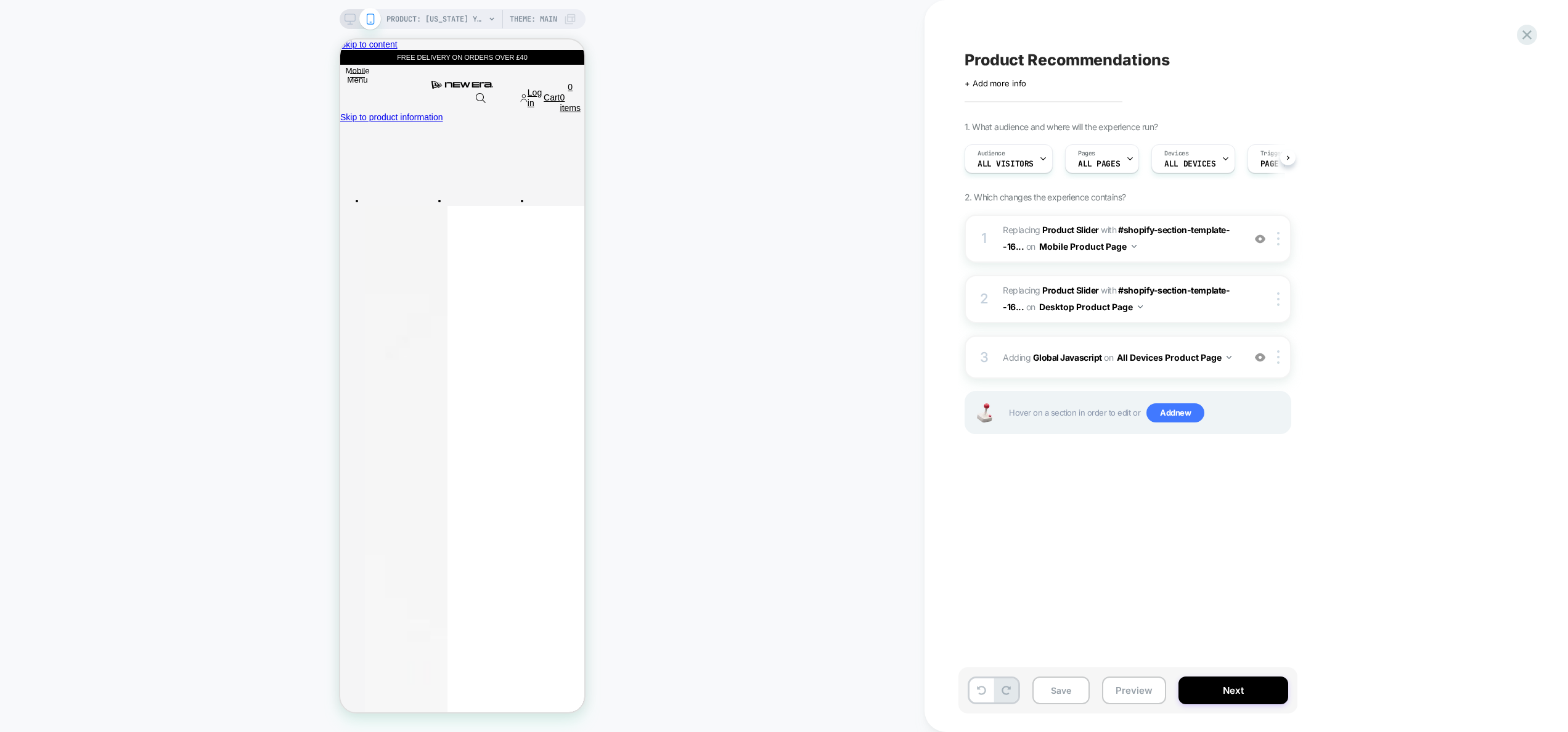
drag, startPoint x: 1144, startPoint y: 688, endPoint x: 1142, endPoint y: 670, distance: 18.1
click at [1144, 688] on button "Preview" at bounding box center [1133, 690] width 64 height 28
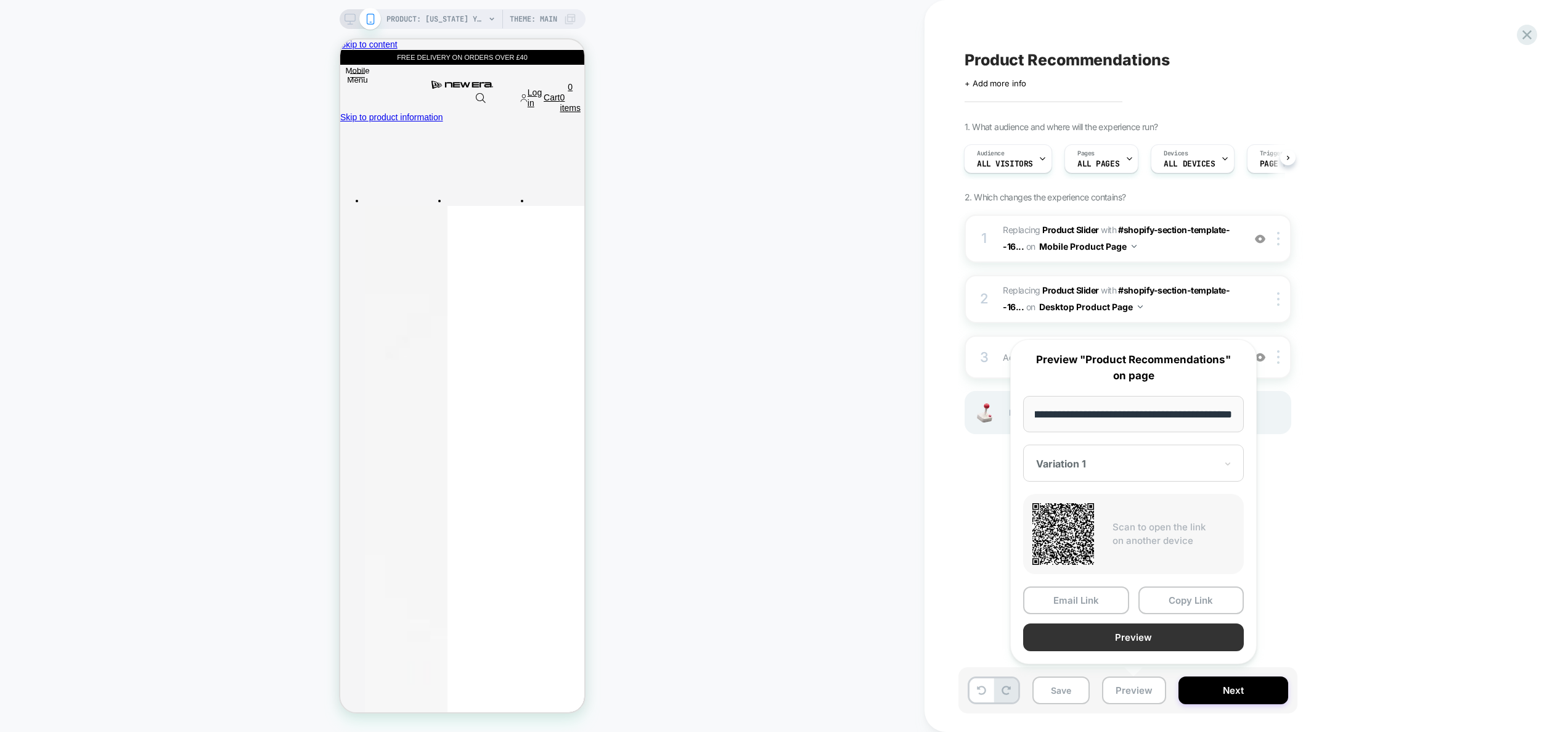
scroll to position [0, 0]
click at [1139, 639] on button "Preview" at bounding box center [1133, 638] width 221 height 28
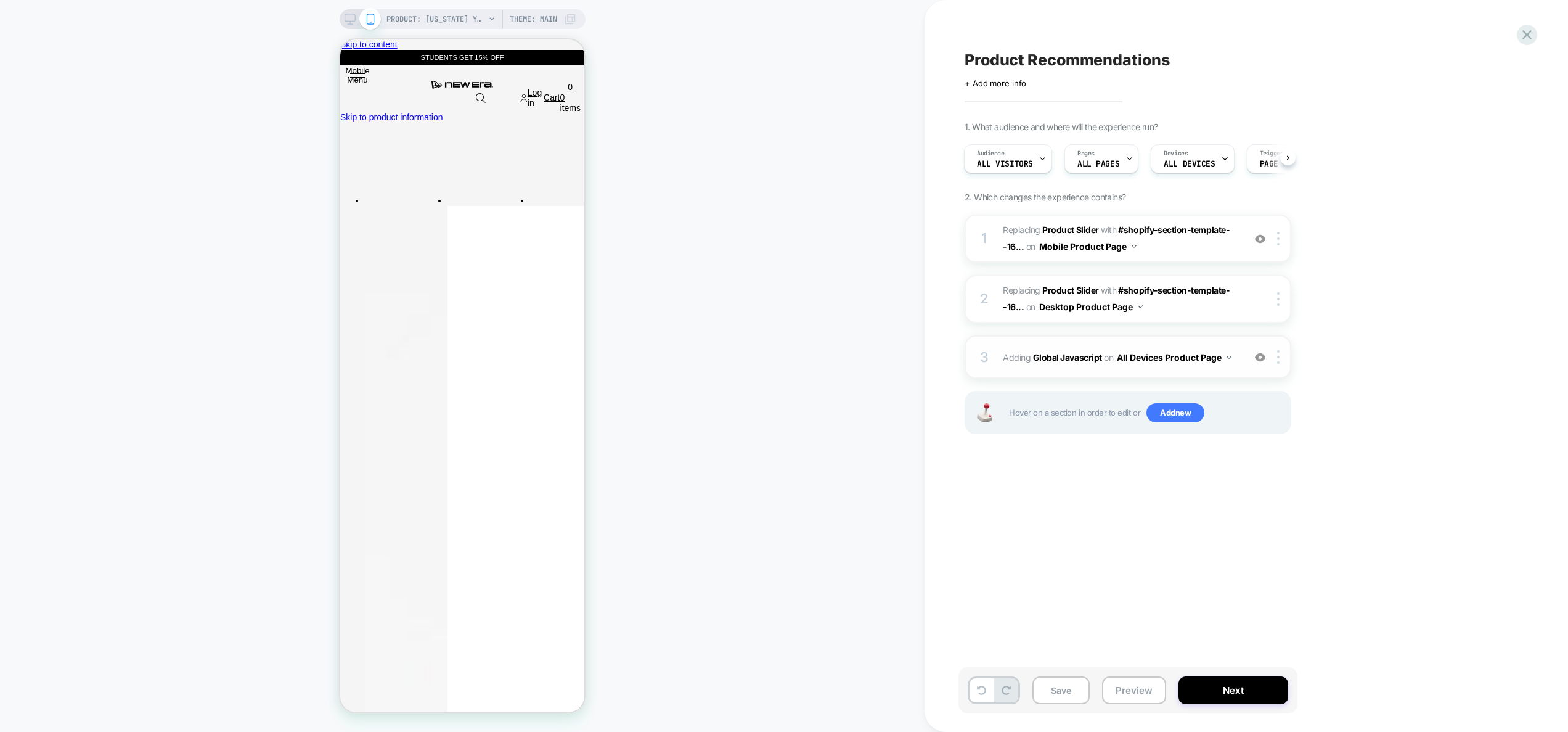
click at [1241, 367] on div "3 Adding Global Javascript on All Devices Product Page Add Before Add After Tar…" at bounding box center [1128, 356] width 327 height 43
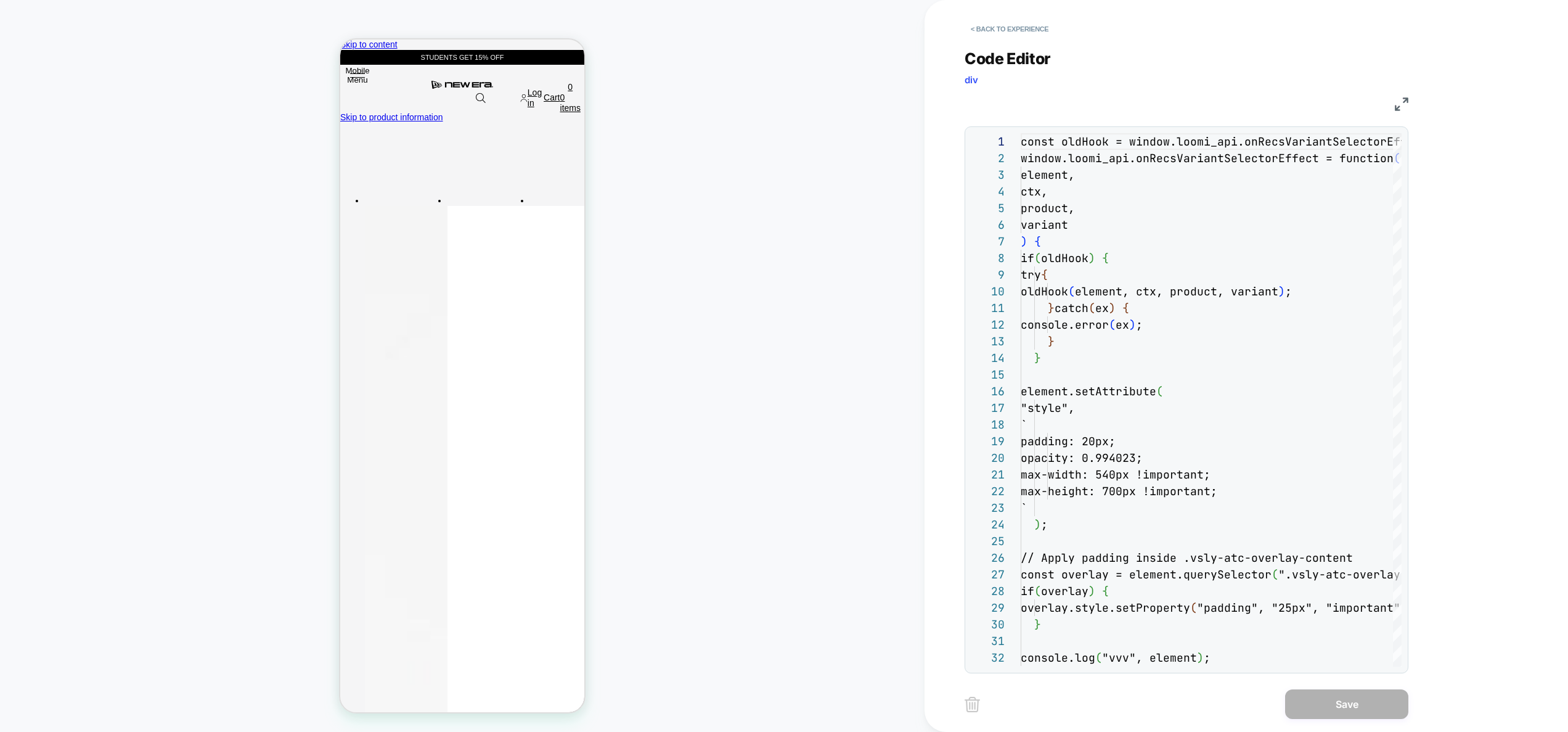
scroll to position [166, 0]
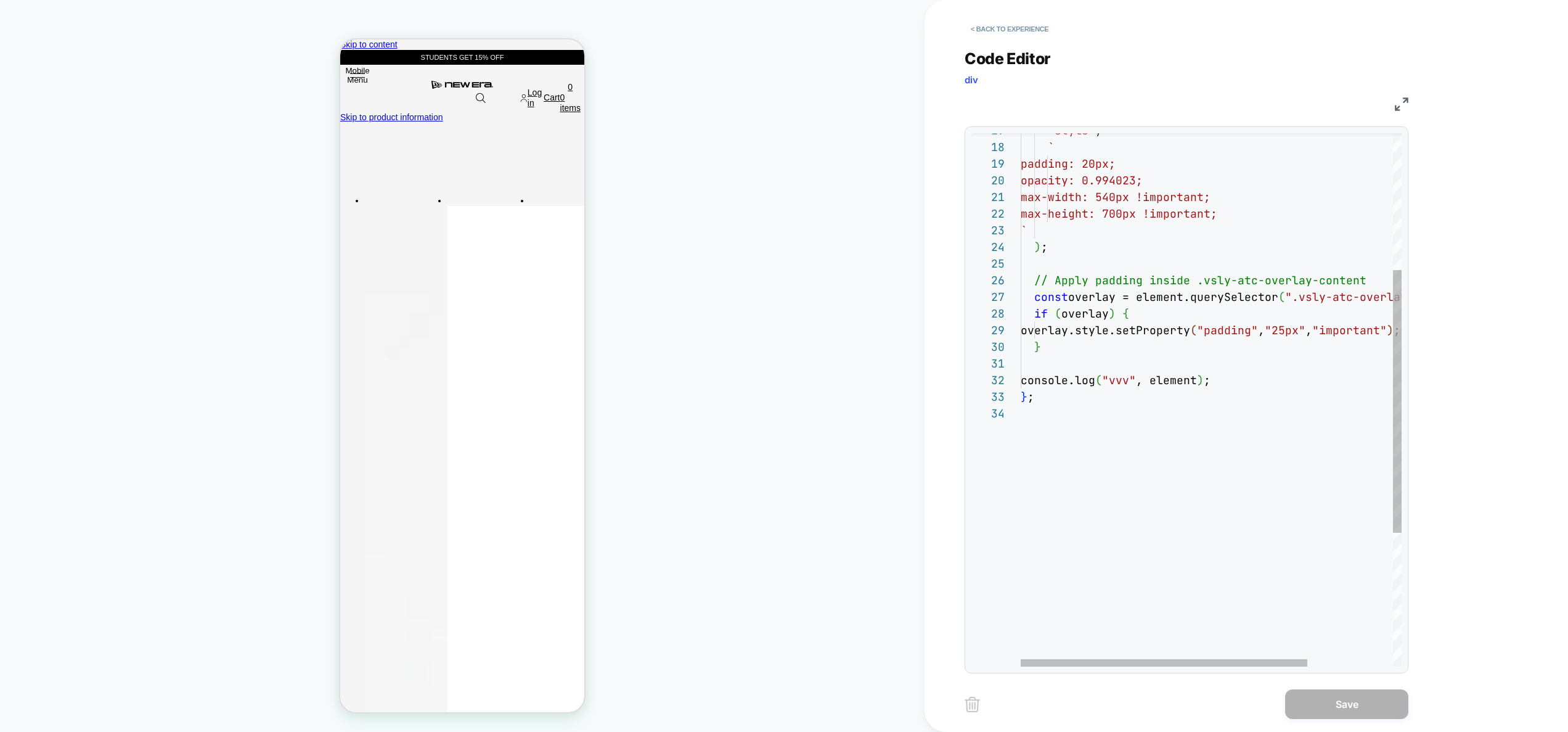
drag, startPoint x: 1273, startPoint y: 332, endPoint x: 1292, endPoint y: 335, distance: 19.2
click at [1273, 332] on div "padding: 20px; opacity: 0.994023; max-width: 540px !important; max-height: 700p…" at bounding box center [1268, 397] width 494 height 1083
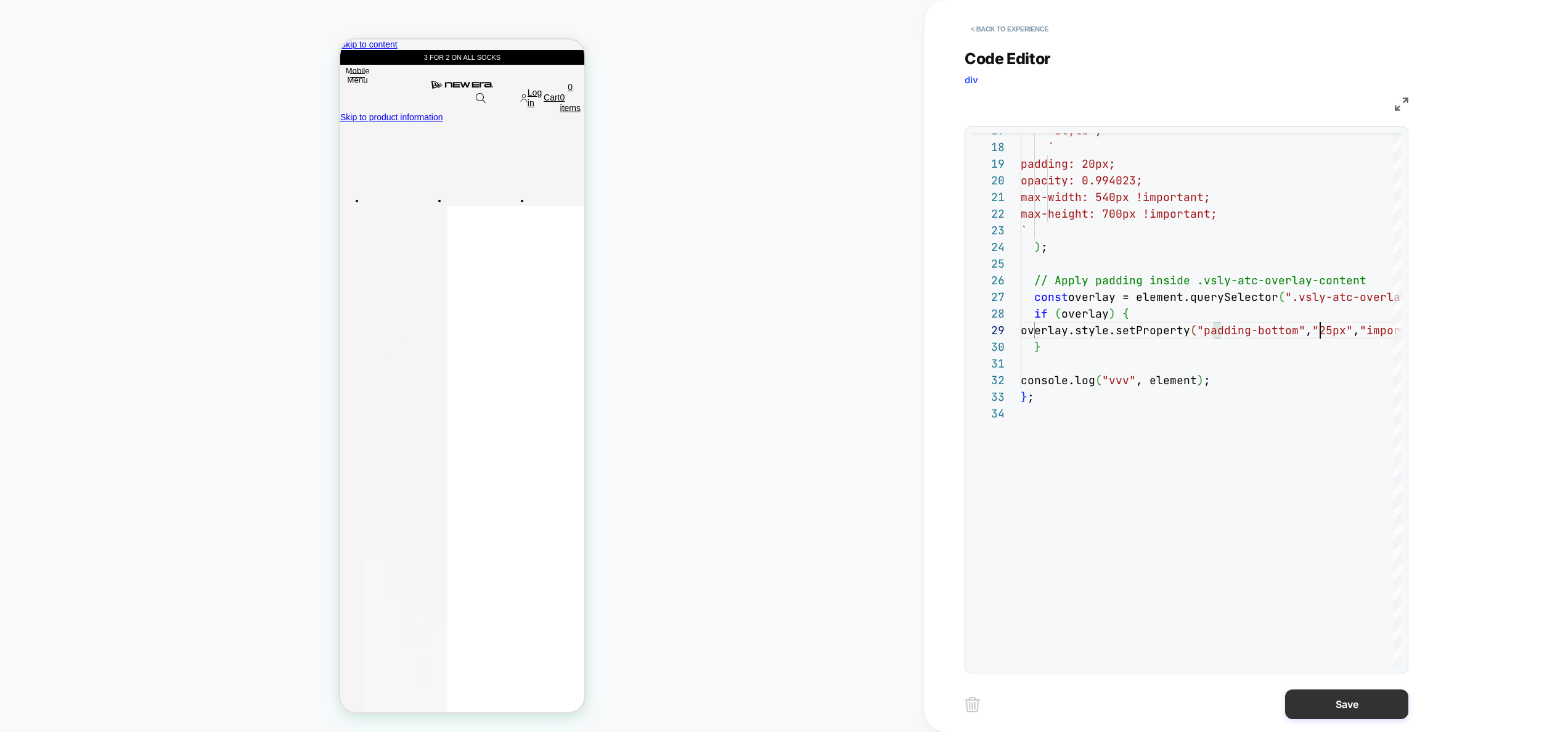
type textarea "**********"
click at [1350, 698] on button "Save" at bounding box center [1347, 704] width 123 height 30
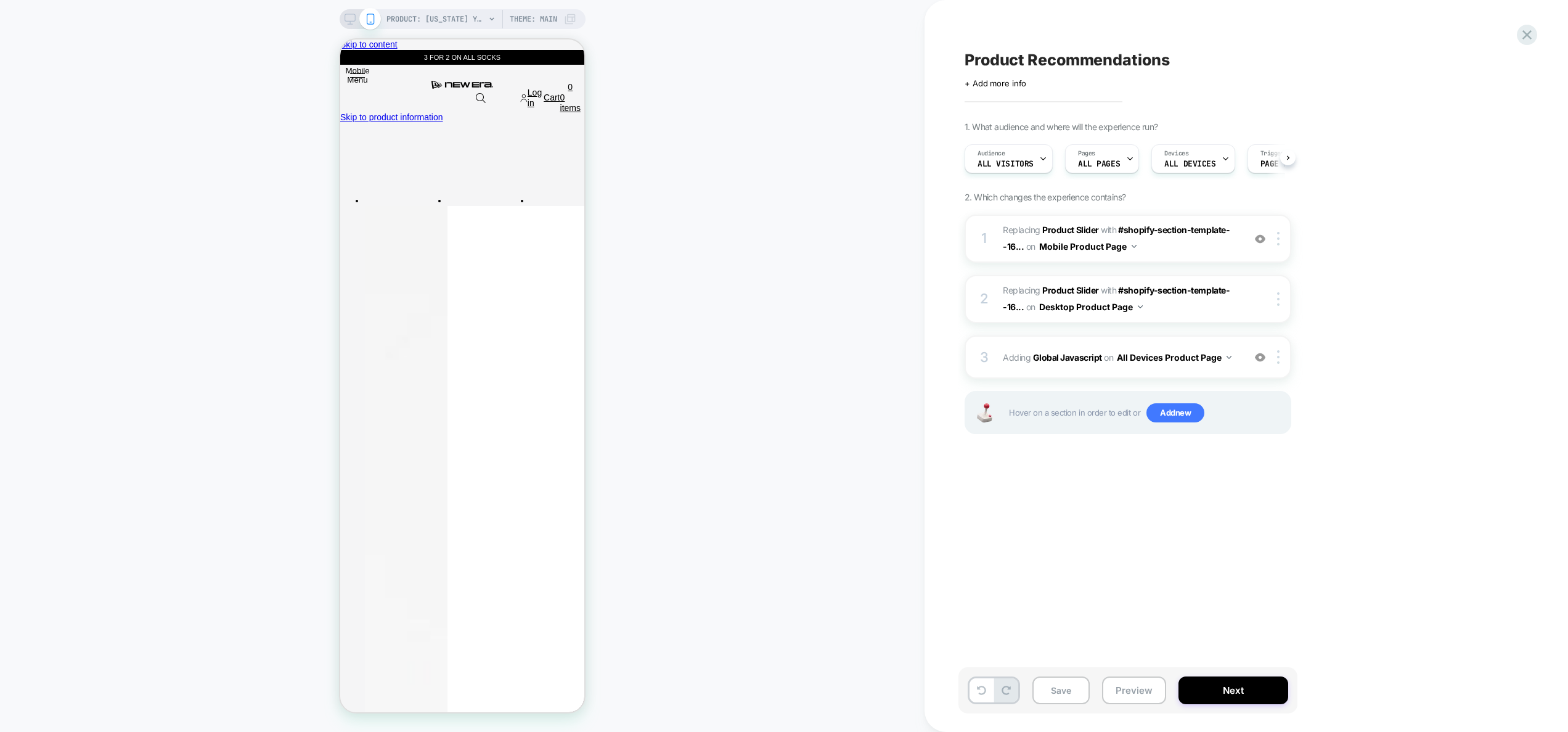
click at [1133, 686] on button "Preview" at bounding box center [1133, 690] width 64 height 28
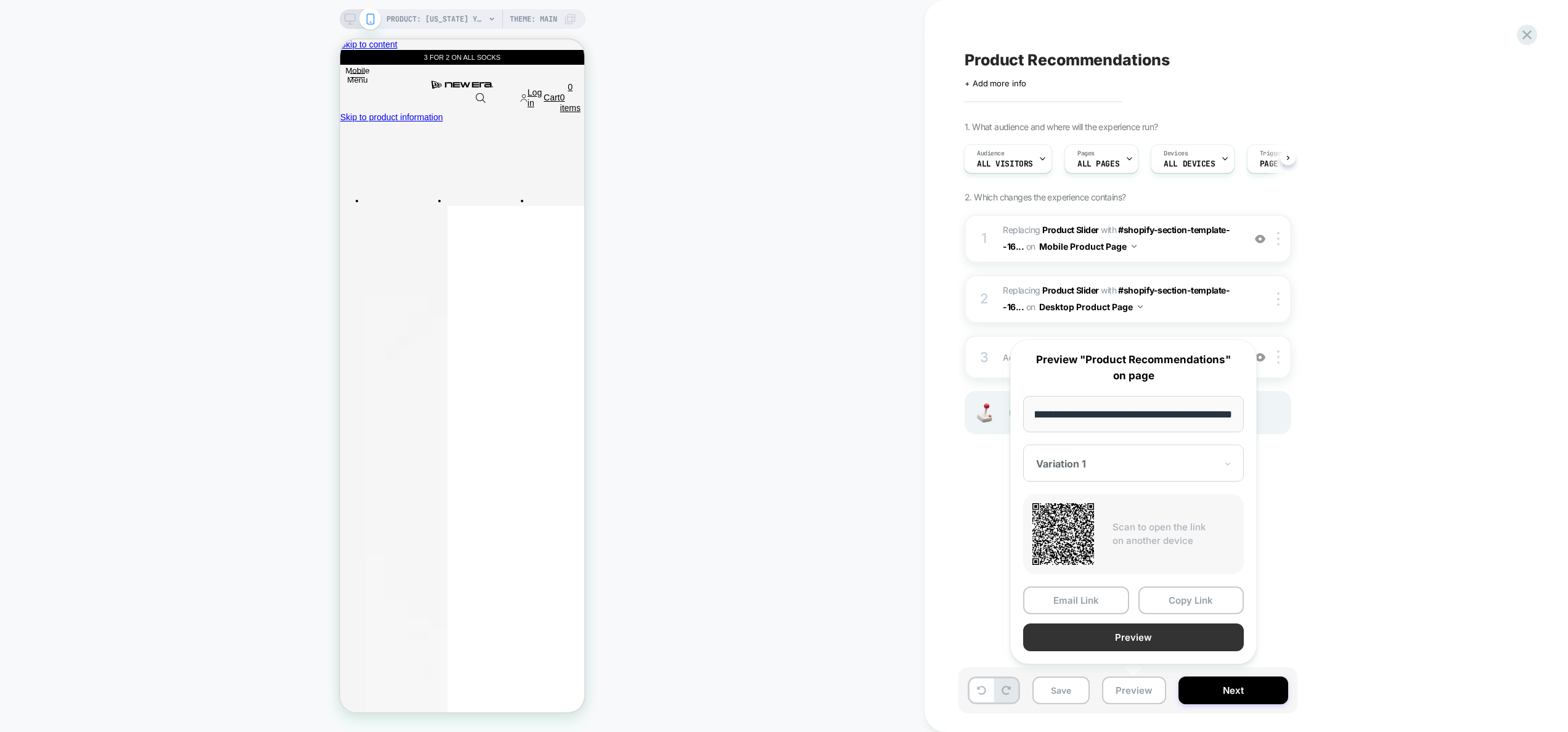
scroll to position [0, 0]
click at [1137, 638] on button "Preview" at bounding box center [1133, 638] width 221 height 28
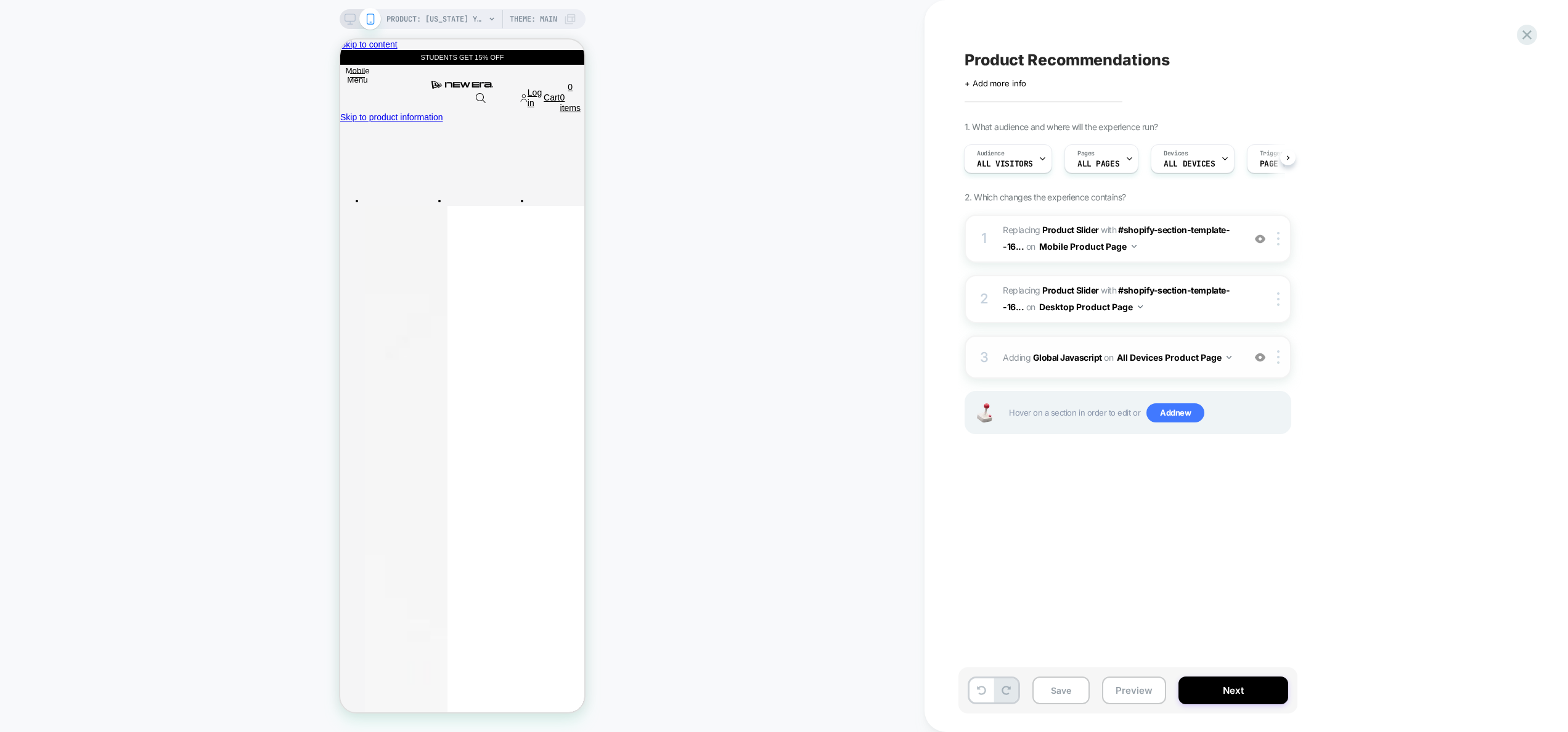
click at [1207, 377] on div "3 Adding Global Javascript on All Devices Product Page Add Before Add After Tar…" at bounding box center [1128, 356] width 327 height 43
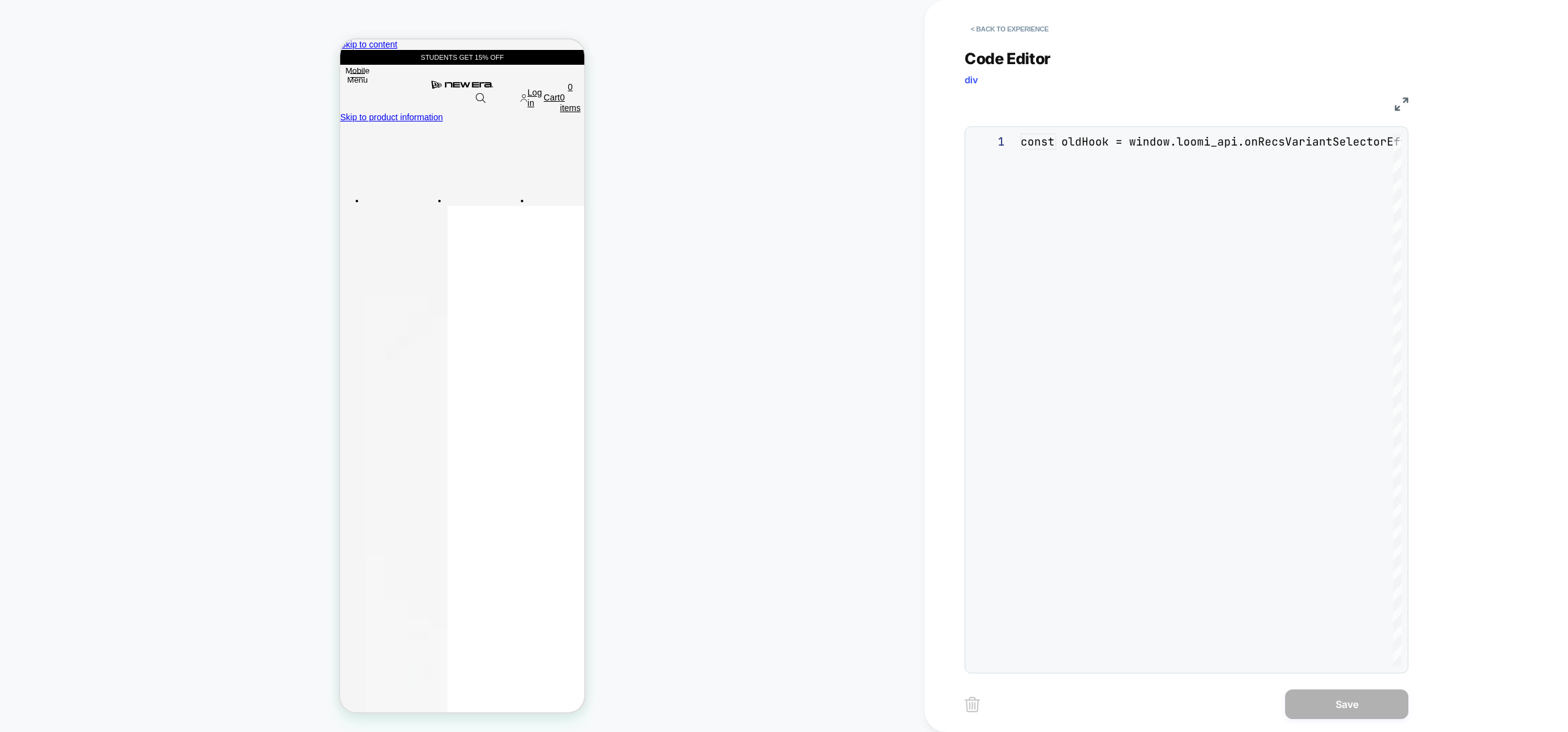
scroll to position [166, 0]
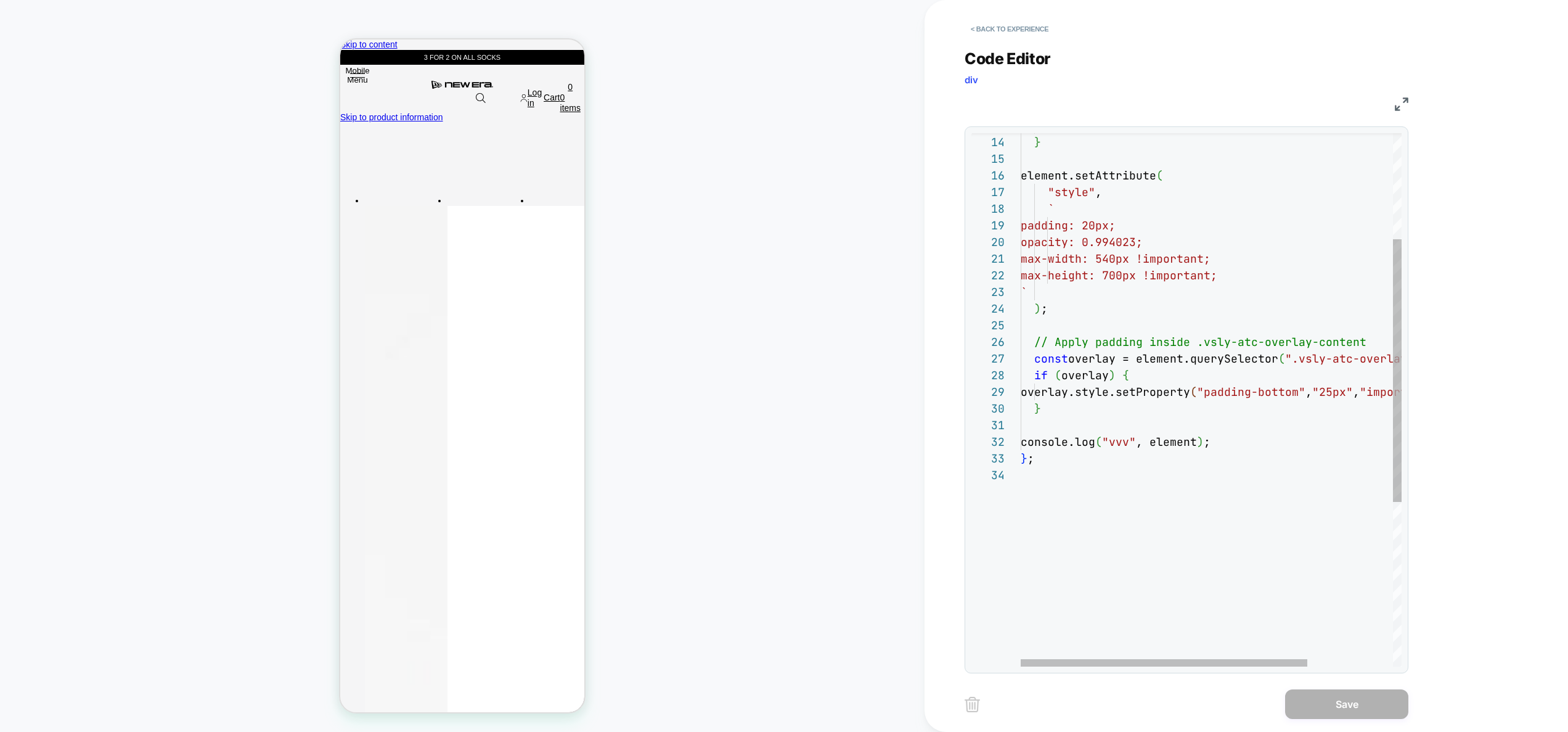
click at [1130, 343] on div "} } element.setAttribute ( "style" , ` padding: 20px; opacity: 0.994023; max-wi…" at bounding box center [1268, 458] width 494 height 1083
click at [1070, 407] on div "} } element.setAttribute ( "style" , ` padding: 20px; opacity: 0.994023; max-wi…" at bounding box center [1268, 458] width 494 height 1083
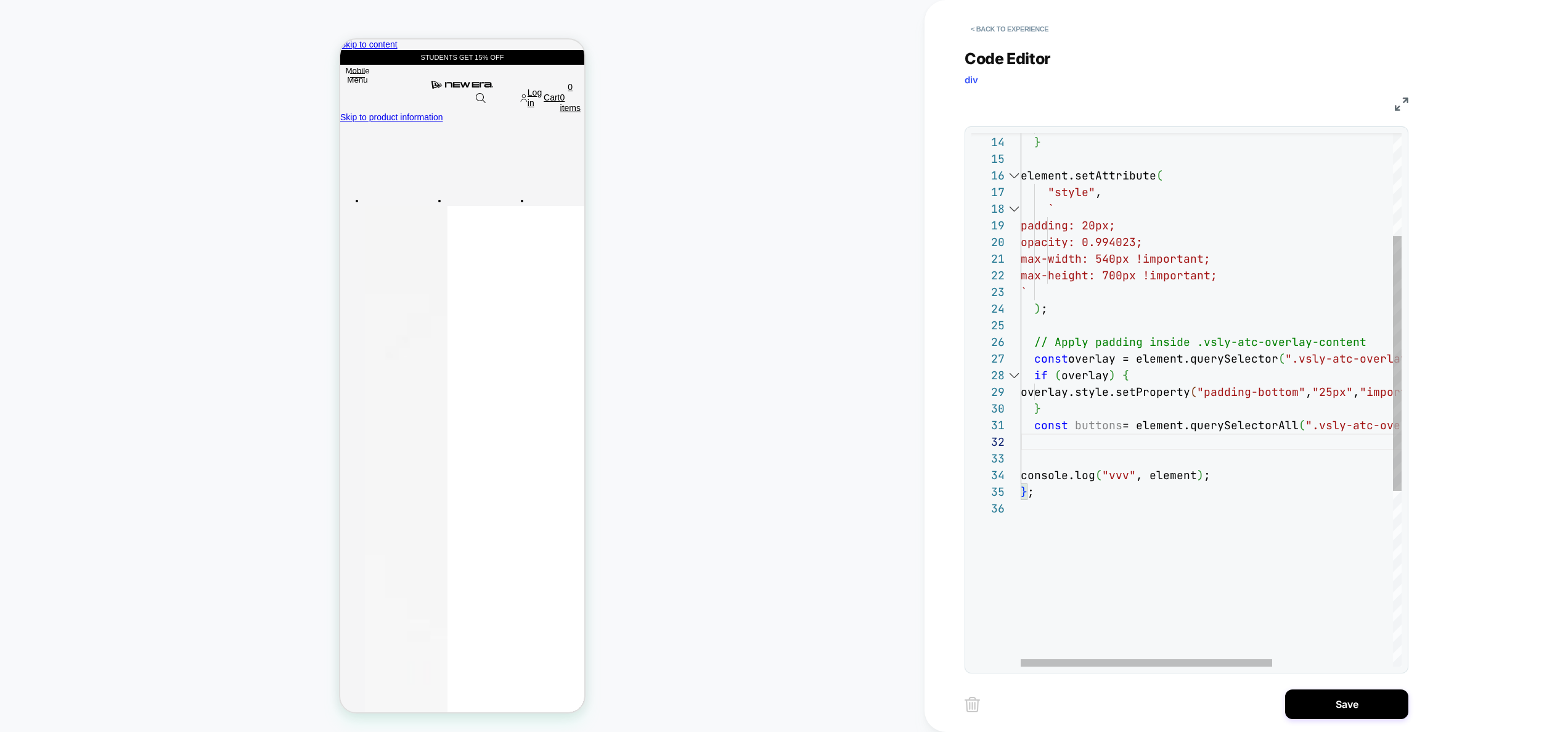
scroll to position [0, 0]
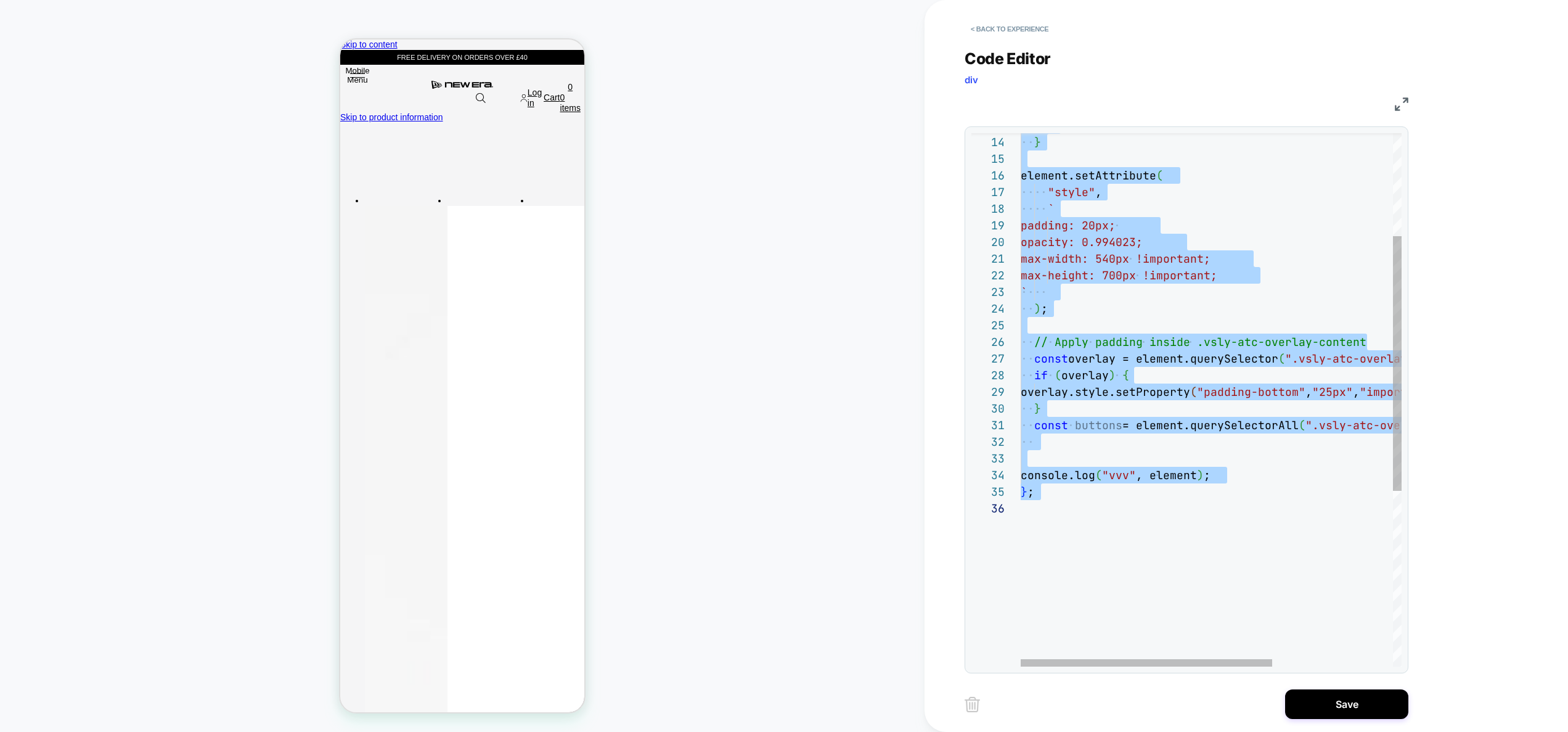
type textarea "**"
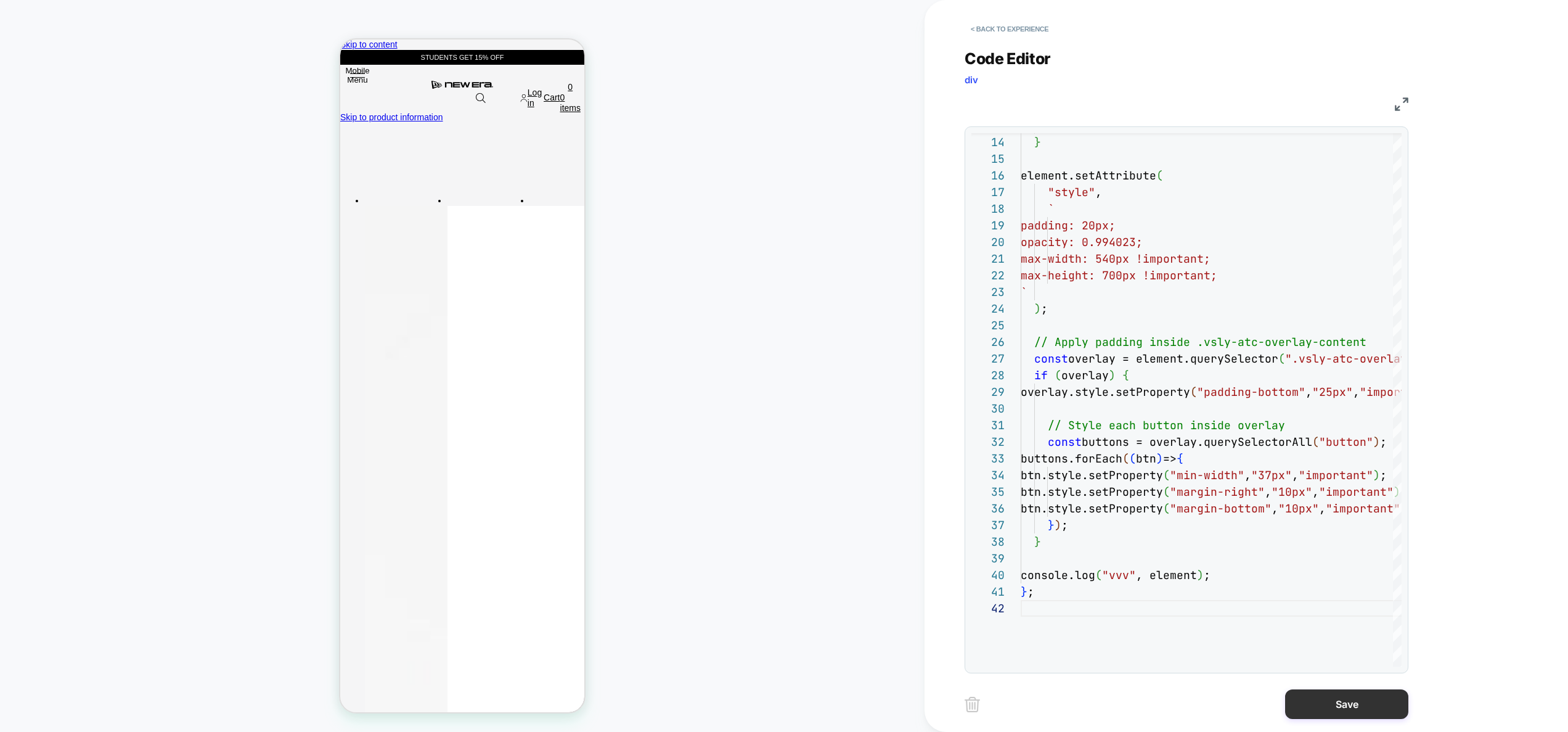
click at [1340, 700] on button "Save" at bounding box center [1347, 704] width 123 height 30
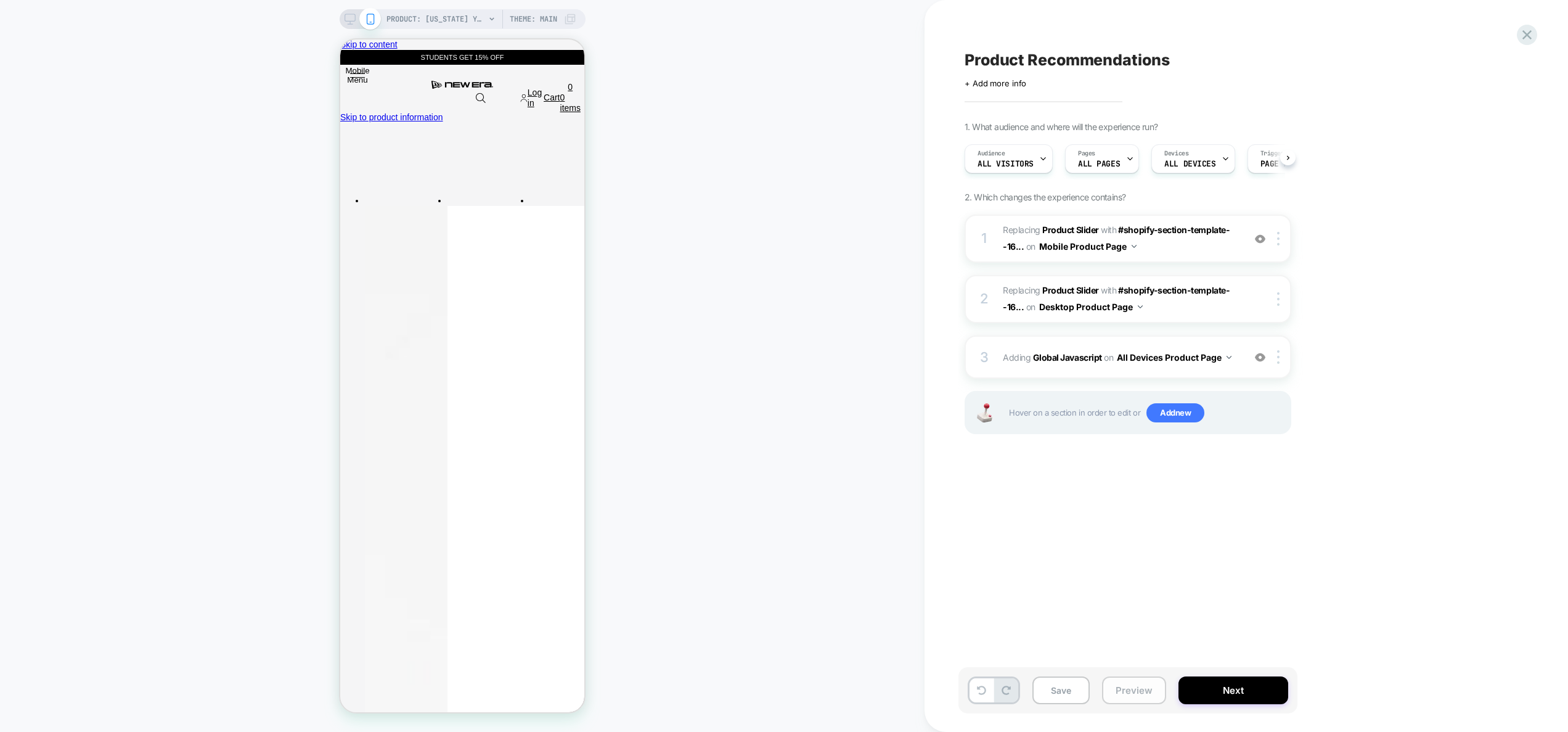
click at [1133, 701] on button "Preview" at bounding box center [1133, 690] width 64 height 28
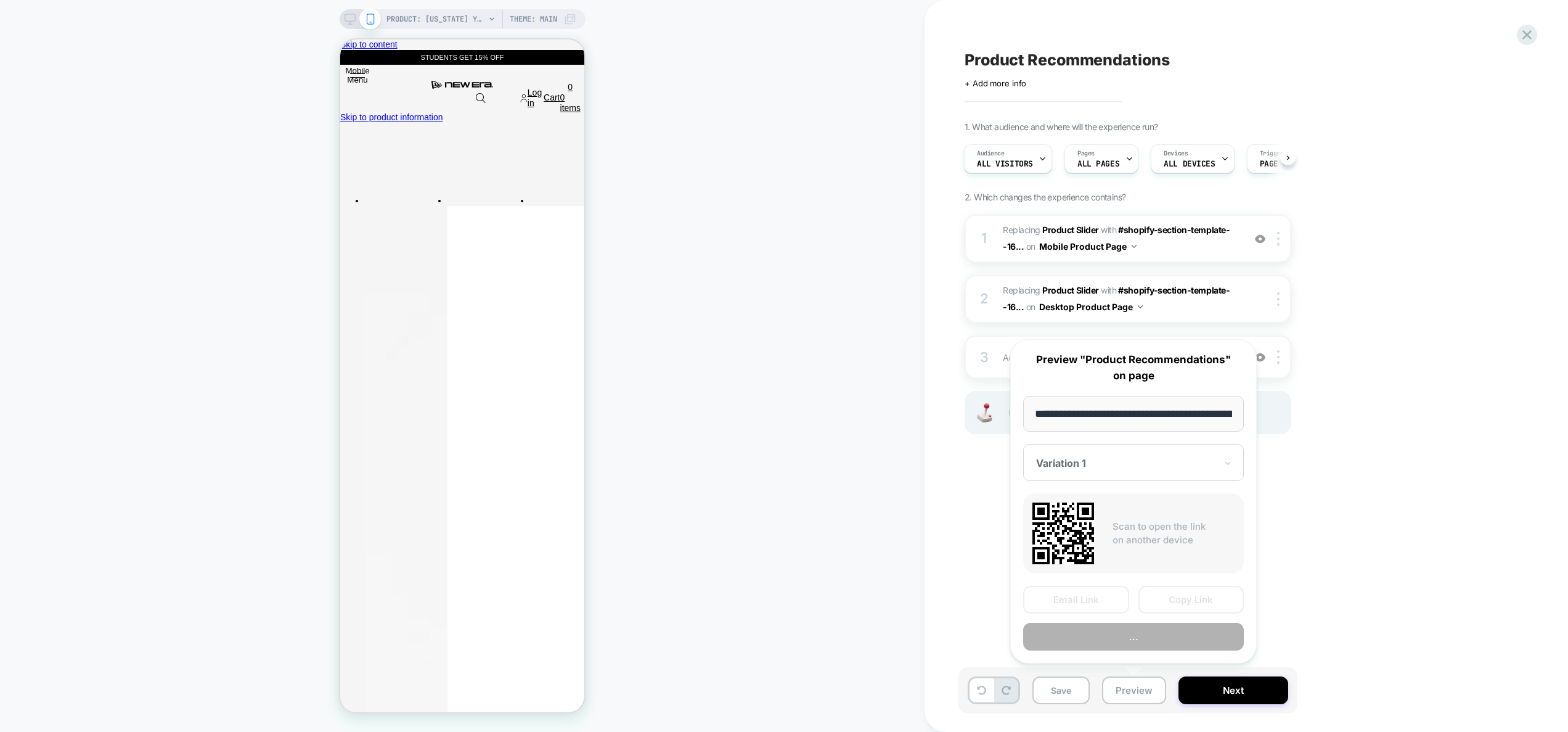
scroll to position [0, 373]
click at [1124, 638] on button "Preview" at bounding box center [1133, 638] width 221 height 28
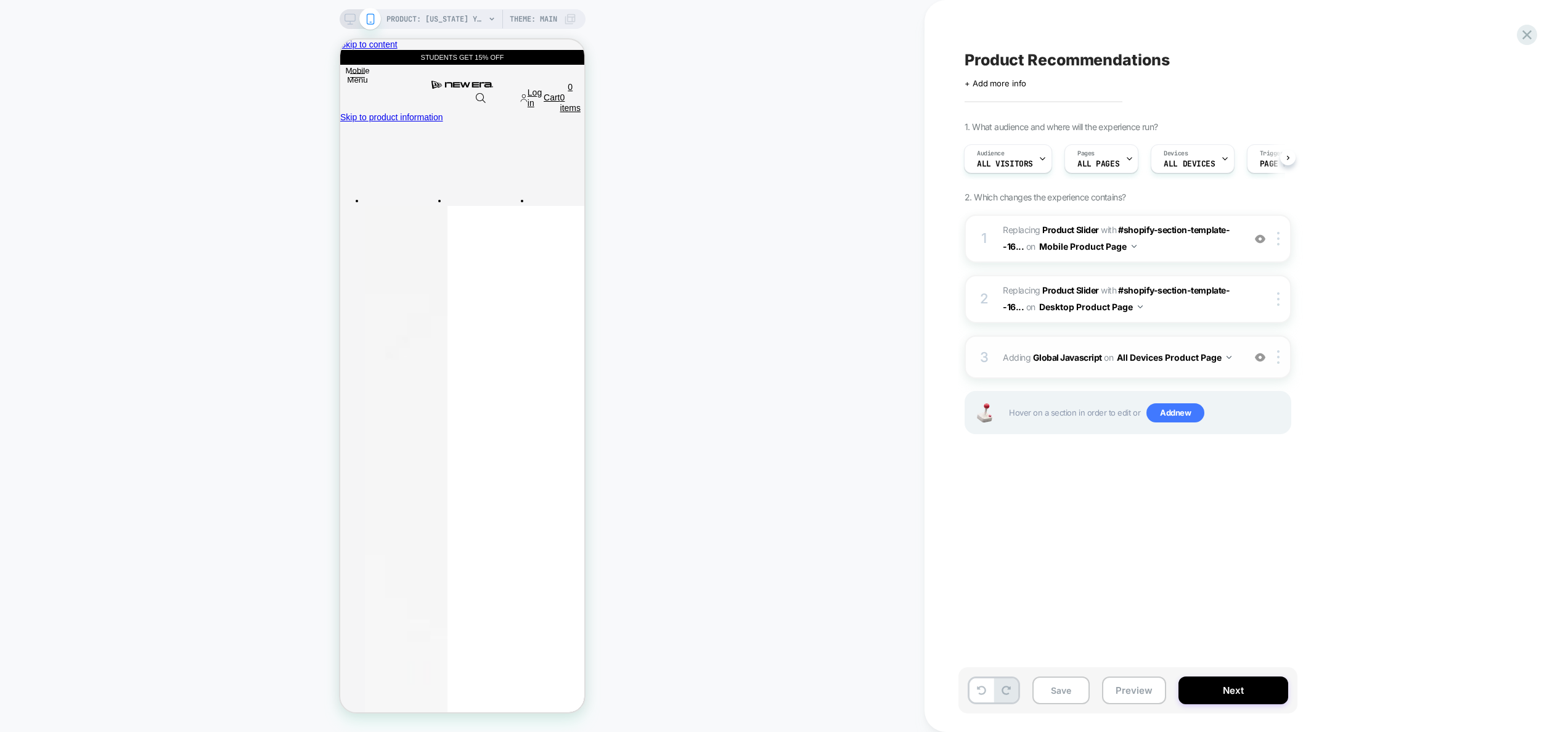
click at [1225, 371] on div "3 Adding Global Javascript on All Devices Product Page Add Before Add After Tar…" at bounding box center [1128, 356] width 327 height 43
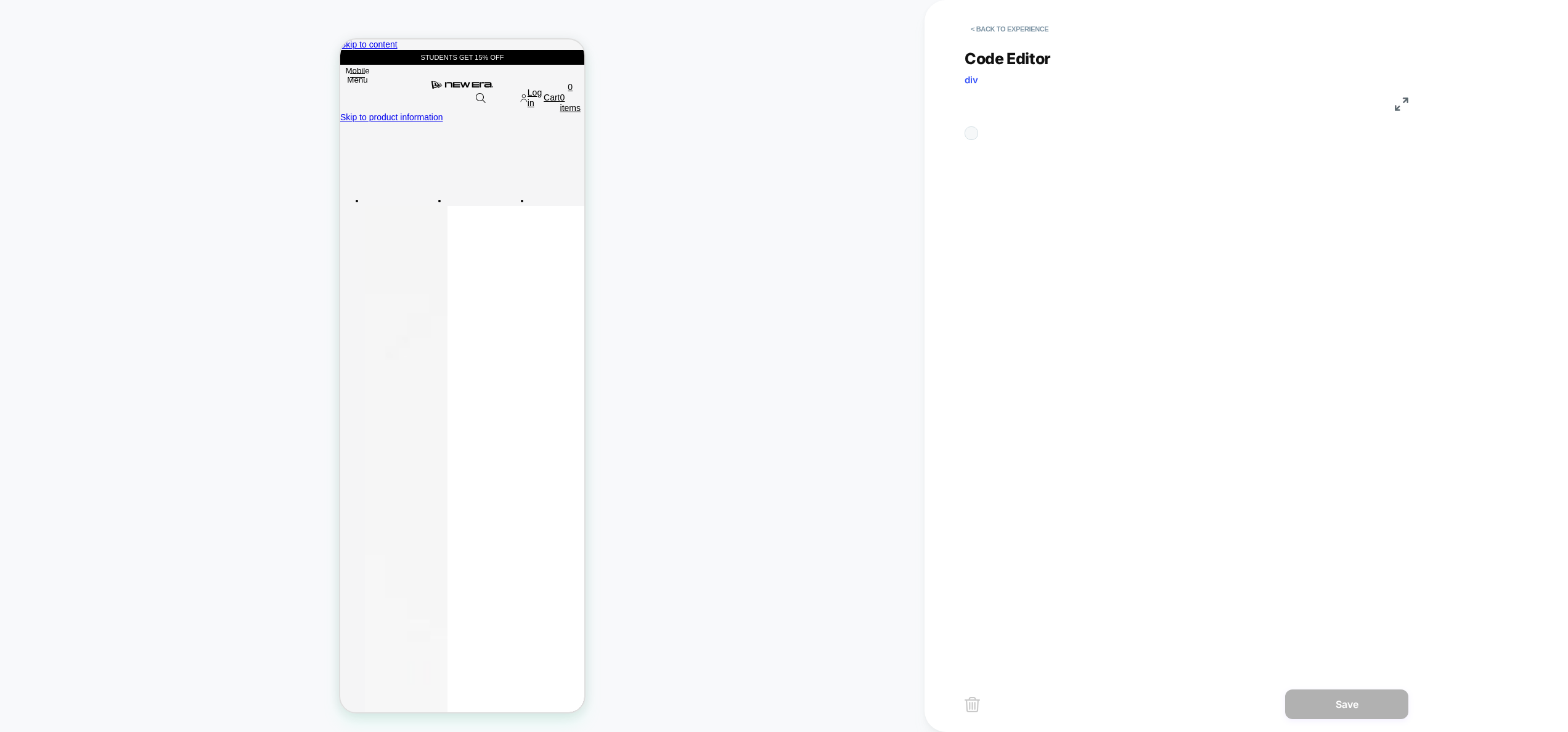
scroll to position [166, 0]
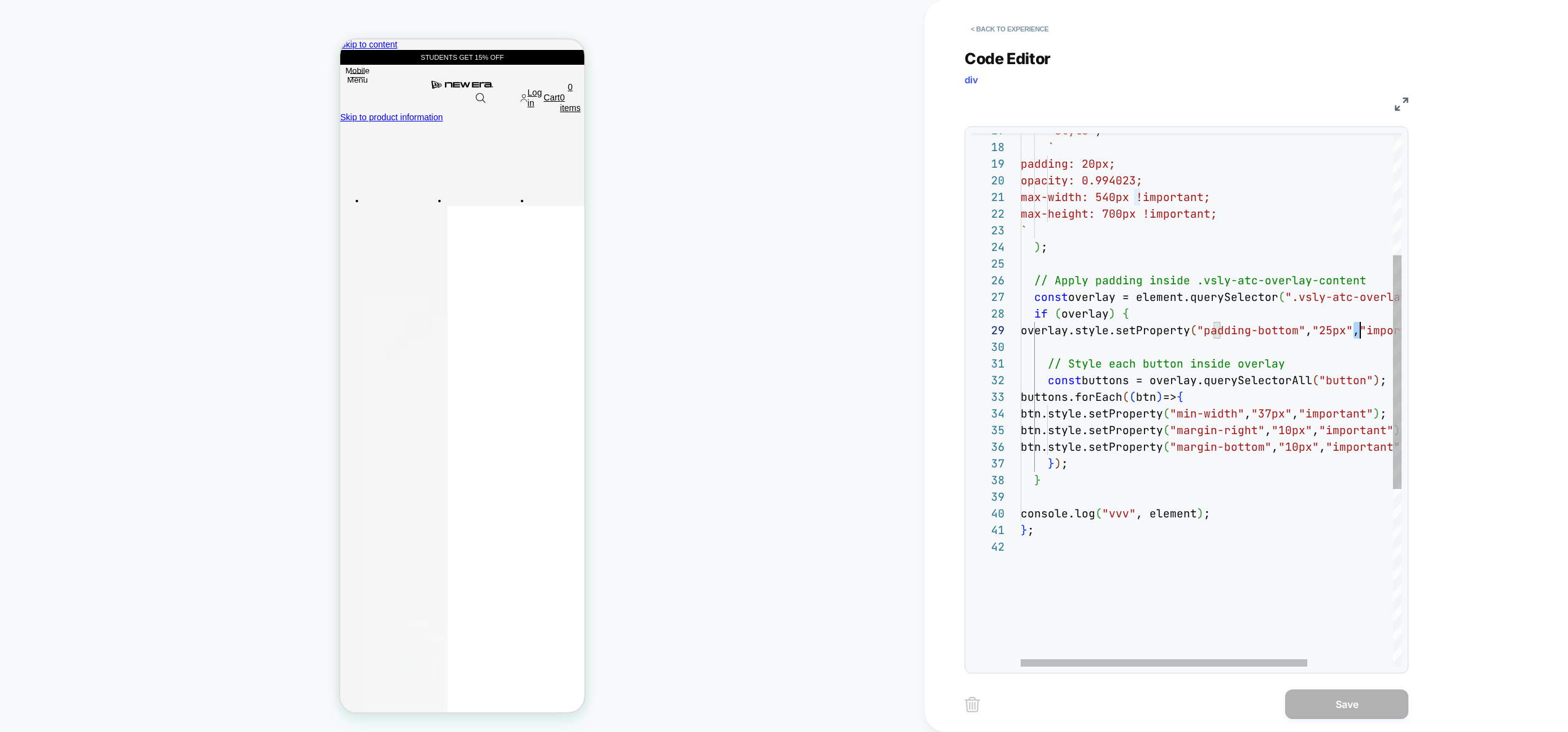
click at [1359, 330] on div ""style" , ` padding: 20px; opacity: 0.994023; max-width: 540px !important; max-…" at bounding box center [1268, 463] width 494 height 1216
drag, startPoint x: 1313, startPoint y: 412, endPoint x: 1302, endPoint y: 413, distance: 11.0
click at [1302, 413] on div ""style" , ` padding: 20px; opacity: 0.994023; max-width: 540px !important; max-…" at bounding box center [1268, 463] width 494 height 1216
click at [1331, 432] on div ""style" , ` padding: 20px; opacity: 0.994023; max-width: 540px !important; max-…" at bounding box center [1268, 463] width 494 height 1216
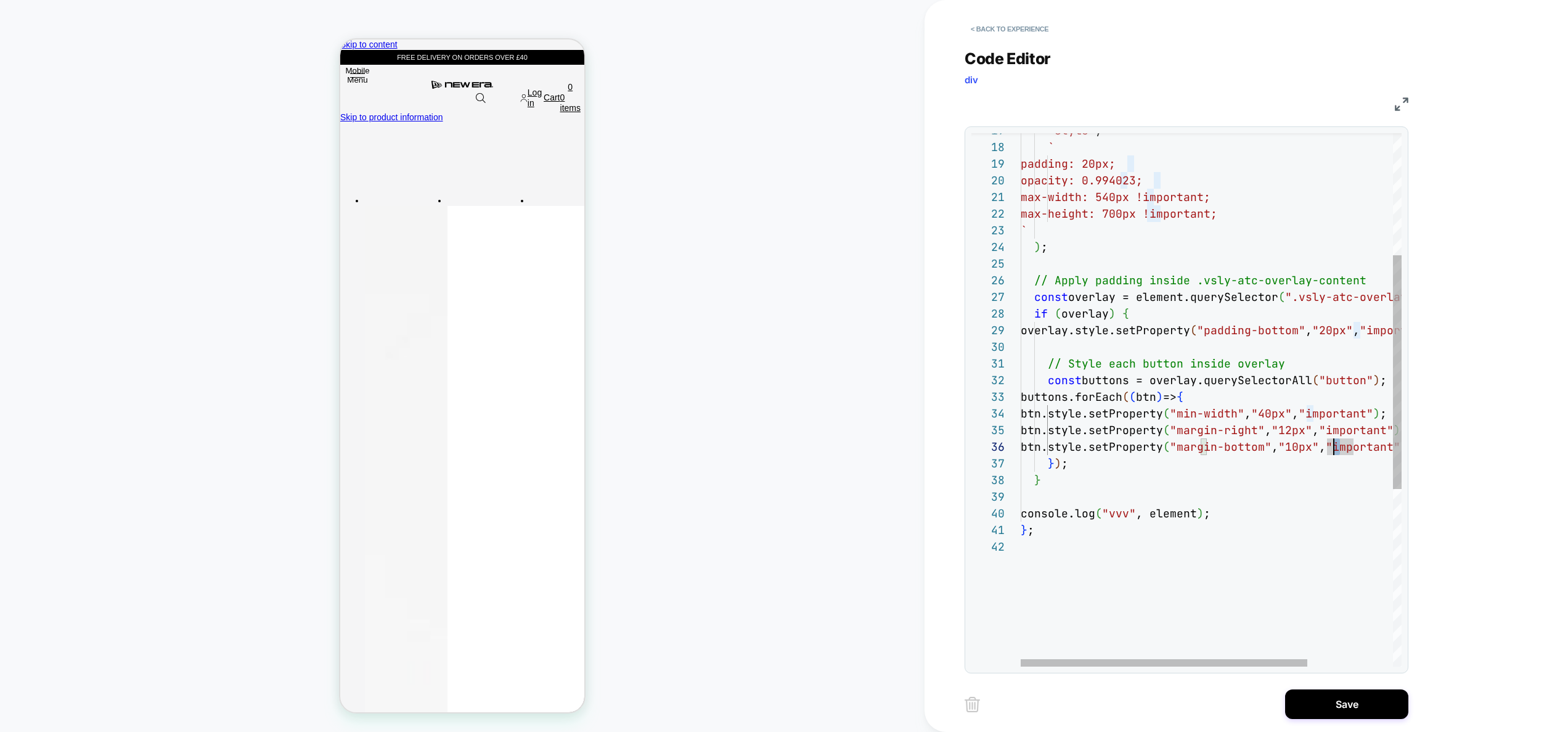
click at [1319, 451] on span ""10px"" at bounding box center [1299, 447] width 41 height 14
click at [1340, 449] on div ""style" , ` padding: 20px; opacity: 0.994023; max-width: 540px !important; max-…" at bounding box center [1268, 463] width 494 height 1216
type textarea "**********"
click at [1357, 697] on button "Save" at bounding box center [1347, 704] width 123 height 30
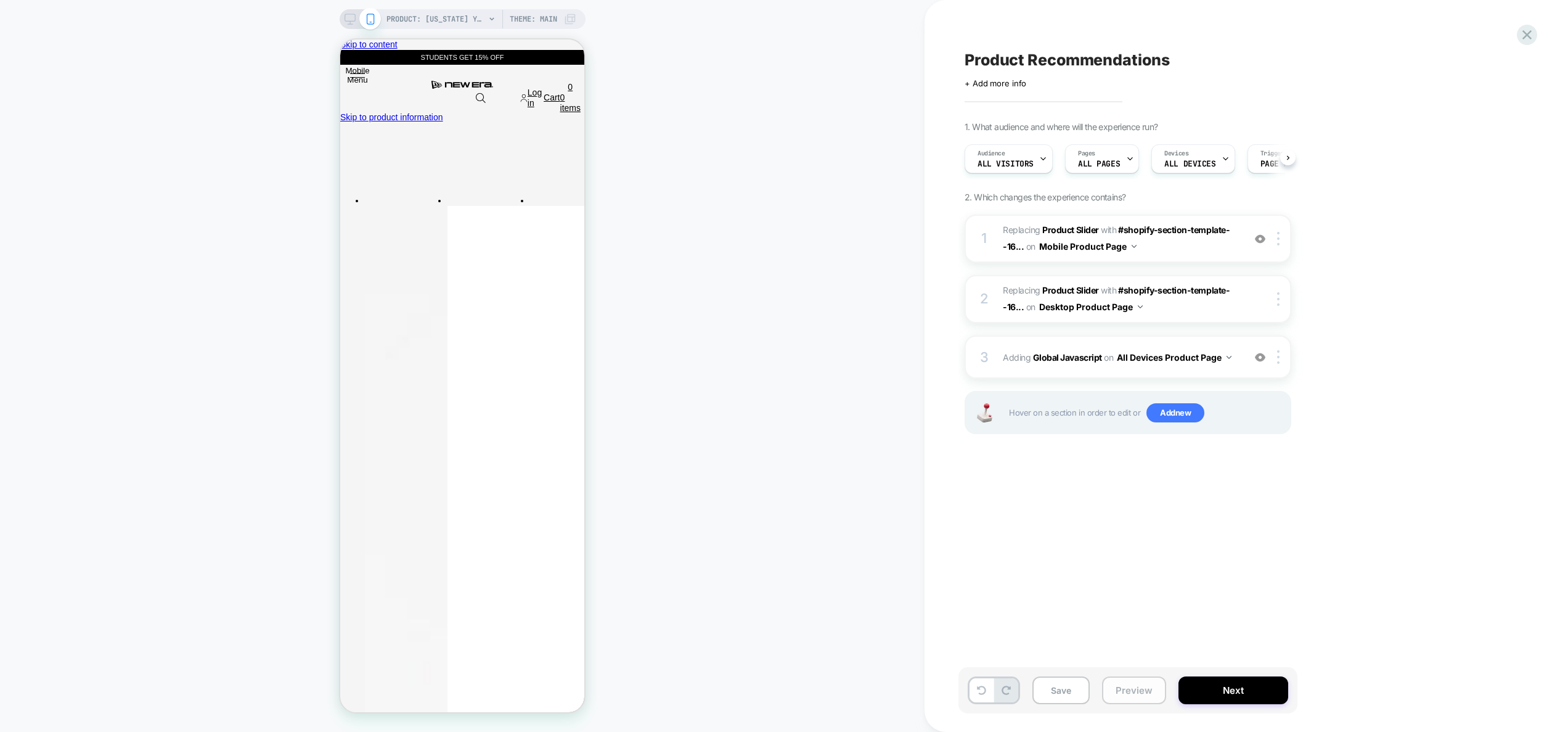
click at [1132, 696] on button "Preview" at bounding box center [1133, 690] width 64 height 28
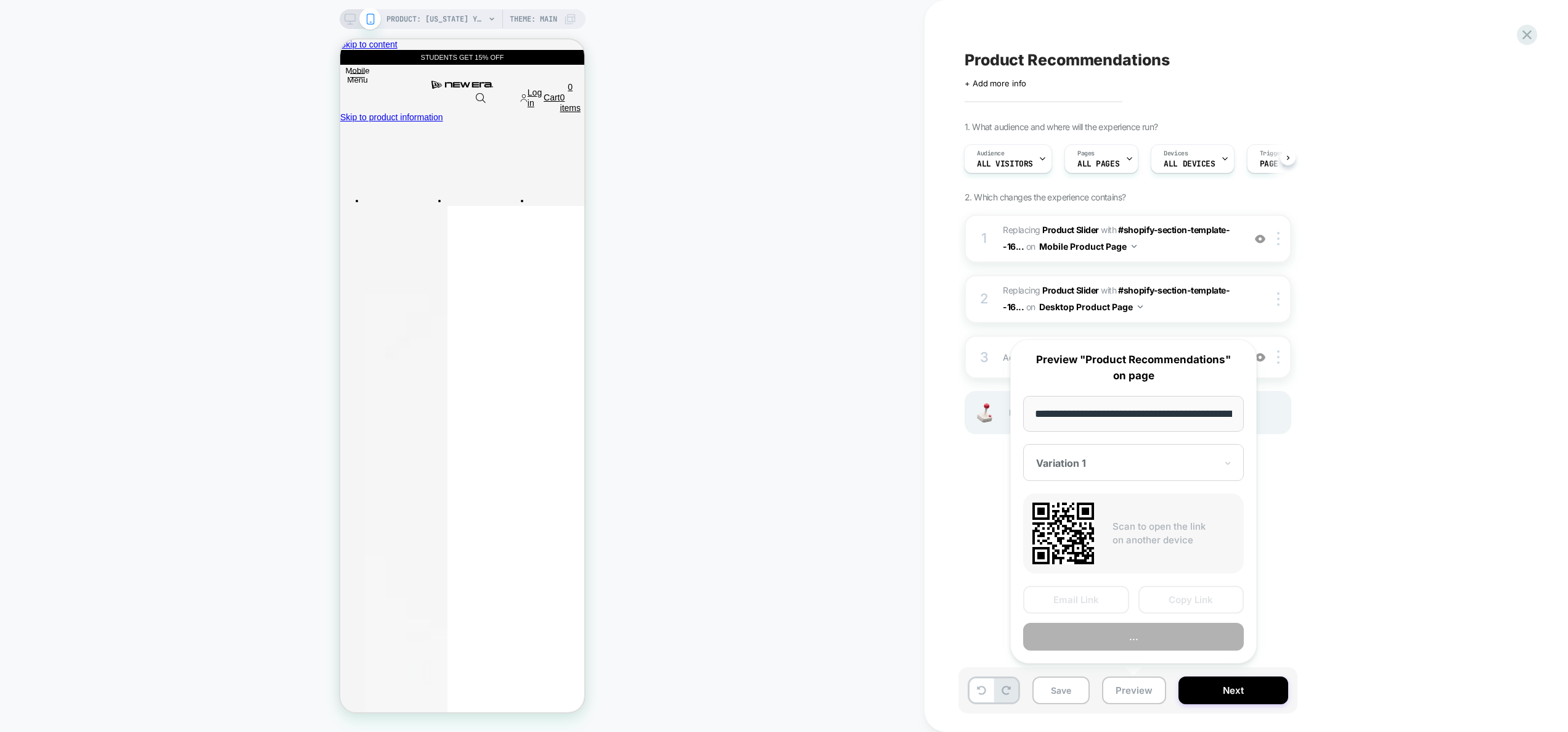
scroll to position [0, 373]
click at [1132, 632] on button "Preview" at bounding box center [1133, 638] width 221 height 28
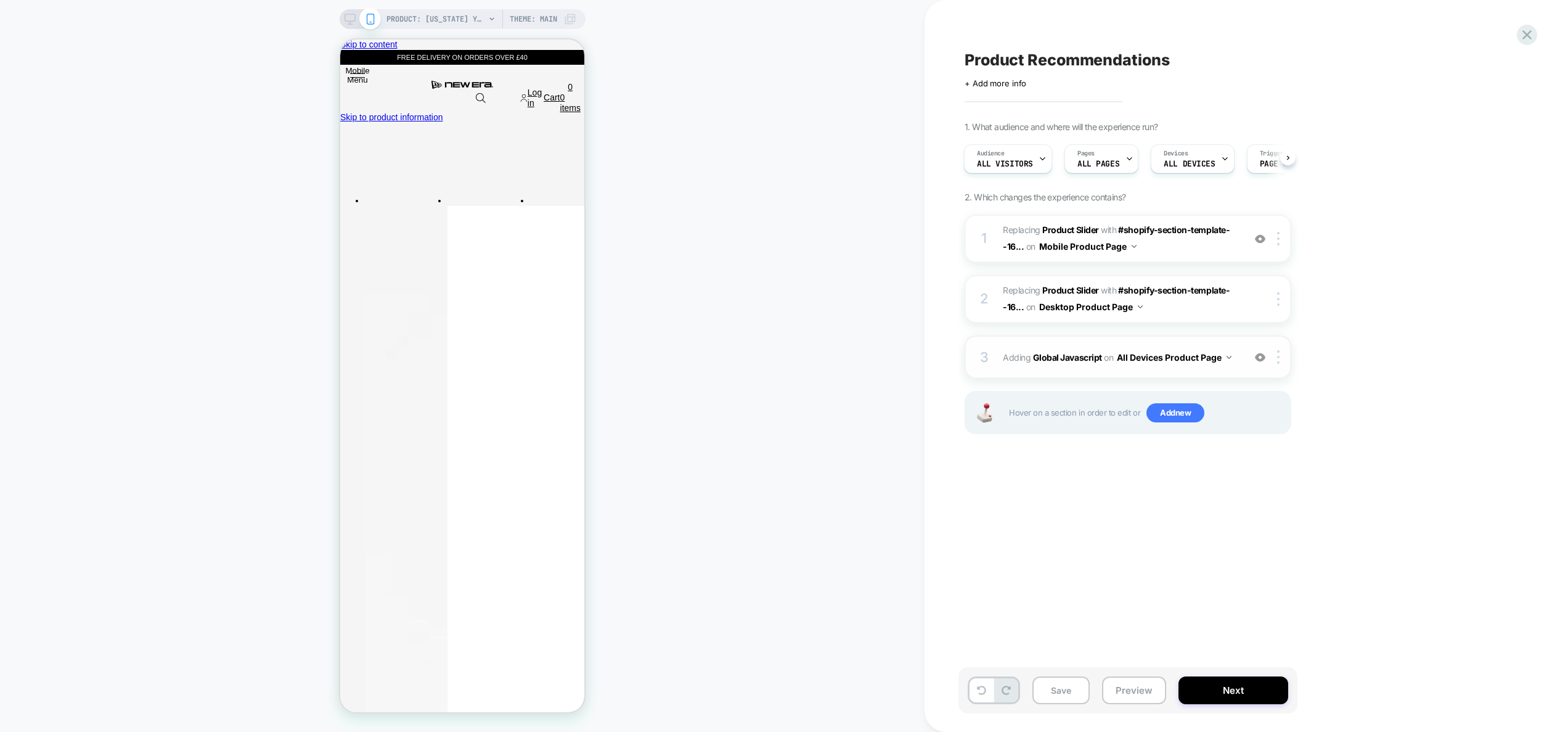
click at [1197, 353] on button "All Devices Product Page" at bounding box center [1173, 357] width 114 height 18
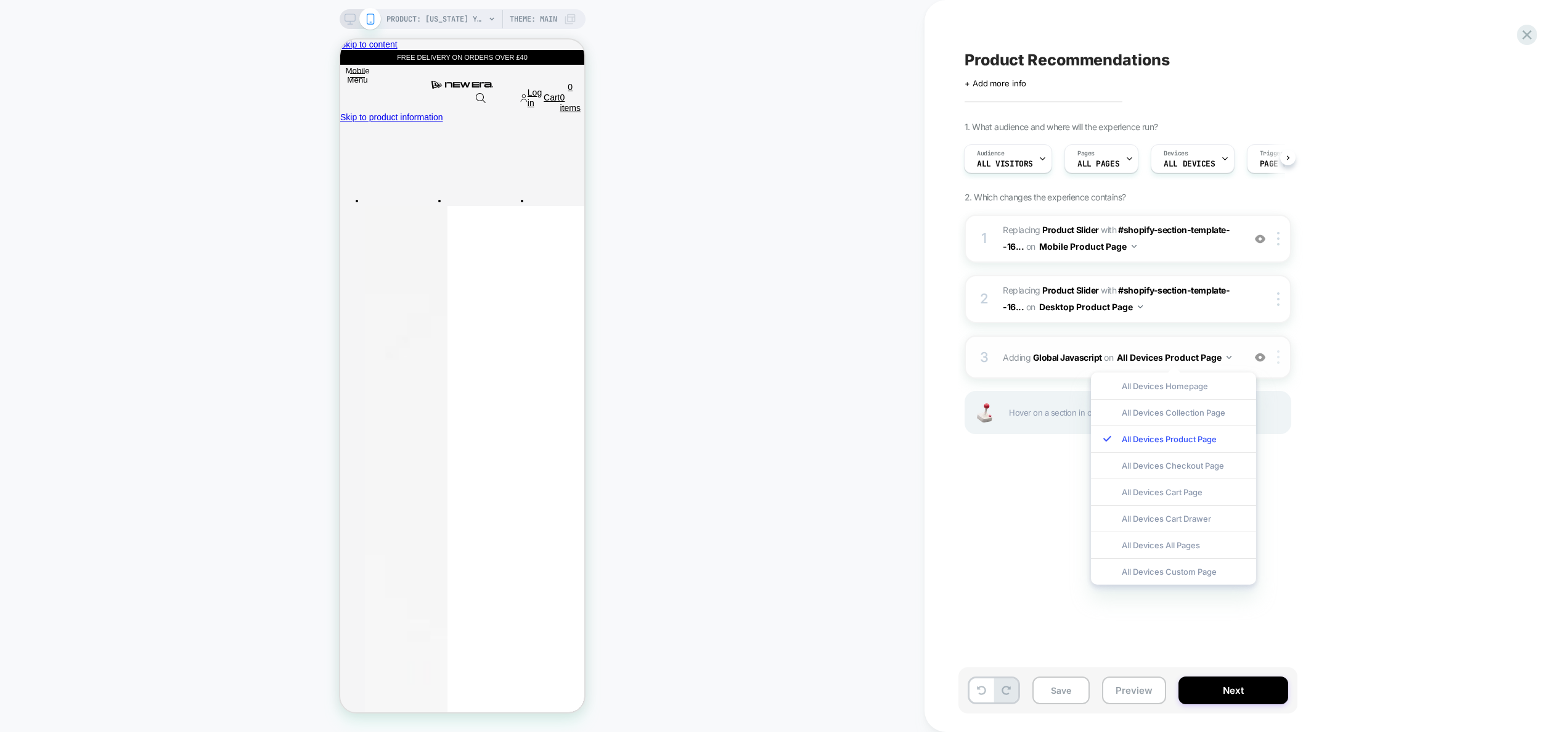
click at [1280, 356] on div at bounding box center [1281, 357] width 20 height 14
click at [1392, 410] on div "1. What audience and where will the experience run? Audience All Visitors Pages…" at bounding box center [1189, 292] width 450 height 343
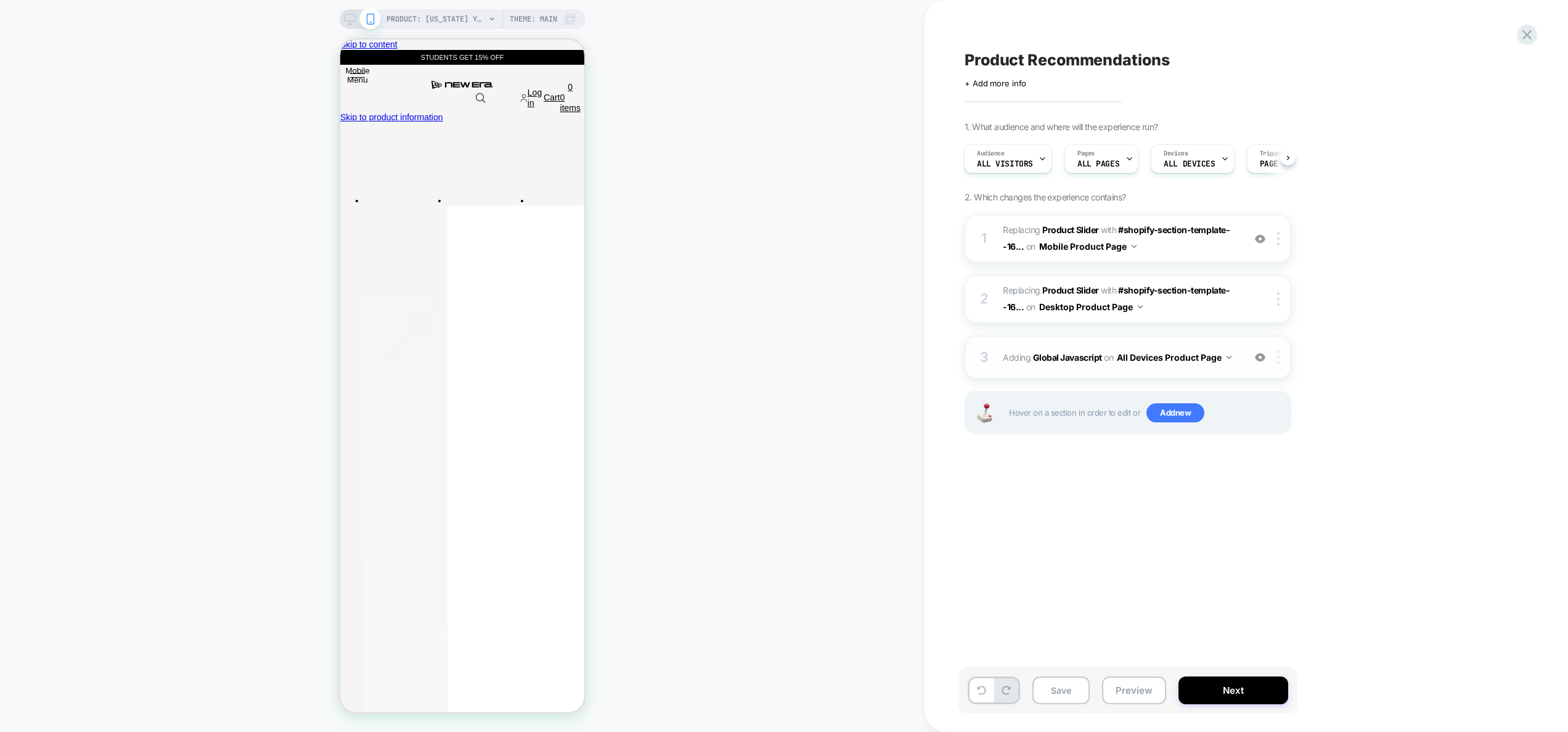
click at [1280, 359] on div at bounding box center [1281, 357] width 20 height 14
click at [1278, 457] on div "Target Mobile" at bounding box center [1280, 456] width 109 height 34
click at [1278, 361] on img at bounding box center [1279, 357] width 2 height 14
click at [1287, 459] on div "Copy to Desktop" at bounding box center [1280, 456] width 109 height 34
click at [1067, 690] on button "Save" at bounding box center [1061, 690] width 58 height 28
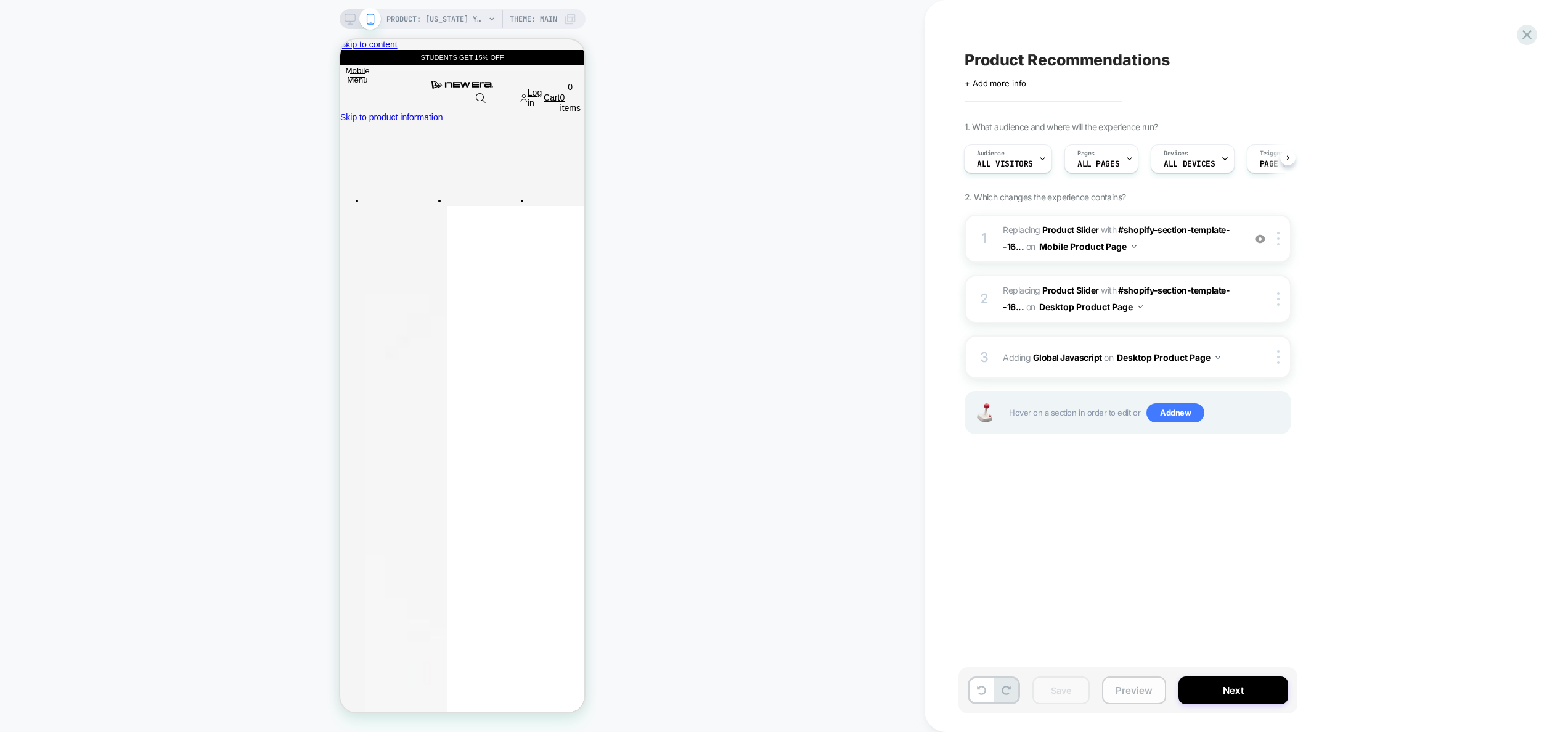
click at [1141, 690] on button "Preview" at bounding box center [1133, 690] width 64 height 28
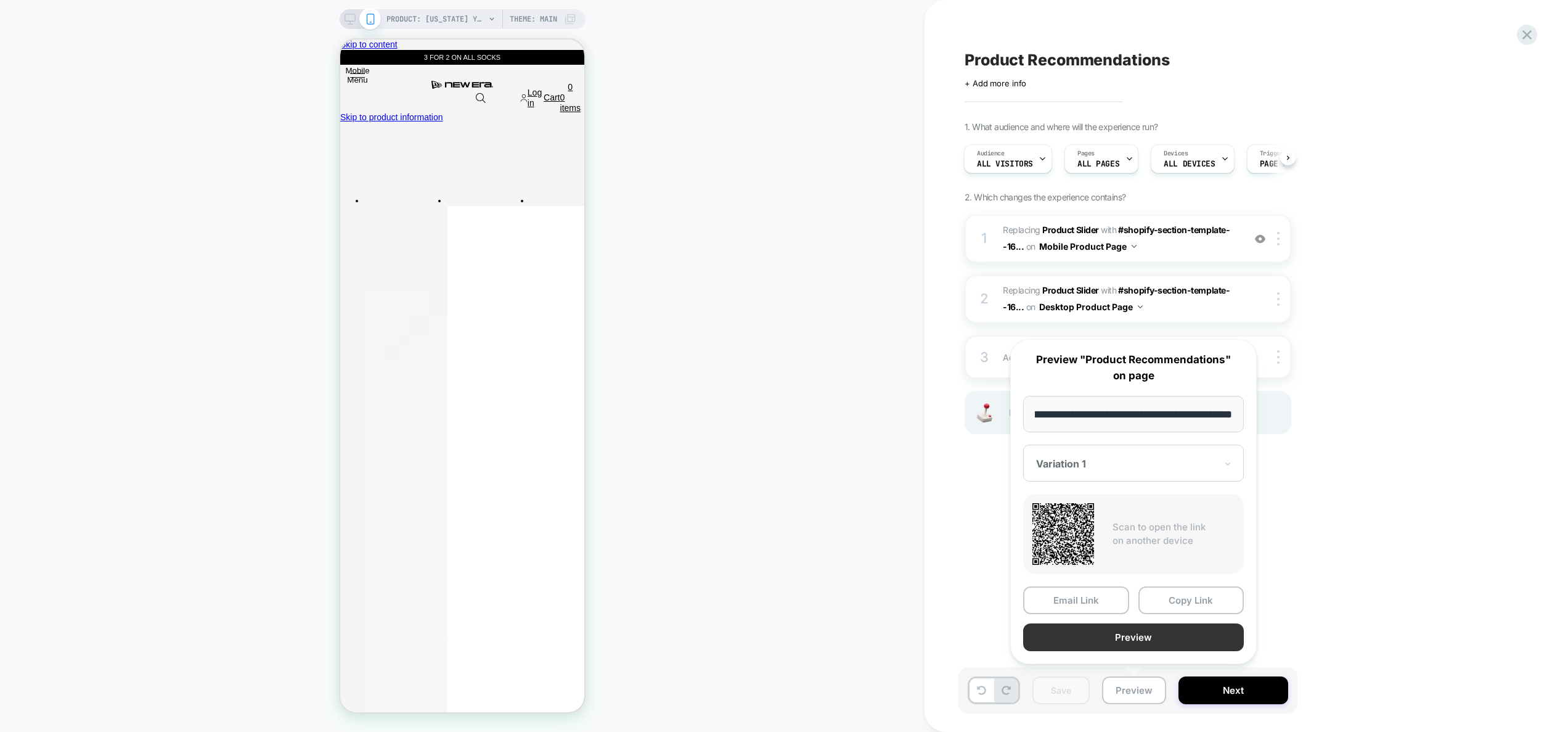
scroll to position [0, 0]
click at [1144, 634] on button "Preview" at bounding box center [1133, 638] width 221 height 28
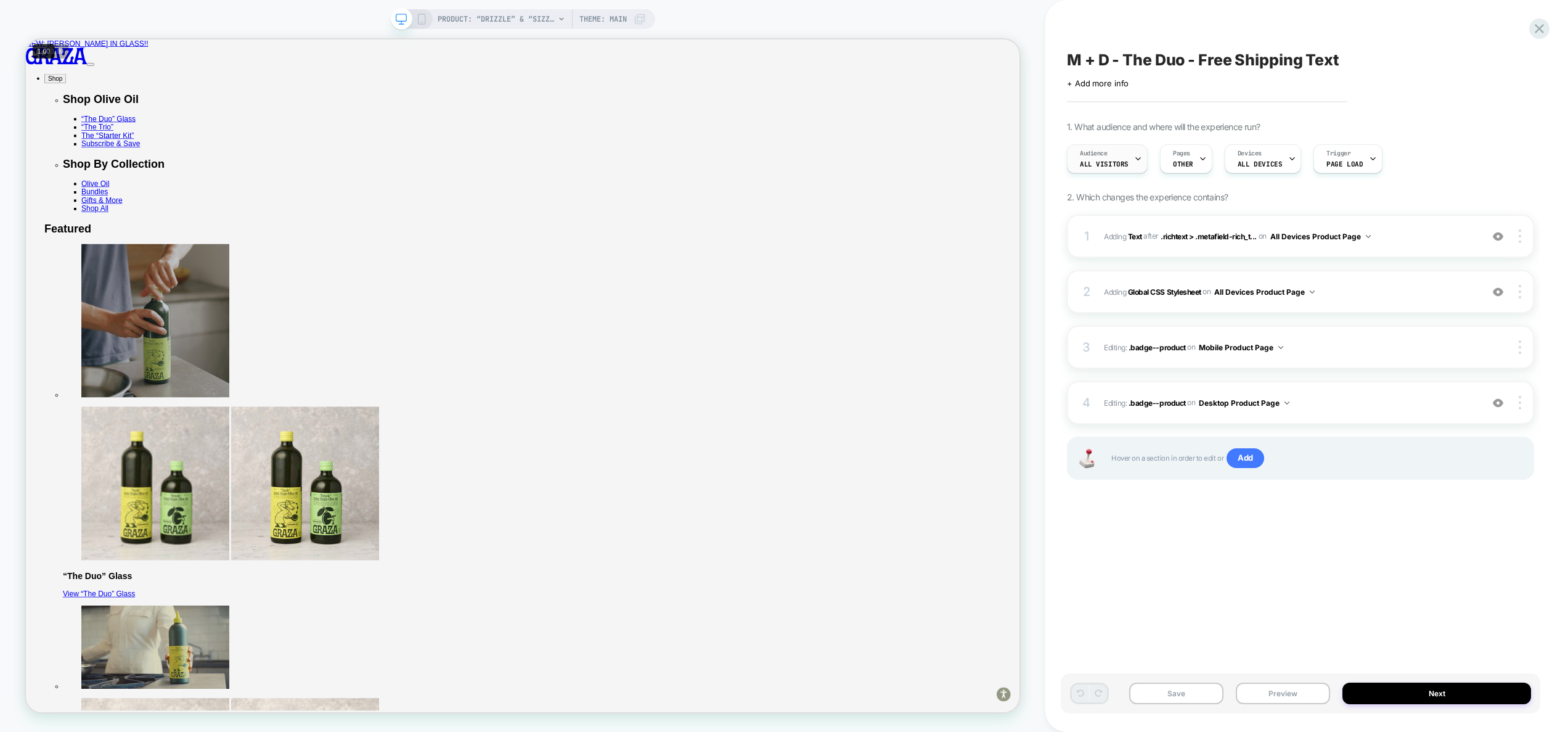
click at [1119, 165] on span "All Visitors" at bounding box center [1104, 164] width 49 height 9
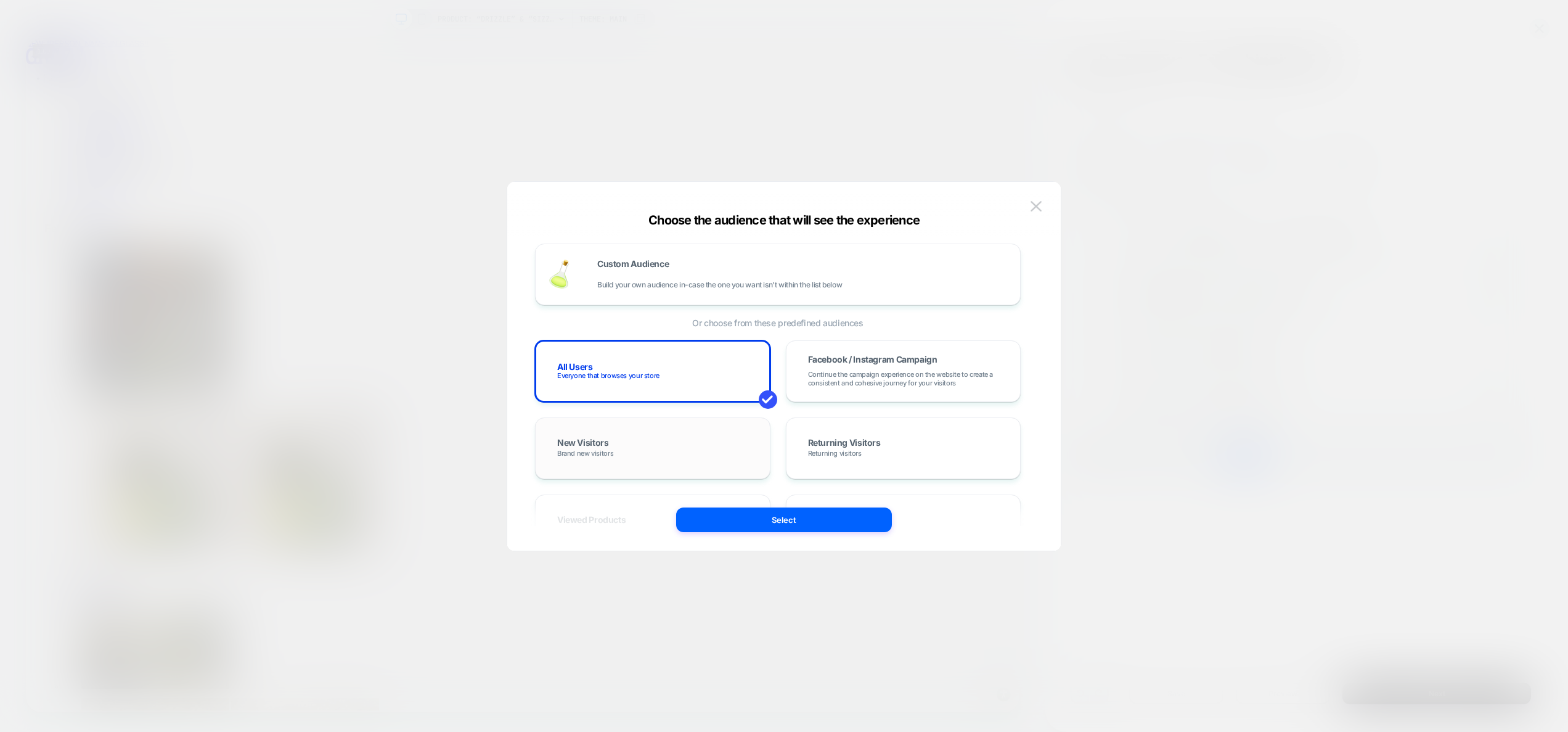
click at [638, 447] on div "New Visitors Brand new visitors" at bounding box center [652, 449] width 210 height 36
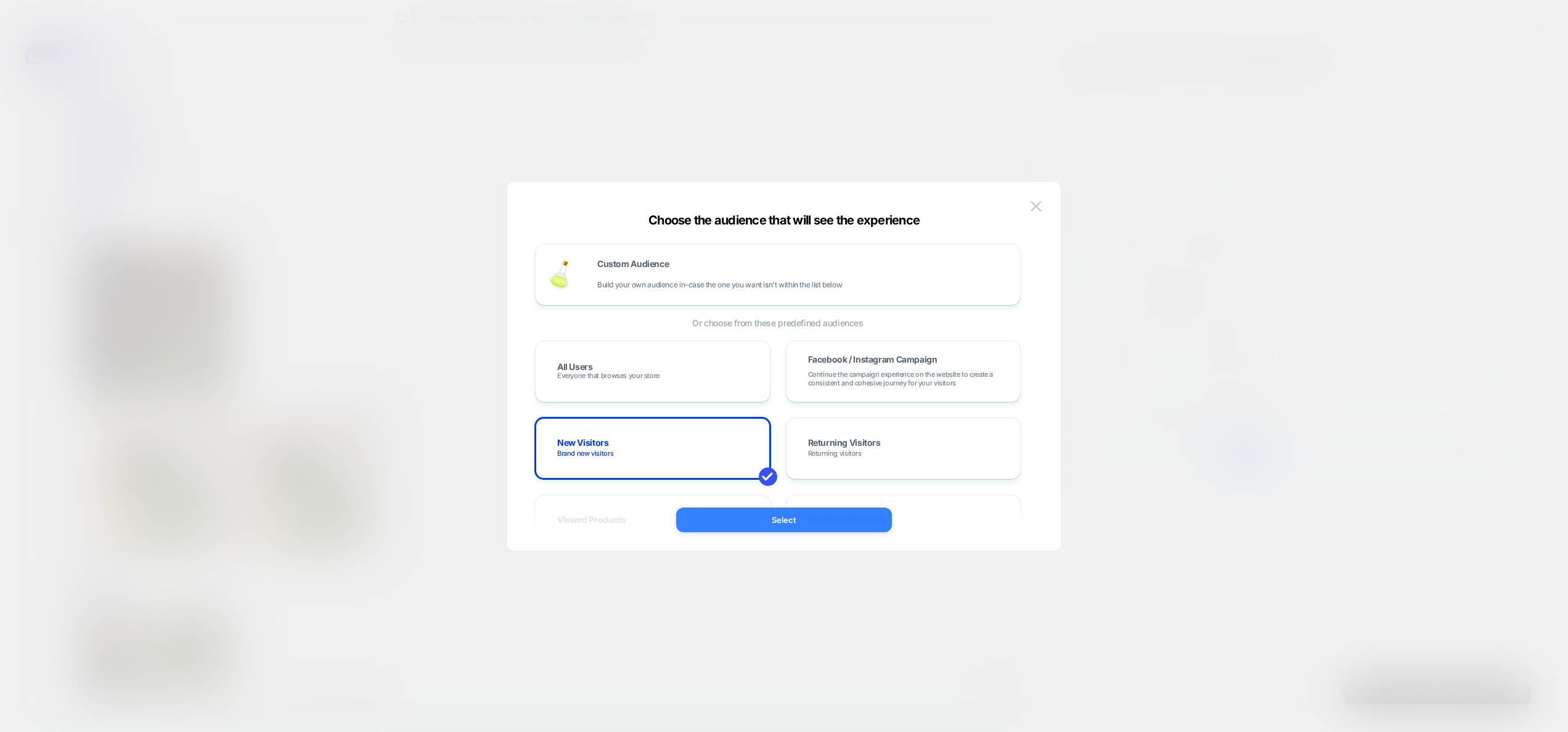
click at [772, 527] on button "Select" at bounding box center [784, 519] width 216 height 25
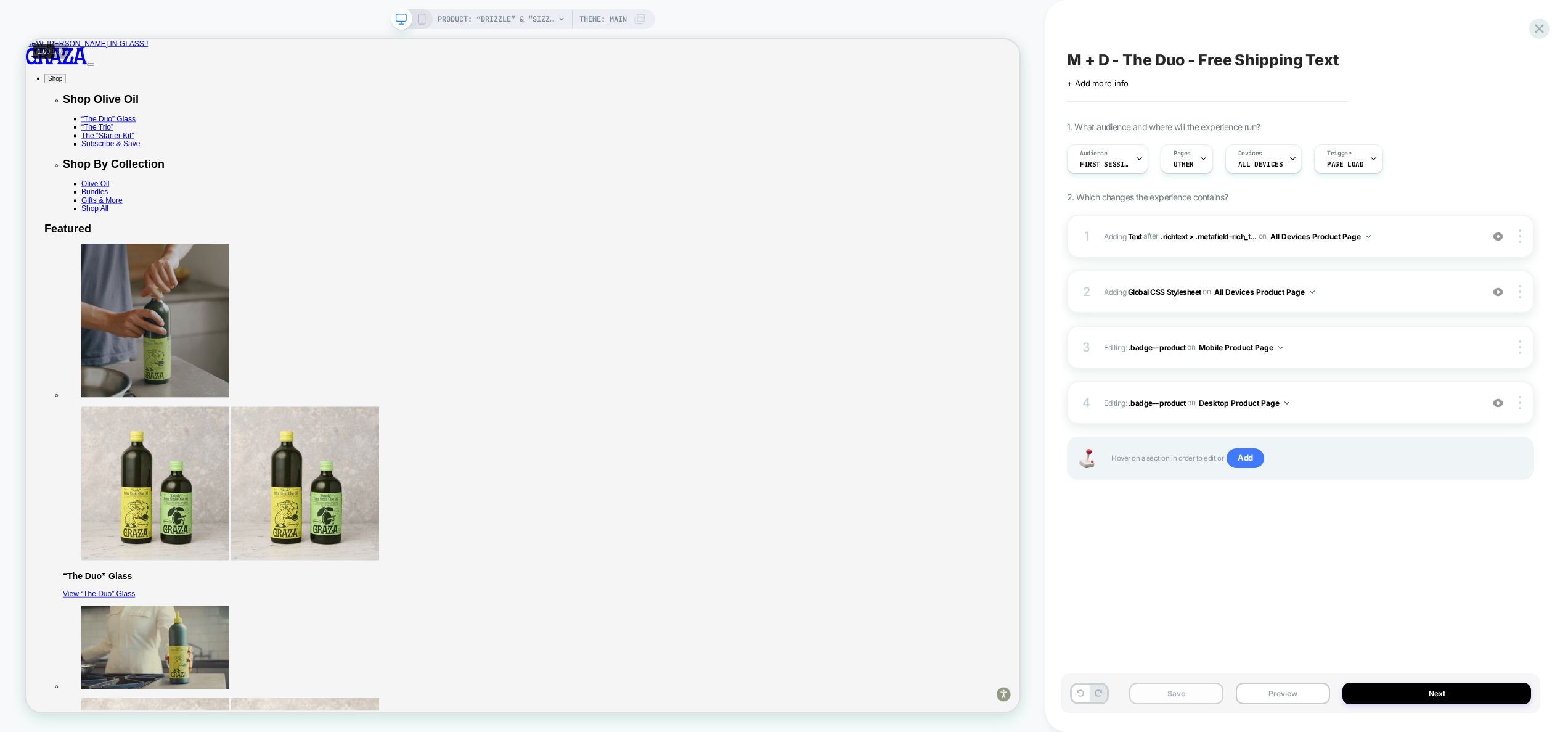
click at [1206, 687] on button "Save" at bounding box center [1176, 693] width 94 height 22
click at [1359, 292] on span "Adding Global CSS Stylesheet on All Devices Product Page" at bounding box center [1290, 291] width 372 height 15
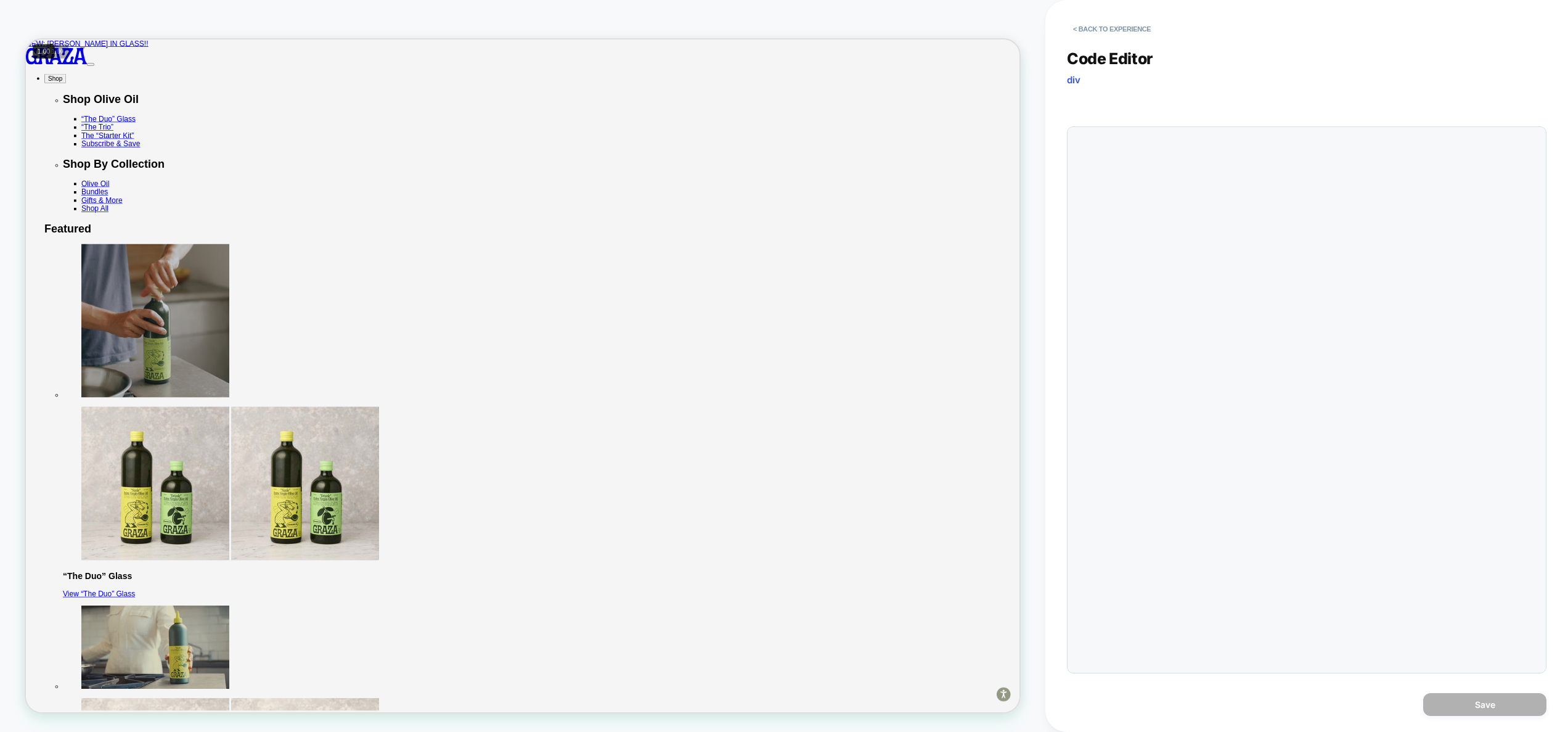
scroll to position [166, 0]
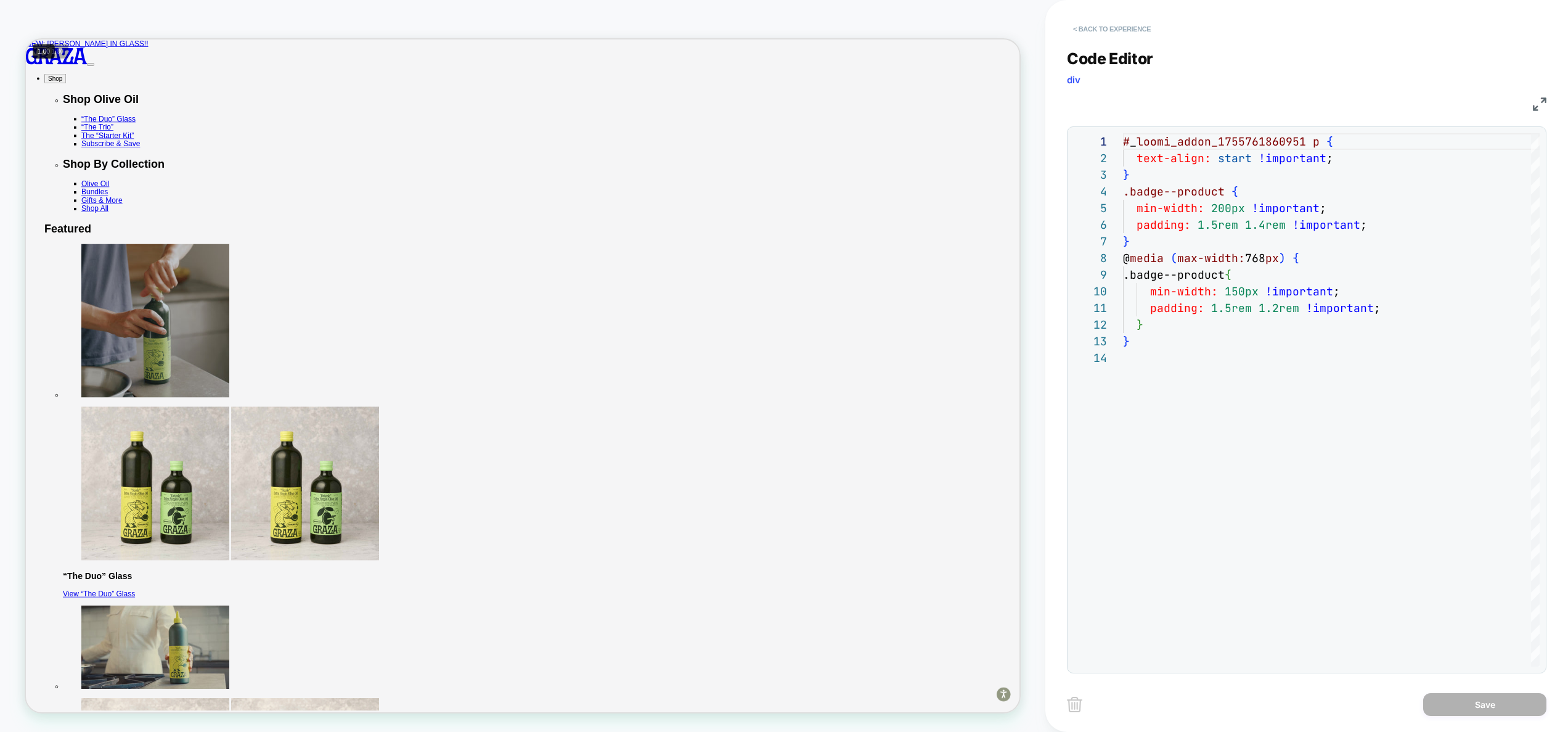
click at [1114, 33] on button "< Back to experience" at bounding box center [1112, 29] width 90 height 20
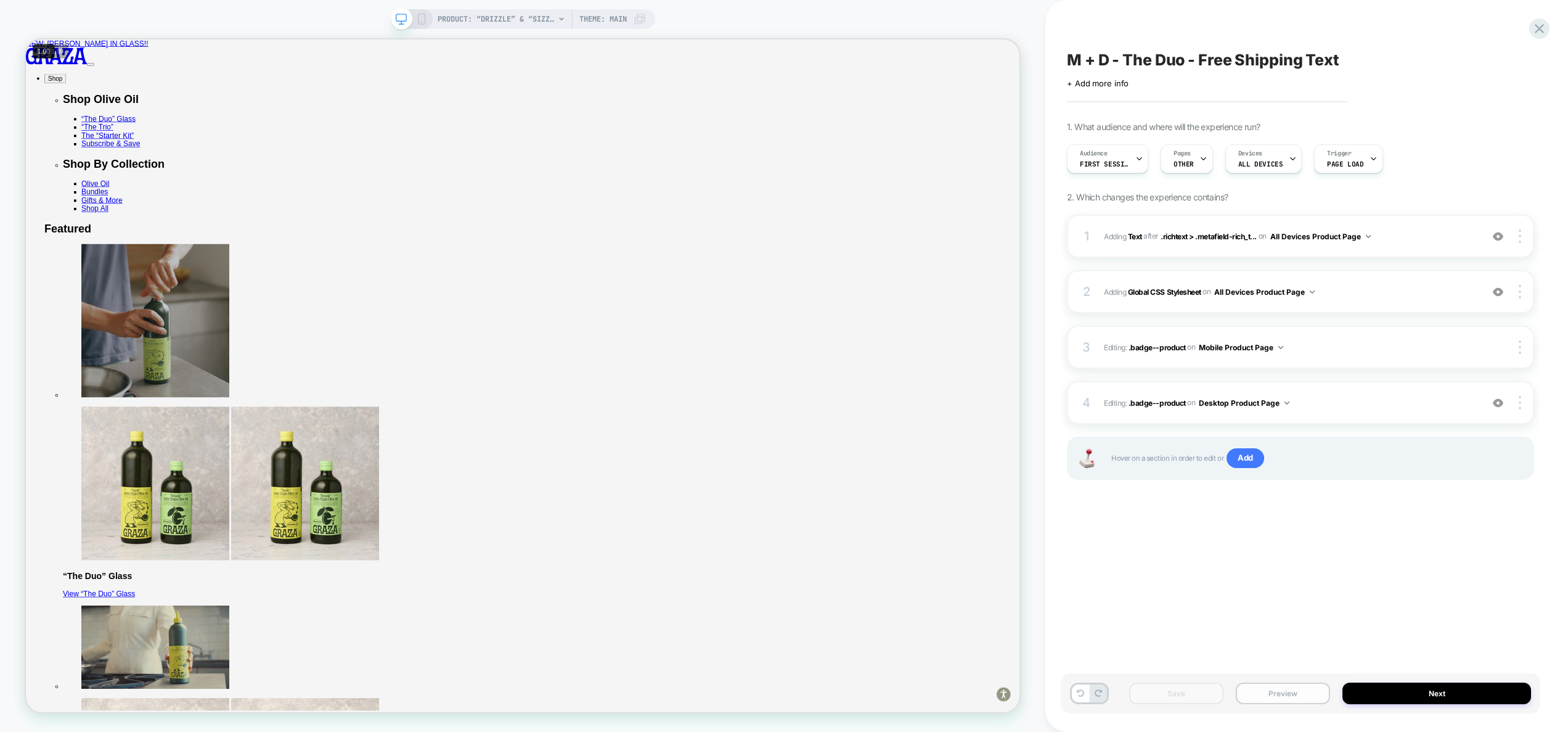
click at [1280, 695] on button "Preview" at bounding box center [1283, 693] width 94 height 22
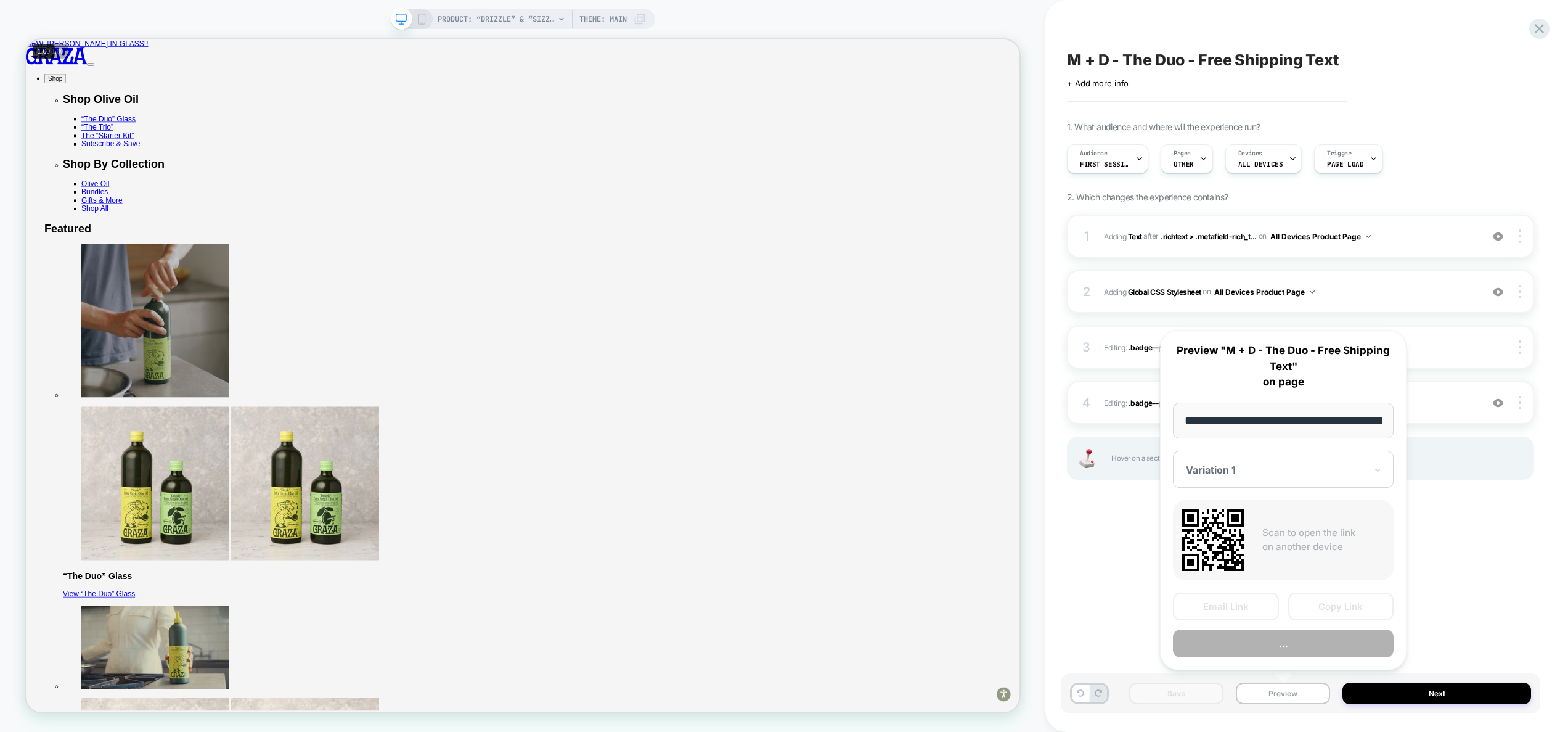
scroll to position [0, 104]
click at [1294, 644] on button "Preview" at bounding box center [1284, 644] width 221 height 28
